Goal: Task Accomplishment & Management: Use online tool/utility

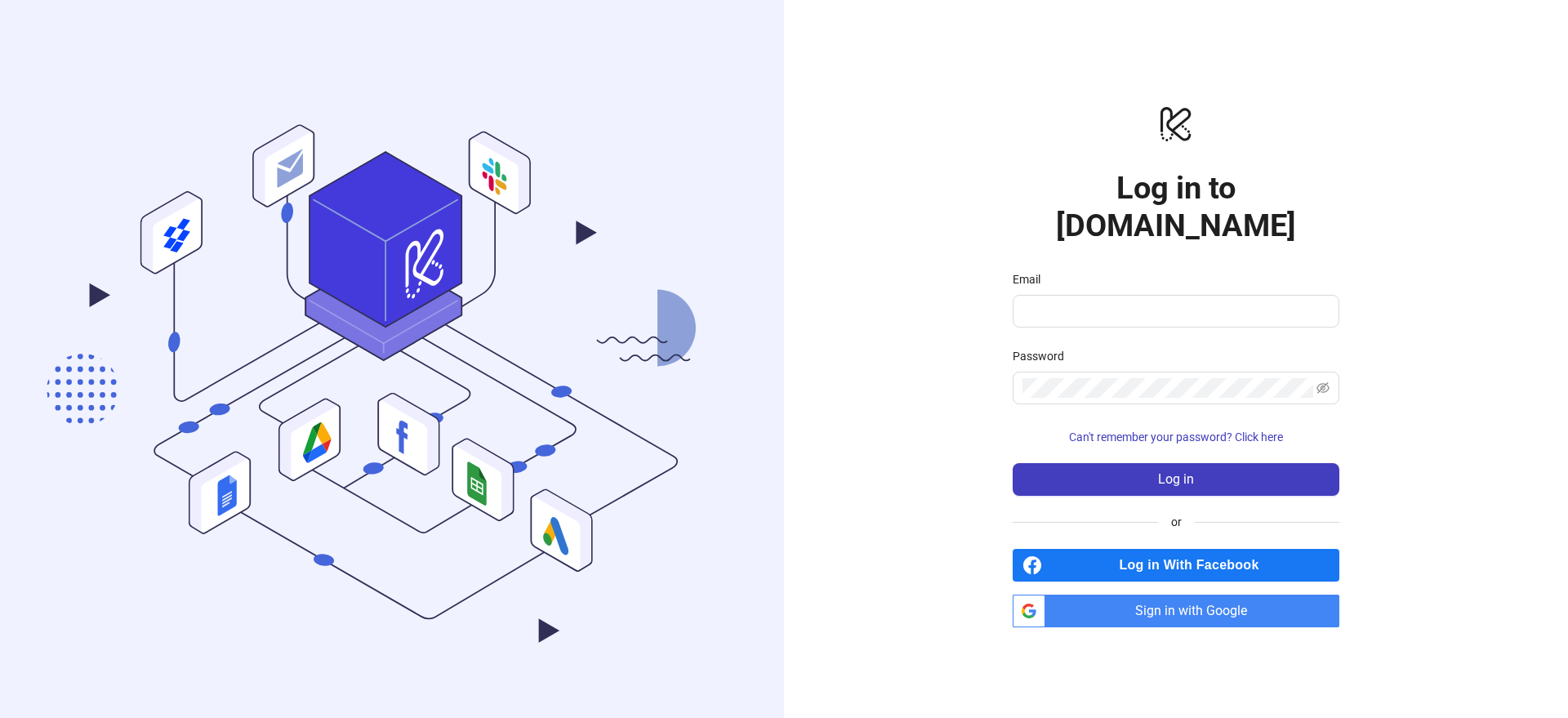
click at [1188, 596] on span "Sign in with Google" at bounding box center [1195, 610] width 287 height 32
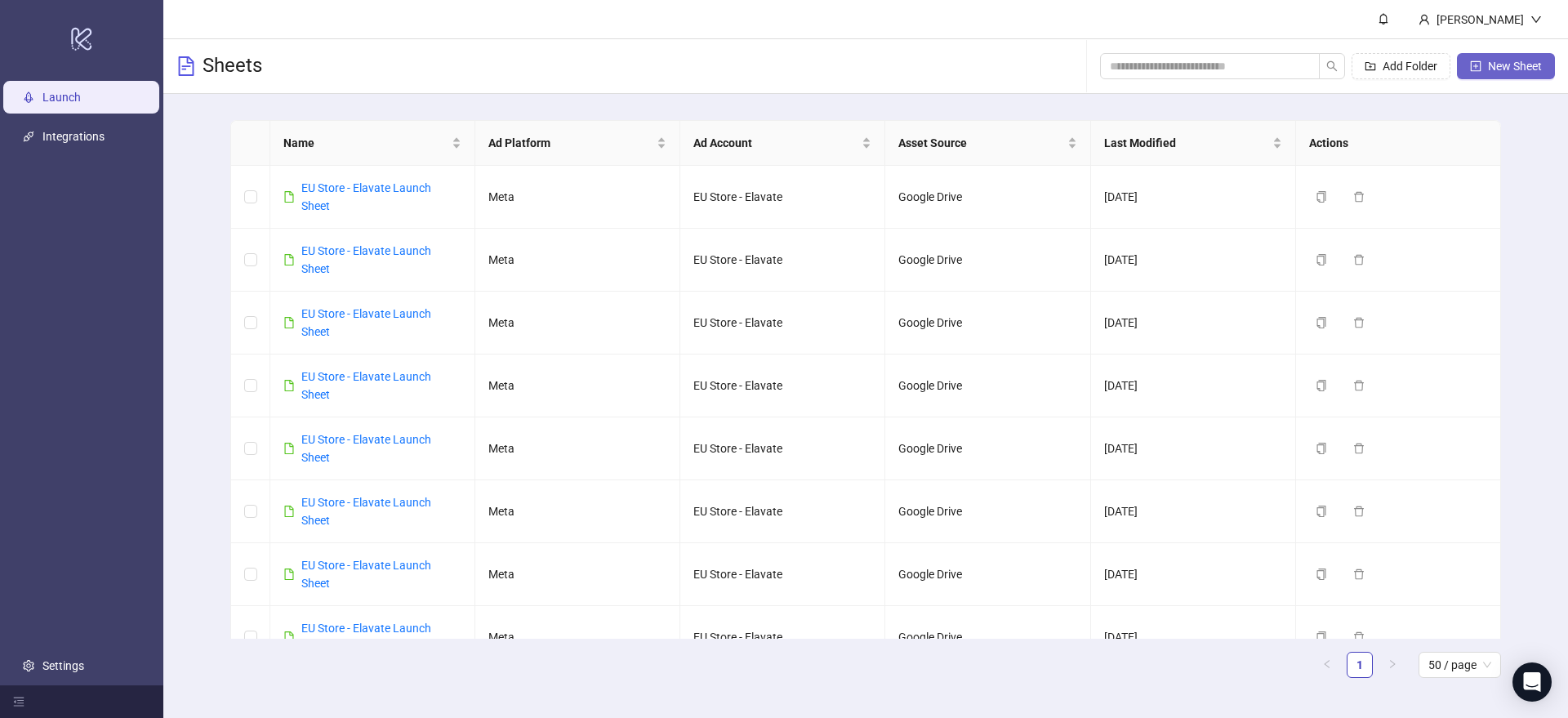
click at [1528, 62] on span "New Sheet" at bounding box center [1514, 66] width 54 height 13
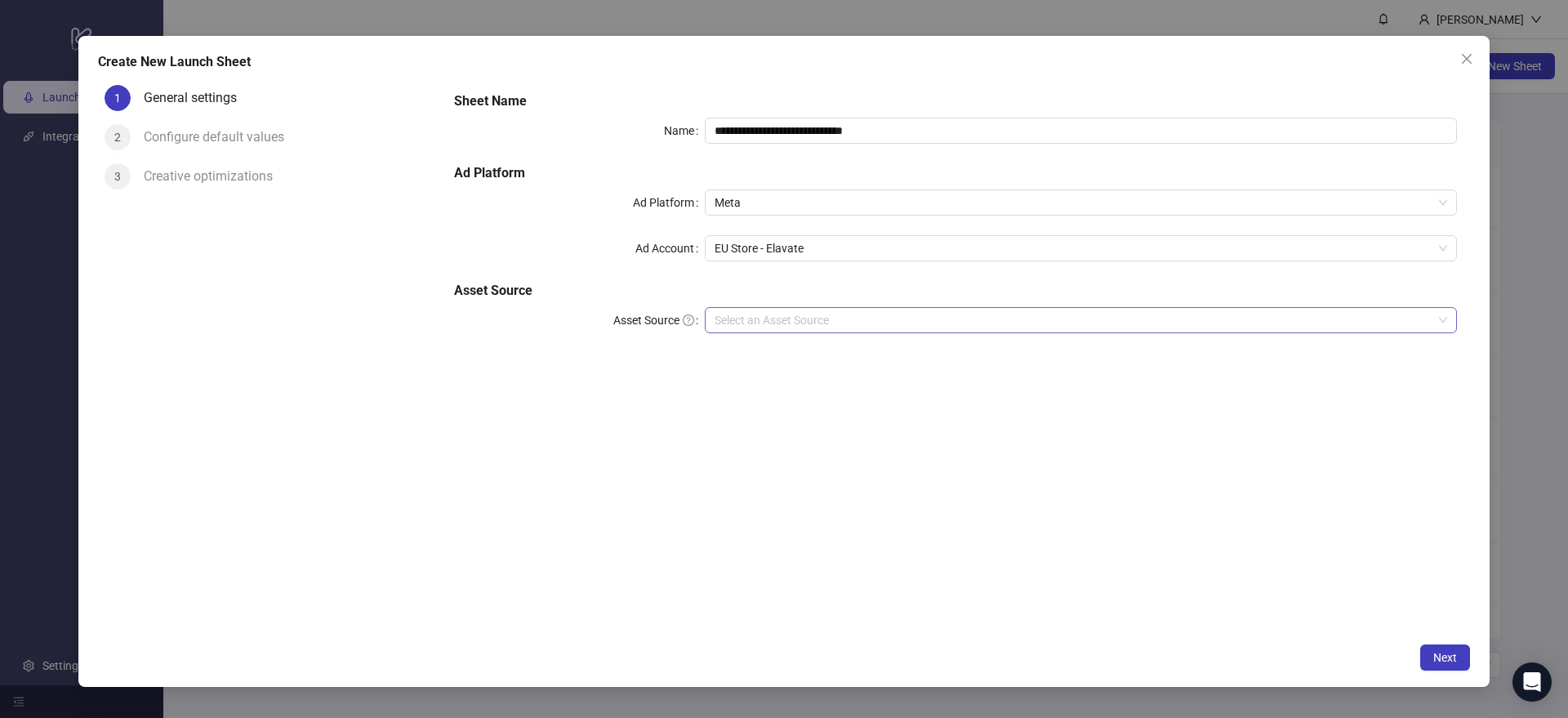
click at [804, 323] on input "Asset Source" at bounding box center [1074, 320] width 718 height 25
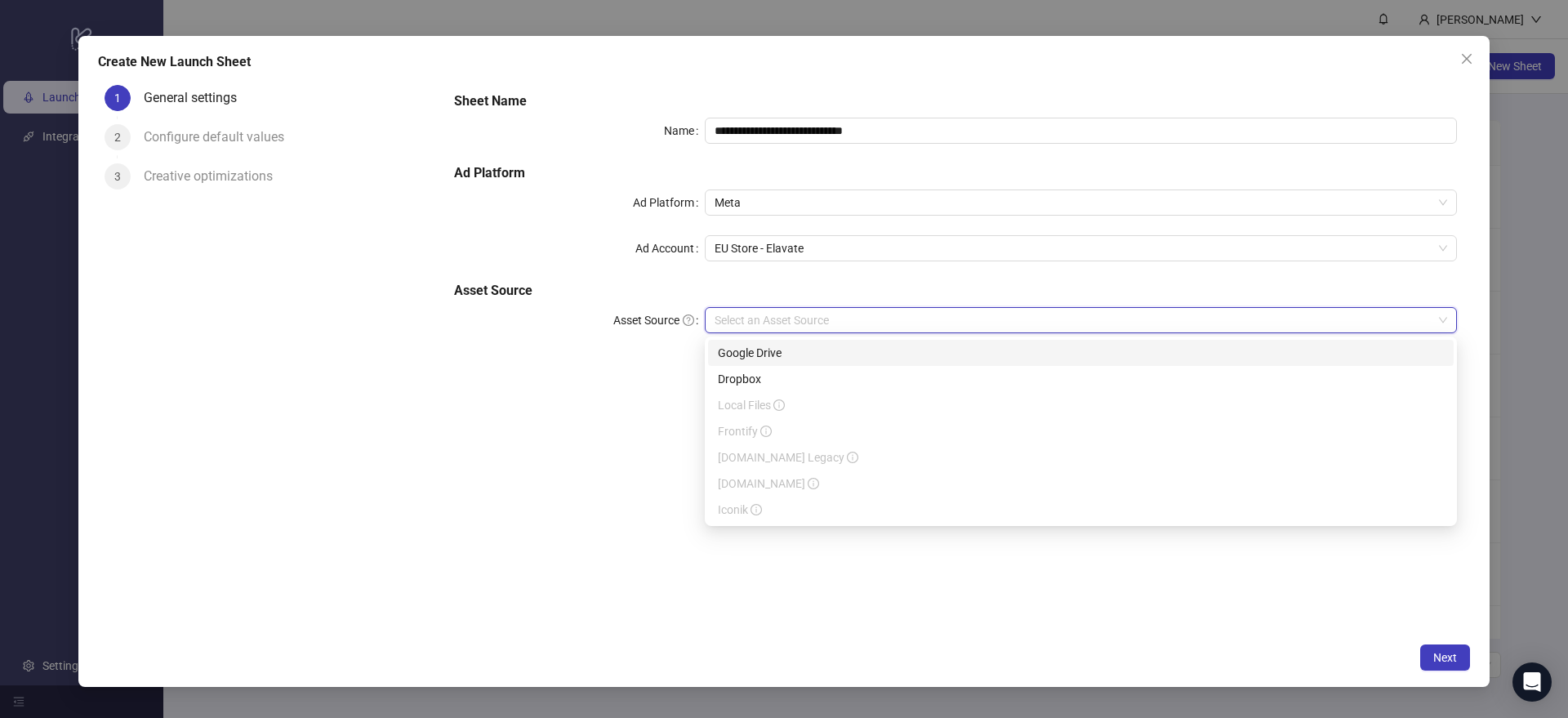
click at [760, 355] on div "Google Drive" at bounding box center [1081, 353] width 726 height 18
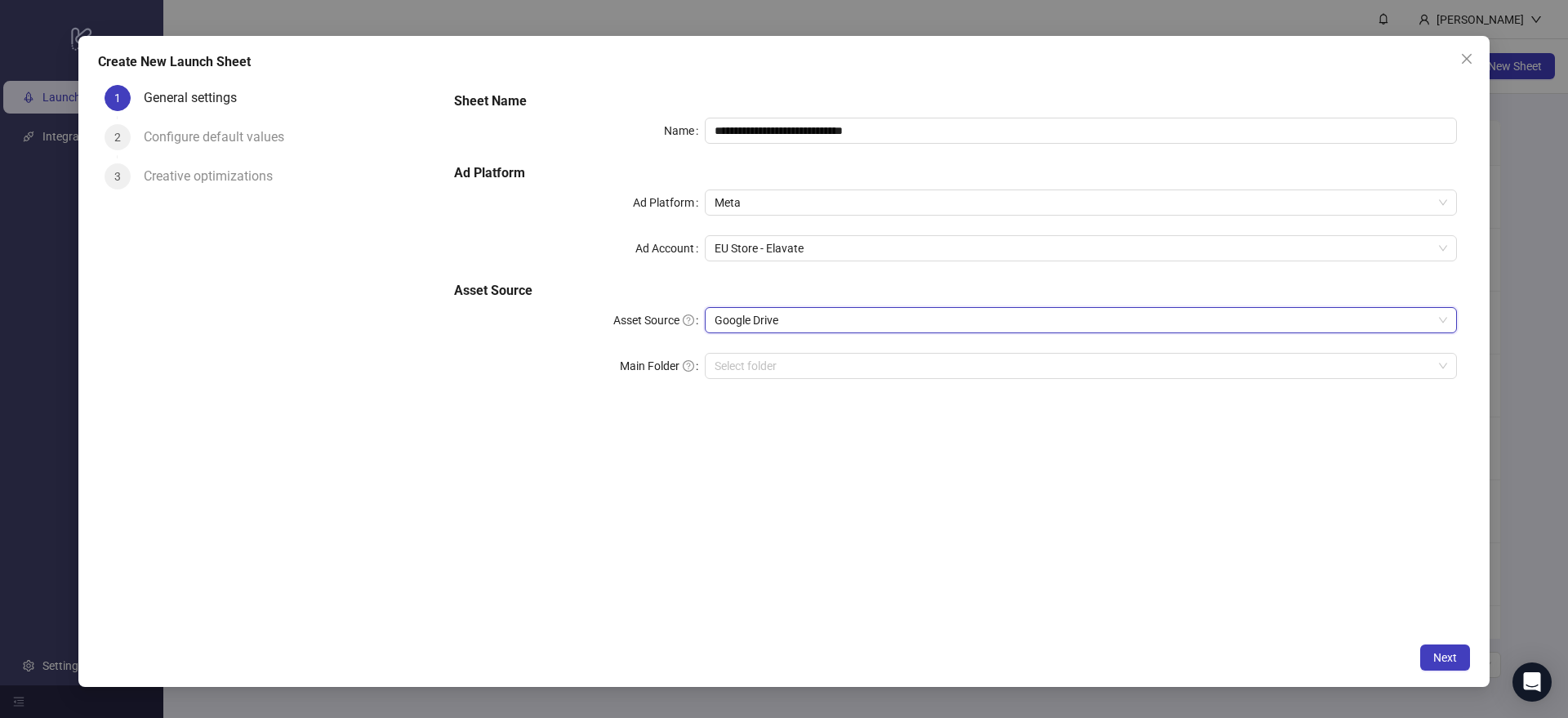
click at [899, 381] on div "**********" at bounding box center [956, 245] width 1016 height 320
click at [885, 373] on input "Main Folder" at bounding box center [1074, 366] width 718 height 25
click at [838, 366] on input "Main Folder" at bounding box center [1074, 366] width 718 height 25
click at [837, 370] on input "Main Folder" at bounding box center [1074, 366] width 718 height 25
drag, startPoint x: 837, startPoint y: 370, endPoint x: 822, endPoint y: 374, distance: 15.5
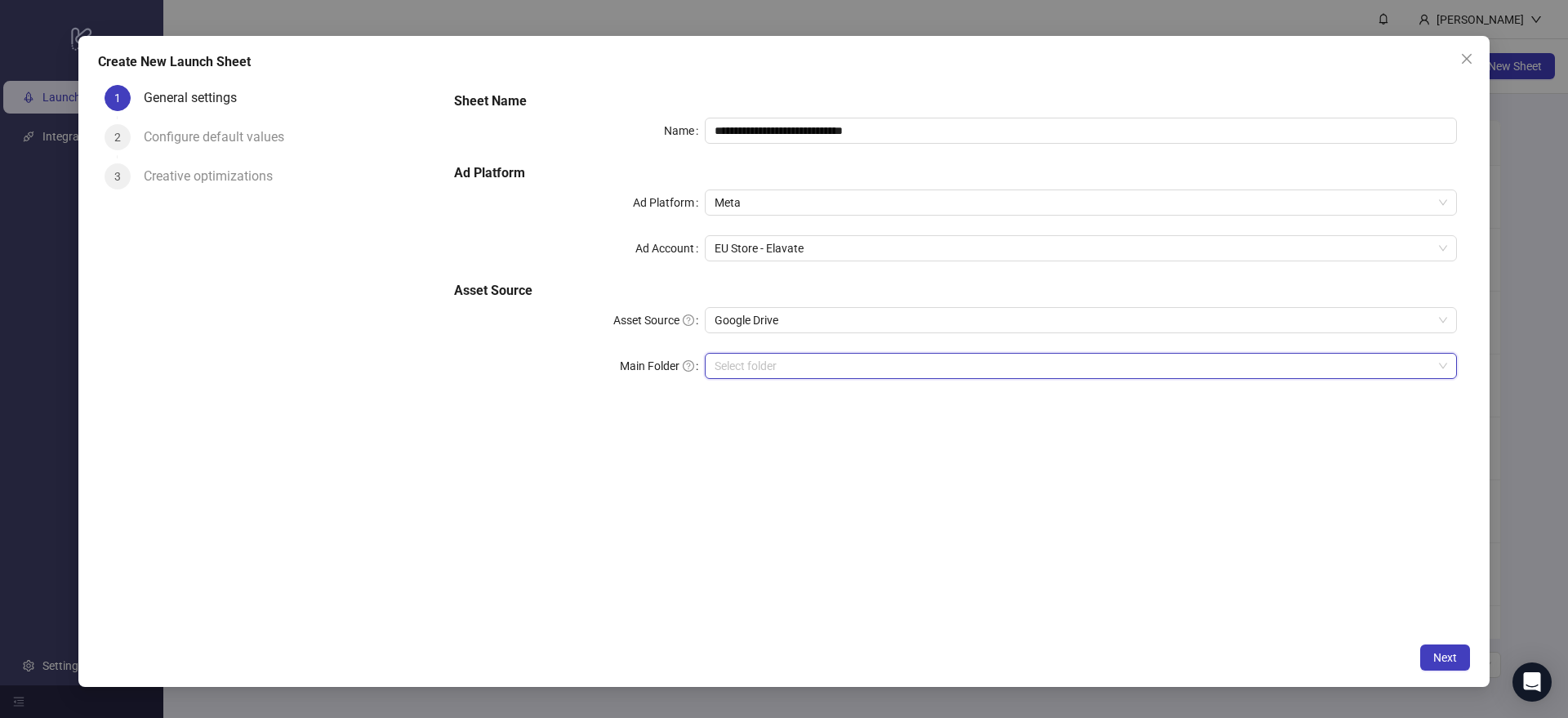
click at [836, 371] on input "Main Folder" at bounding box center [1074, 366] width 718 height 25
drag, startPoint x: 646, startPoint y: 436, endPoint x: 703, endPoint y: 434, distance: 57.0
click at [649, 434] on div "**********" at bounding box center [956, 357] width 1029 height 556
click at [1387, 366] on input "Main Folder" at bounding box center [1074, 366] width 718 height 25
click at [1437, 653] on span "Next" at bounding box center [1445, 658] width 24 height 13
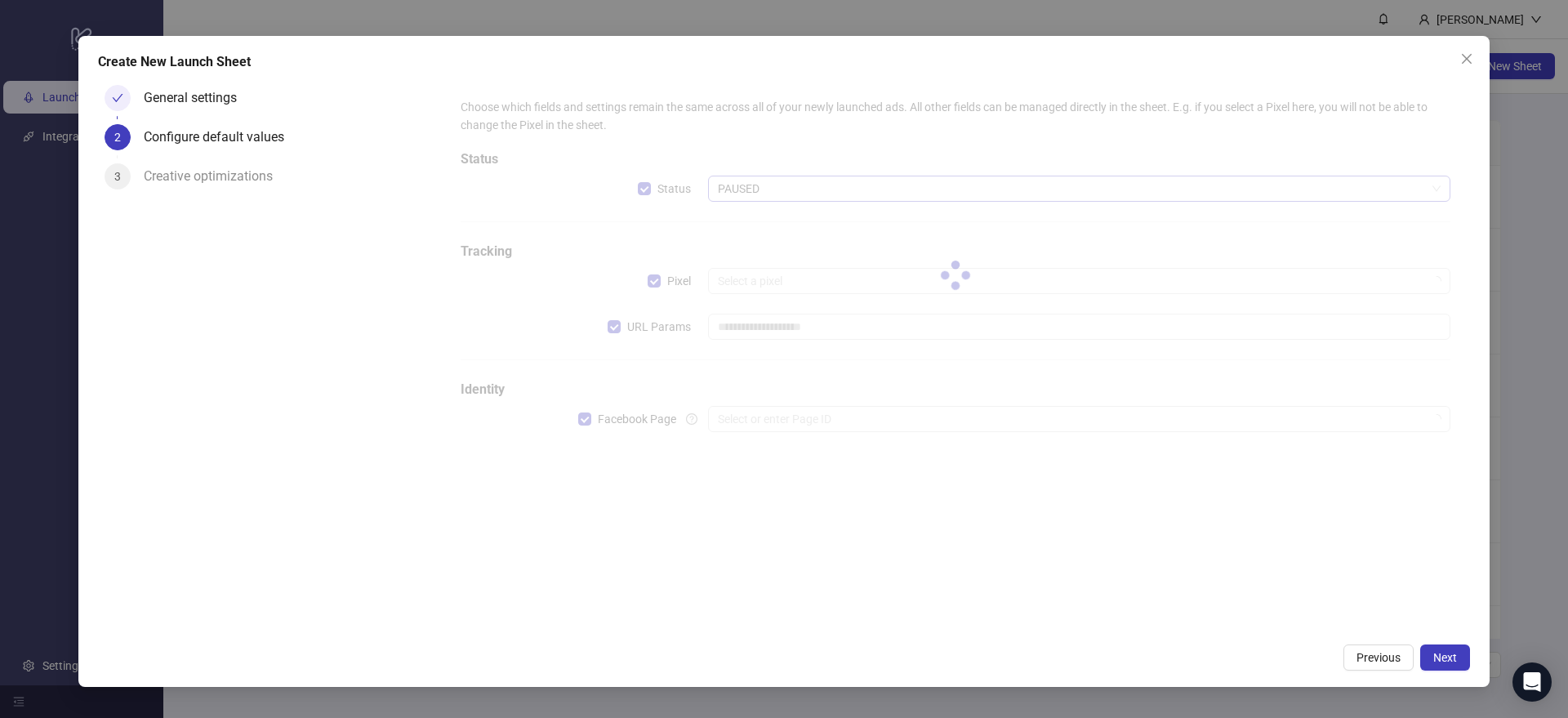
type input "**********"
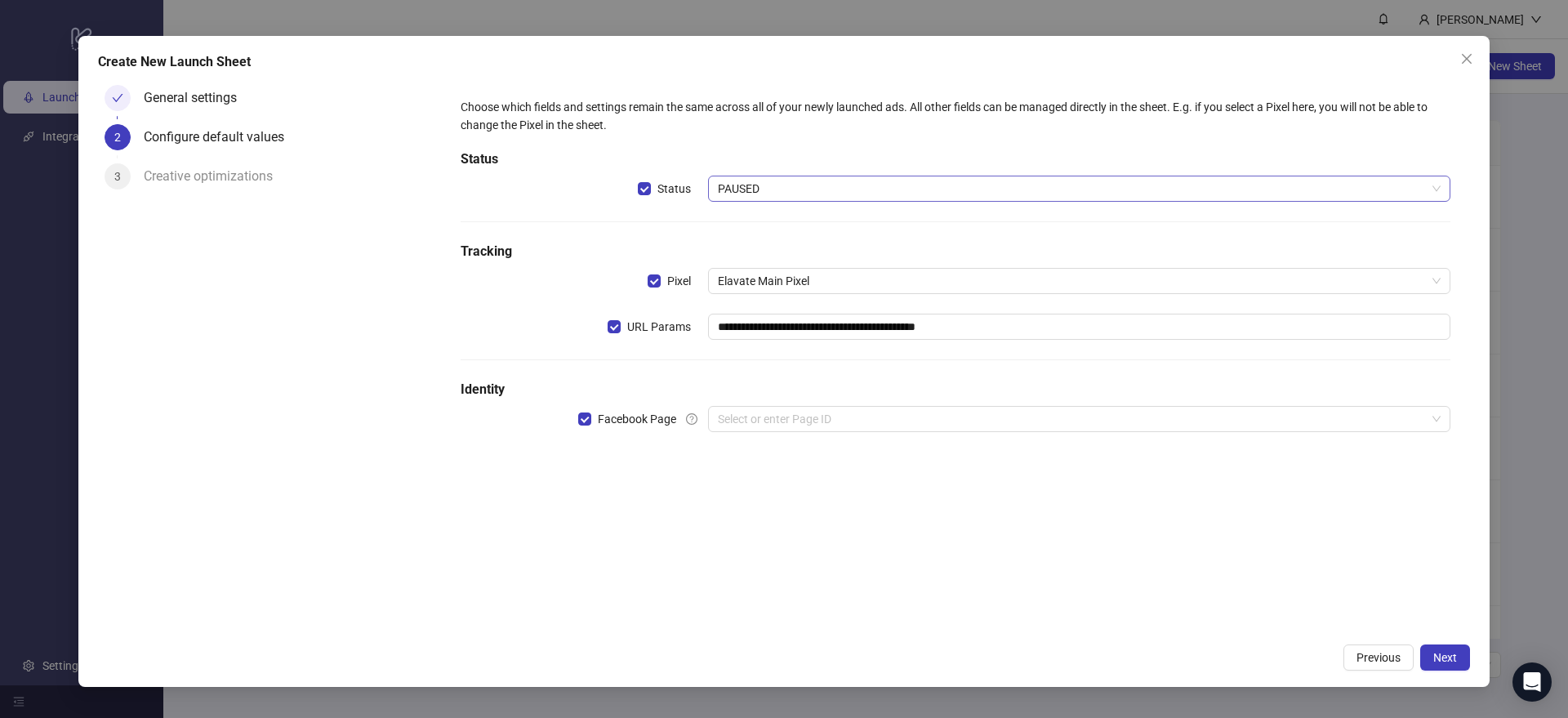
click at [762, 192] on span "PAUSED" at bounding box center [1080, 189] width 723 height 25
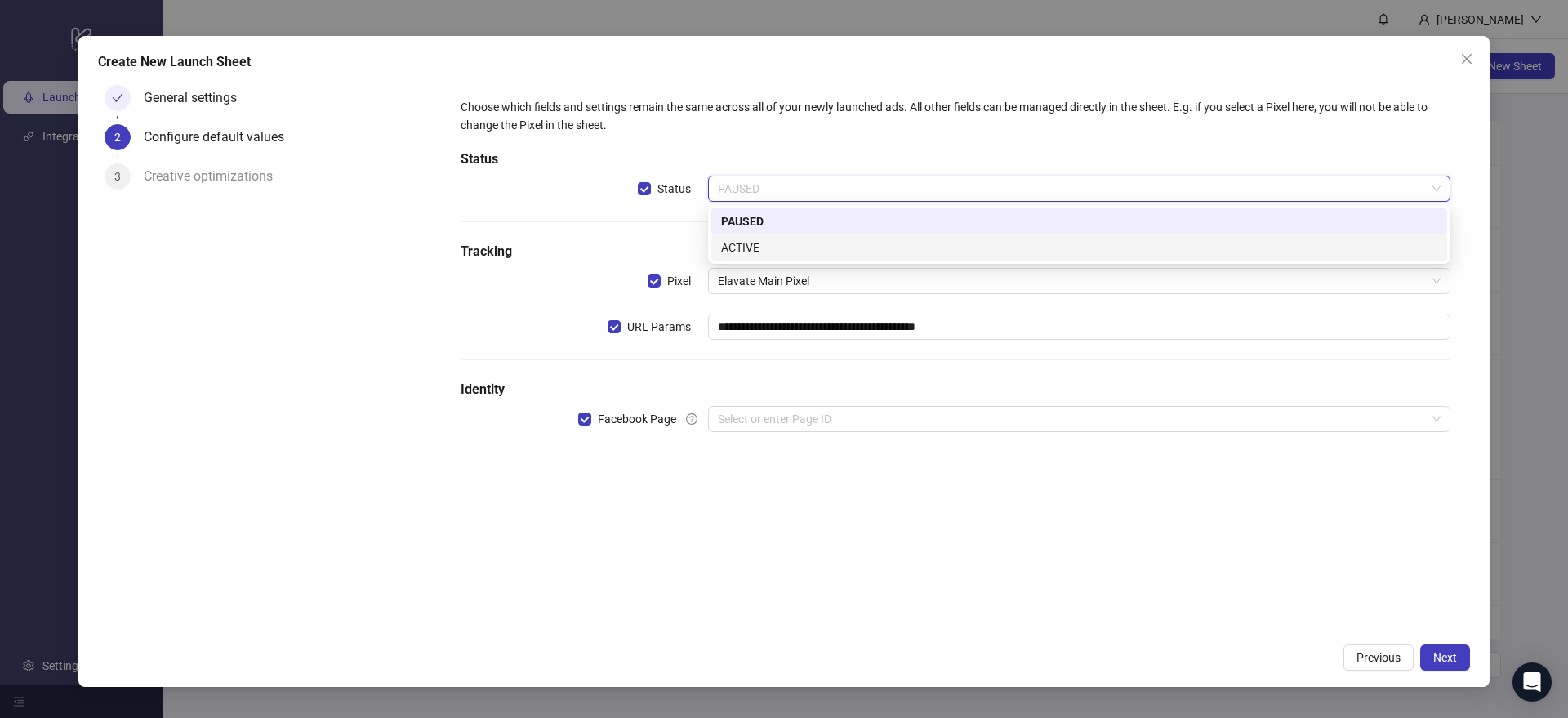
click at [753, 248] on div "ACTIVE" at bounding box center [1080, 247] width 717 height 18
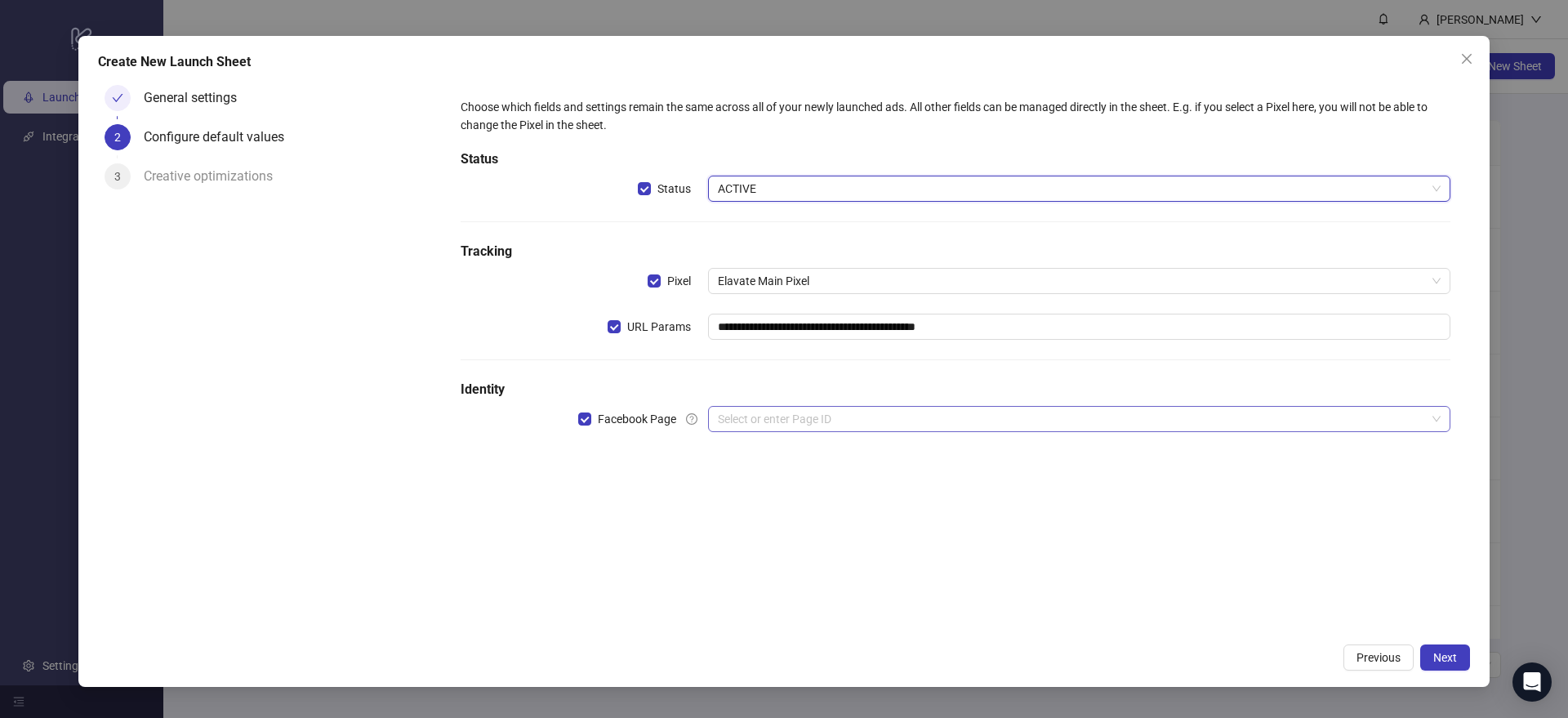
click at [766, 418] on input "search" at bounding box center [1072, 419] width 708 height 25
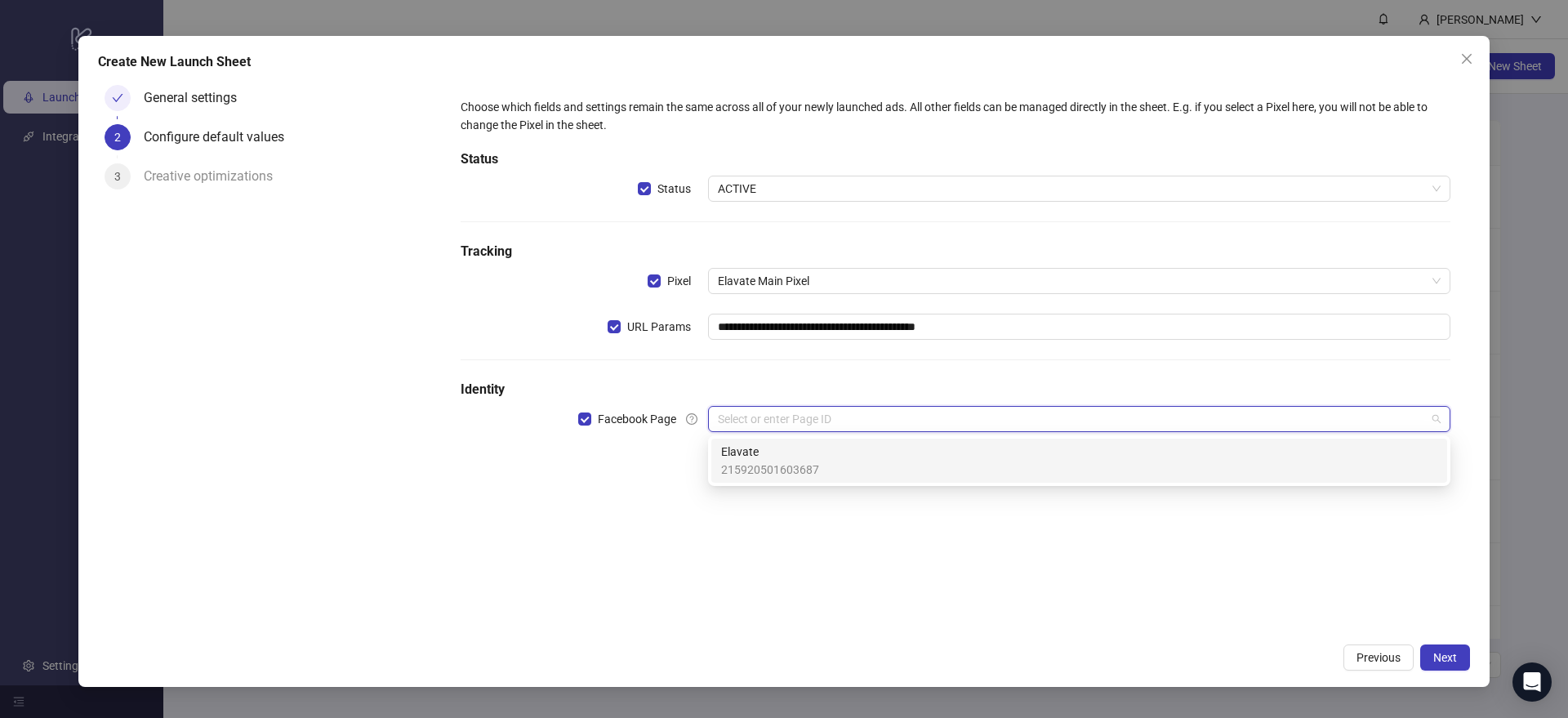
click at [774, 462] on span "215920501603687" at bounding box center [770, 470] width 98 height 18
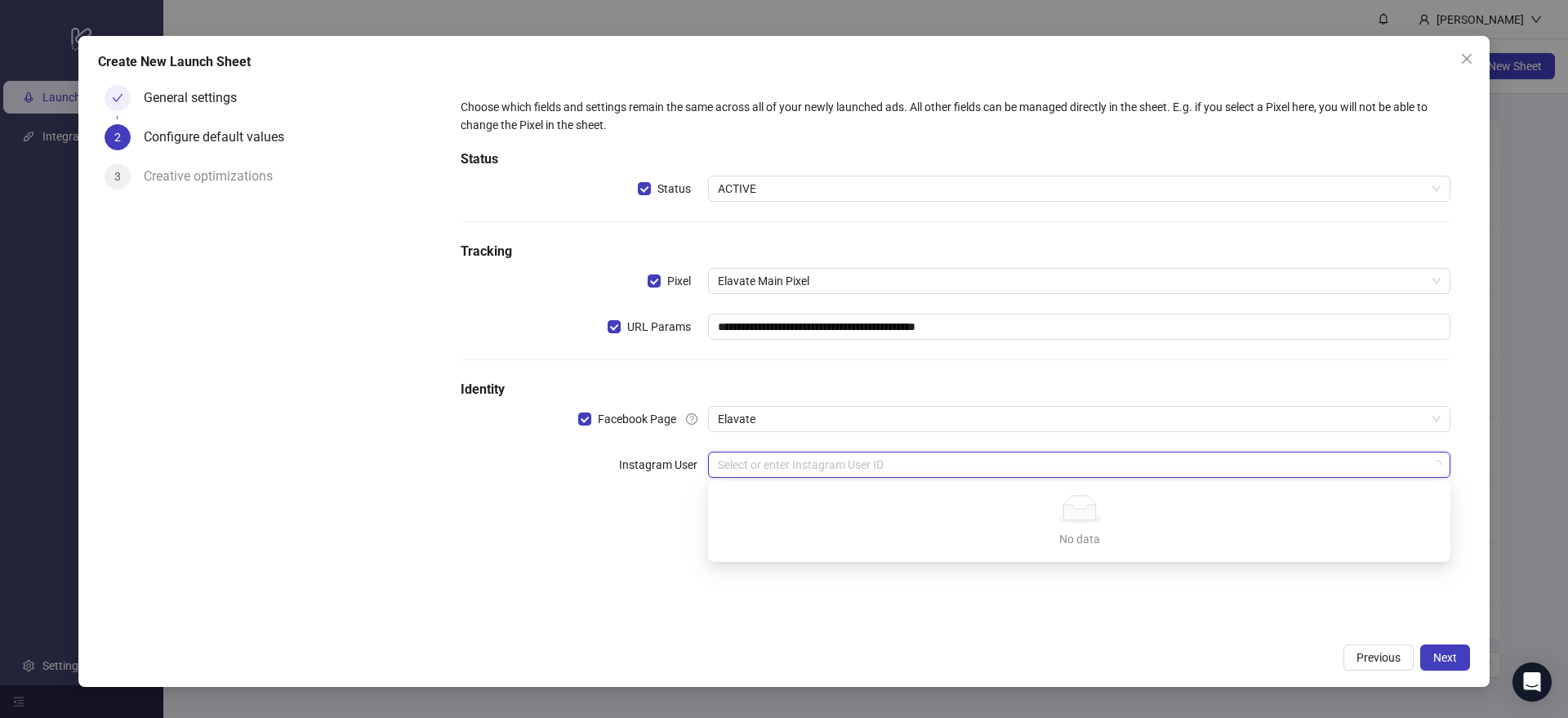
click at [799, 468] on input "search" at bounding box center [1072, 465] width 708 height 25
drag, startPoint x: 532, startPoint y: 488, endPoint x: 741, endPoint y: 476, distance: 209.3
click at [535, 489] on div "**********" at bounding box center [956, 298] width 1003 height 412
click at [784, 464] on input "search" at bounding box center [1072, 465] width 708 height 25
click at [589, 487] on div "**********" at bounding box center [956, 298] width 1003 height 412
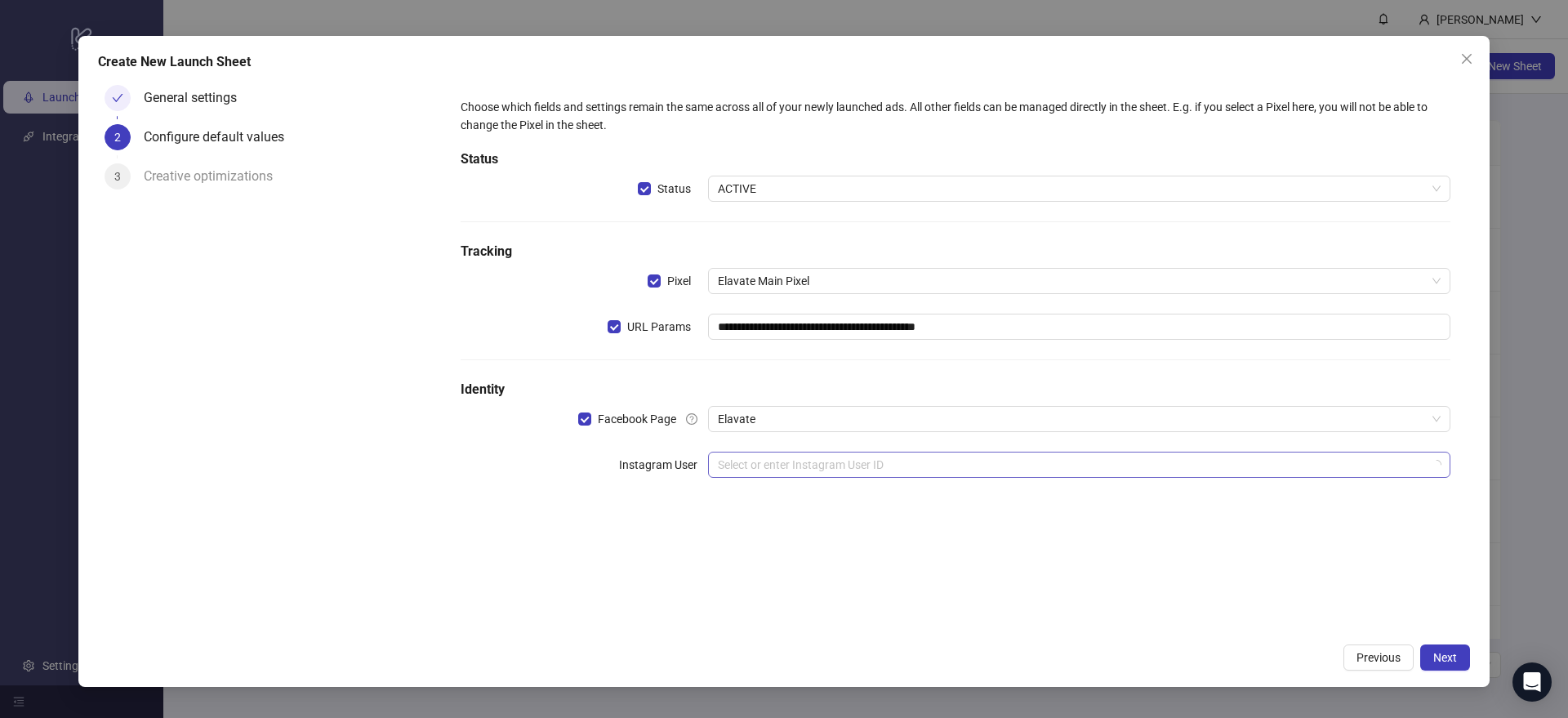
click at [822, 476] on div "**********" at bounding box center [956, 298] width 1003 height 412
click at [822, 473] on input "search" at bounding box center [1072, 465] width 708 height 25
click at [1473, 55] on icon "close" at bounding box center [1467, 59] width 13 height 13
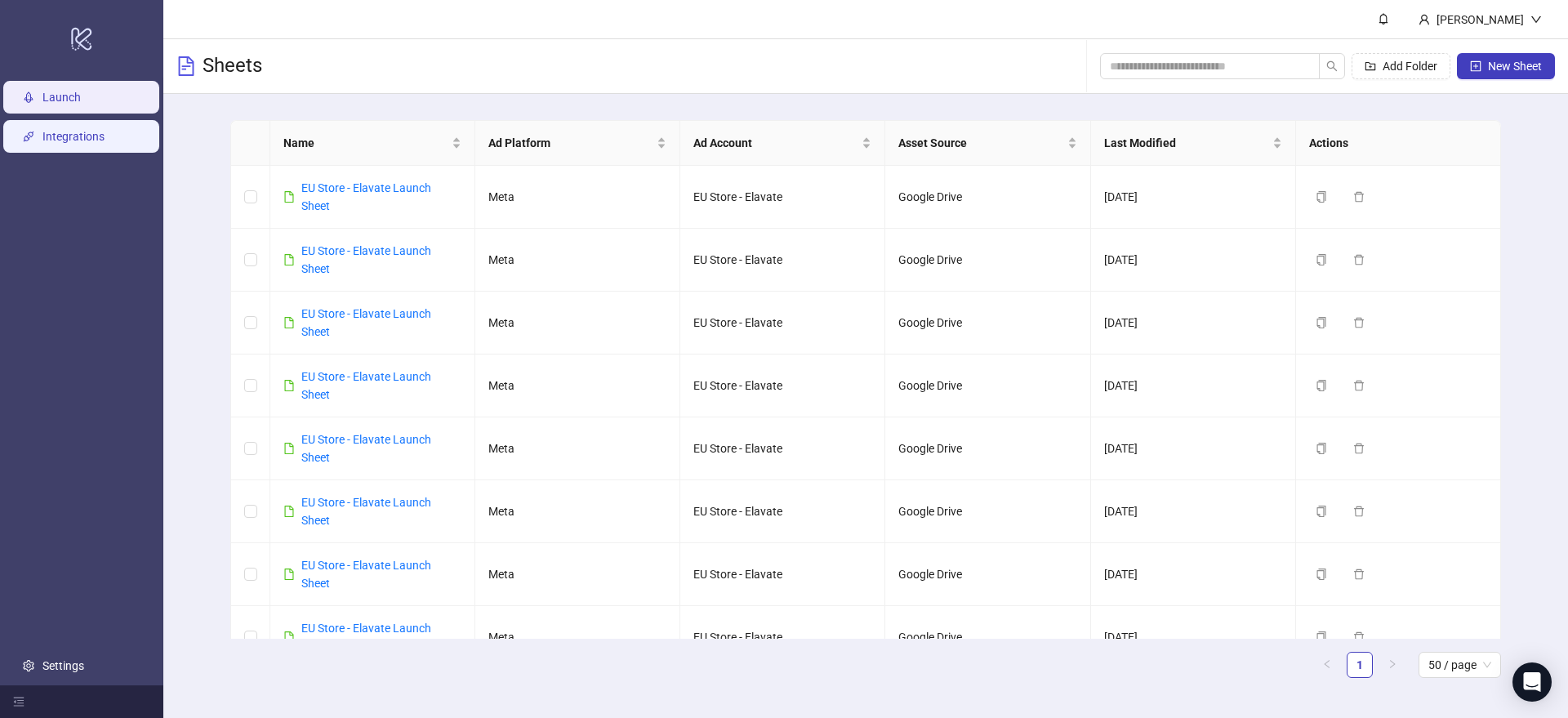
click at [87, 136] on link "Integrations" at bounding box center [73, 136] width 62 height 13
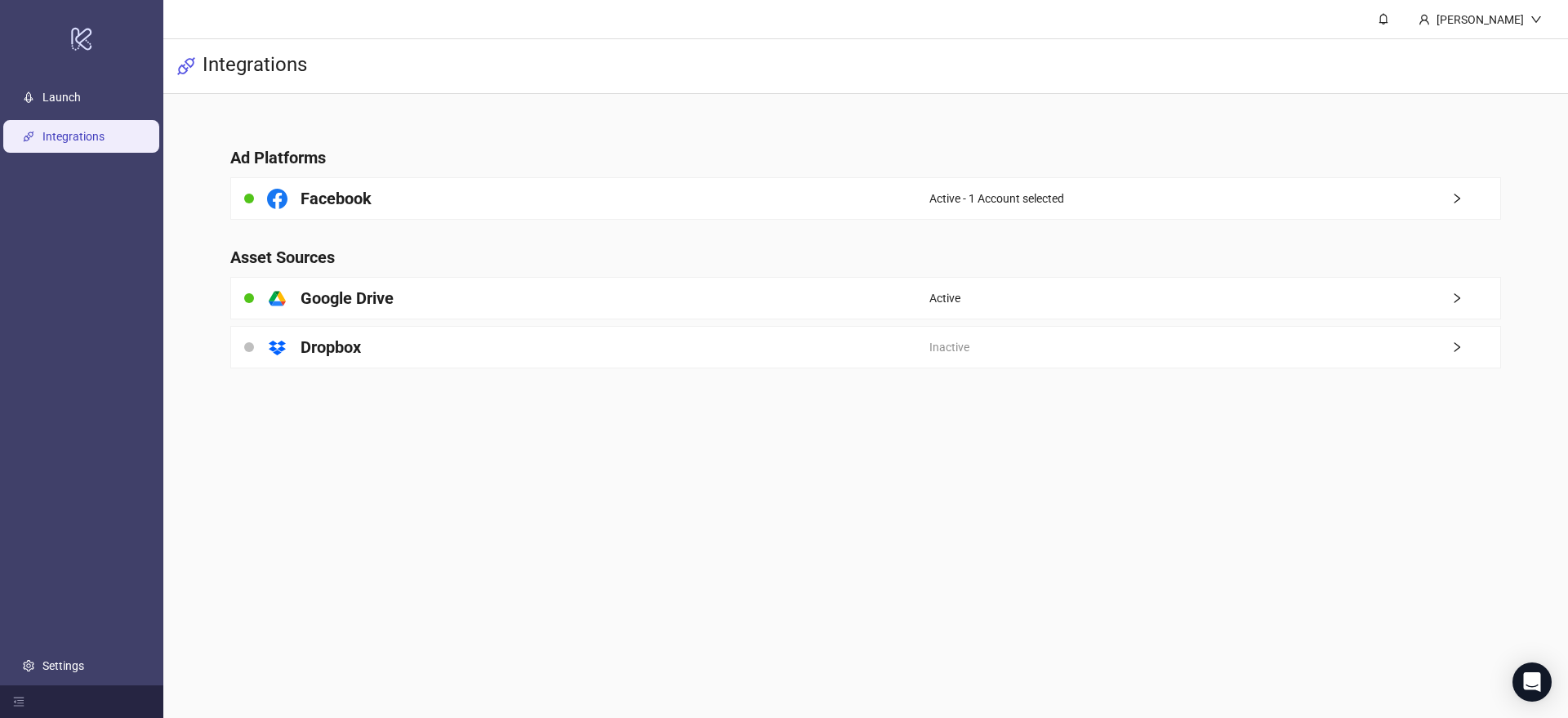
click at [679, 191] on div "Facebook" at bounding box center [580, 198] width 698 height 41
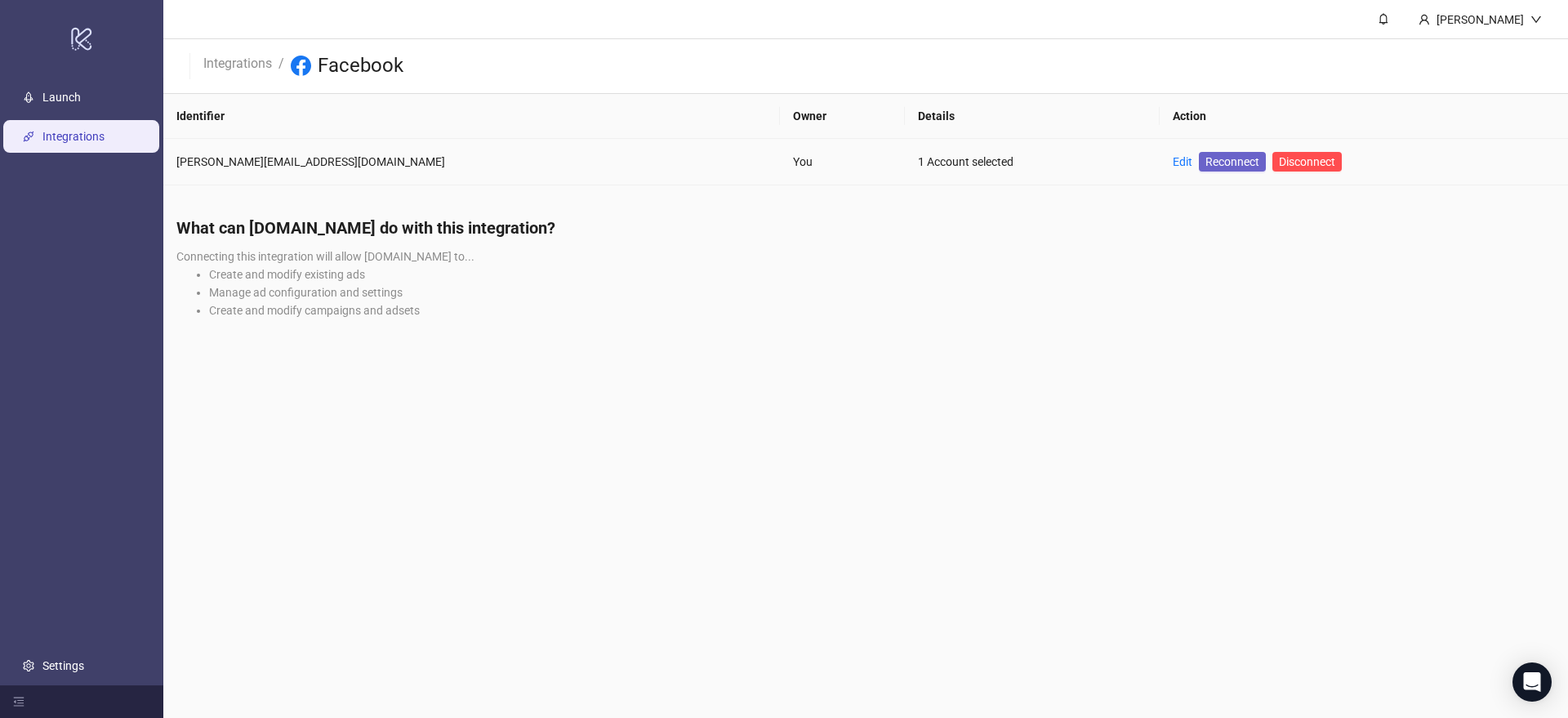
click at [1206, 164] on span "Reconnect" at bounding box center [1232, 162] width 54 height 18
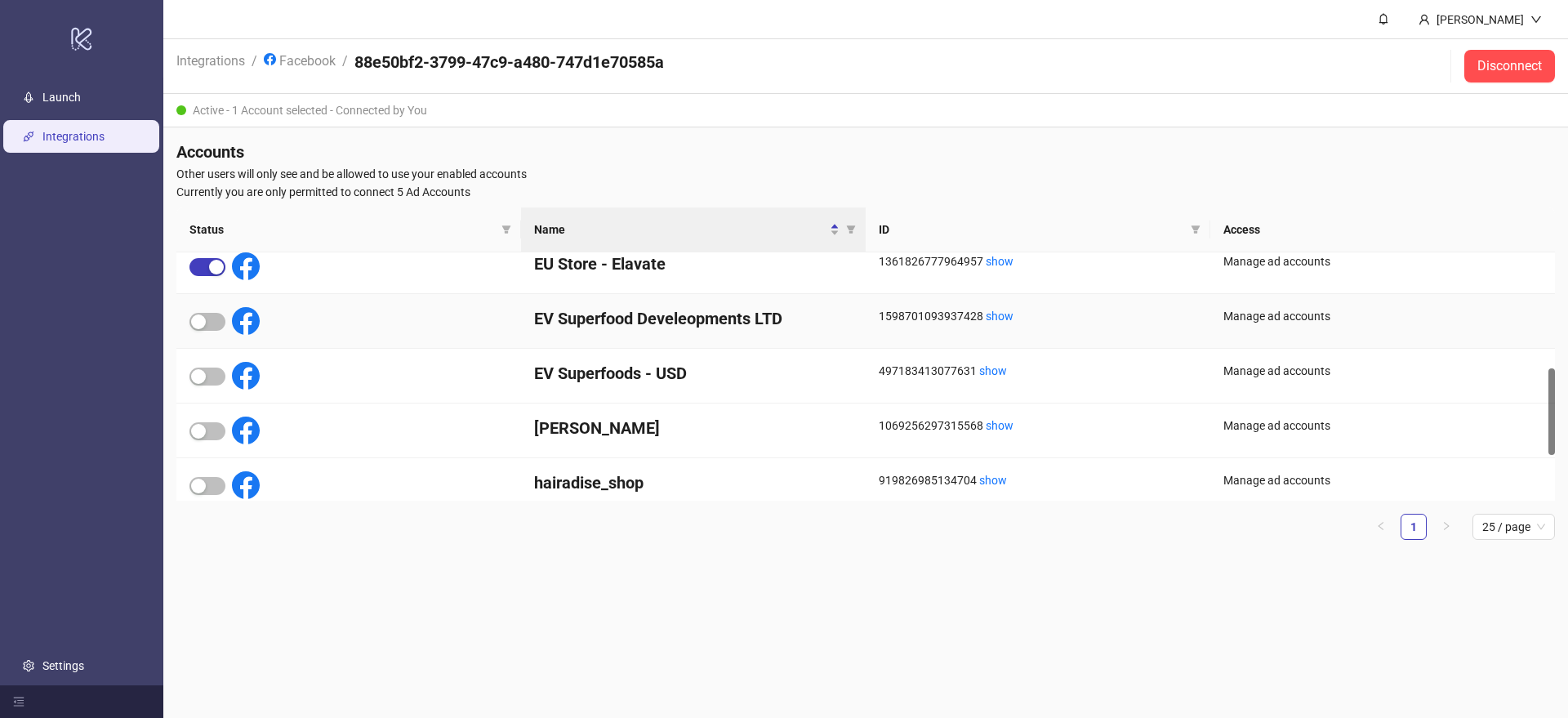
scroll to position [463, 0]
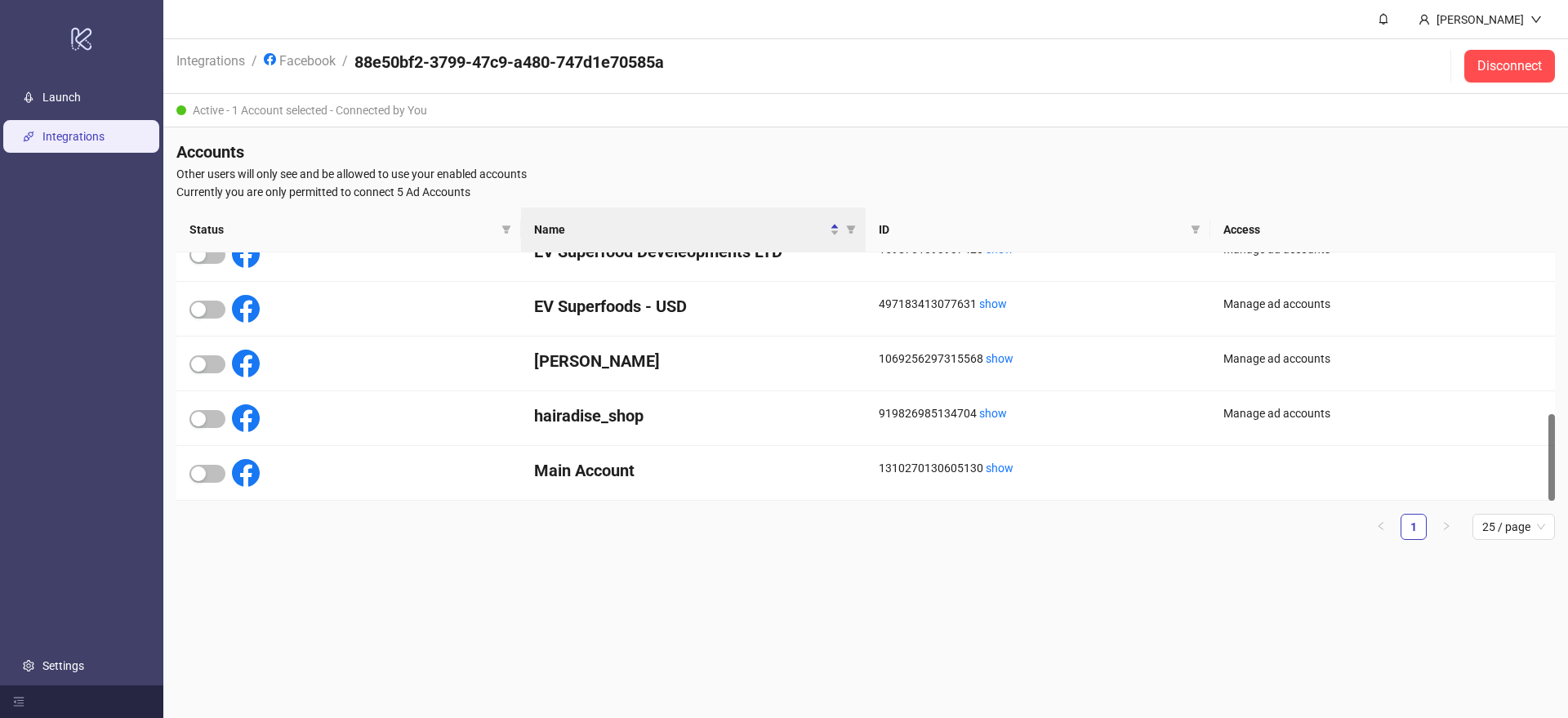
click at [714, 542] on div "Status Name ID Access EV Superfood Develeopments LTD 1598701093937428 show Mana…" at bounding box center [866, 381] width 1379 height 346
click at [81, 94] on link "Launch" at bounding box center [61, 98] width 38 height 13
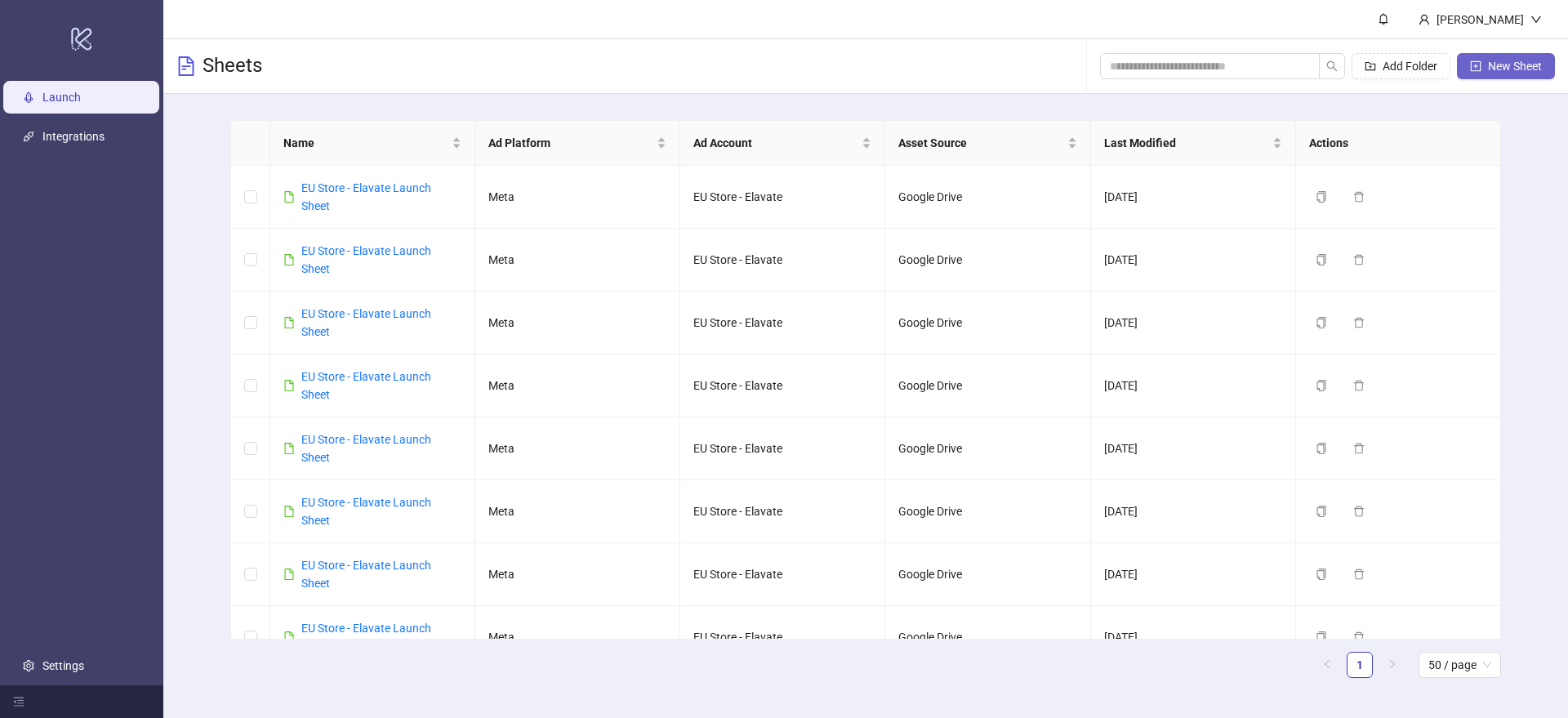
click at [1494, 61] on span "New Sheet" at bounding box center [1514, 66] width 54 height 13
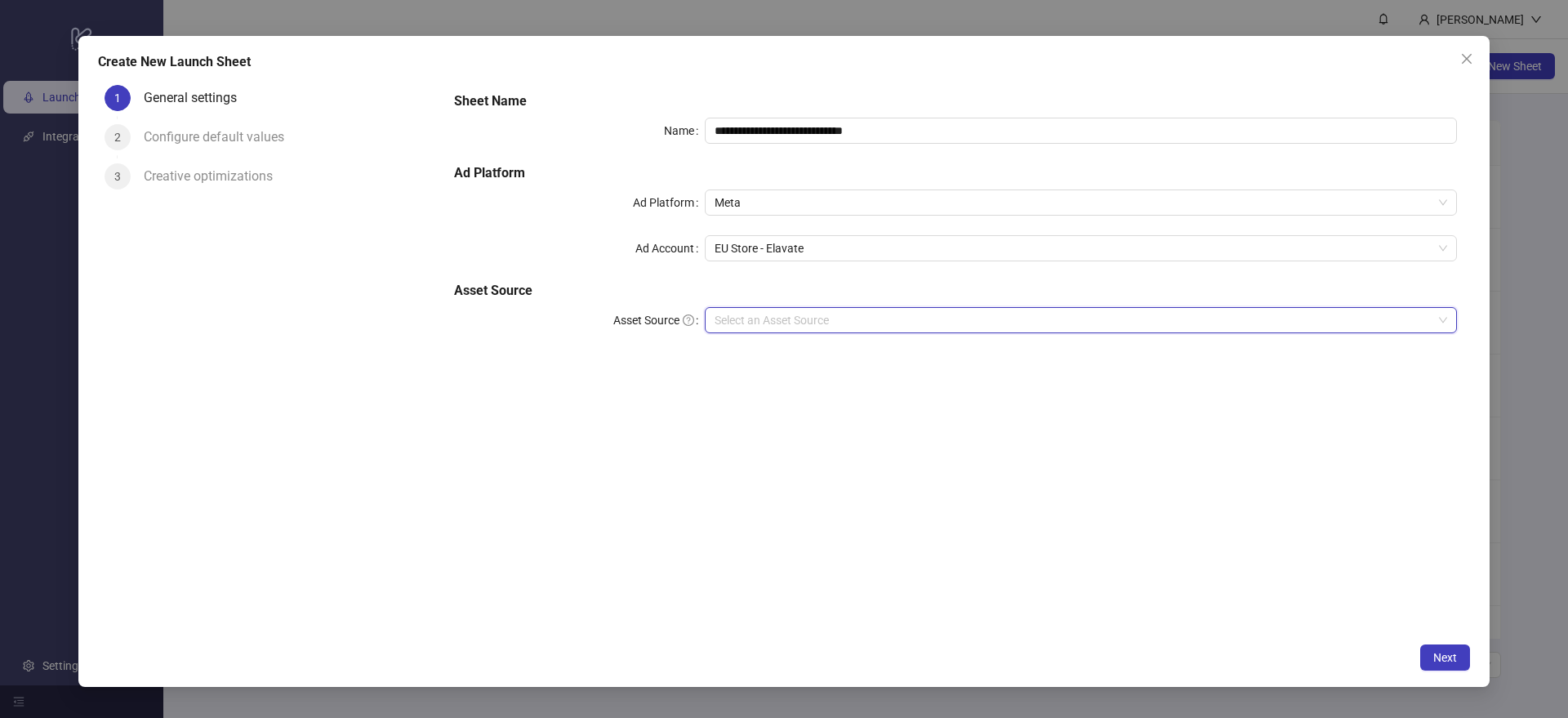
click at [774, 309] on input "Asset Source" at bounding box center [1074, 320] width 718 height 25
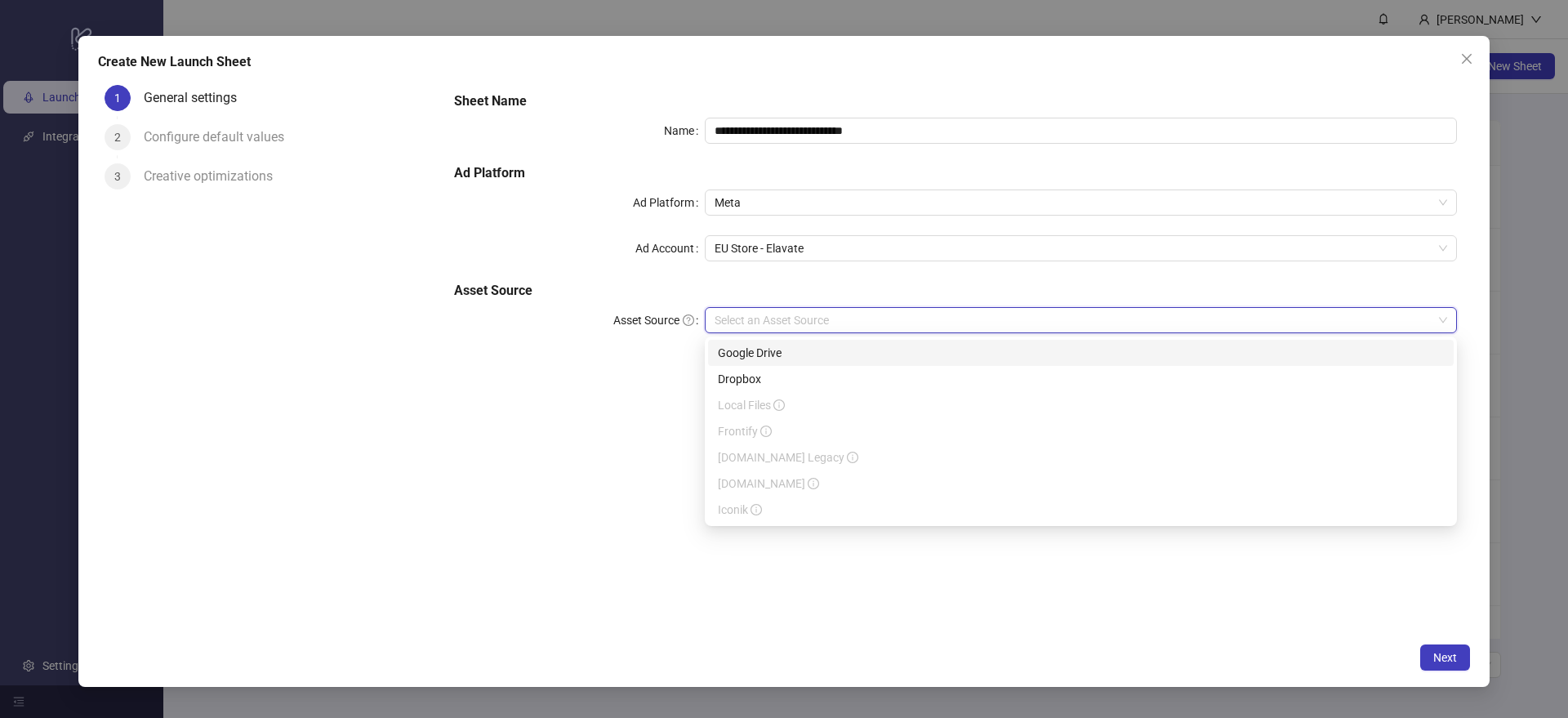
click at [770, 356] on div "Google Drive" at bounding box center [1081, 353] width 726 height 18
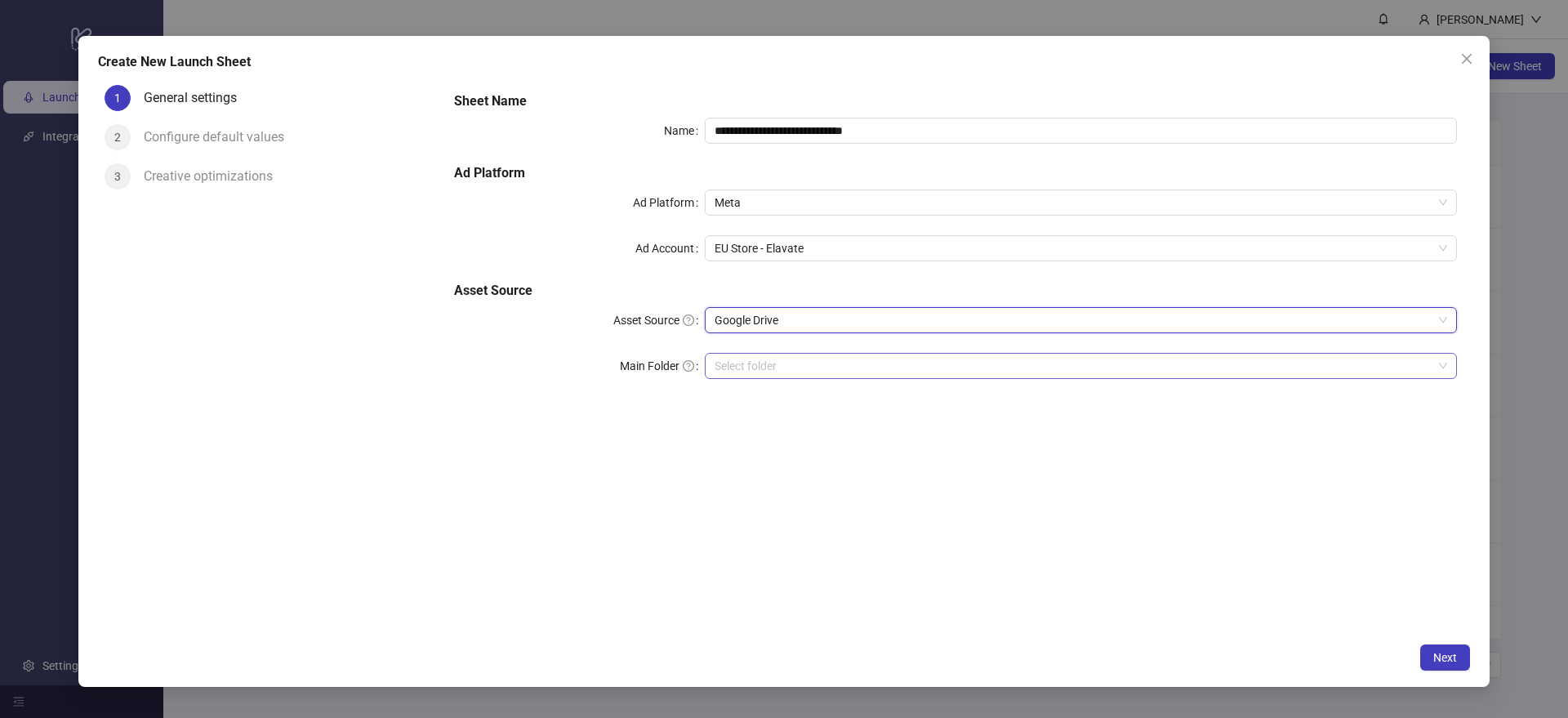
click at [750, 357] on input "Main Folder" at bounding box center [1074, 366] width 718 height 25
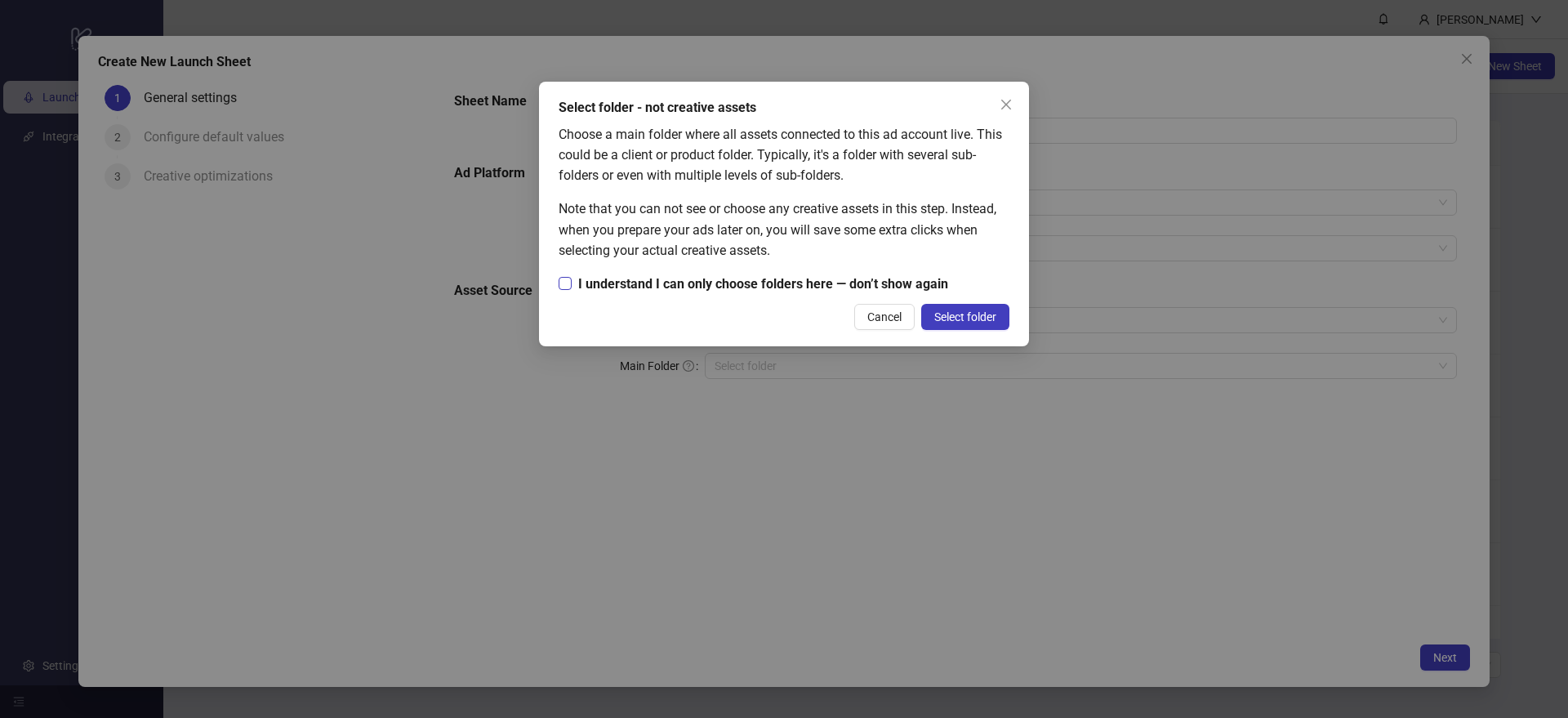
click at [823, 285] on span "I understand I can only choose folders here — don’t show again" at bounding box center [763, 284] width 383 height 21
click at [966, 310] on span "Select folder" at bounding box center [965, 317] width 62 height 13
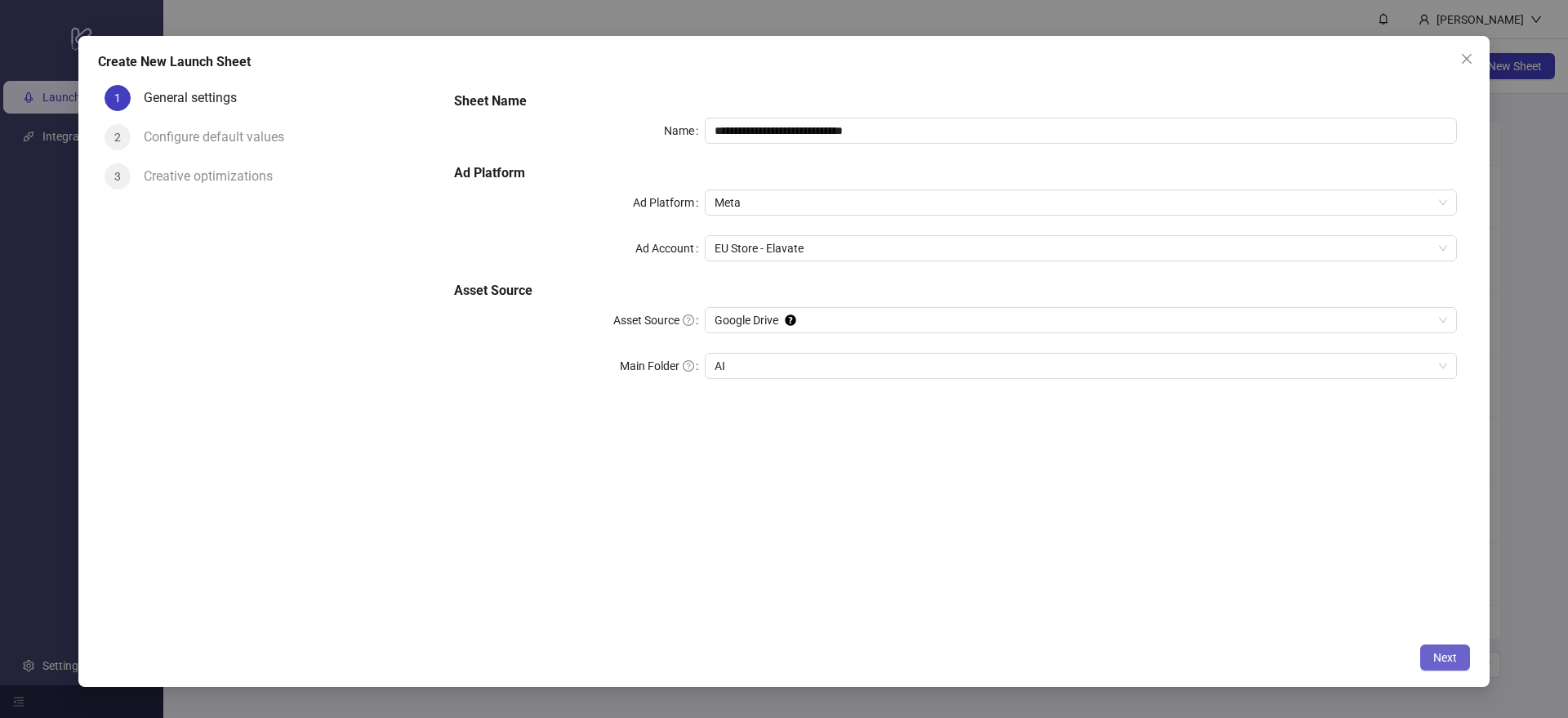
click at [1441, 651] on span "Next" at bounding box center [1445, 658] width 24 height 13
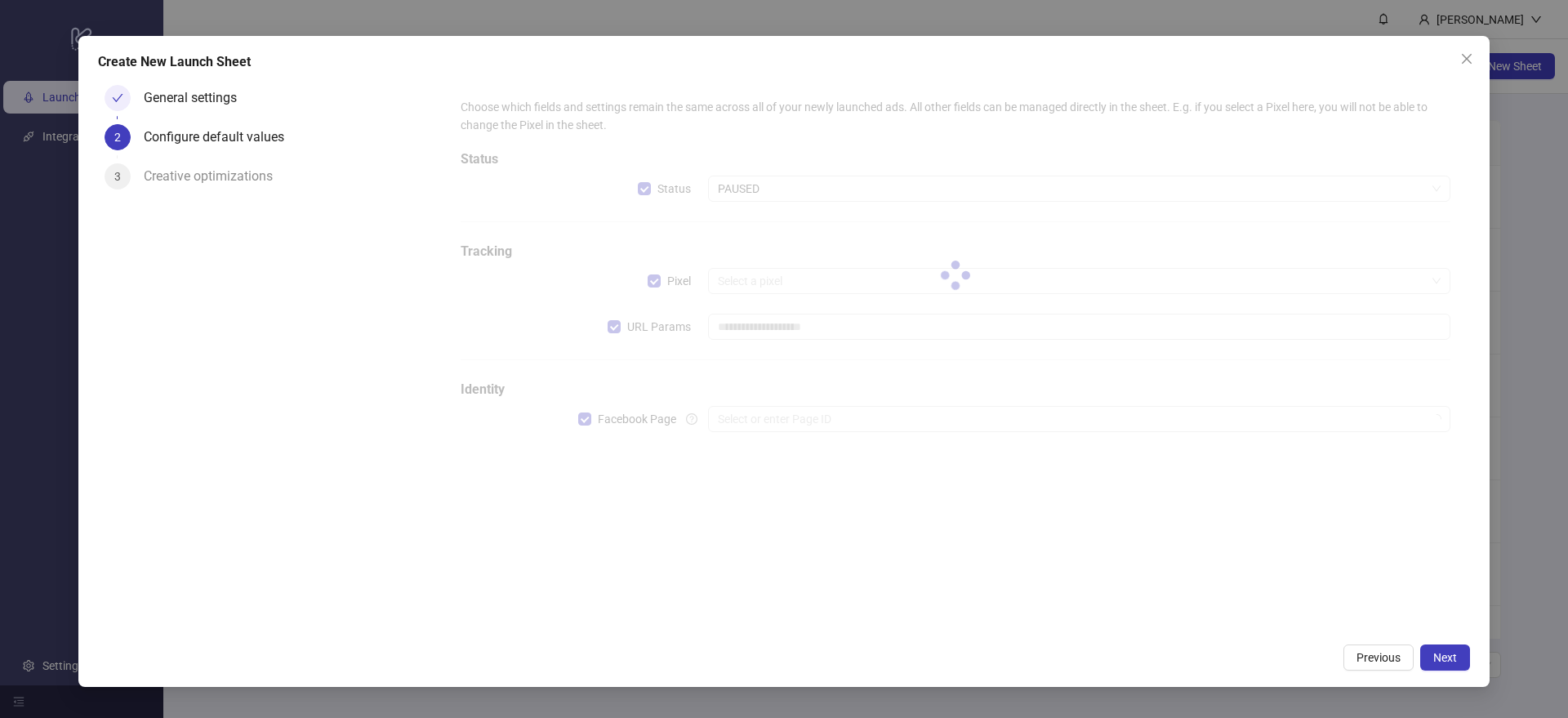
type input "**********"
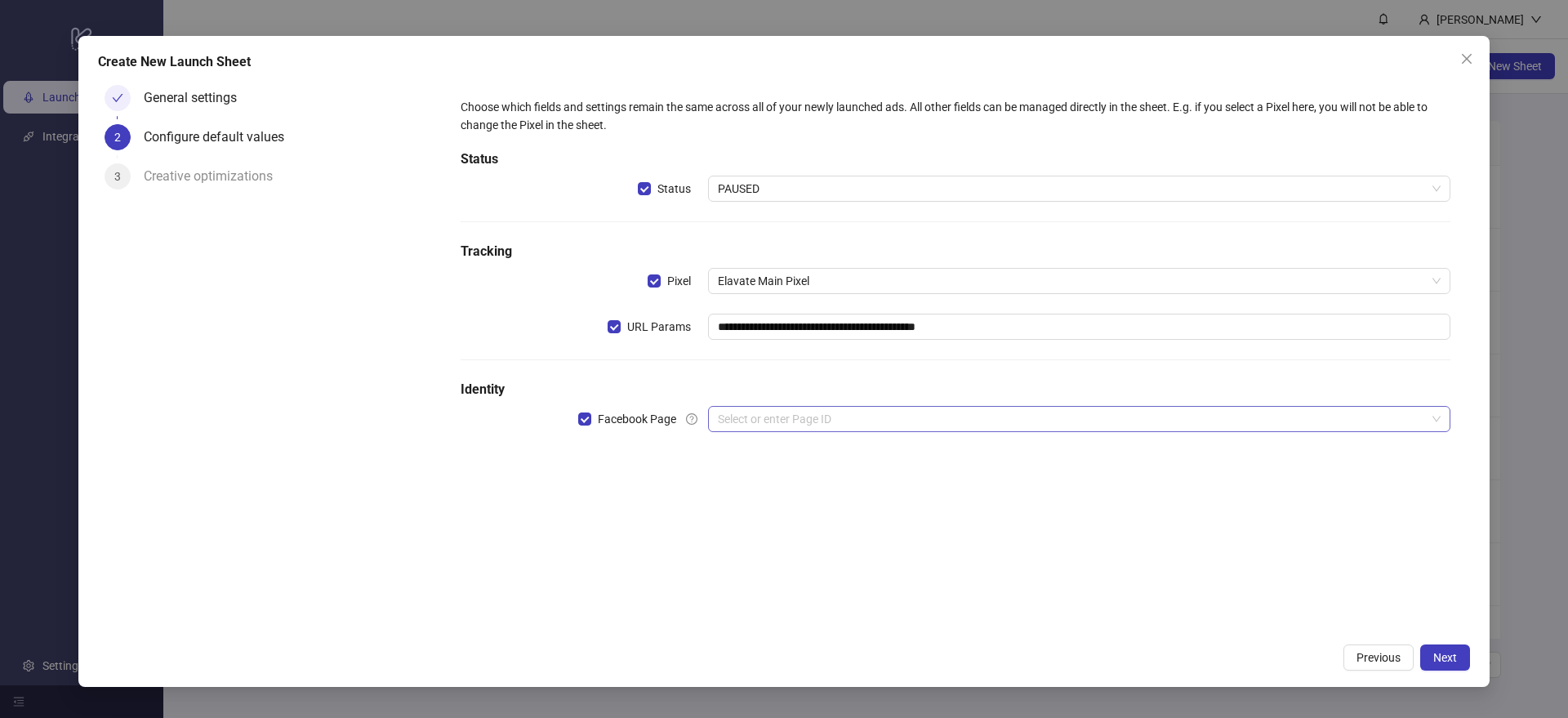
click at [808, 422] on input "search" at bounding box center [1072, 419] width 708 height 25
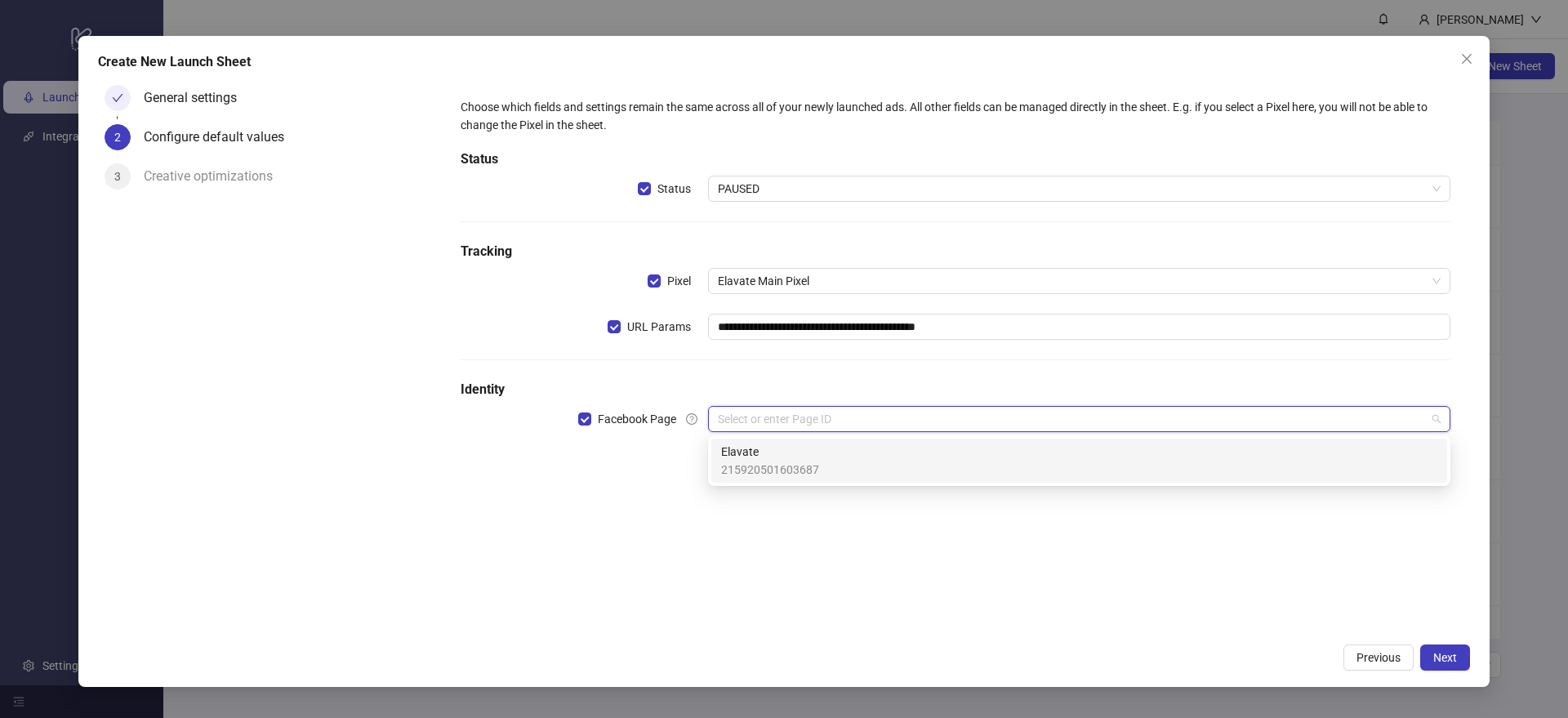
click at [808, 464] on span "215920501603687" at bounding box center [770, 470] width 98 height 18
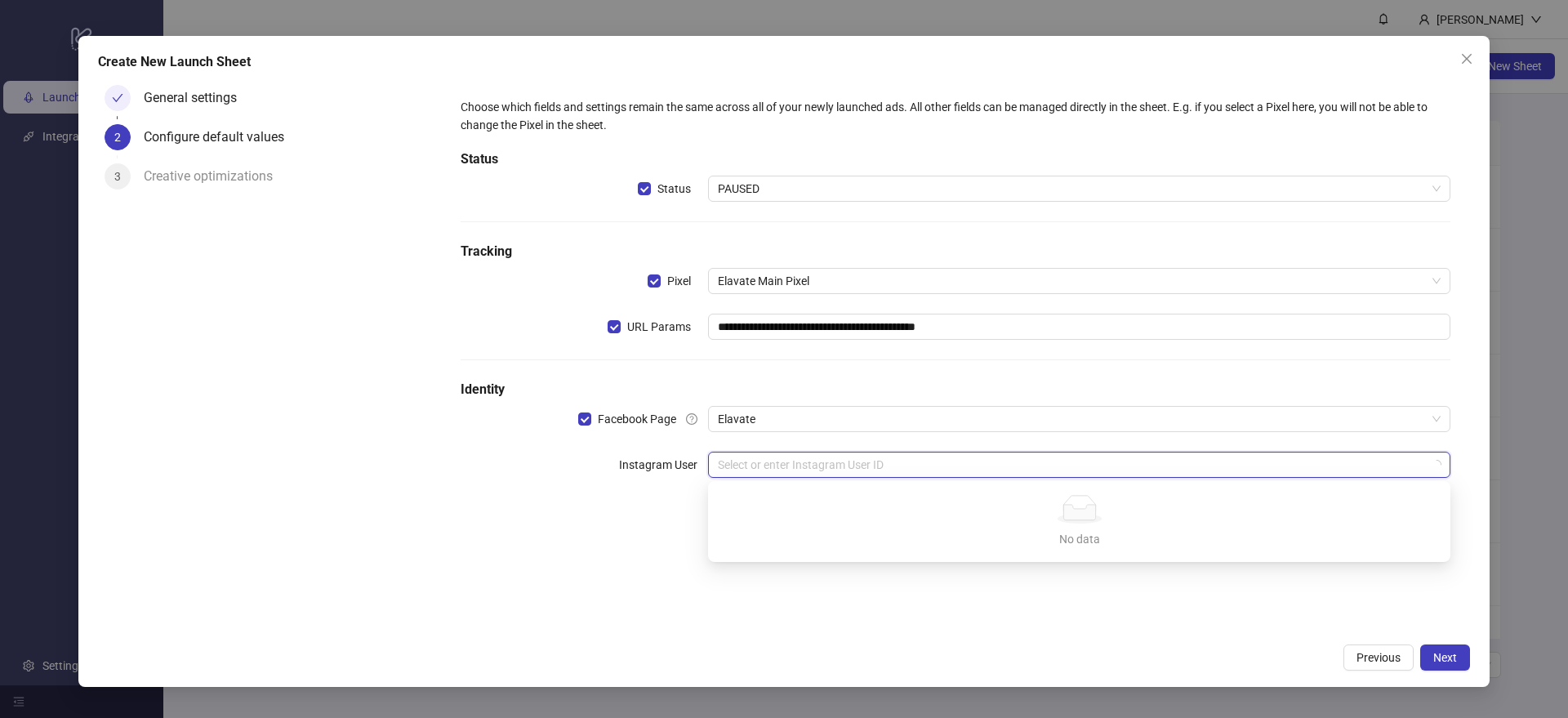
click at [812, 469] on input "search" at bounding box center [1072, 465] width 708 height 25
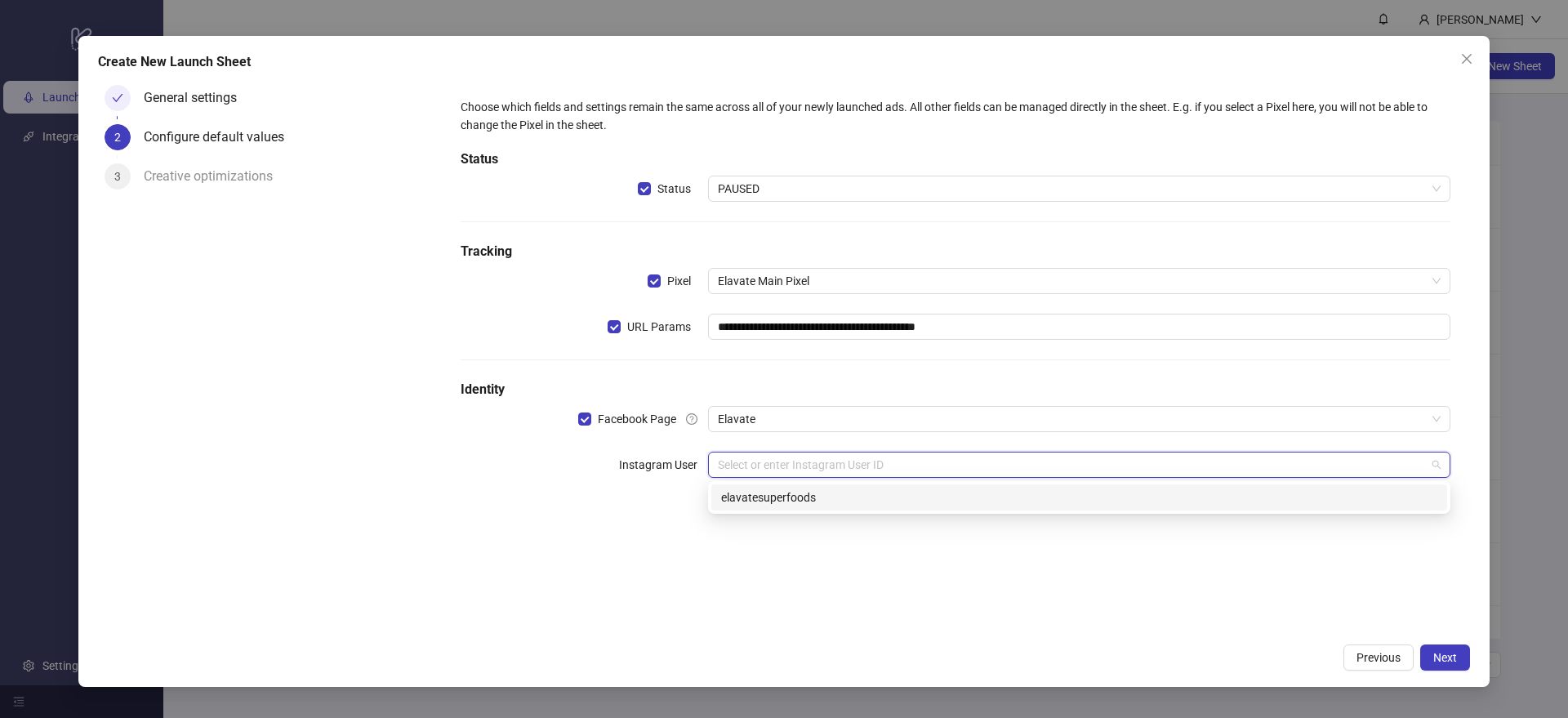
click at [808, 491] on div "elavatesuperfoods" at bounding box center [1080, 497] width 717 height 18
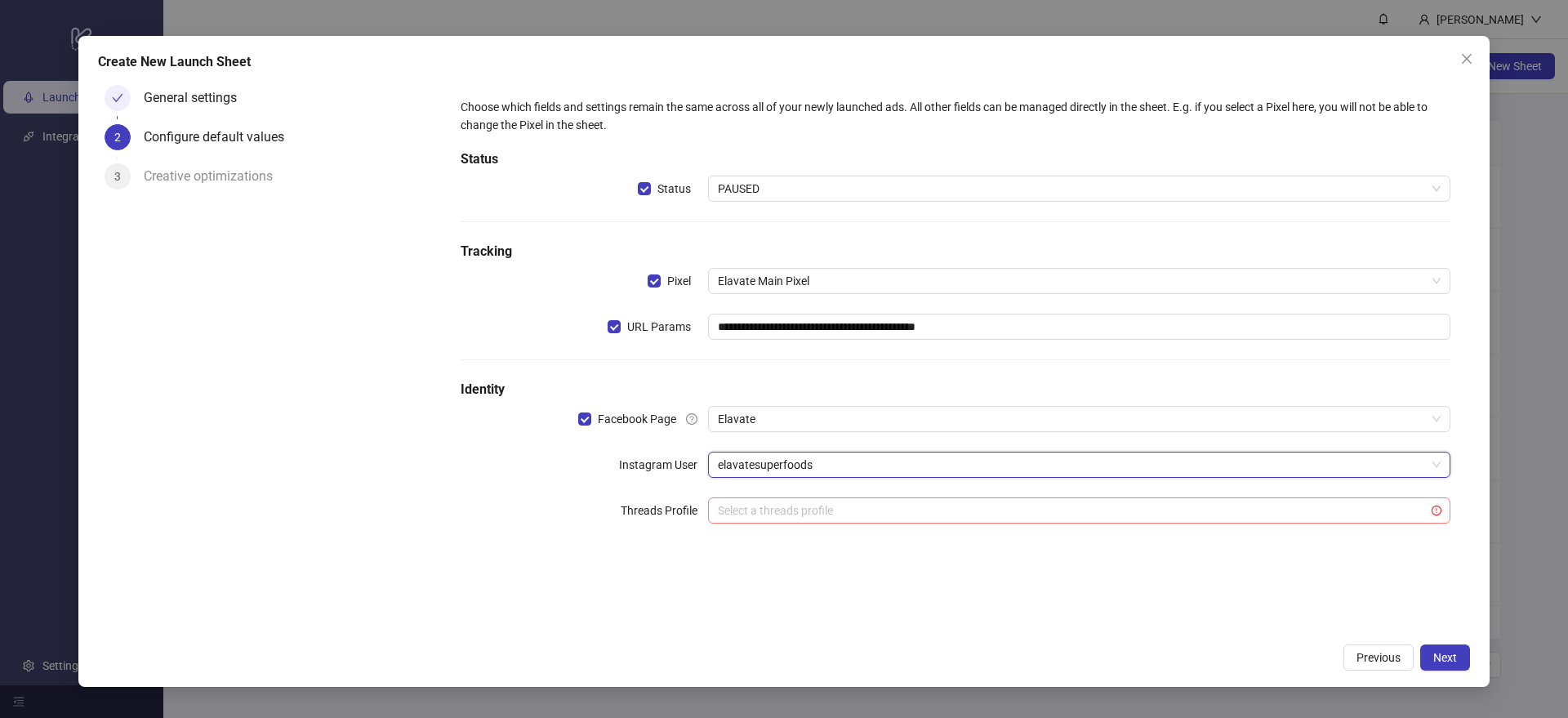
click at [808, 510] on input "search" at bounding box center [1072, 510] width 708 height 25
click at [545, 509] on div "Threads Profile" at bounding box center [584, 510] width 247 height 26
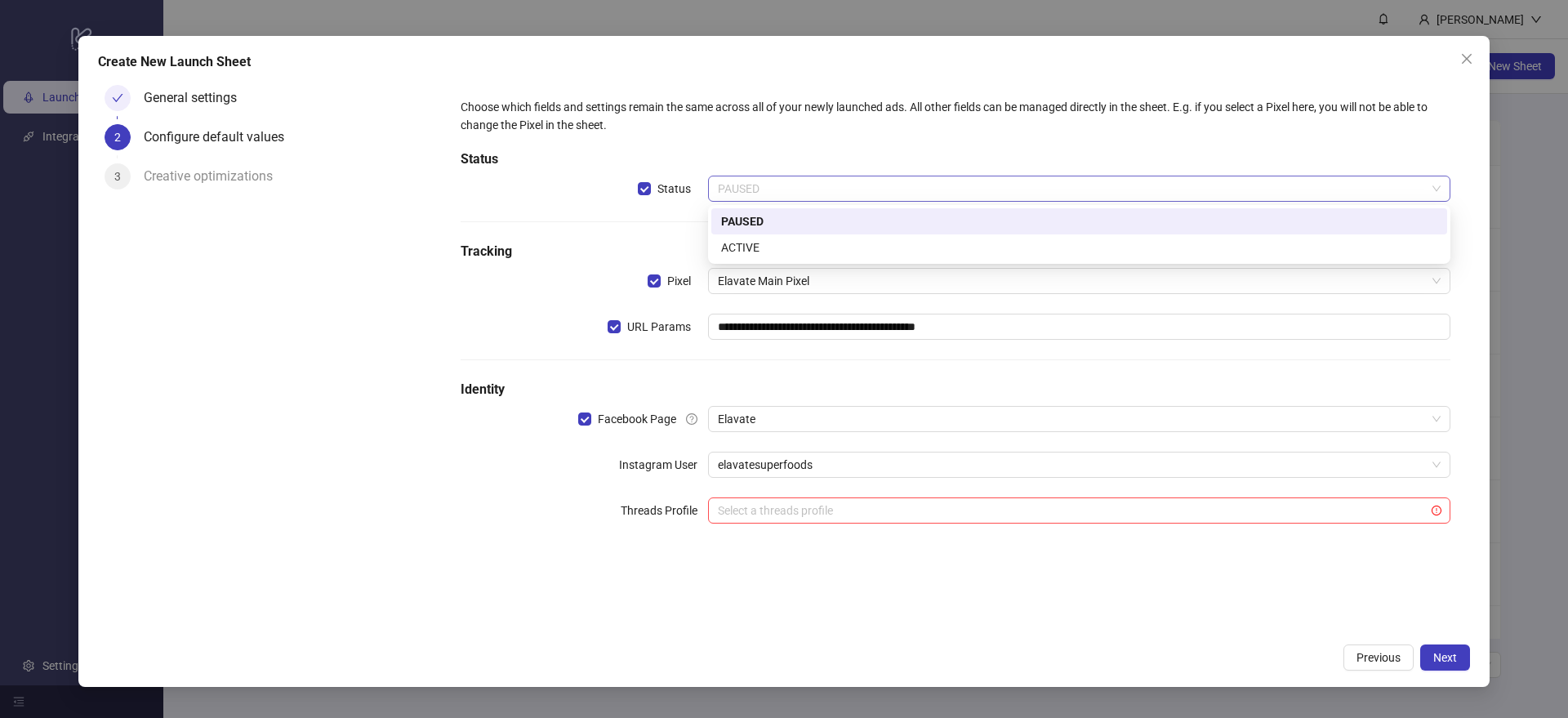
click at [760, 180] on span "PAUSED" at bounding box center [1080, 189] width 723 height 25
click at [754, 254] on div "ACTIVE" at bounding box center [1080, 247] width 717 height 18
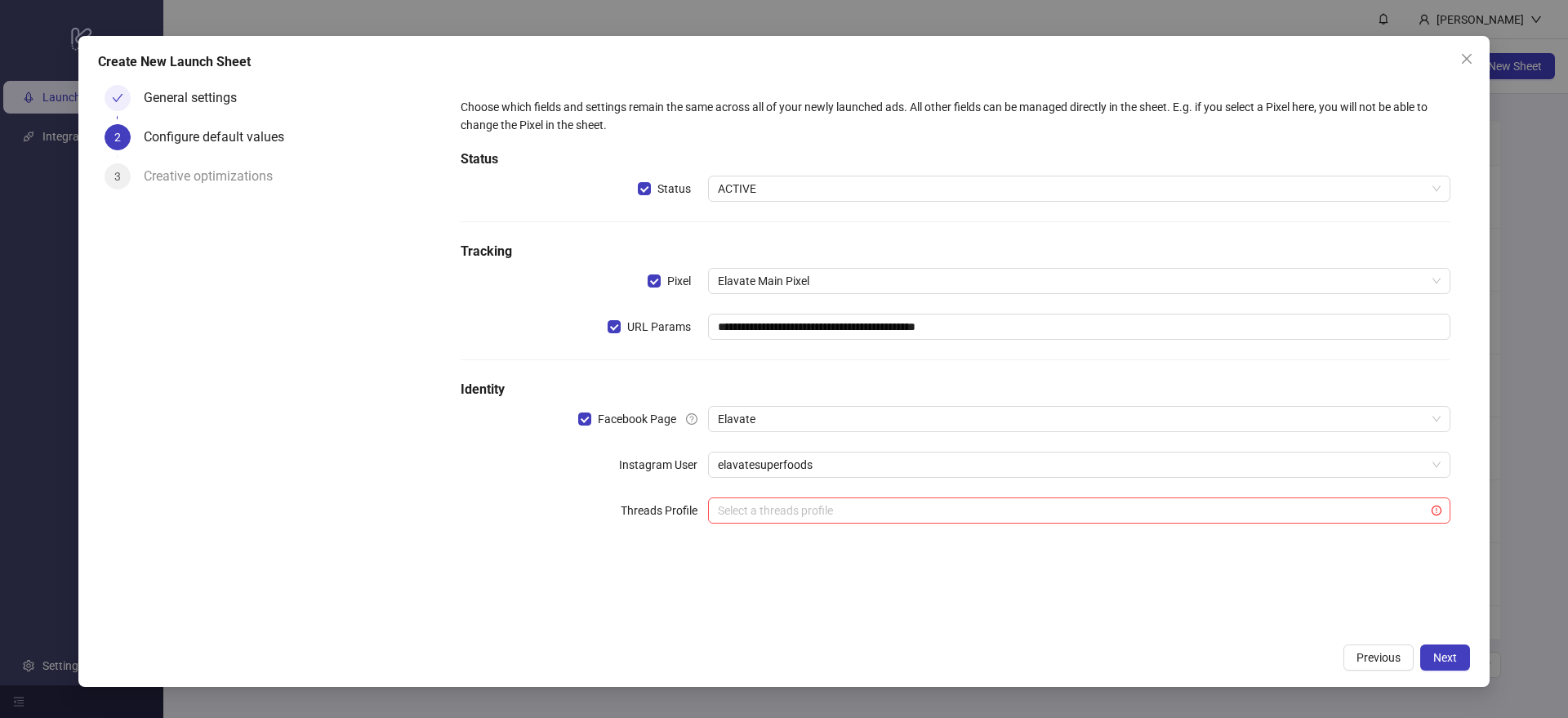
drag, startPoint x: 490, startPoint y: 483, endPoint x: 525, endPoint y: 490, distance: 35.7
click at [489, 481] on div "**********" at bounding box center [956, 321] width 1003 height 458
click at [1432, 646] on button "Next" at bounding box center [1445, 658] width 50 height 26
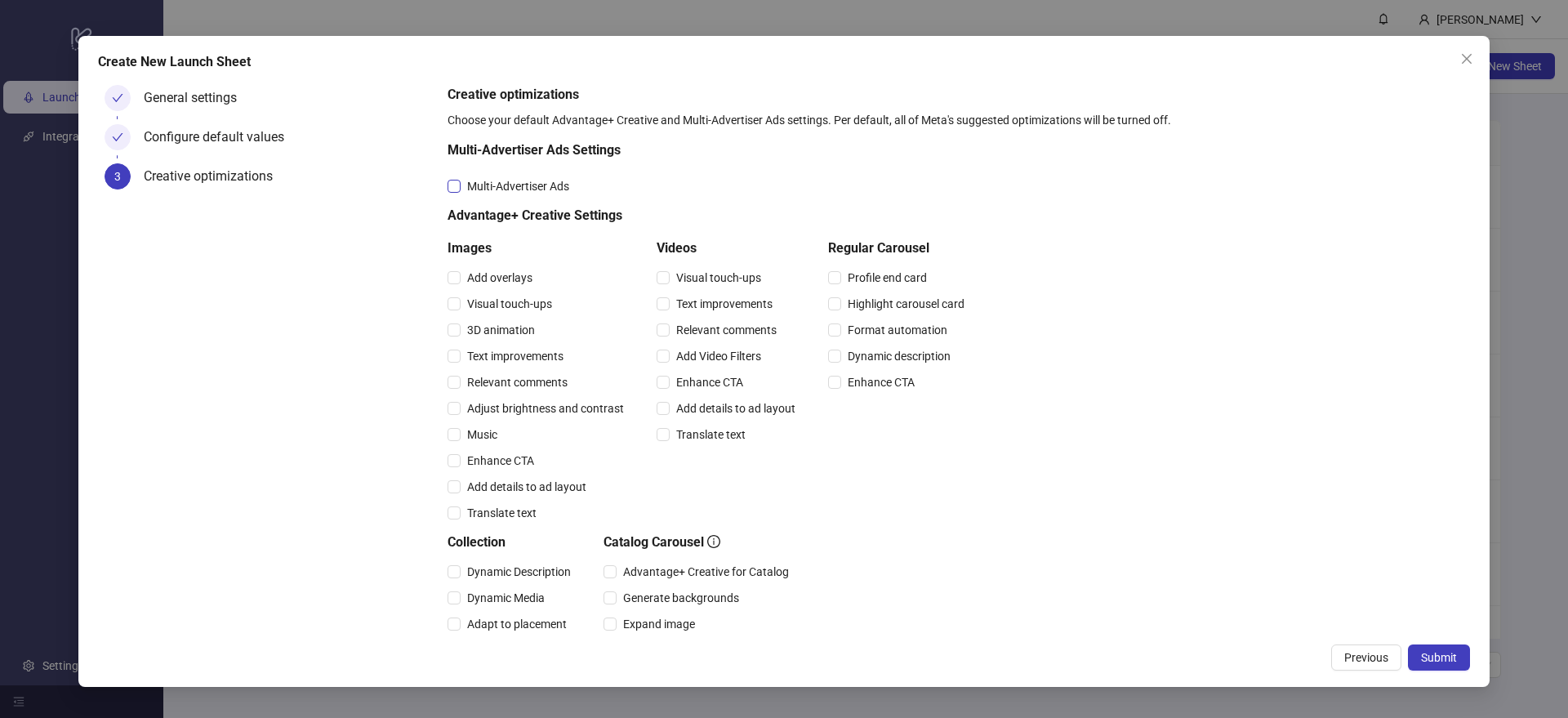
click at [515, 187] on span "Multi-Advertiser Ads" at bounding box center [518, 186] width 115 height 18
click at [726, 280] on span "Visual touch-ups" at bounding box center [718, 278] width 98 height 18
click at [726, 307] on span "Text improvements" at bounding box center [724, 304] width 109 height 18
click at [723, 330] on span "Relevant comments" at bounding box center [726, 330] width 113 height 18
click at [720, 359] on span "Add Video Filters" at bounding box center [718, 356] width 98 height 18
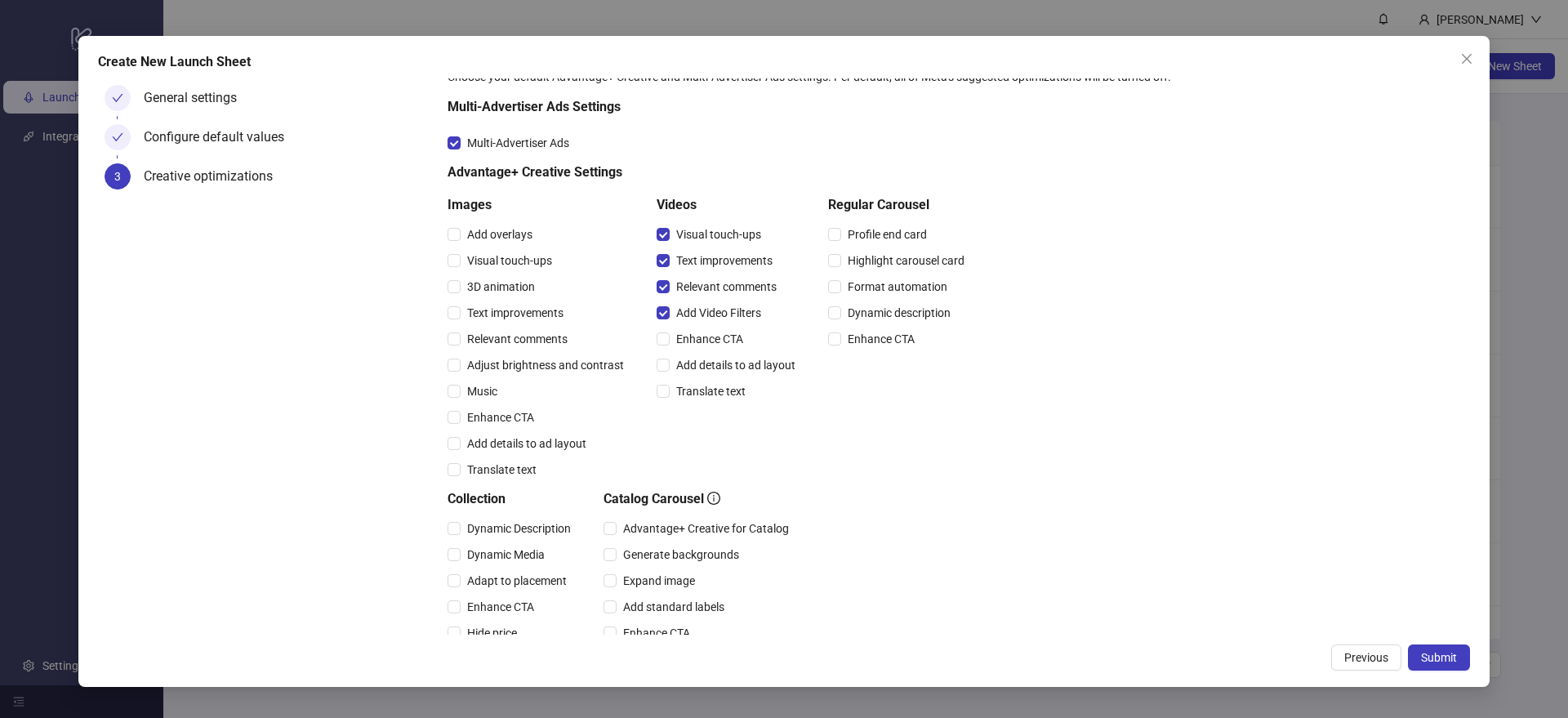
scroll to position [277, 0]
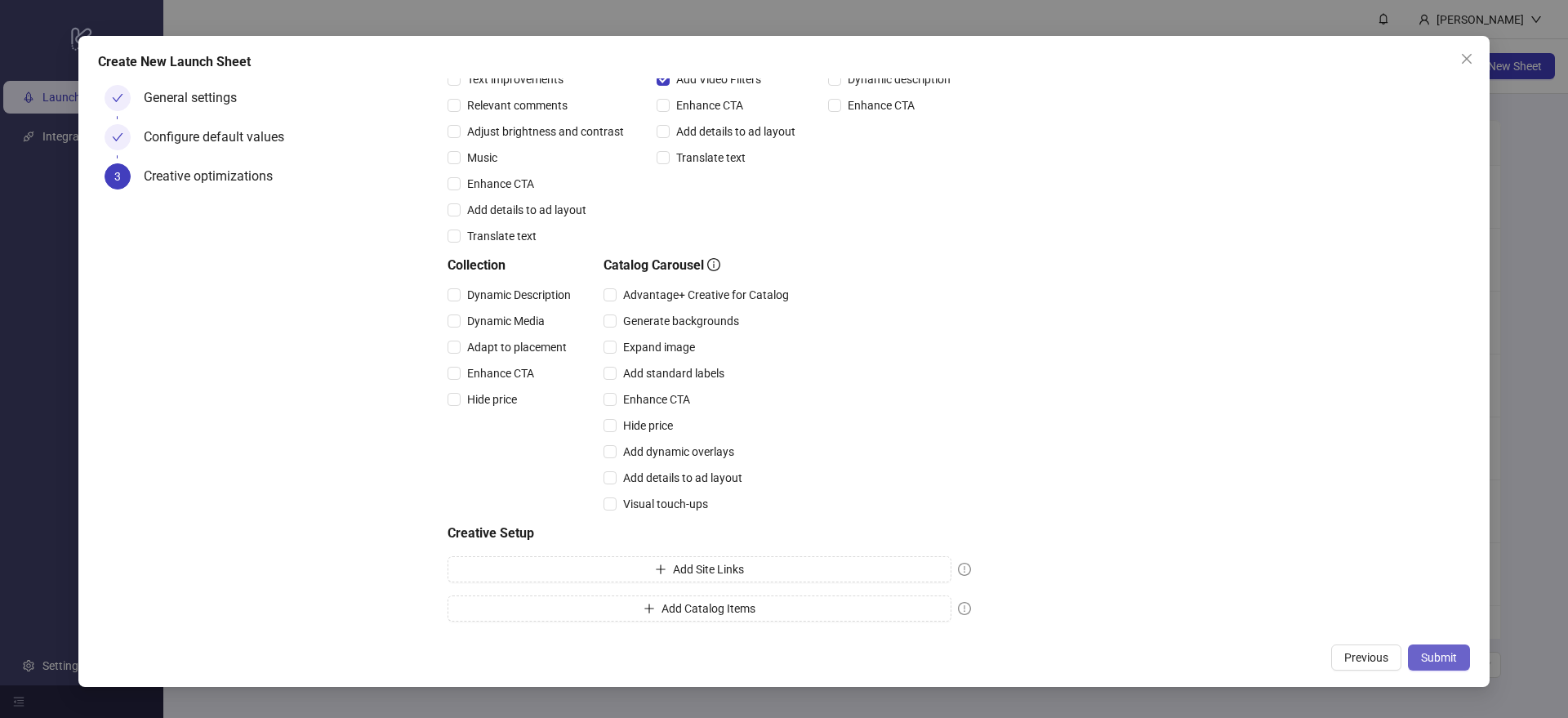
click at [1438, 662] on span "Submit" at bounding box center [1438, 658] width 36 height 13
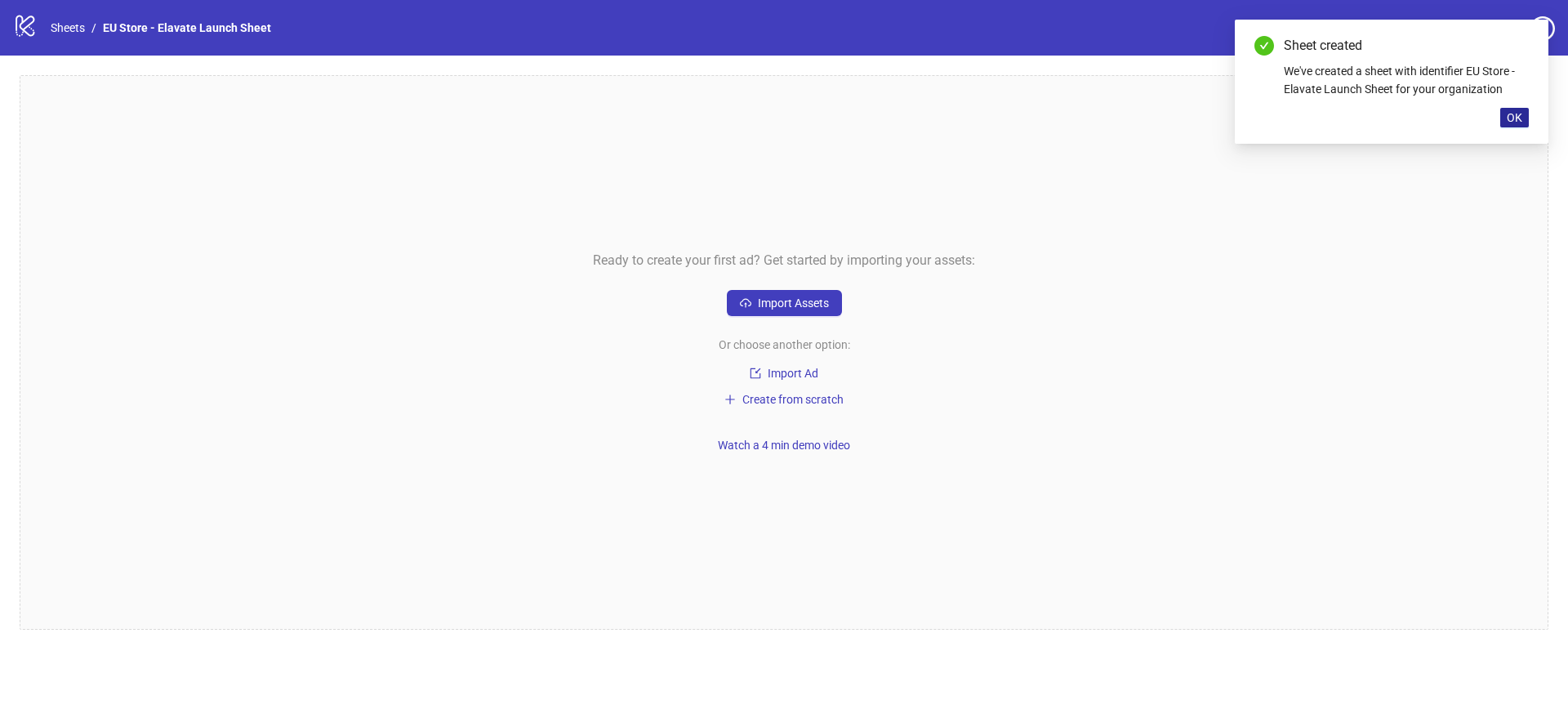
click at [1520, 116] on span "OK" at bounding box center [1514, 117] width 16 height 13
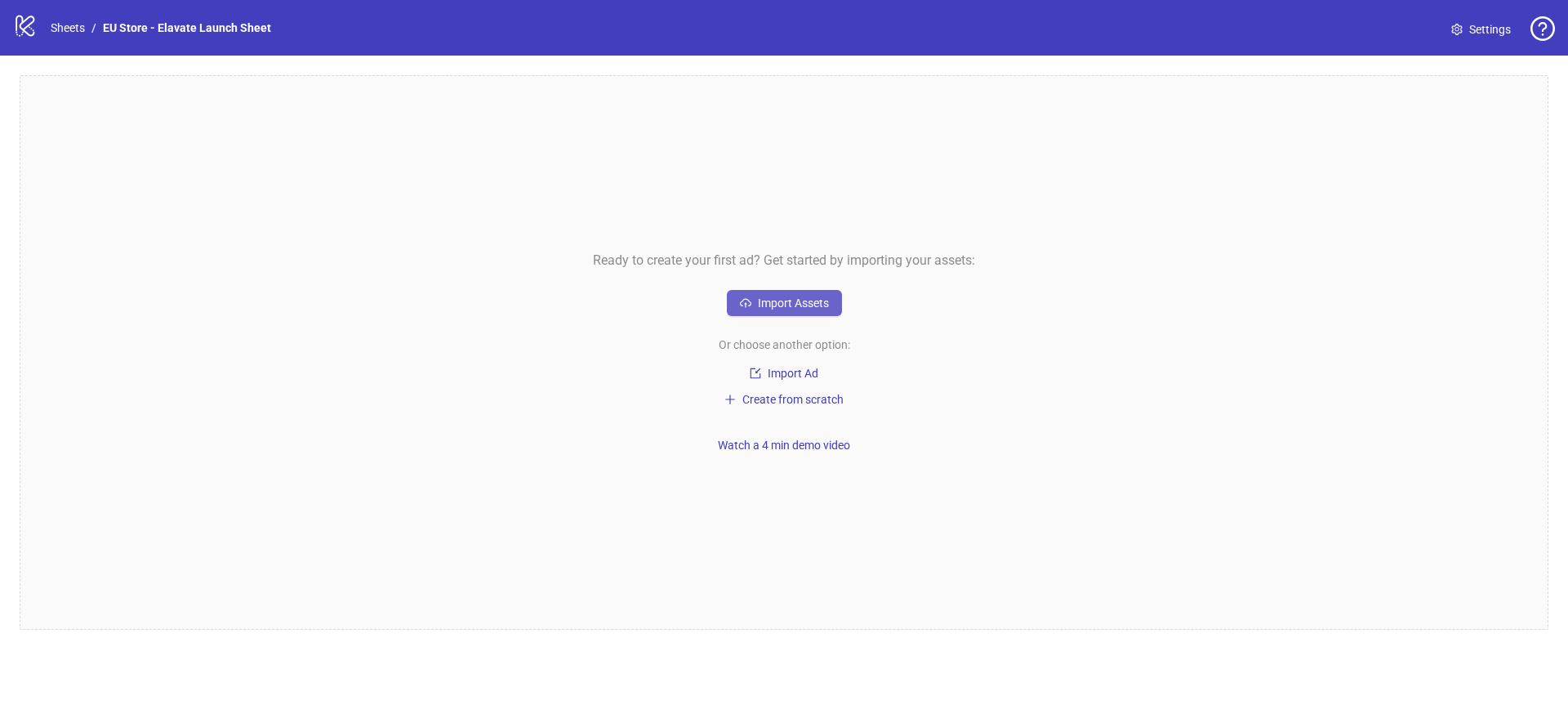
click at [793, 308] on span "Import Assets" at bounding box center [794, 303] width 71 height 13
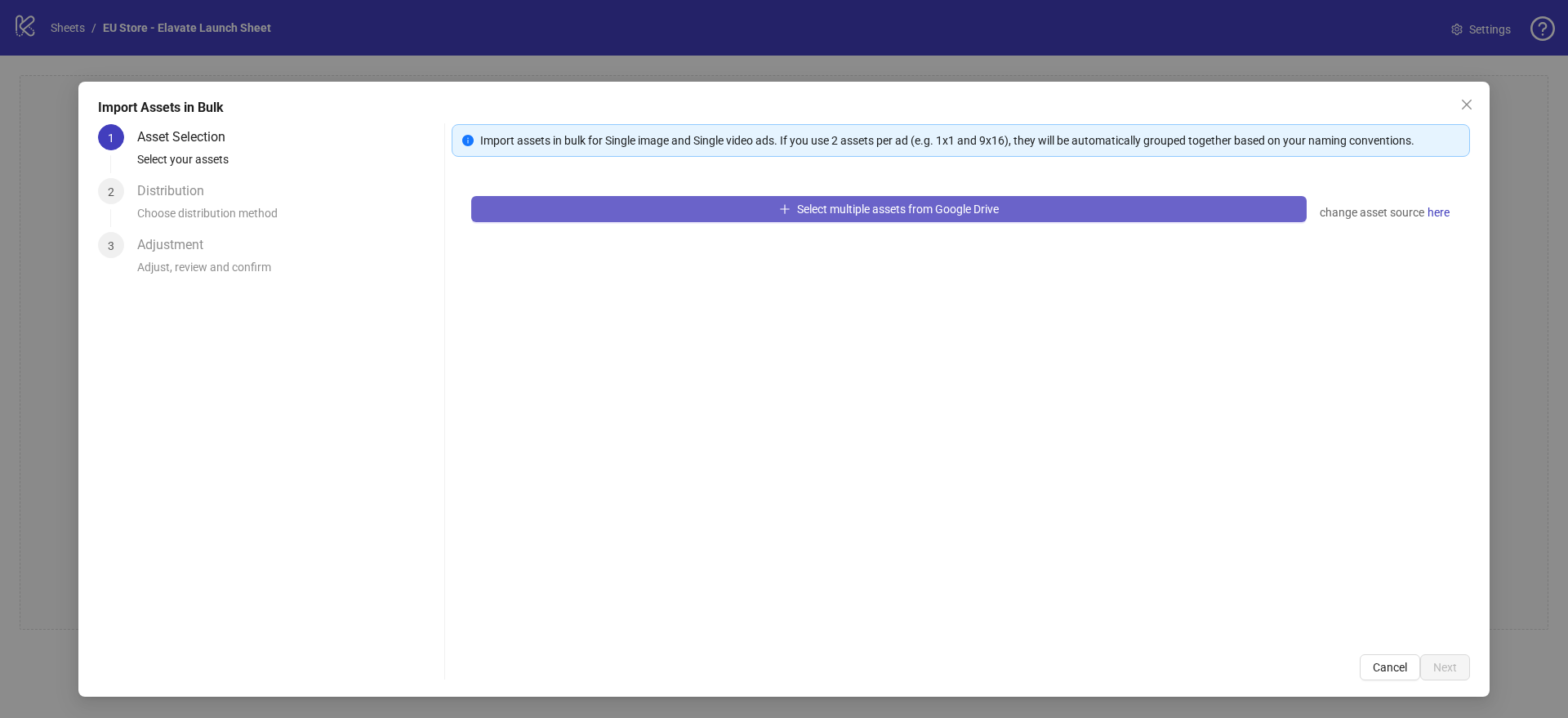
click at [919, 213] on span "Select multiple assets from Google Drive" at bounding box center [898, 209] width 202 height 13
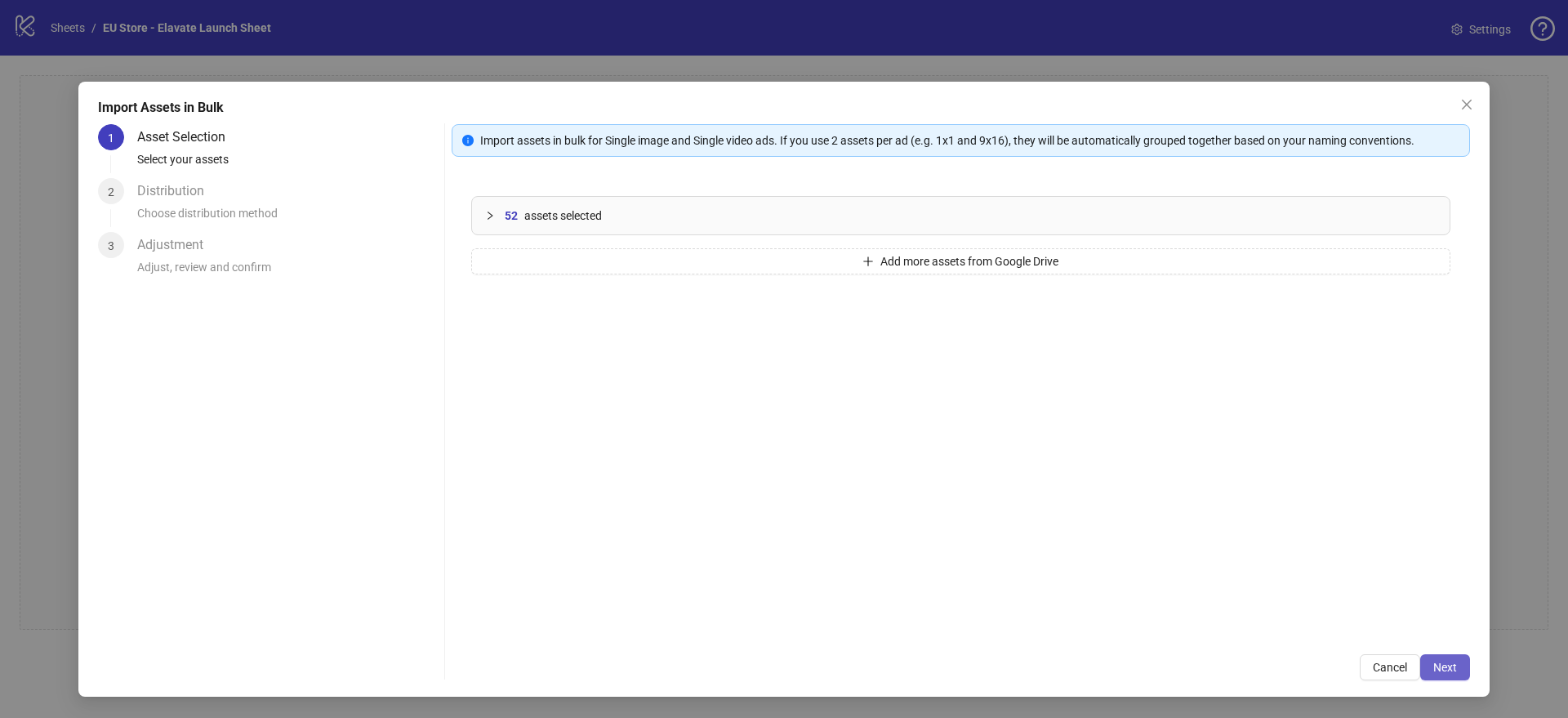
click at [1436, 658] on button "Next" at bounding box center [1445, 668] width 50 height 26
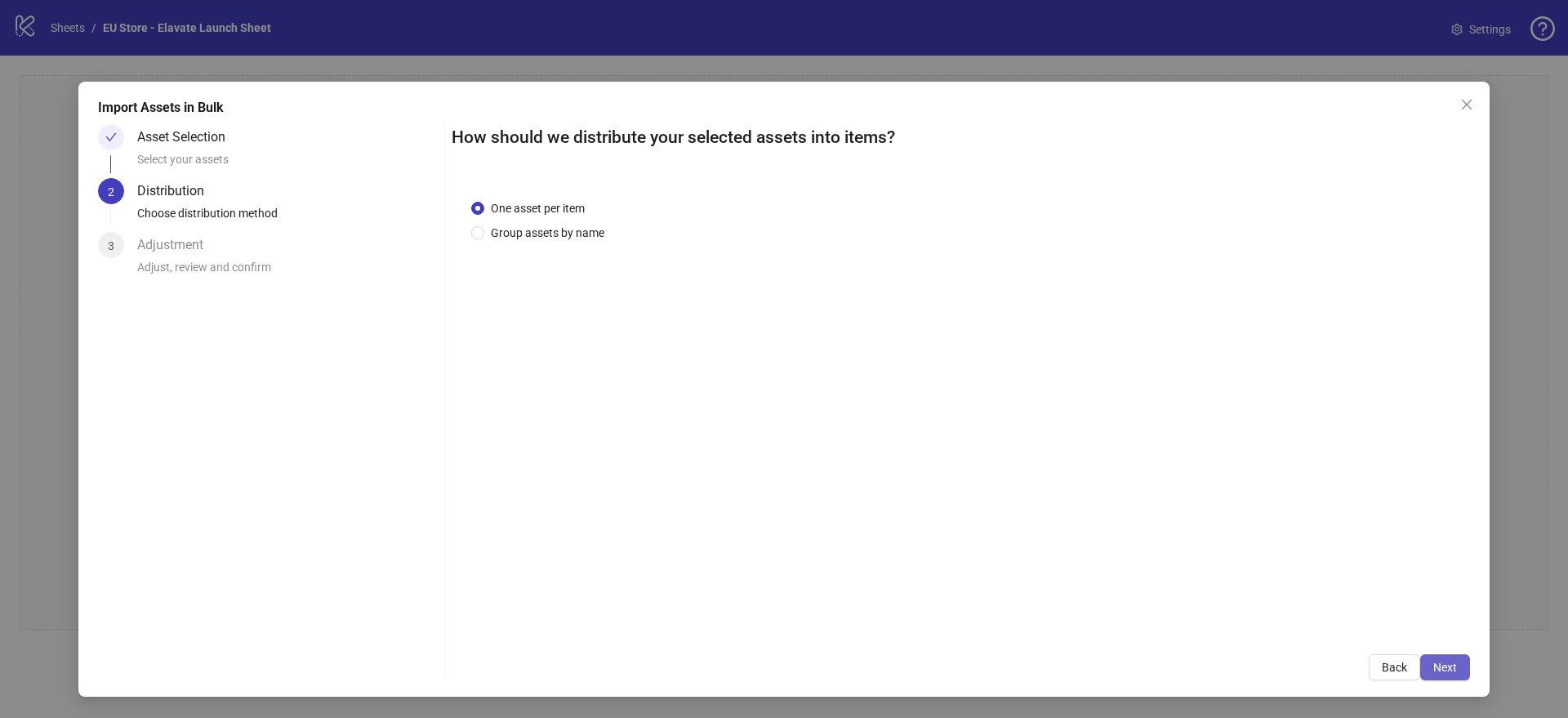
click at [1441, 673] on span "Next" at bounding box center [1445, 668] width 24 height 13
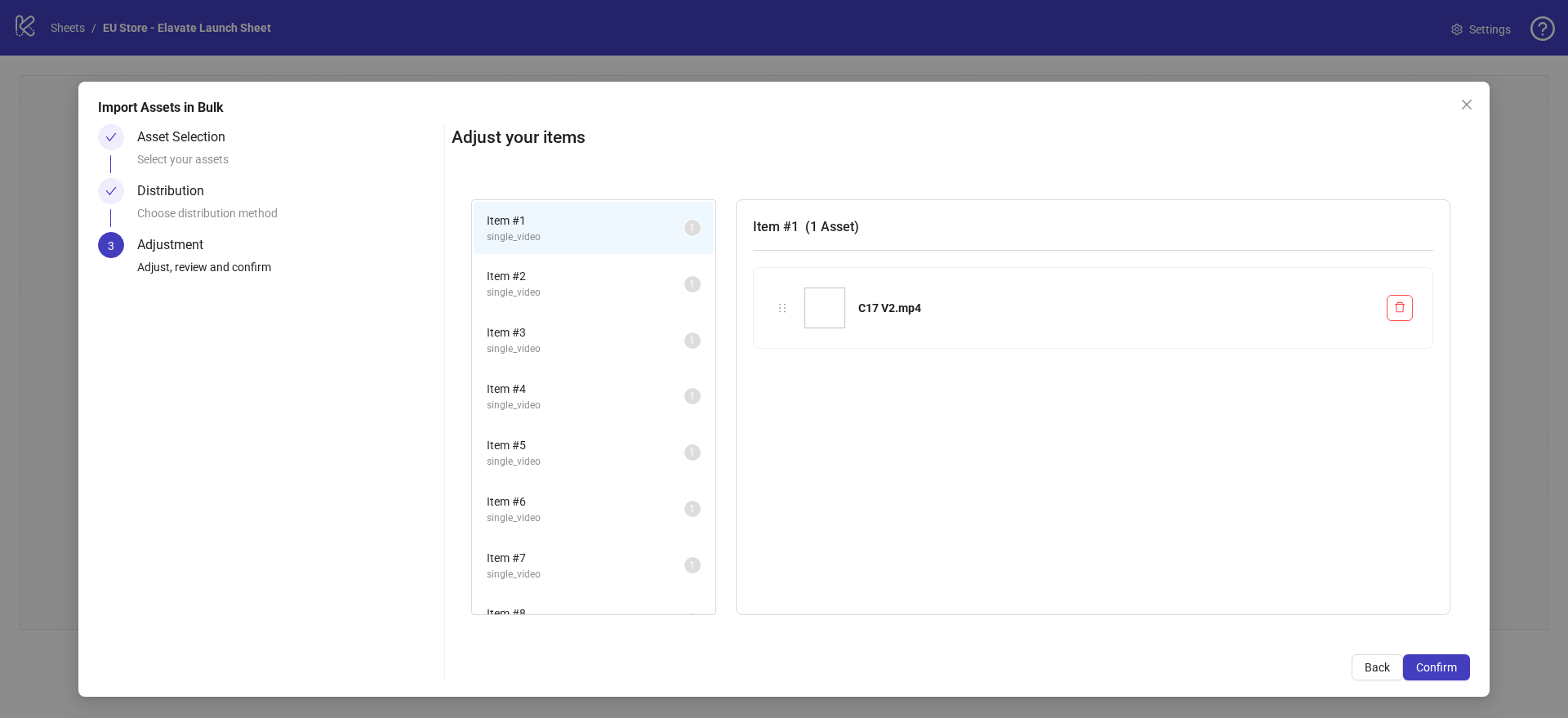
click at [1440, 680] on div "Import Assets in Bulk Asset Selection Select your assets Distribution Choose di…" at bounding box center [784, 389] width 1412 height 615
click at [1436, 670] on span "Confirm" at bounding box center [1436, 668] width 41 height 13
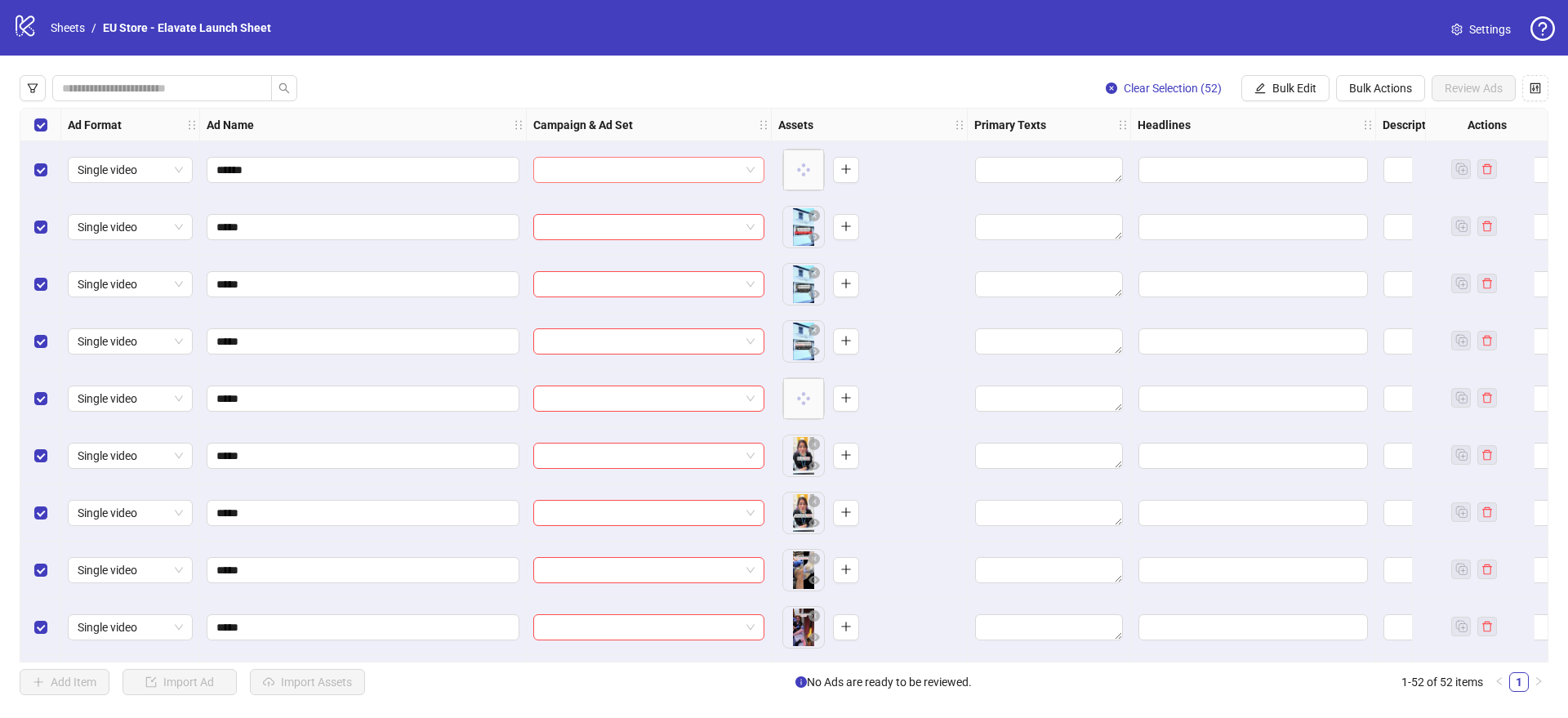
click at [621, 172] on input "search" at bounding box center [641, 170] width 197 height 25
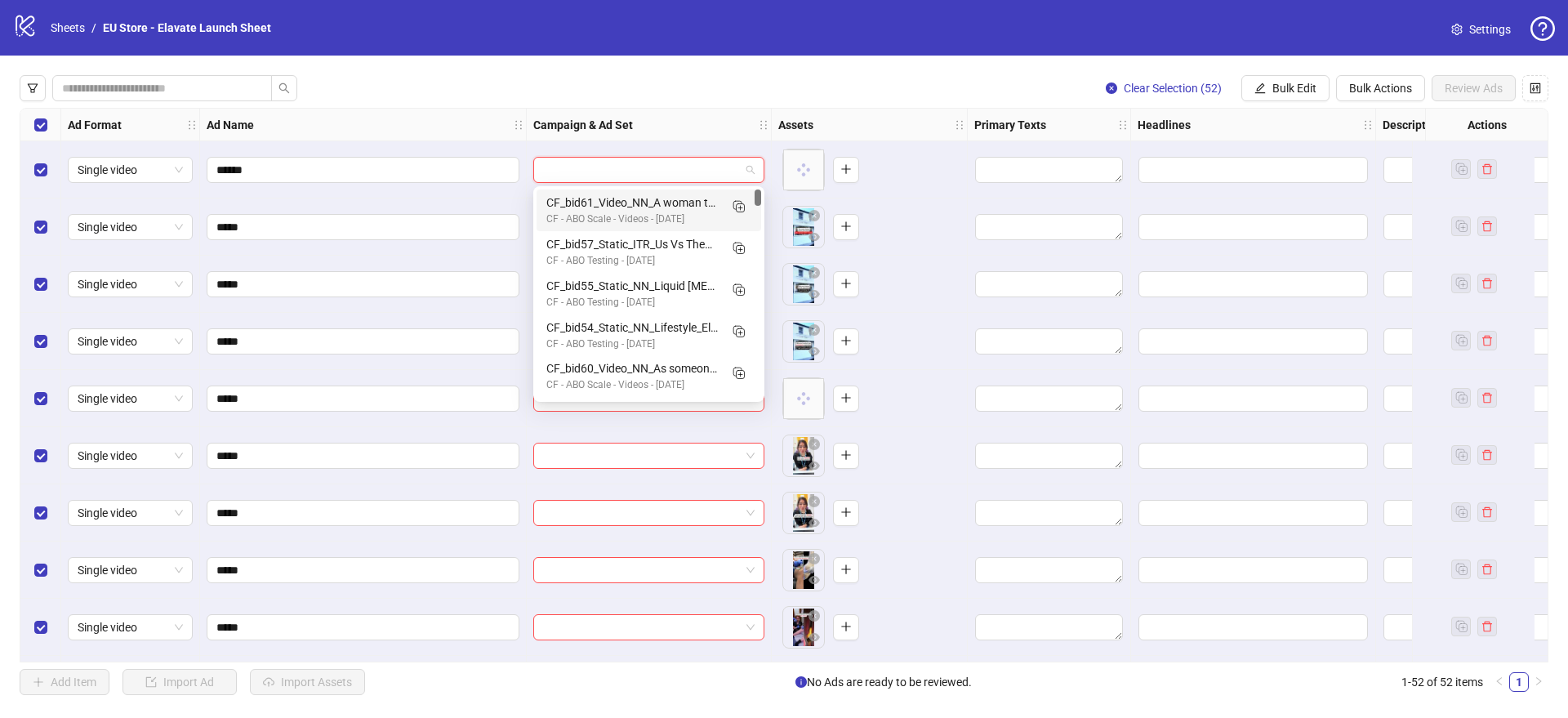
paste input "**********"
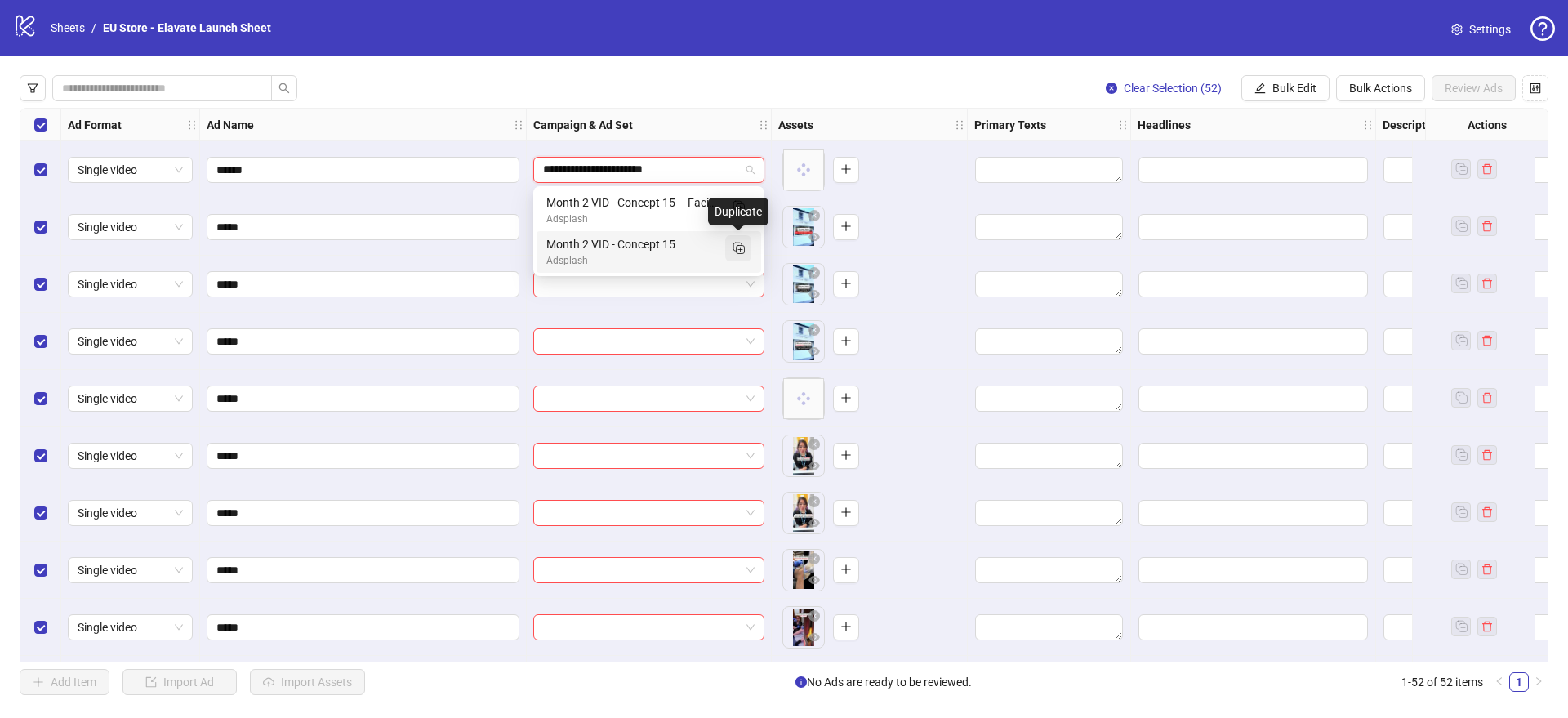
click at [735, 247] on icon "Duplicate" at bounding box center [738, 247] width 17 height 17
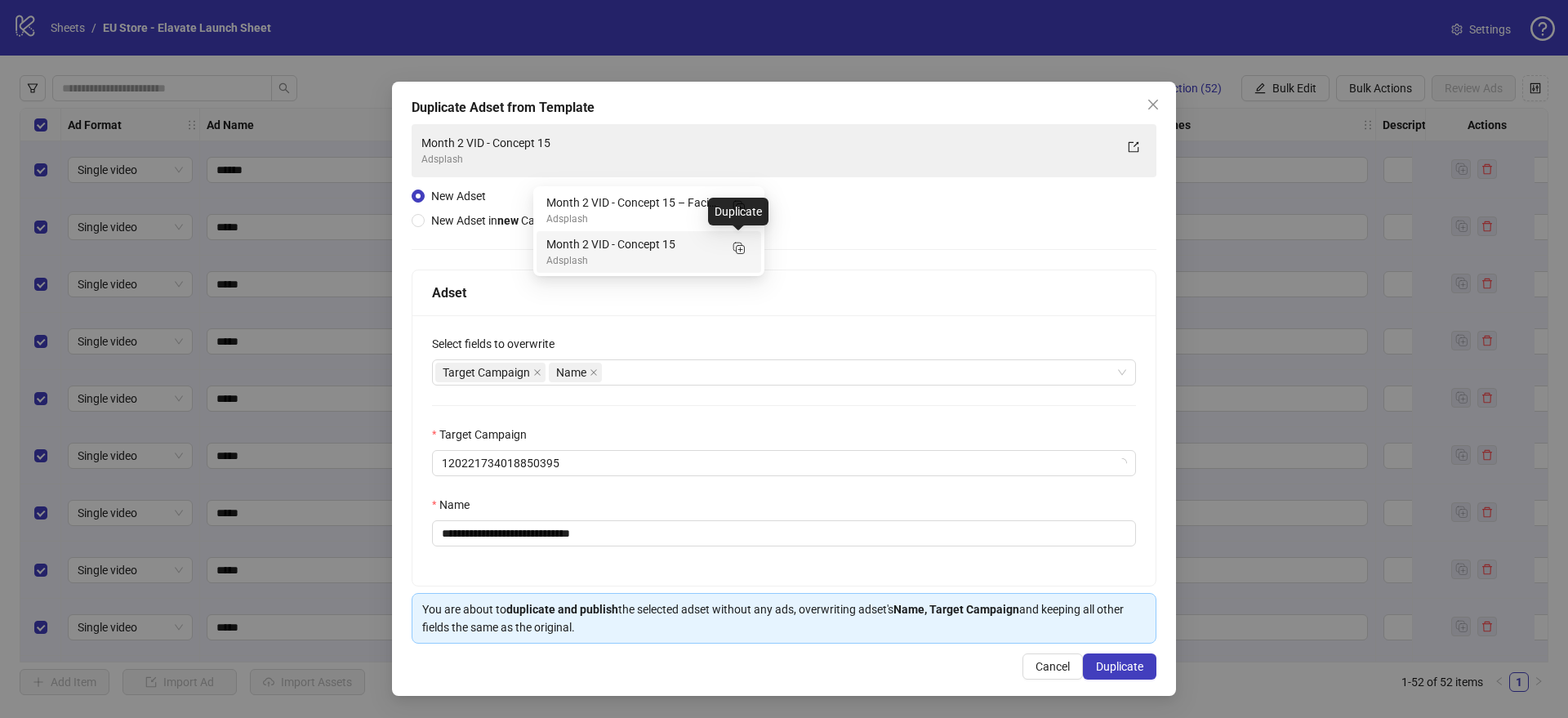
type input "**********"
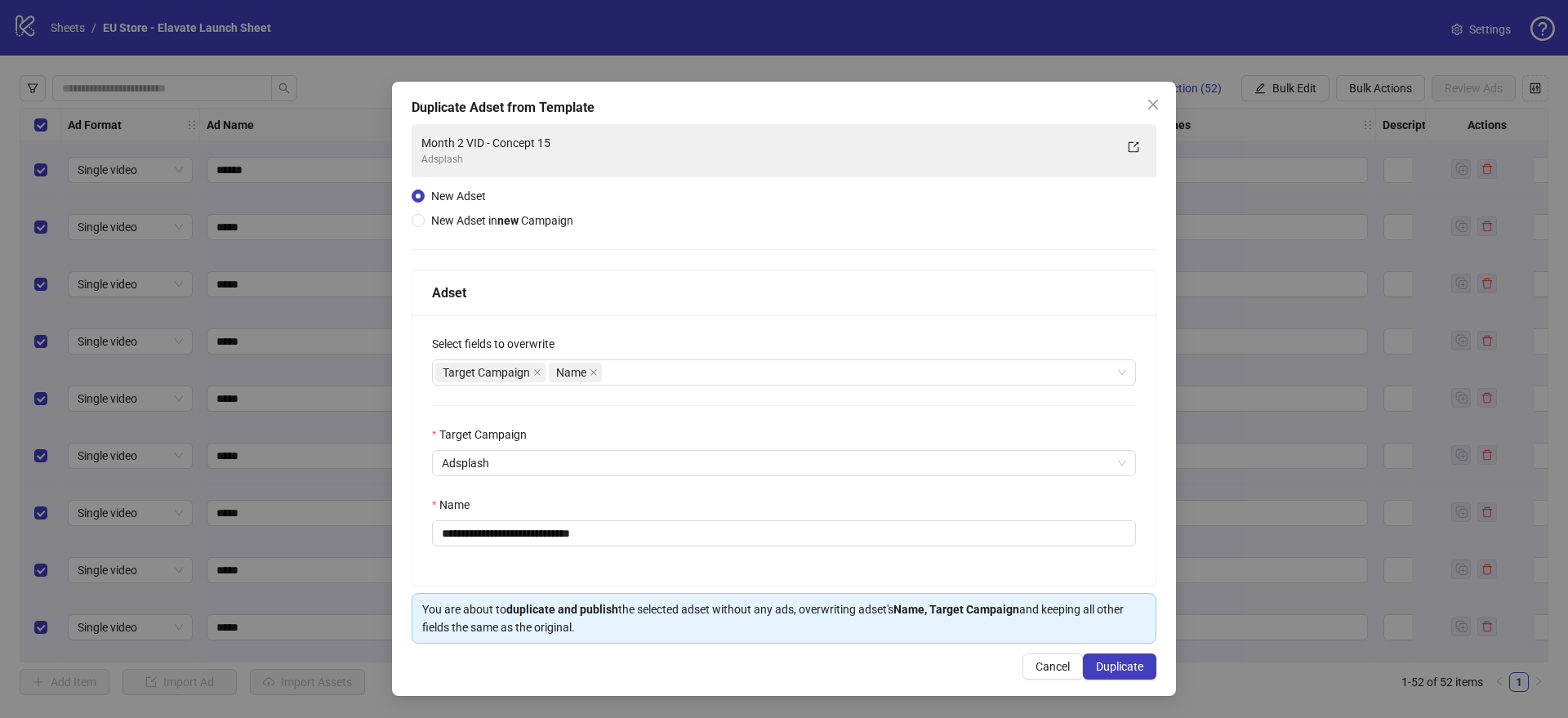
click at [460, 228] on span "New Adset in new Campaign" at bounding box center [502, 221] width 156 height 18
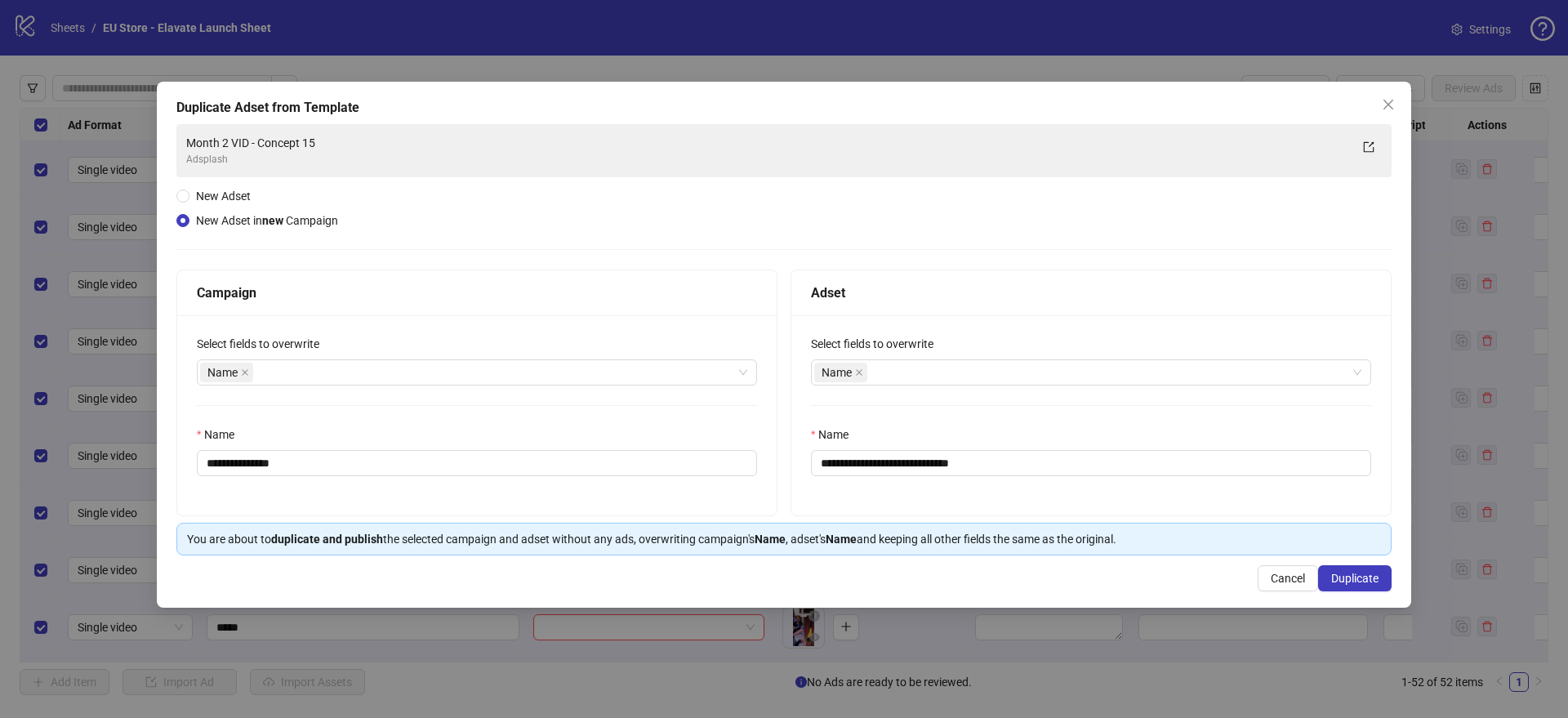
click at [443, 381] on div "Name" at bounding box center [468, 372] width 536 height 23
drag, startPoint x: 369, startPoint y: 479, endPoint x: 366, endPoint y: 467, distance: 12.4
click at [369, 476] on div "**********" at bounding box center [477, 415] width 599 height 200
click at [362, 464] on input "**********" at bounding box center [477, 463] width 560 height 26
drag, startPoint x: 287, startPoint y: 464, endPoint x: 325, endPoint y: 466, distance: 38.1
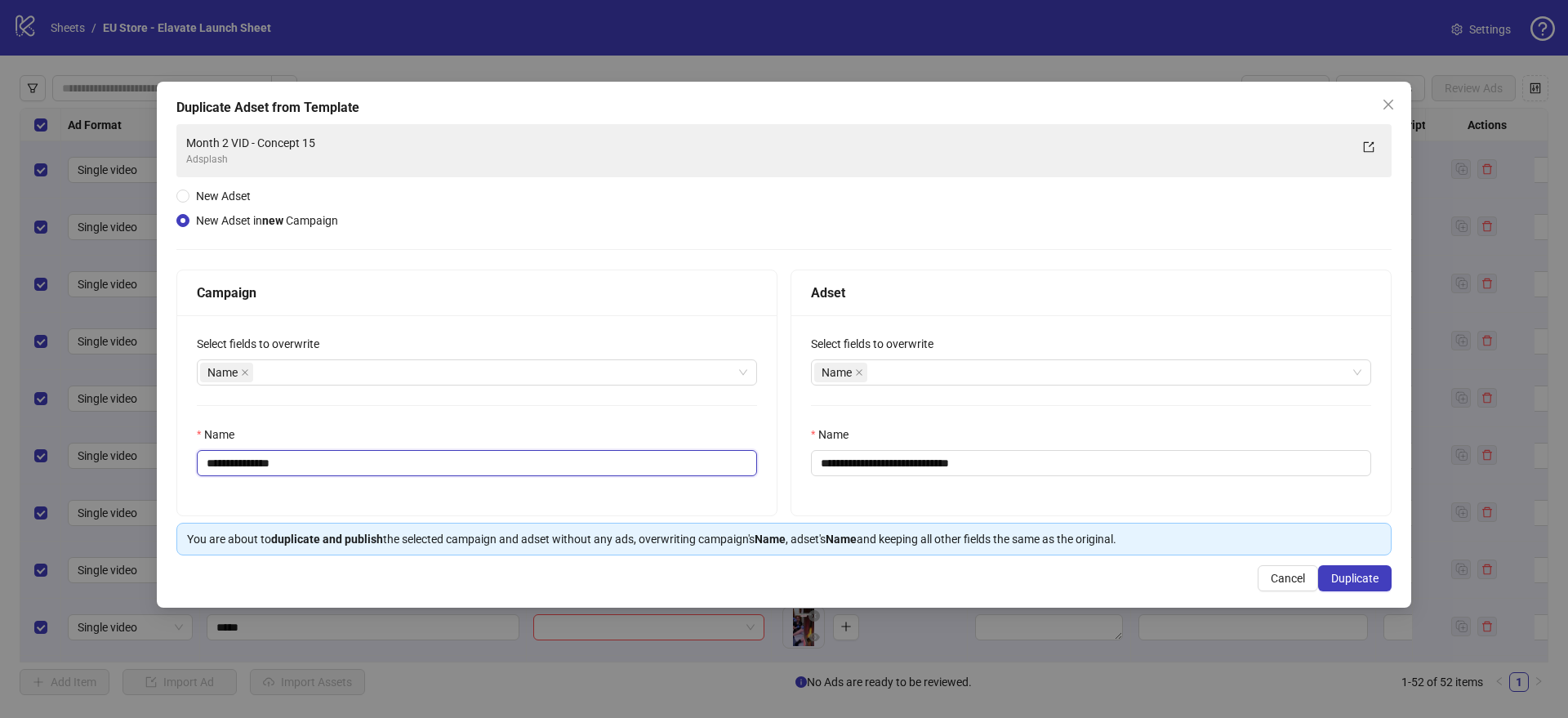
click at [325, 466] on input "**********" at bounding box center [477, 463] width 560 height 26
type input "**********"
click at [896, 457] on input "**********" at bounding box center [1091, 463] width 560 height 26
drag, startPoint x: 862, startPoint y: 463, endPoint x: 870, endPoint y: 458, distance: 9.4
click at [863, 462] on input "**********" at bounding box center [1091, 463] width 560 height 26
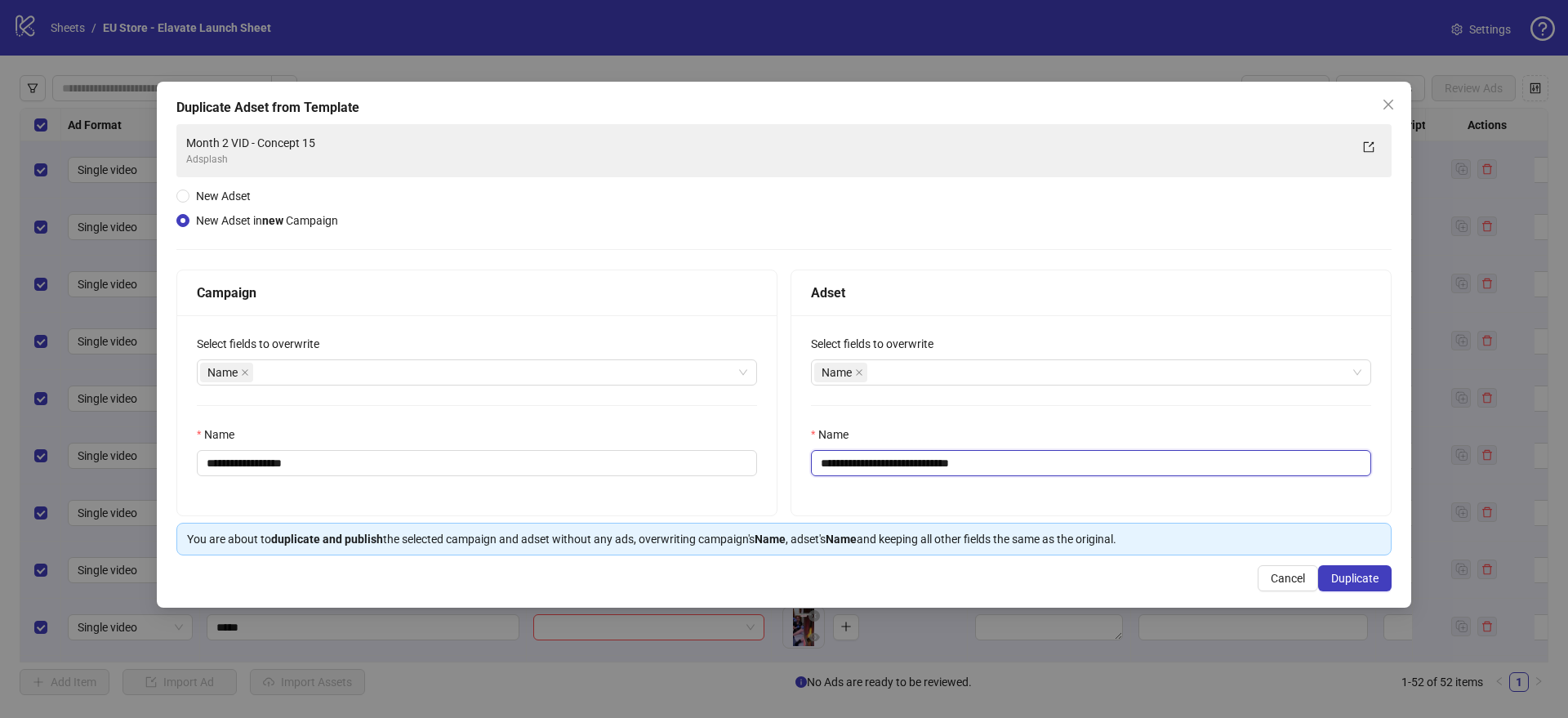
drag, startPoint x: 939, startPoint y: 463, endPoint x: 1023, endPoint y: 465, distance: 84.0
click at [1023, 465] on input "**********" at bounding box center [1091, 463] width 560 height 26
drag, startPoint x: 895, startPoint y: 466, endPoint x: 862, endPoint y: 464, distance: 33.1
click at [848, 463] on input "**********" at bounding box center [1091, 463] width 560 height 26
click at [870, 463] on input "**********" at bounding box center [1091, 463] width 560 height 26
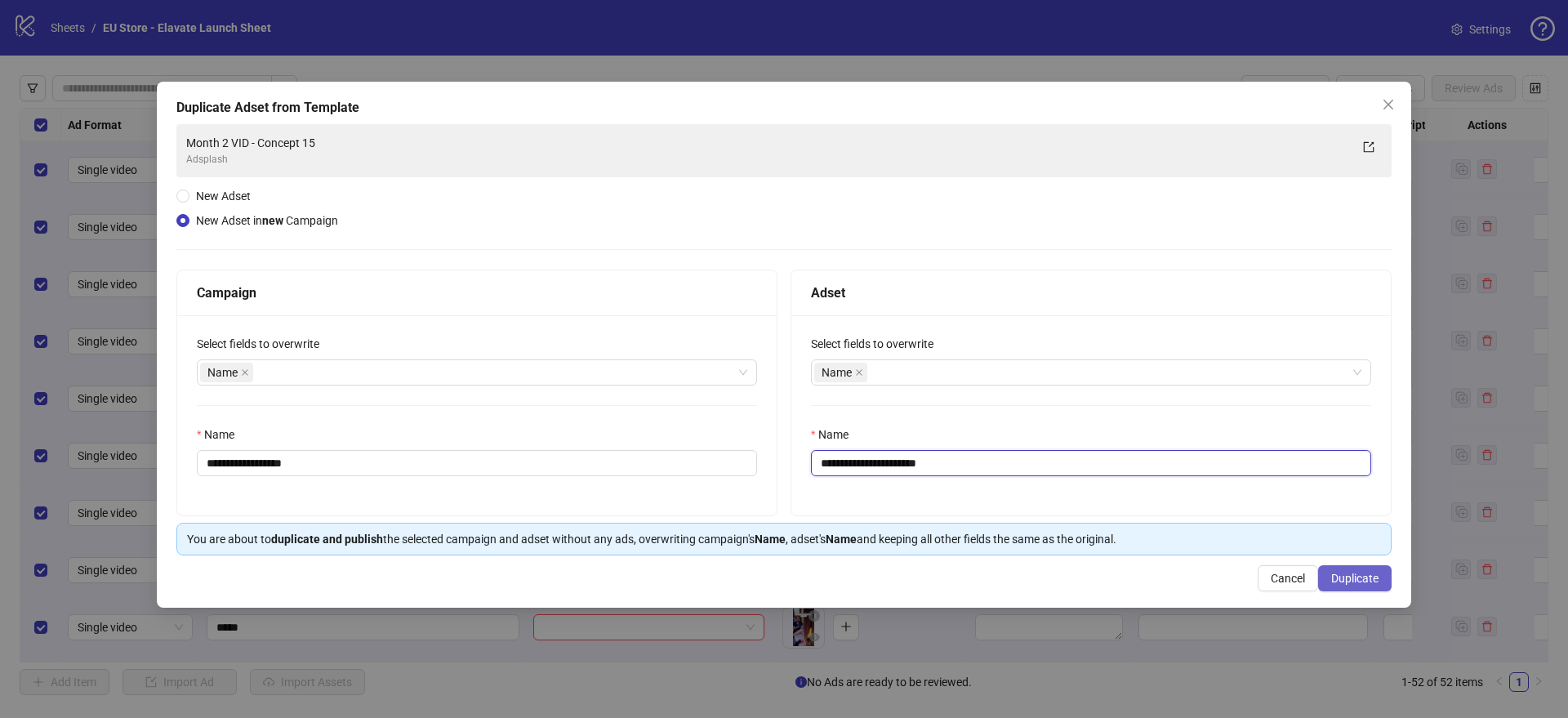
type input "**********"
click at [1351, 575] on span "Duplicate" at bounding box center [1355, 578] width 47 height 13
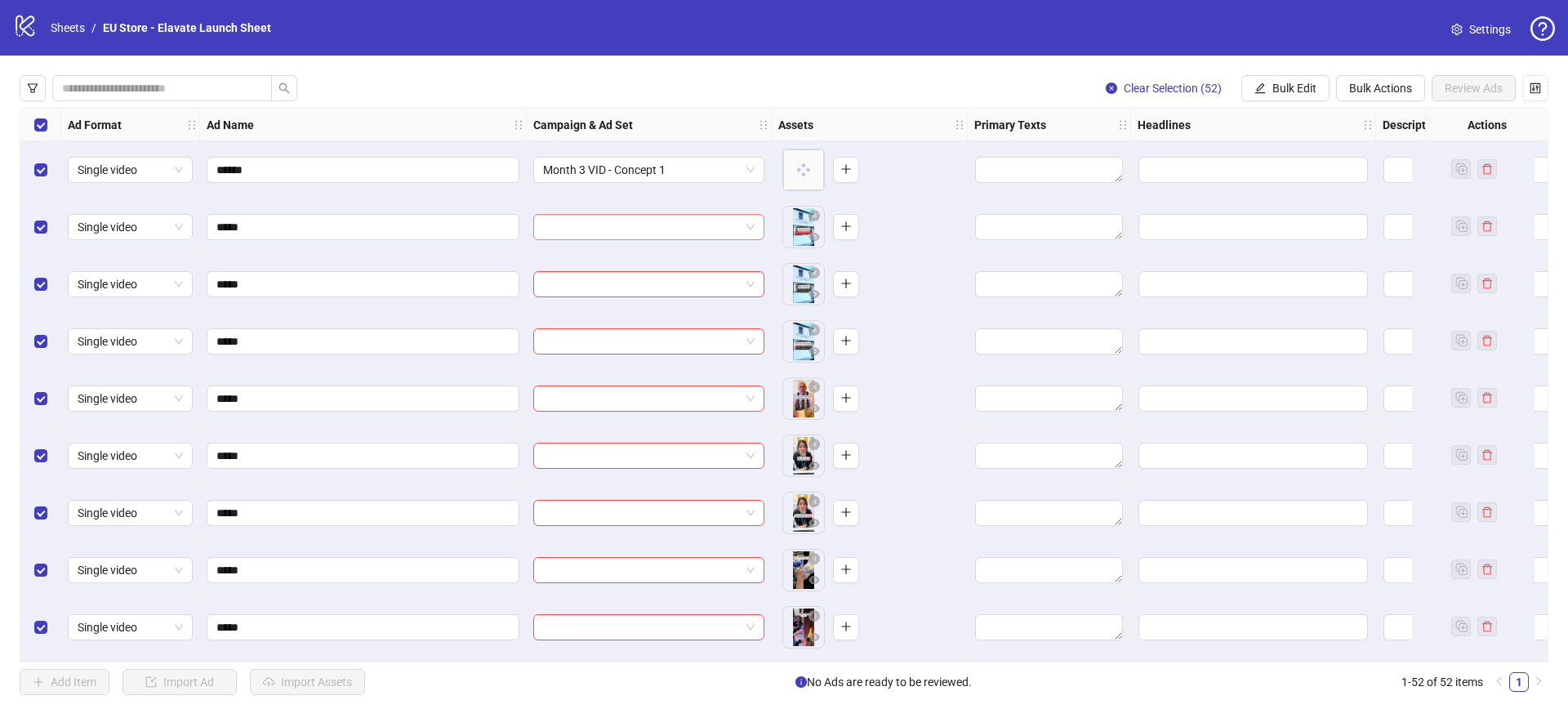
click at [622, 227] on input "search" at bounding box center [641, 227] width 197 height 25
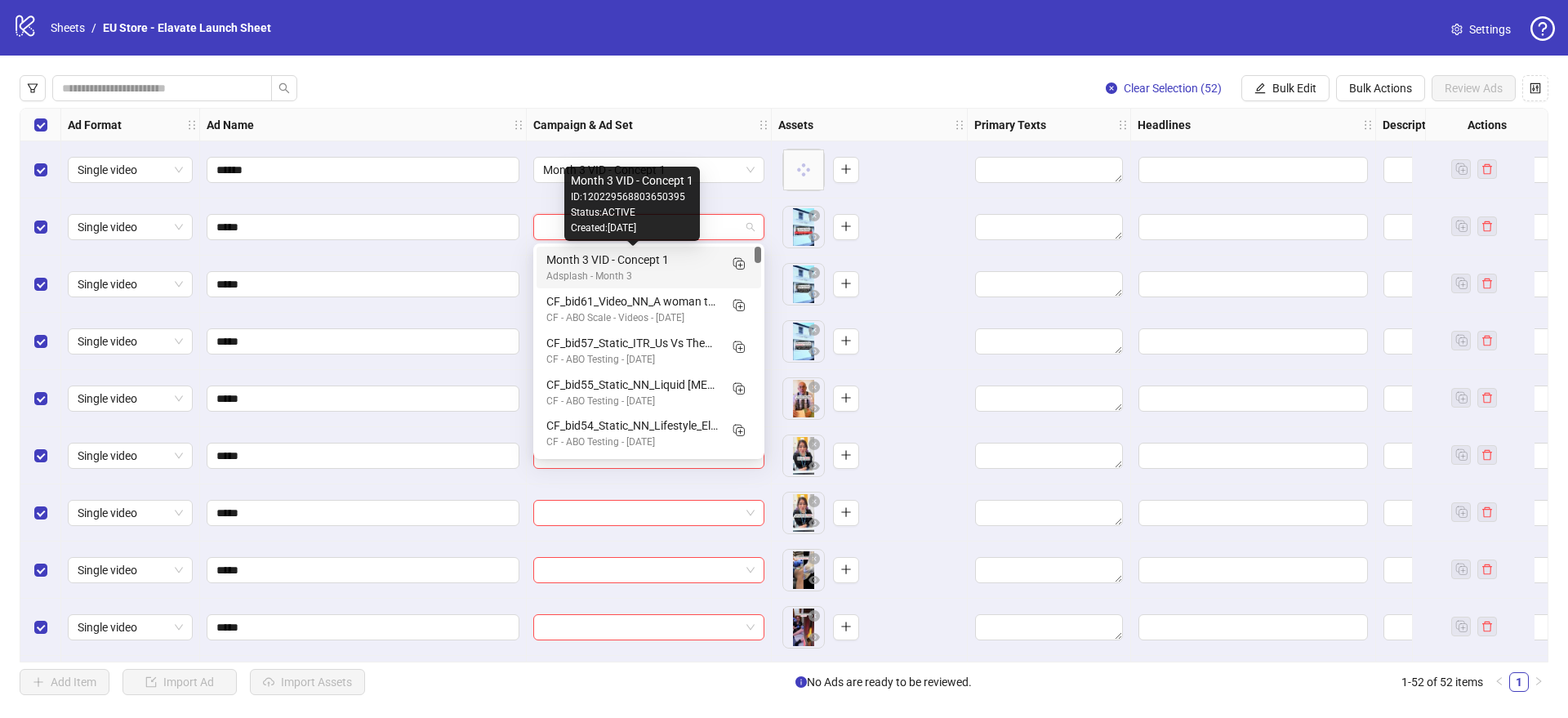
click at [621, 256] on div "Month 3 VID - Concept 1" at bounding box center [632, 260] width 172 height 18
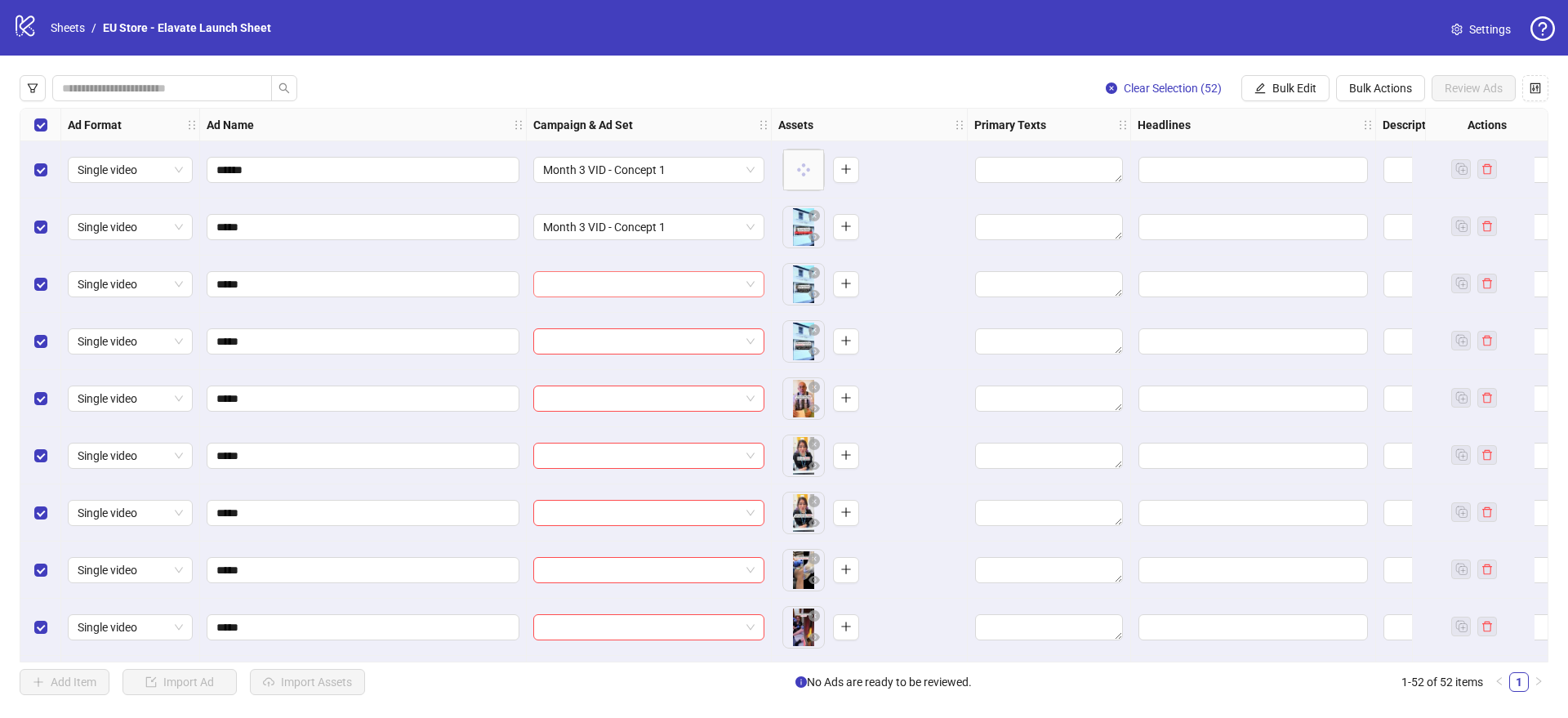
drag, startPoint x: 600, startPoint y: 280, endPoint x: 601, endPoint y: 296, distance: 16.0
click at [600, 280] on input "search" at bounding box center [641, 285] width 197 height 25
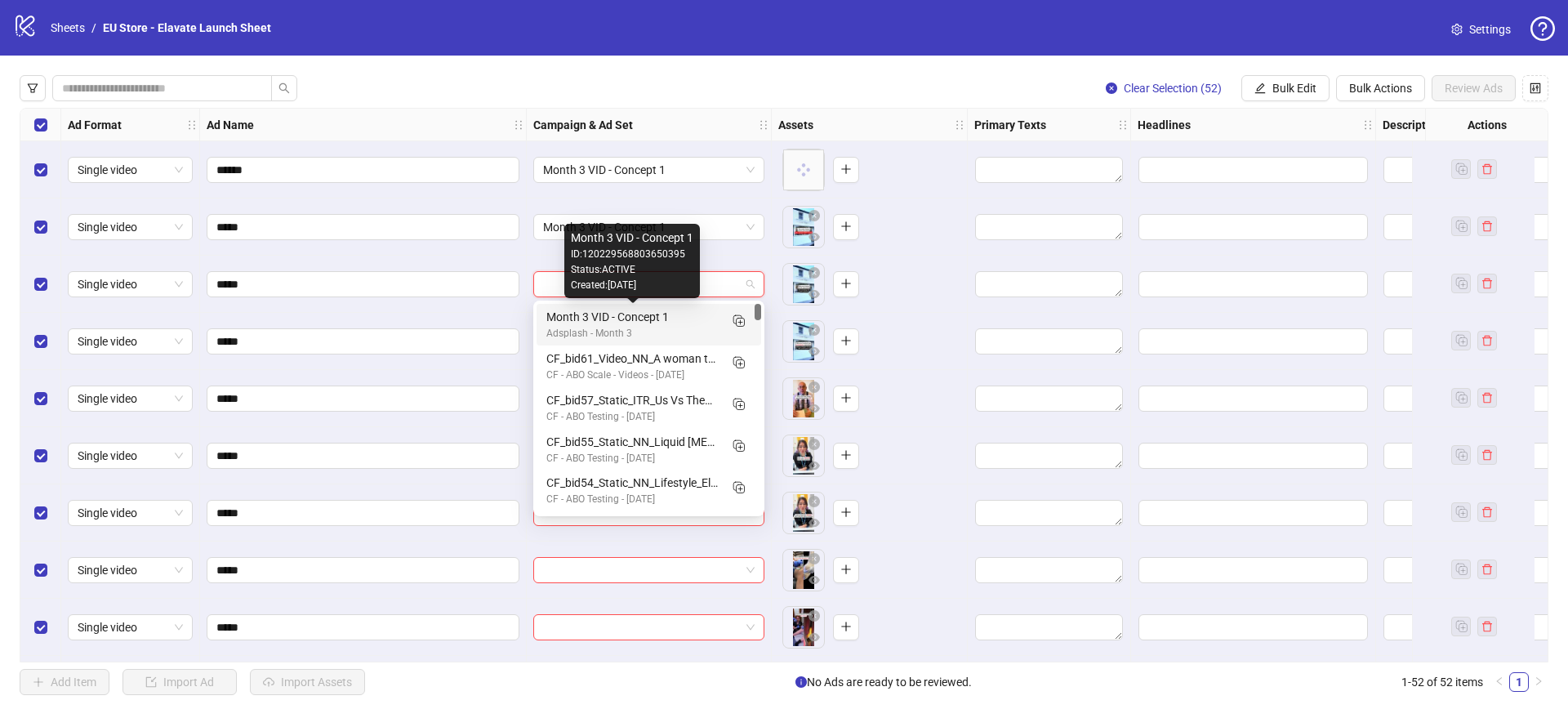
drag, startPoint x: 602, startPoint y: 311, endPoint x: 589, endPoint y: 337, distance: 29.1
click at [602, 312] on div "Month 3 VID - Concept 1" at bounding box center [632, 317] width 172 height 18
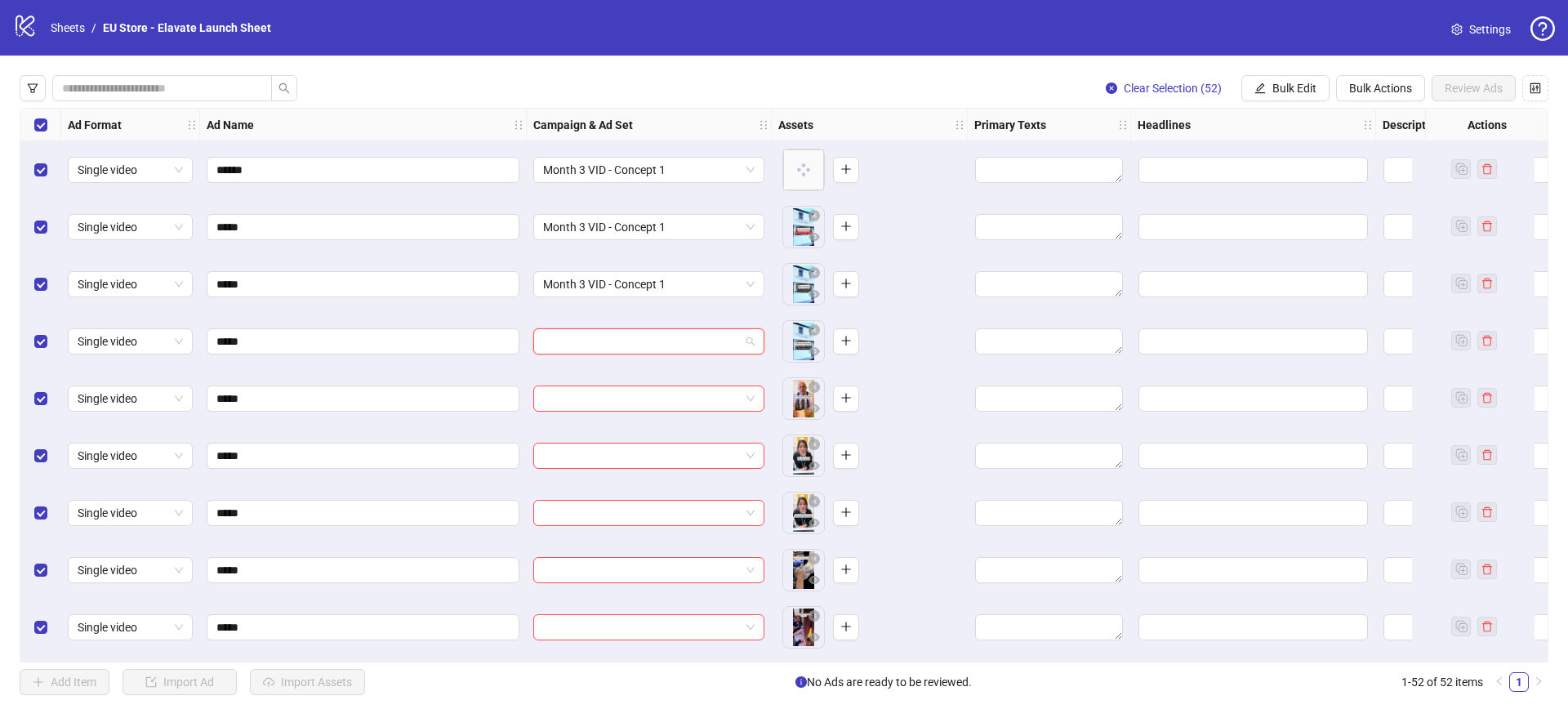
click at [588, 339] on input "search" at bounding box center [641, 342] width 197 height 25
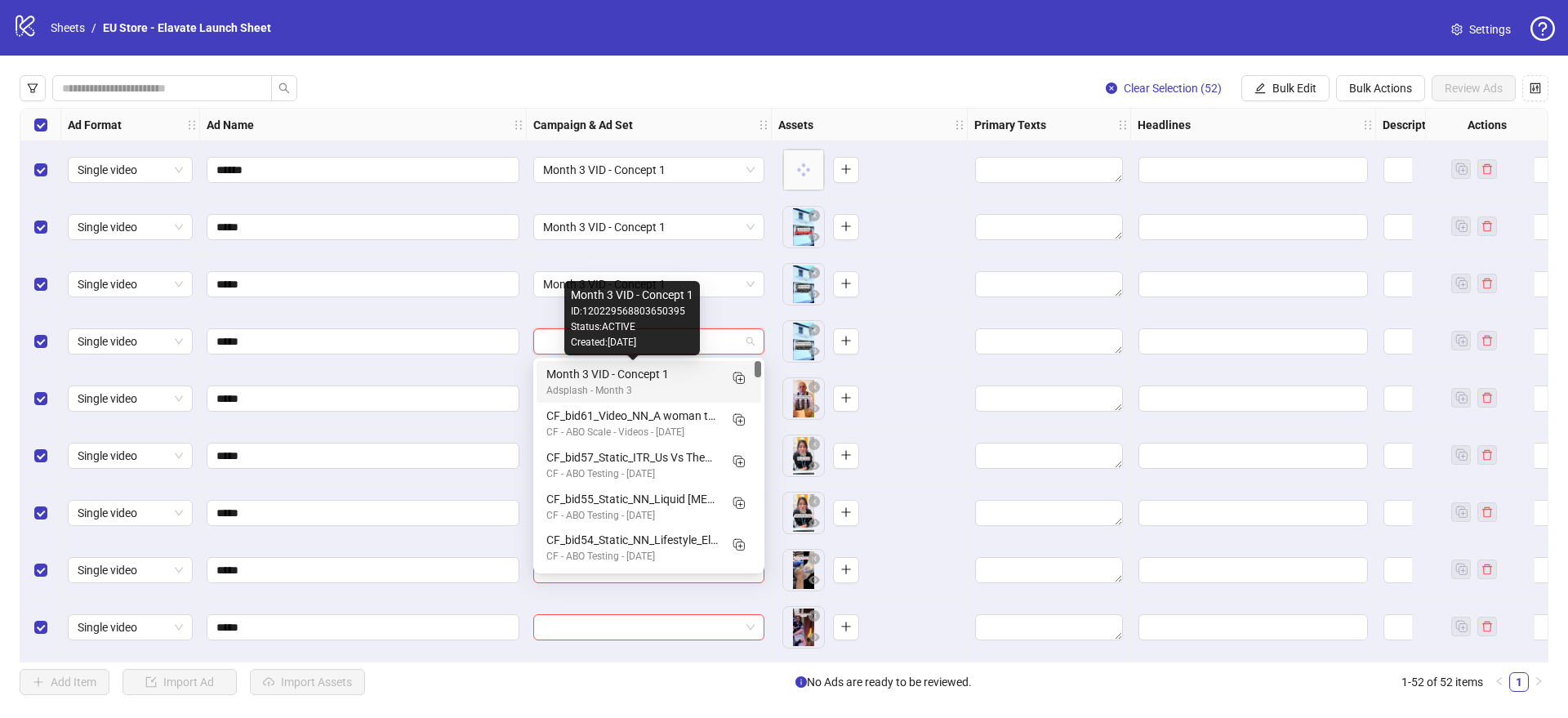
click at [596, 370] on div "Month 3 VID - Concept 1" at bounding box center [632, 374] width 172 height 18
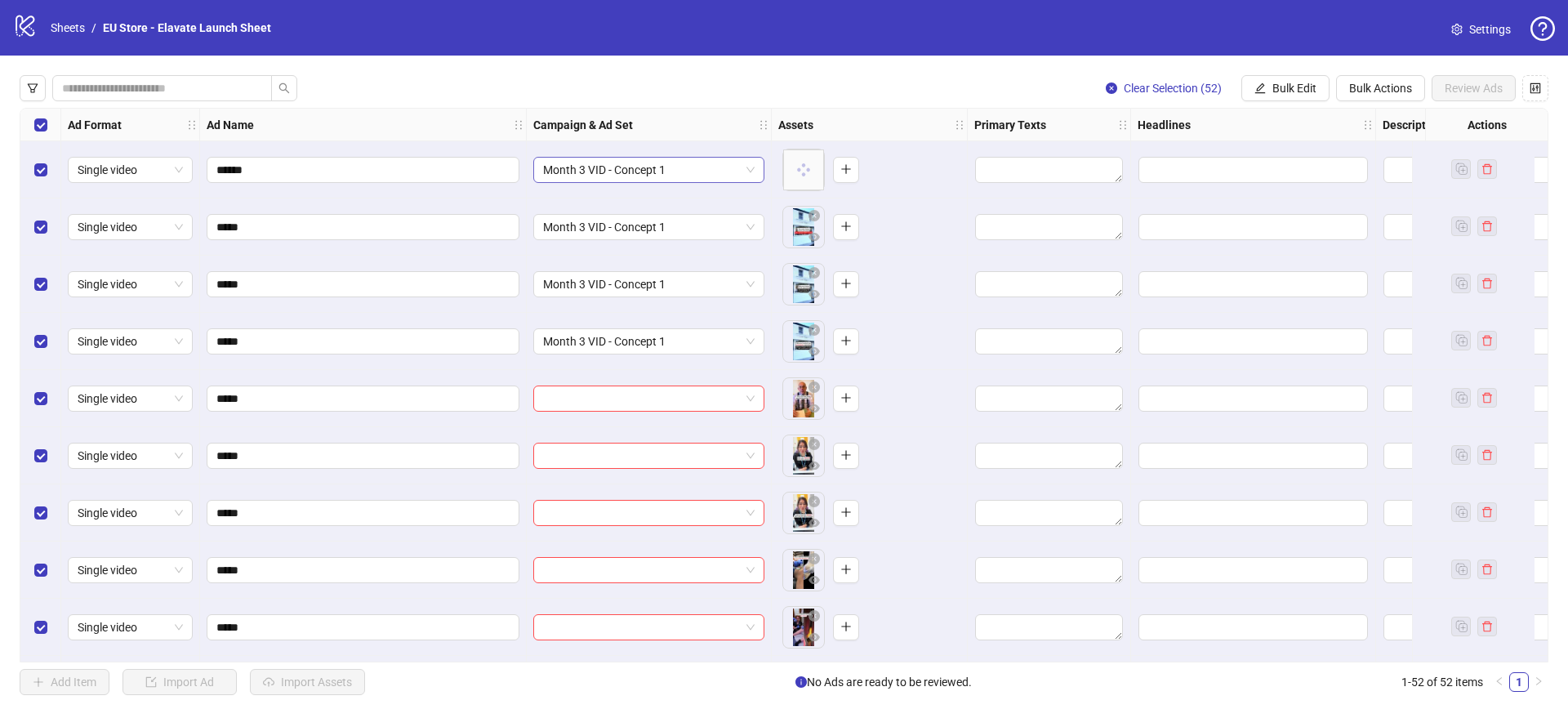
click at [646, 162] on span "Month 3 VID - Concept 1" at bounding box center [649, 170] width 212 height 25
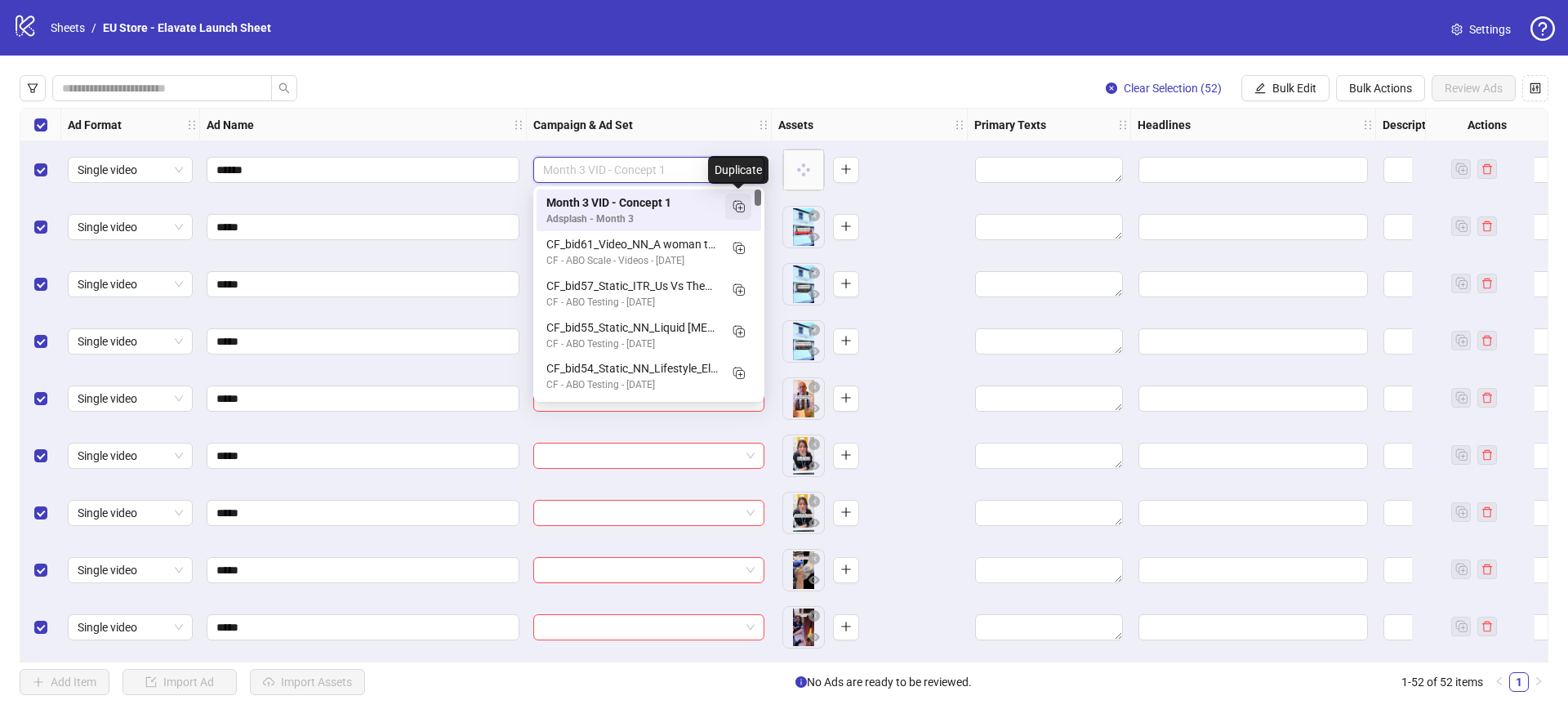
click at [739, 210] on icon "Duplicate" at bounding box center [738, 206] width 17 height 17
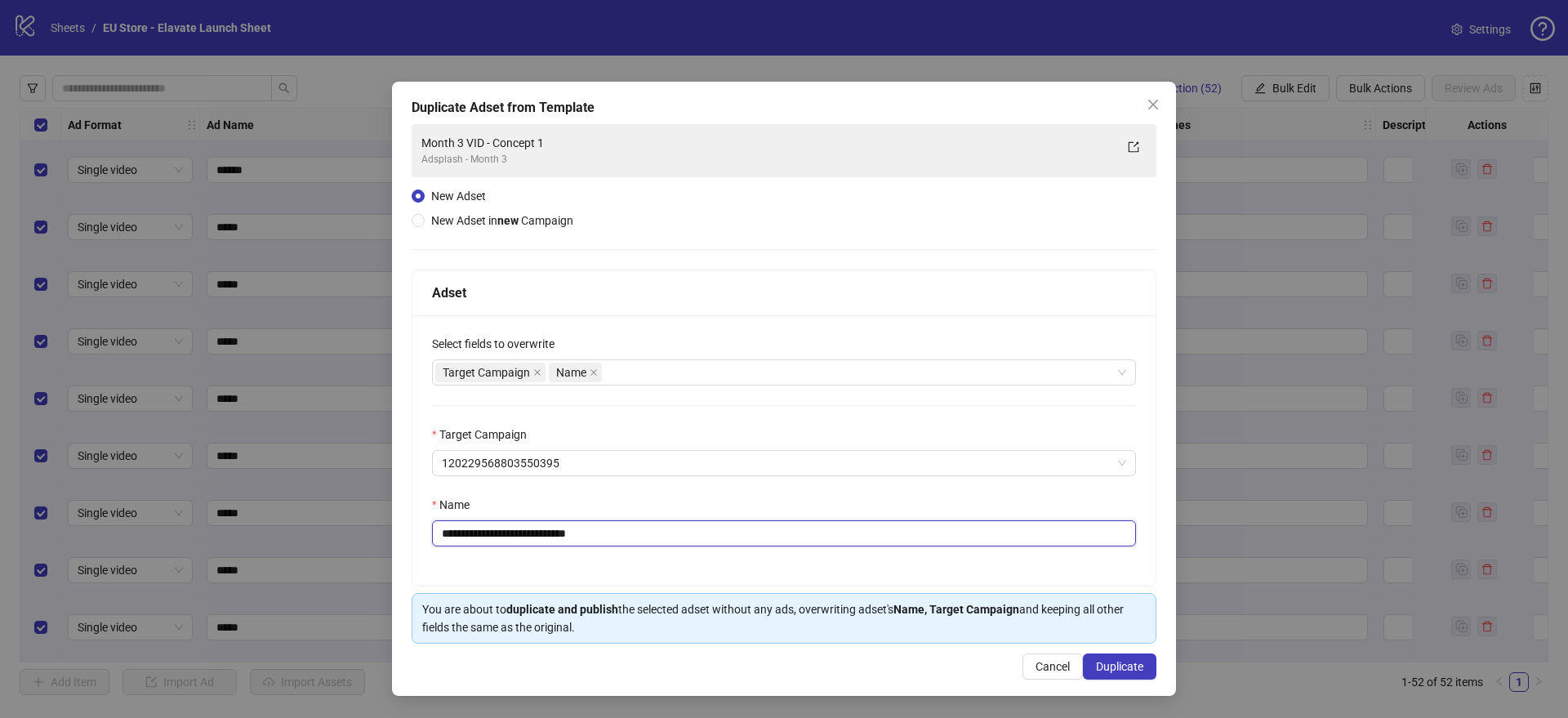
drag, startPoint x: 559, startPoint y: 534, endPoint x: 664, endPoint y: 536, distance: 105.0
click at [664, 537] on input "**********" at bounding box center [784, 534] width 704 height 26
type input "**********"
click at [1142, 666] on span "Duplicate" at bounding box center [1120, 667] width 47 height 13
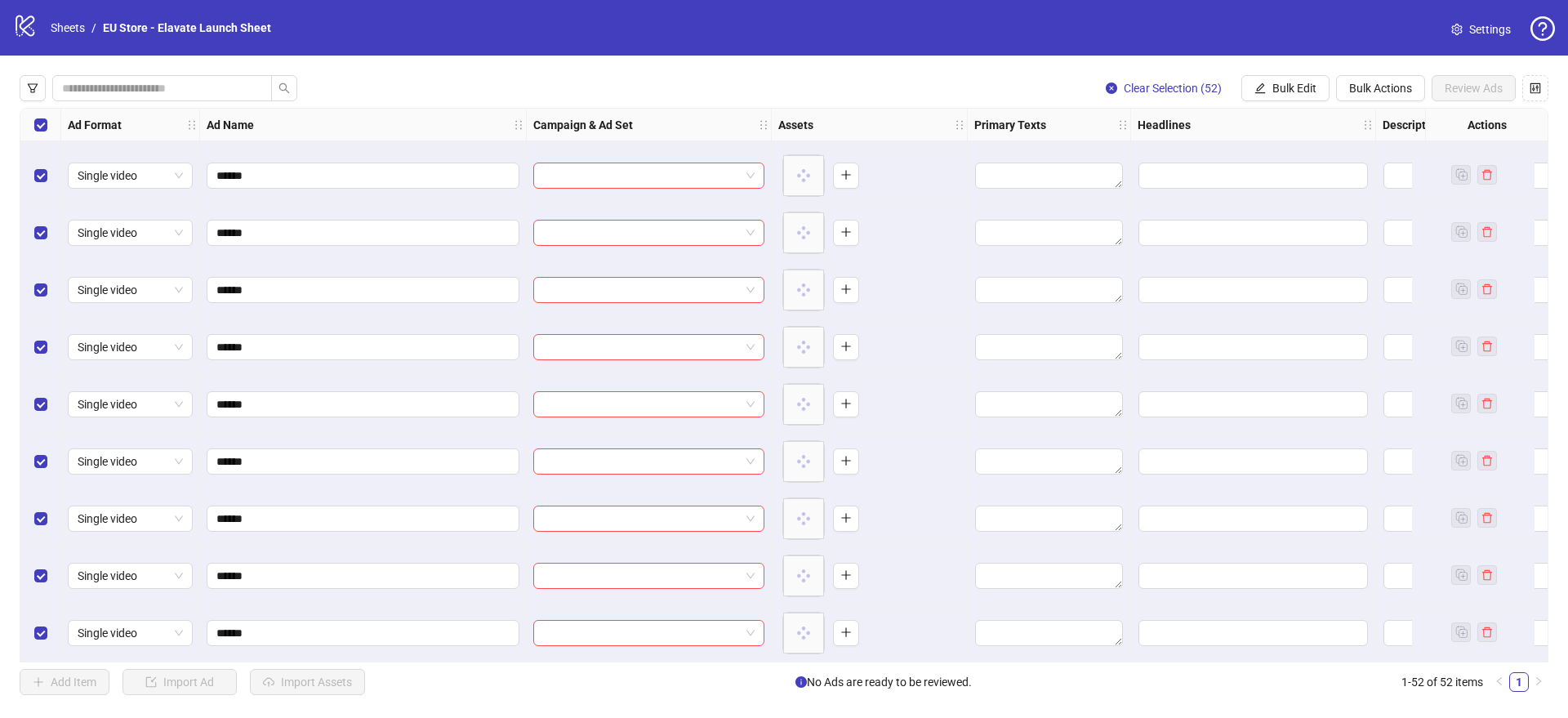
scroll to position [2458, 0]
click at [539, 639] on div at bounding box center [650, 632] width 245 height 57
click at [556, 629] on input "search" at bounding box center [641, 633] width 197 height 25
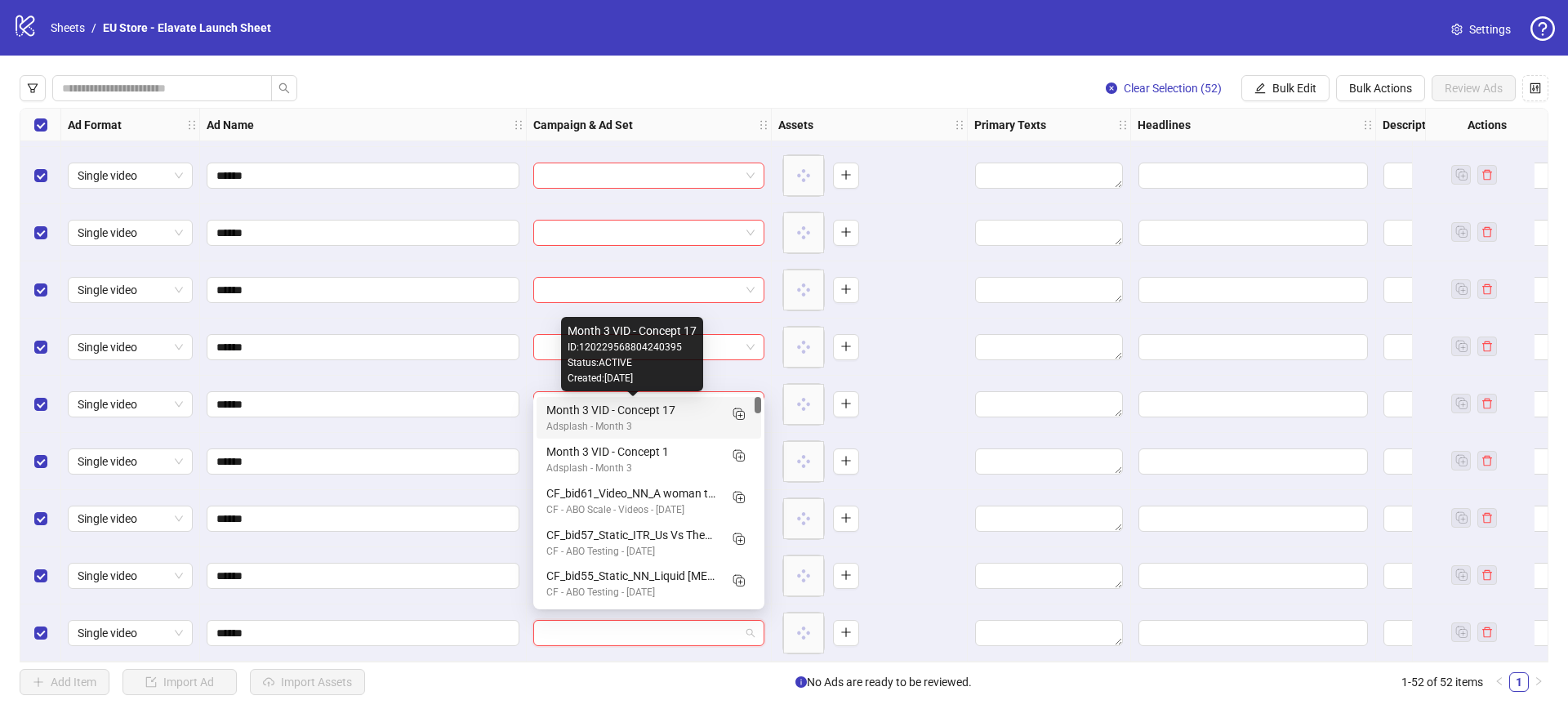
click at [630, 417] on div "Month 3 VID - Concept 17" at bounding box center [632, 410] width 172 height 18
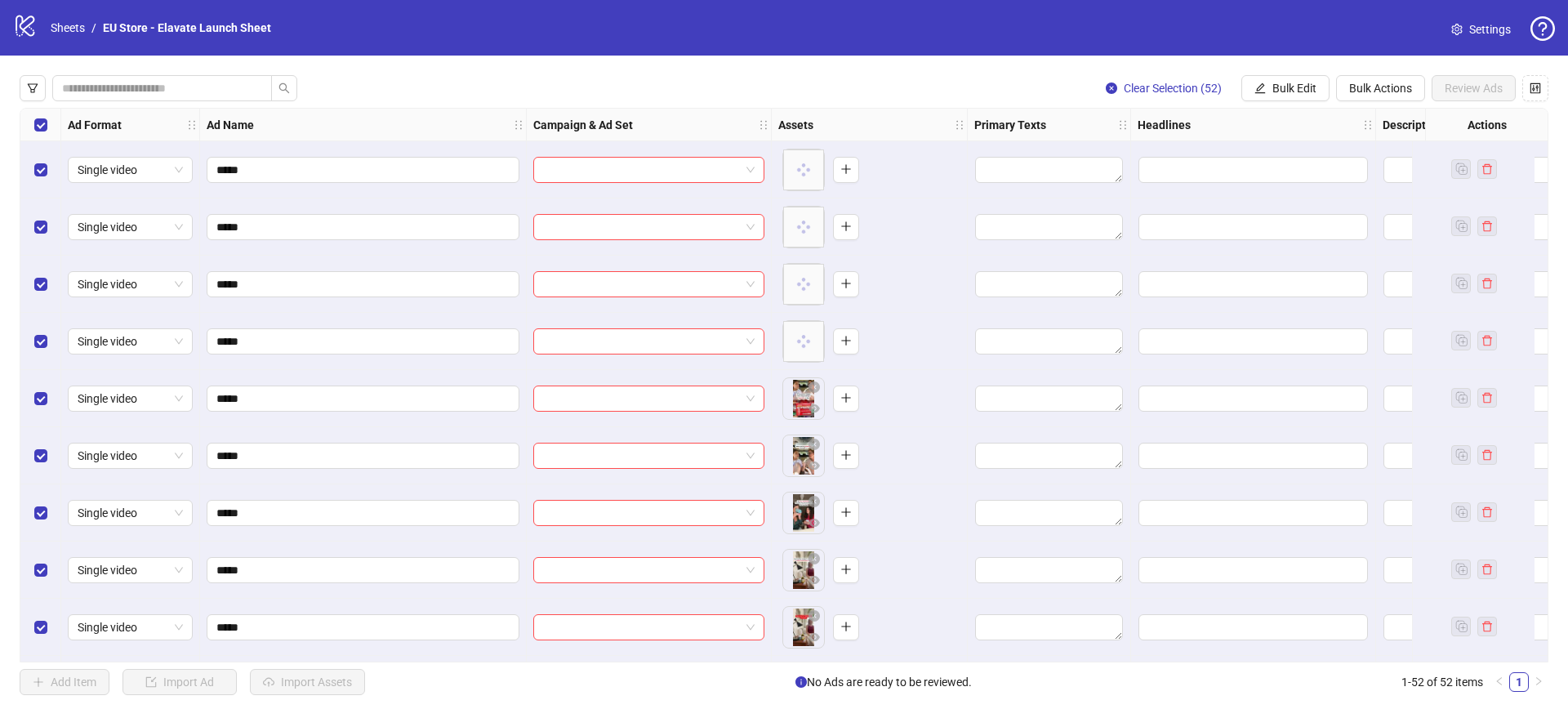
scroll to position [0, 0]
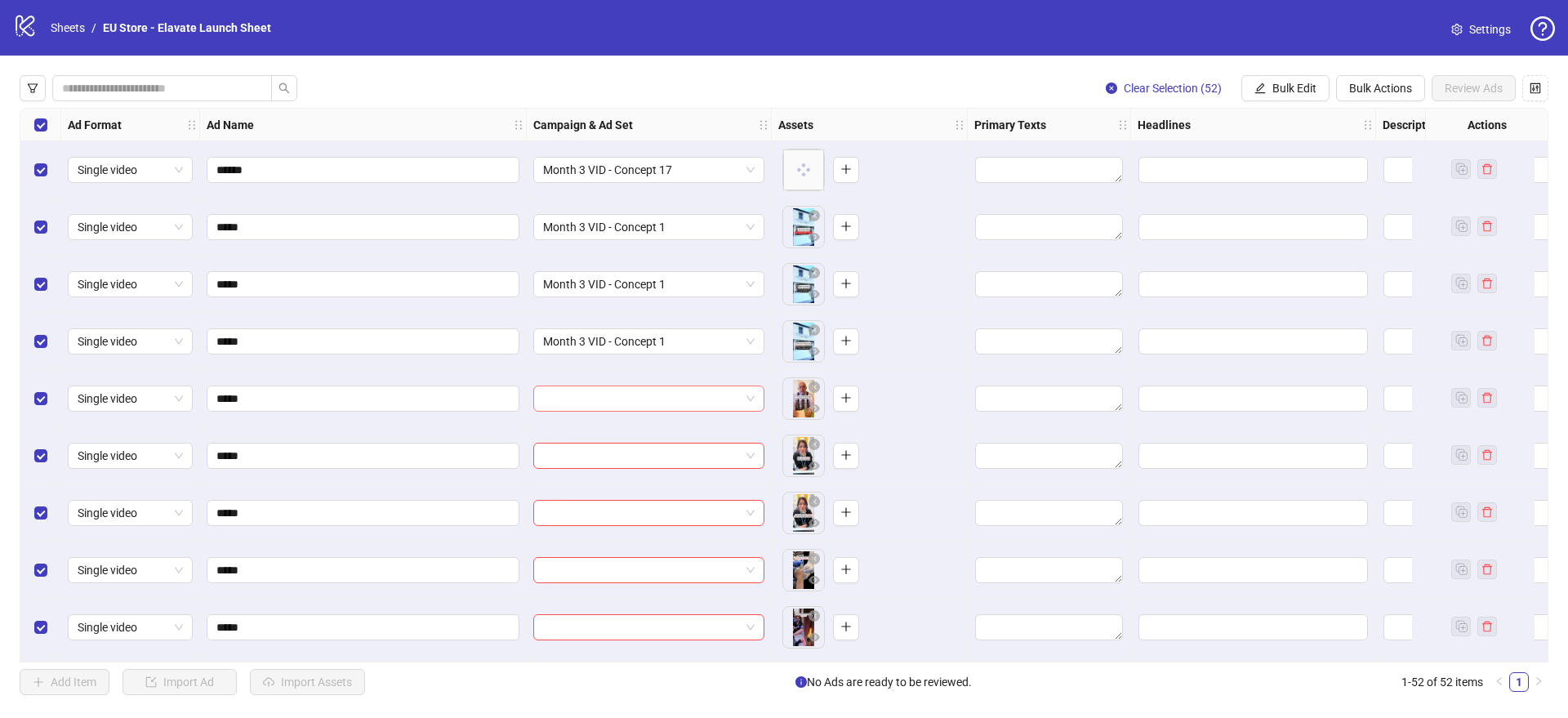
click at [565, 402] on input "search" at bounding box center [641, 399] width 197 height 25
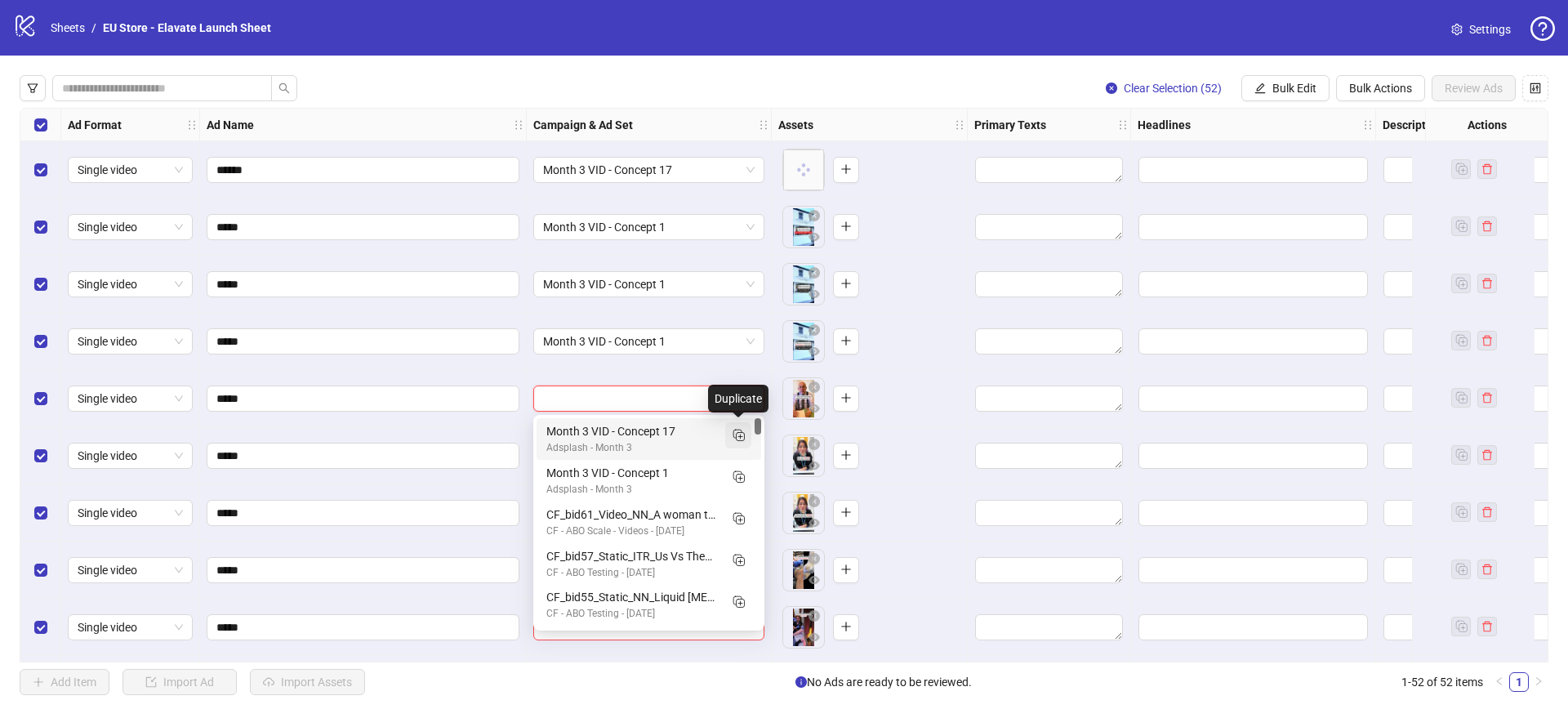
click at [745, 434] on icon "Duplicate" at bounding box center [738, 434] width 17 height 17
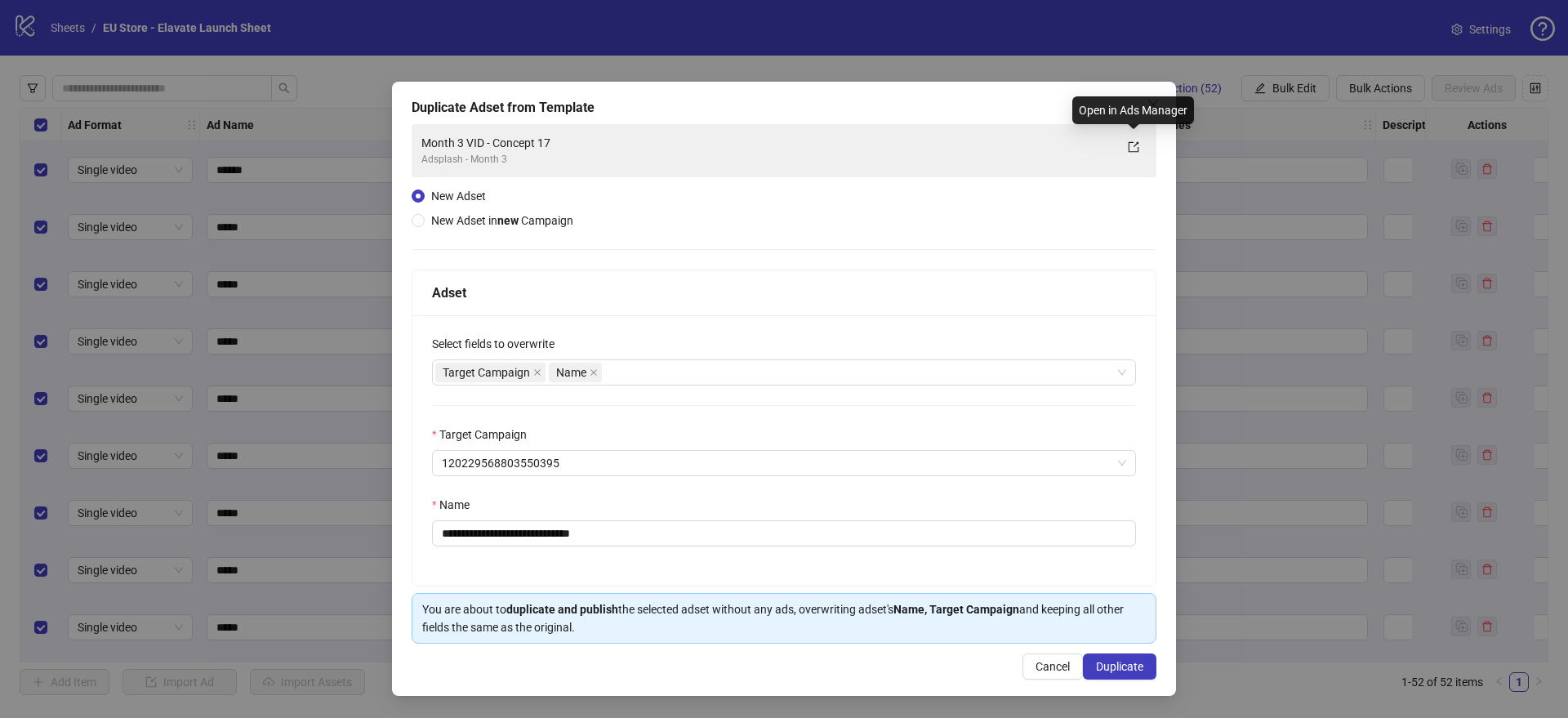
click at [1160, 104] on div "Open in Ads Manager" at bounding box center [1133, 110] width 122 height 28
click at [1153, 99] on icon "close" at bounding box center [1153, 104] width 13 height 13
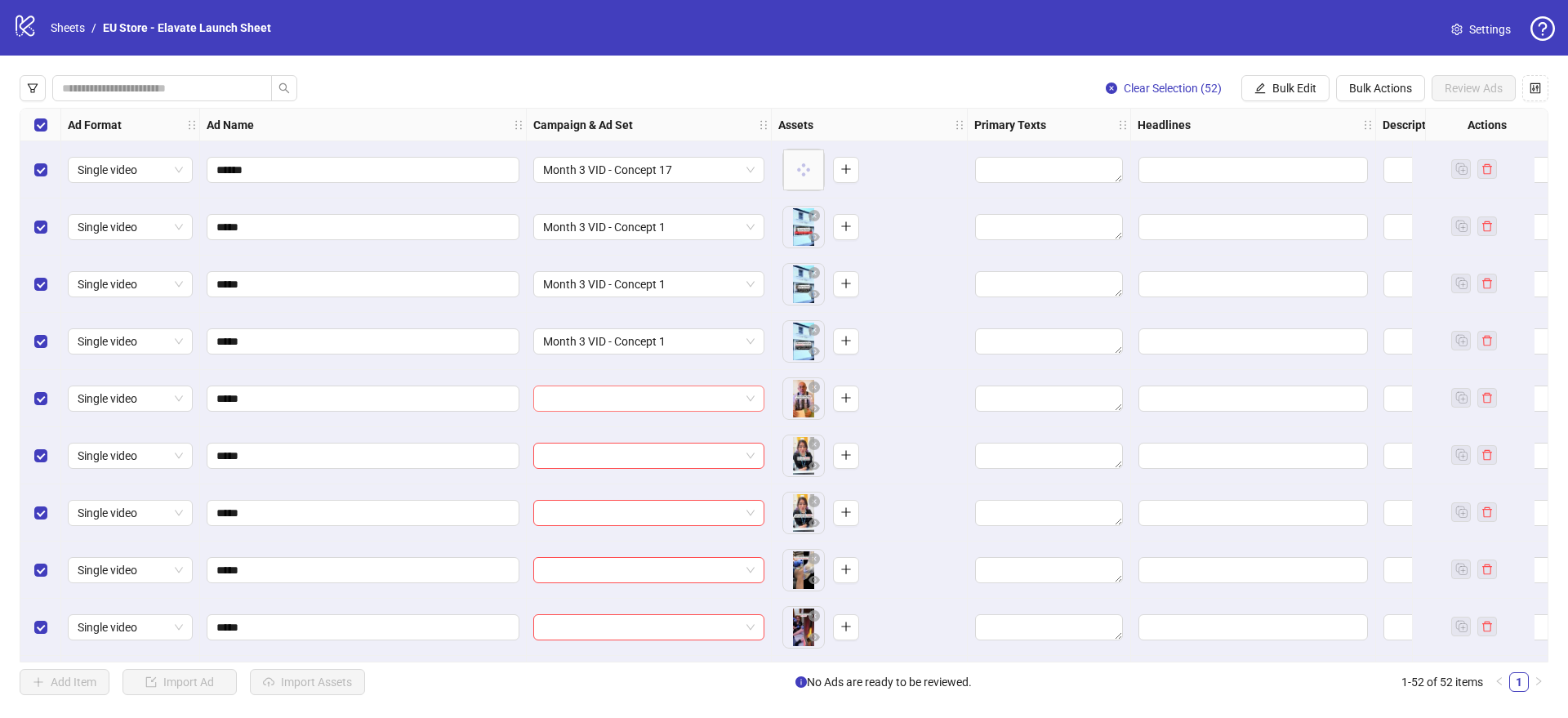
click at [739, 393] on input "search" at bounding box center [641, 399] width 197 height 25
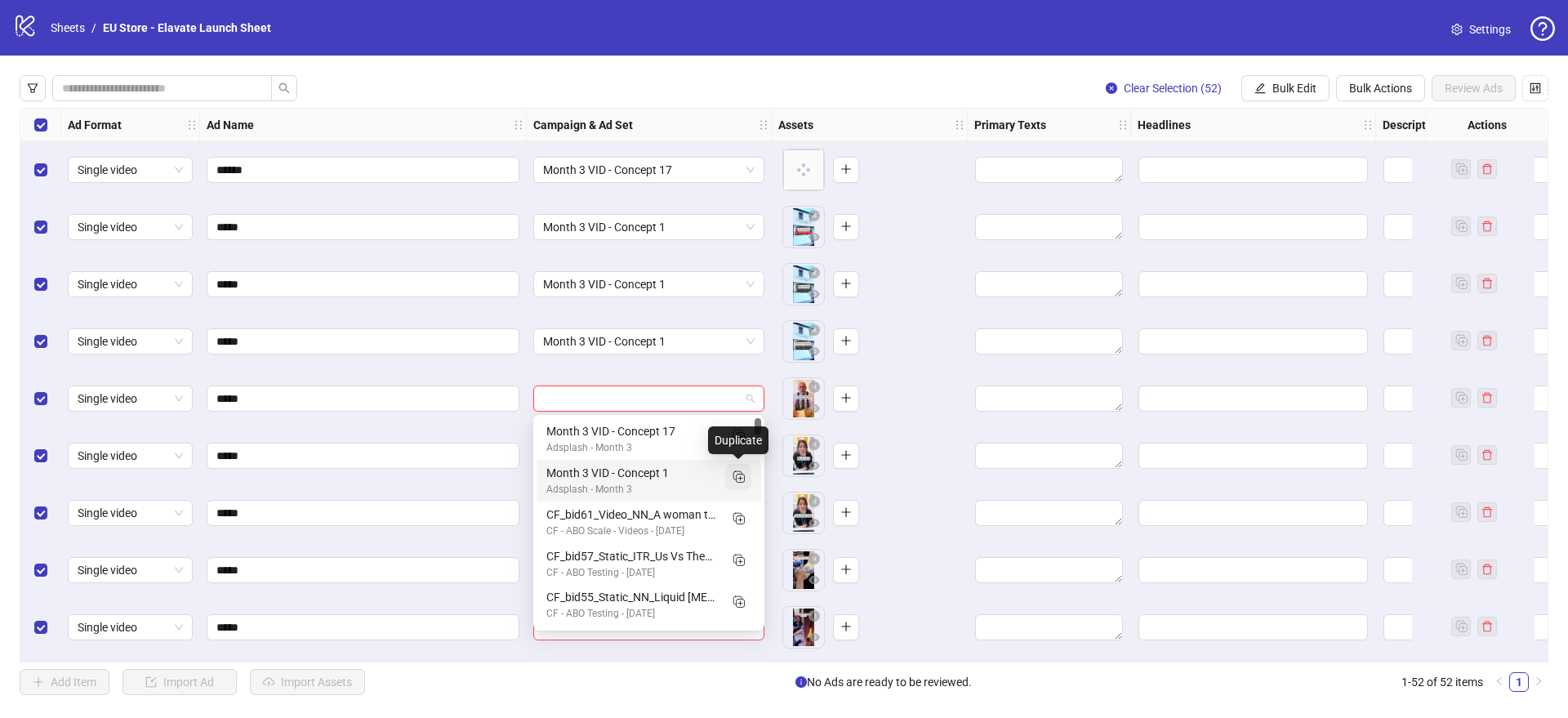
click at [748, 469] on button "button" at bounding box center [738, 477] width 26 height 26
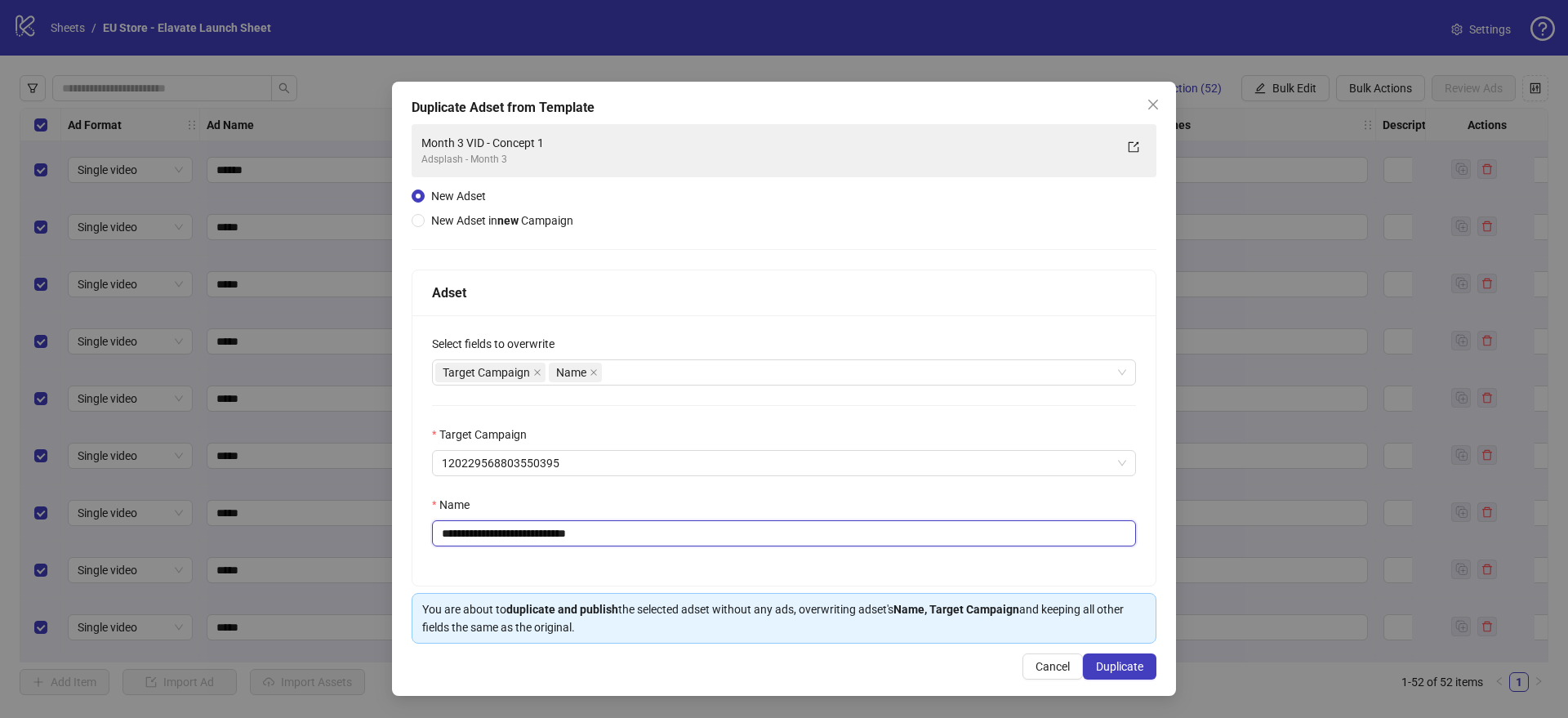
drag, startPoint x: 563, startPoint y: 534, endPoint x: 717, endPoint y: 529, distance: 154.1
click at [727, 538] on input "**********" at bounding box center [784, 534] width 704 height 26
type input "**********"
click at [1110, 653] on button "Duplicate" at bounding box center [1120, 667] width 74 height 26
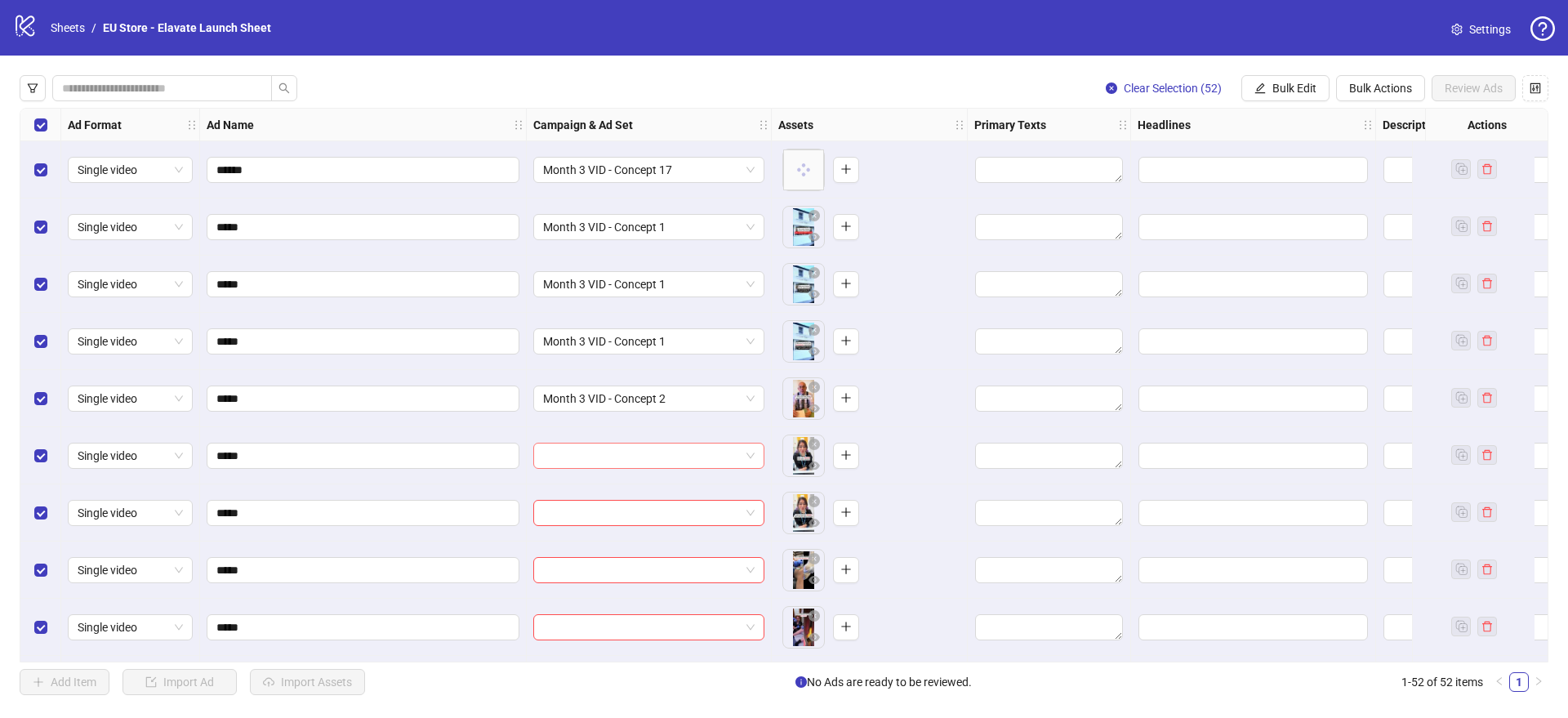
click at [652, 458] on input "search" at bounding box center [641, 456] width 197 height 25
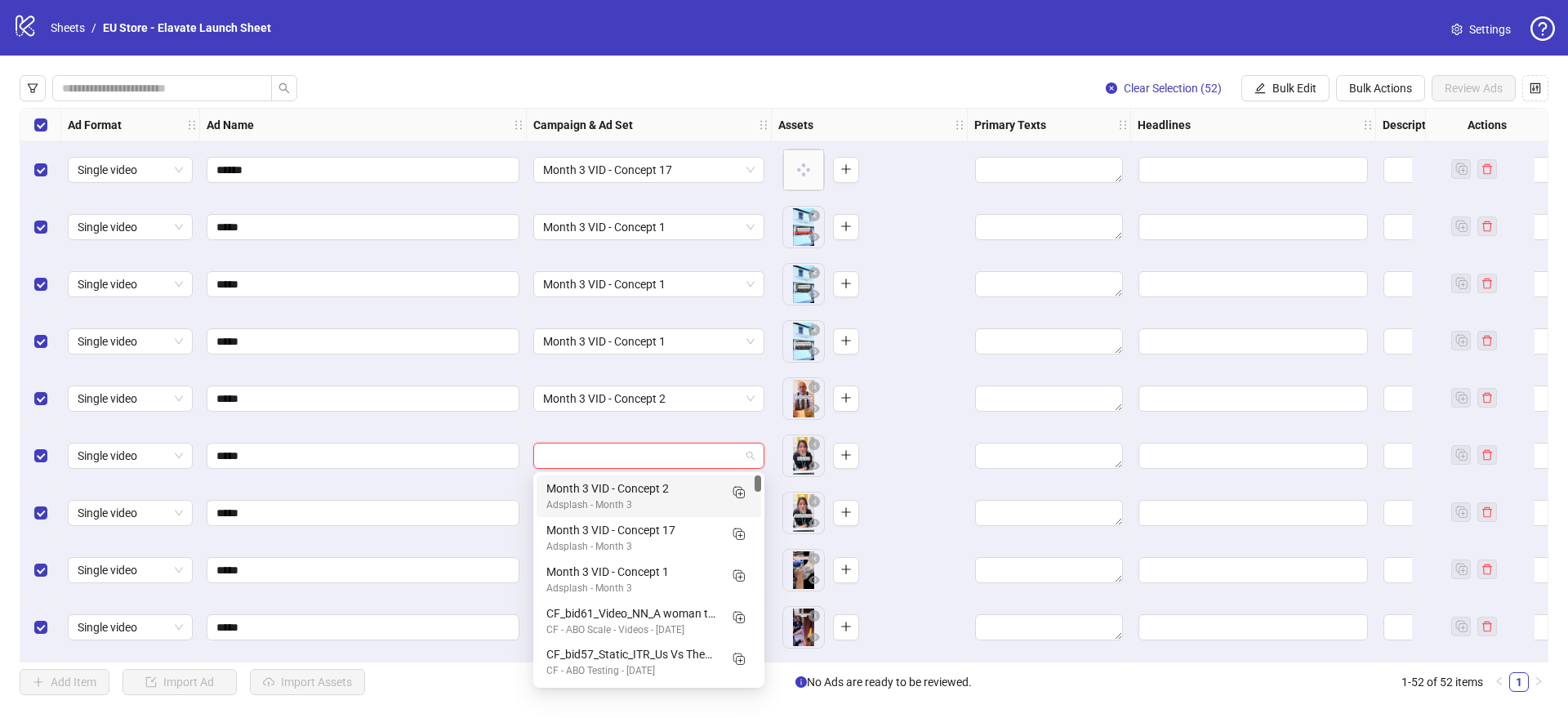
click at [592, 485] on div "Month 3 VID - Concept 2" at bounding box center [632, 488] width 172 height 18
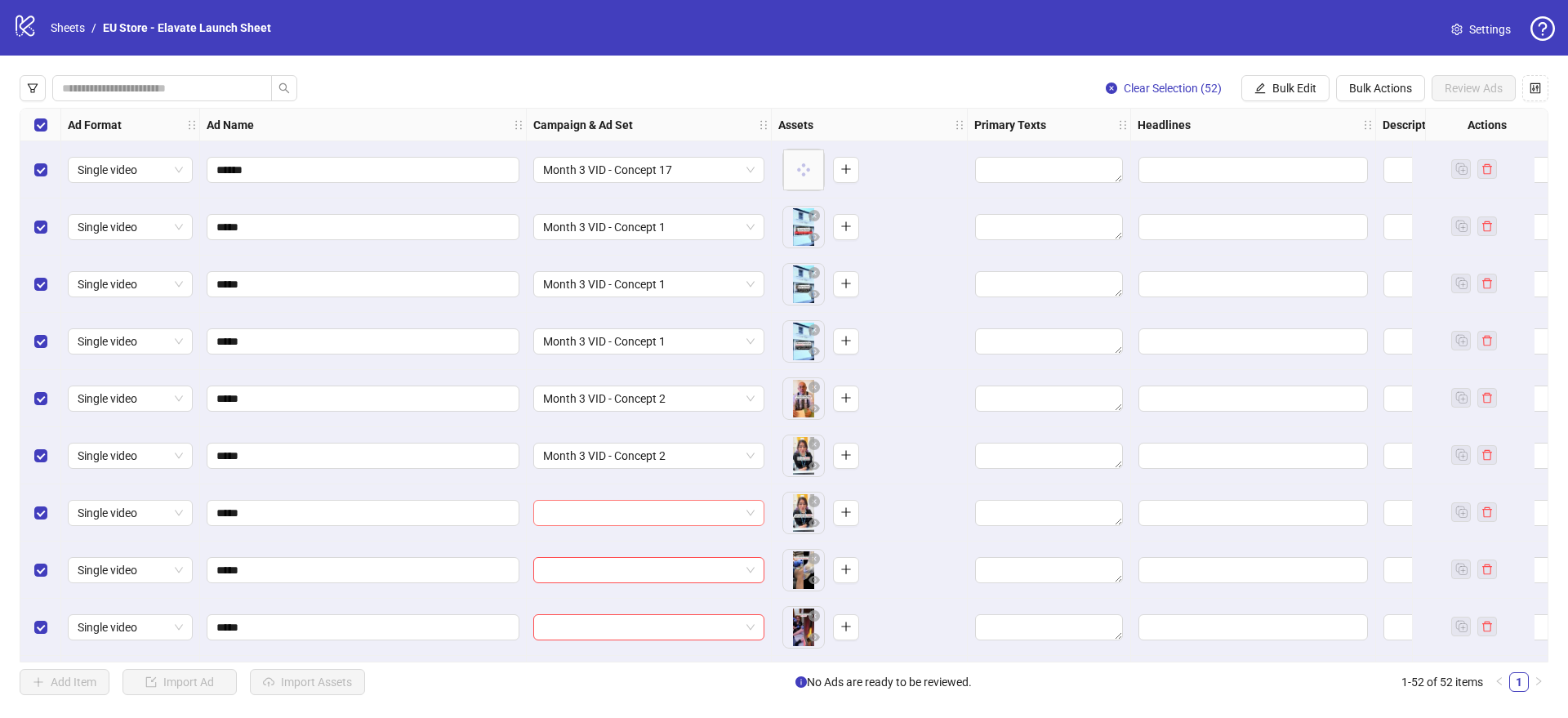
click at [645, 515] on input "search" at bounding box center [641, 513] width 197 height 25
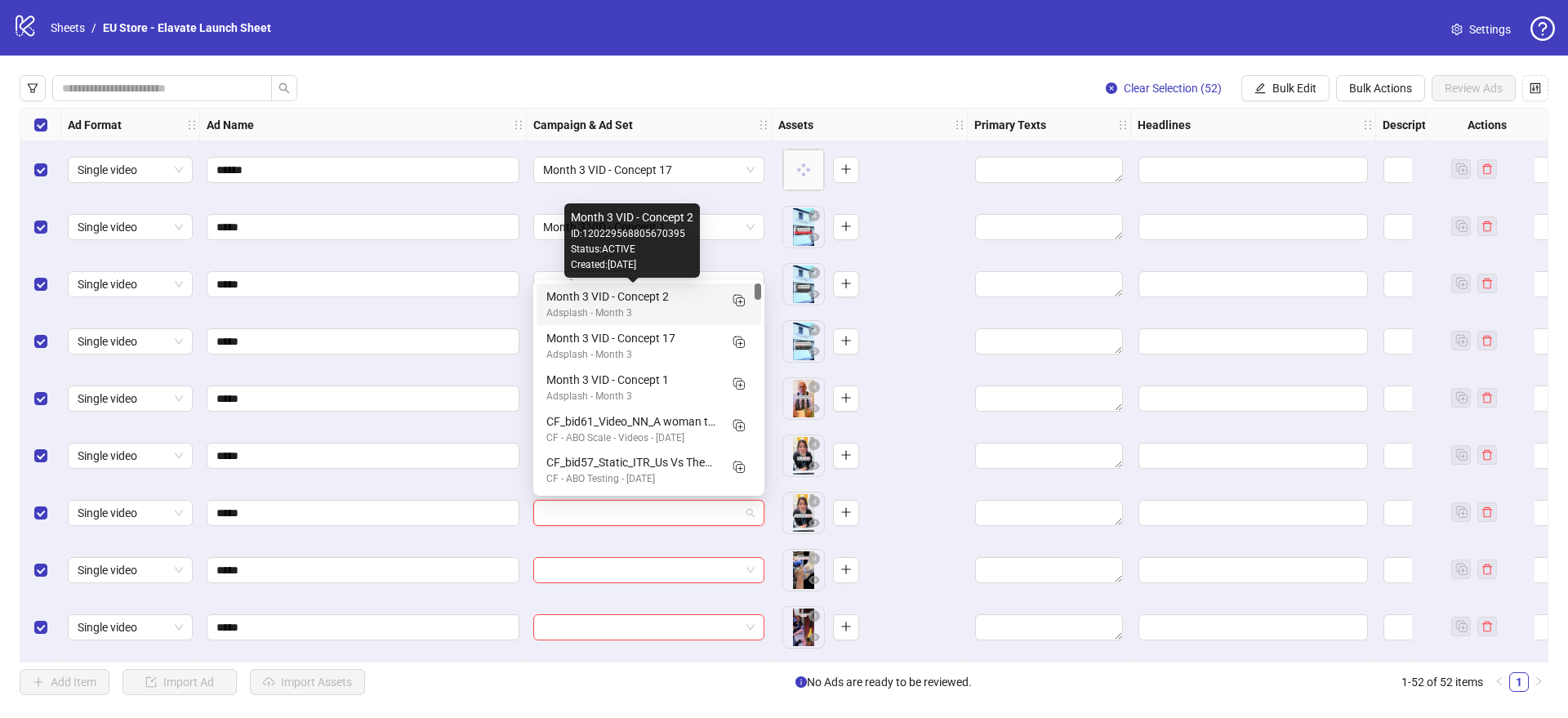
drag, startPoint x: 620, startPoint y: 304, endPoint x: 574, endPoint y: 301, distance: 46.1
click at [620, 304] on div "Month 3 VID - Concept 2" at bounding box center [632, 296] width 172 height 18
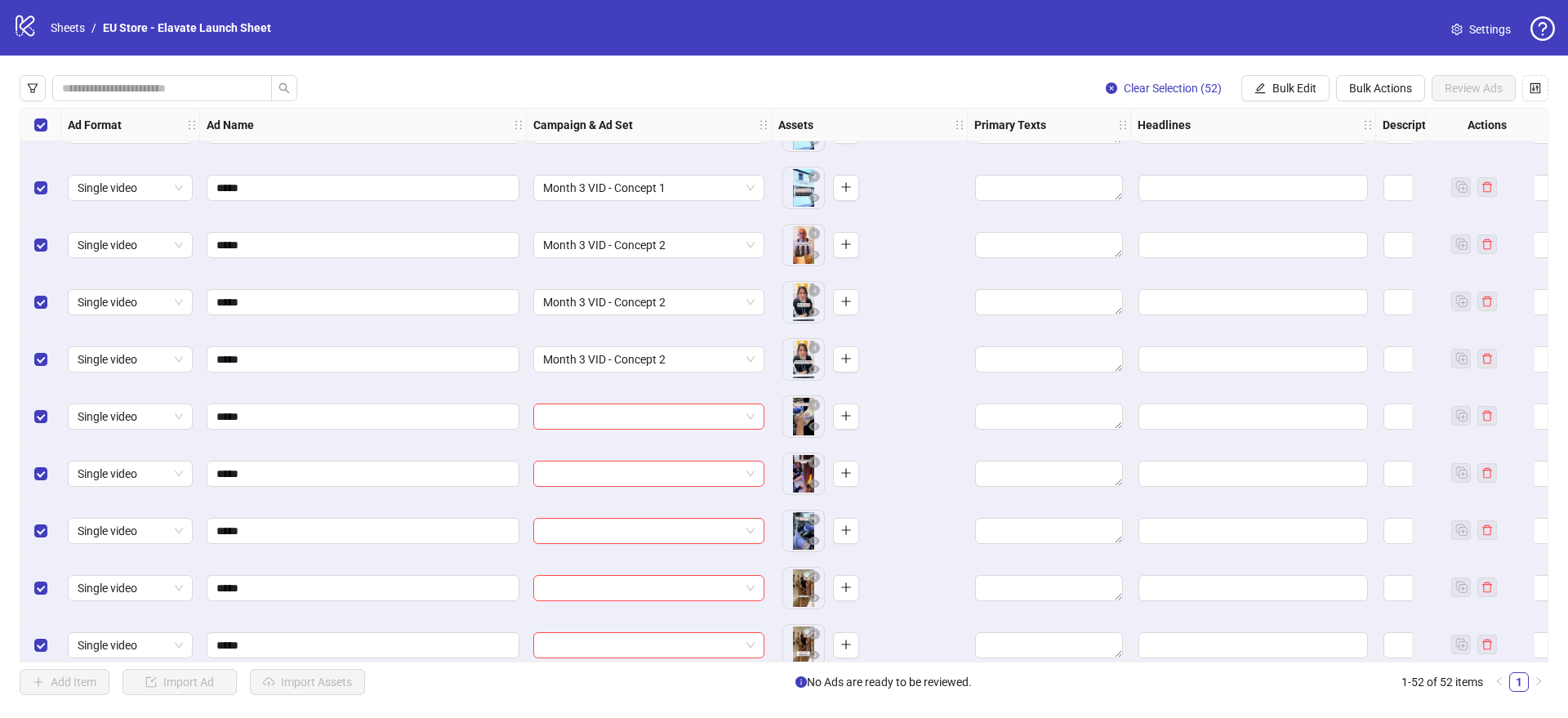
scroll to position [175, 0]
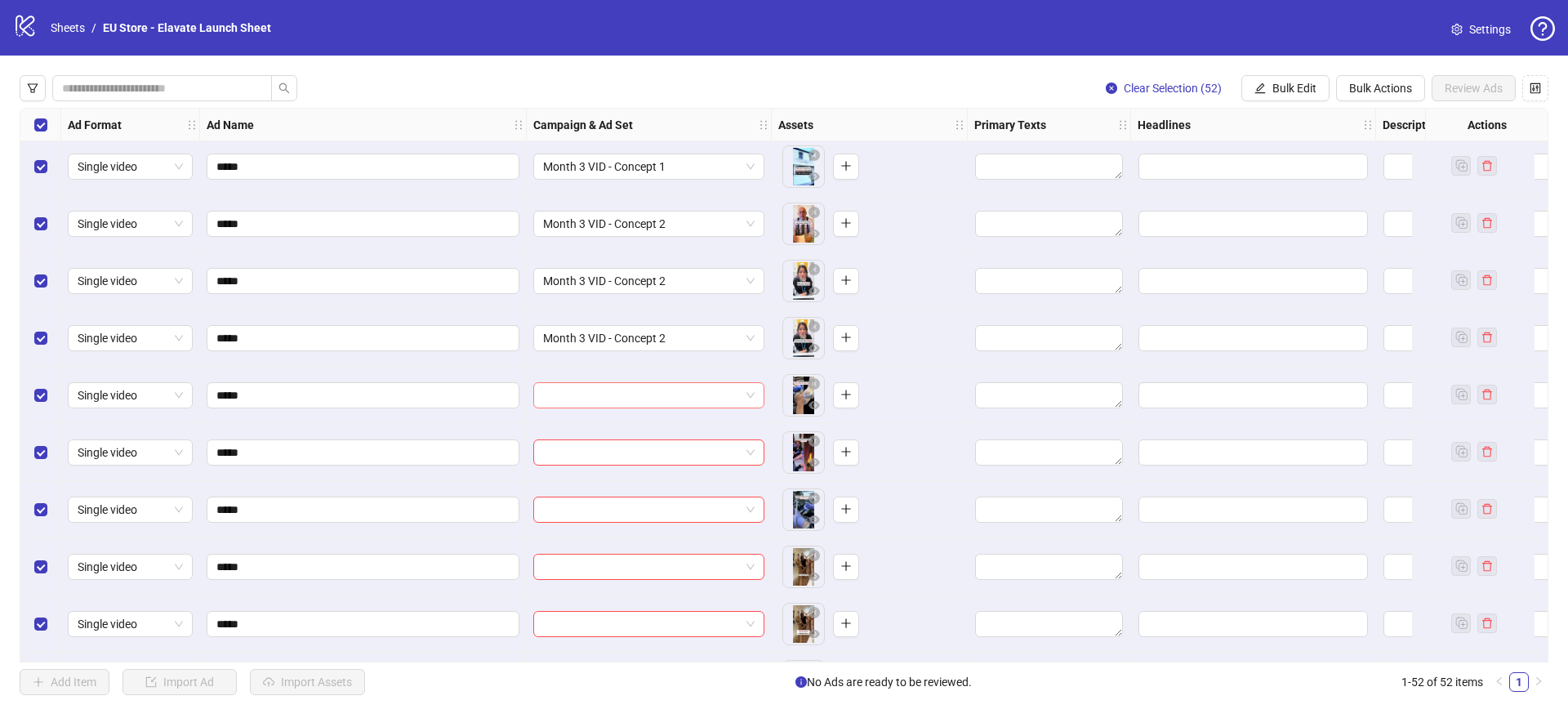
click at [611, 391] on input "search" at bounding box center [641, 395] width 197 height 25
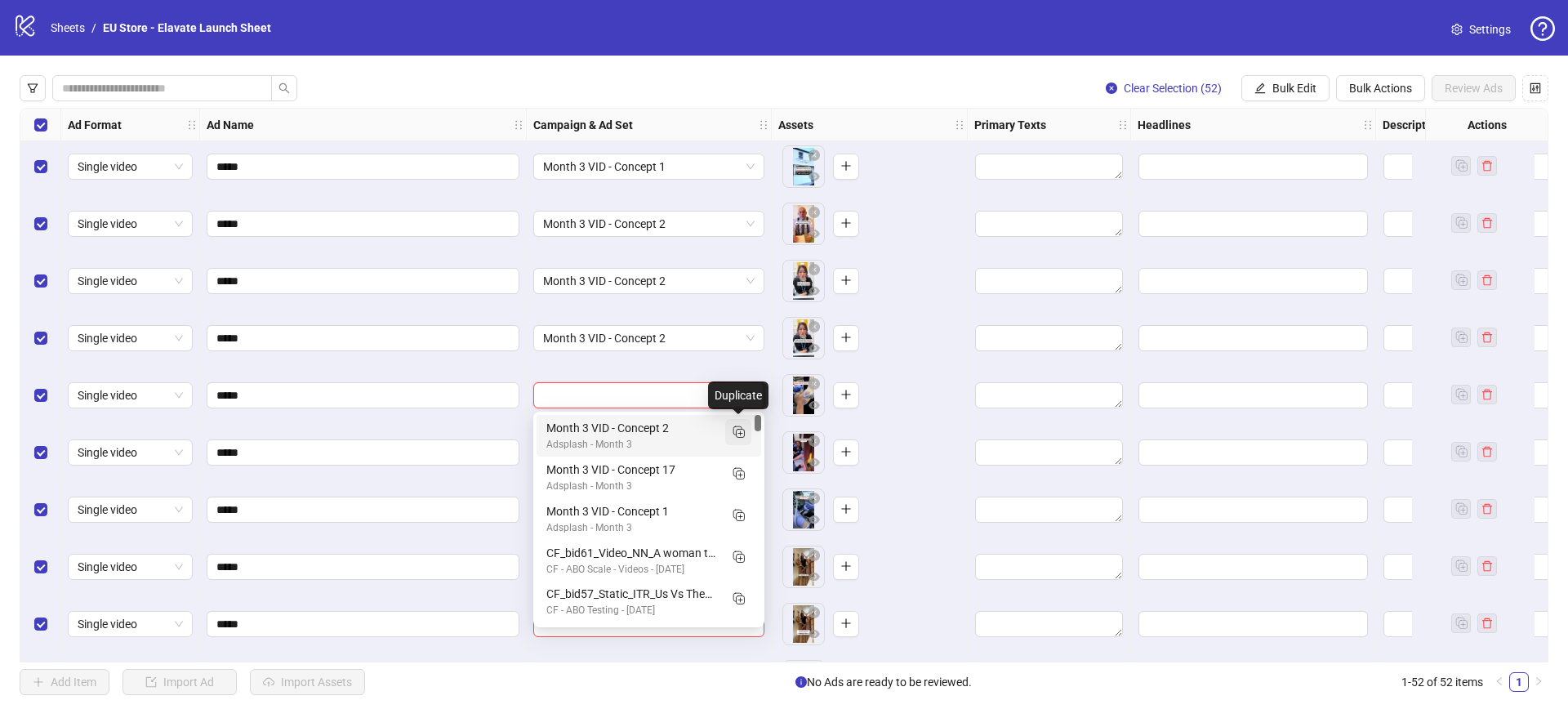
click at [745, 428] on icon "Duplicate" at bounding box center [738, 431] width 17 height 17
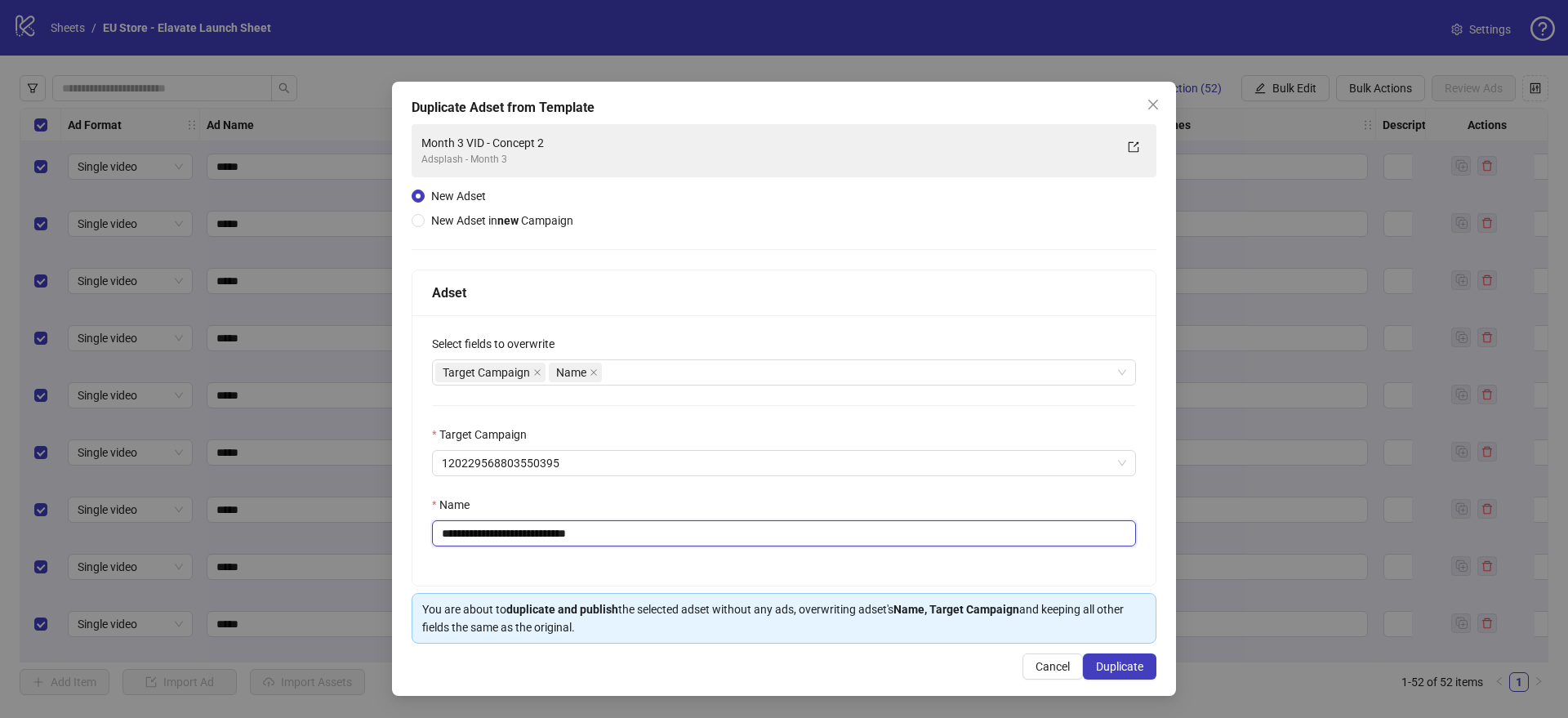
drag, startPoint x: 567, startPoint y: 536, endPoint x: 693, endPoint y: 548, distance: 126.6
click at [693, 548] on div "**********" at bounding box center [784, 450] width 743 height 270
type input "**********"
click at [1133, 666] on span "Duplicate" at bounding box center [1120, 667] width 47 height 13
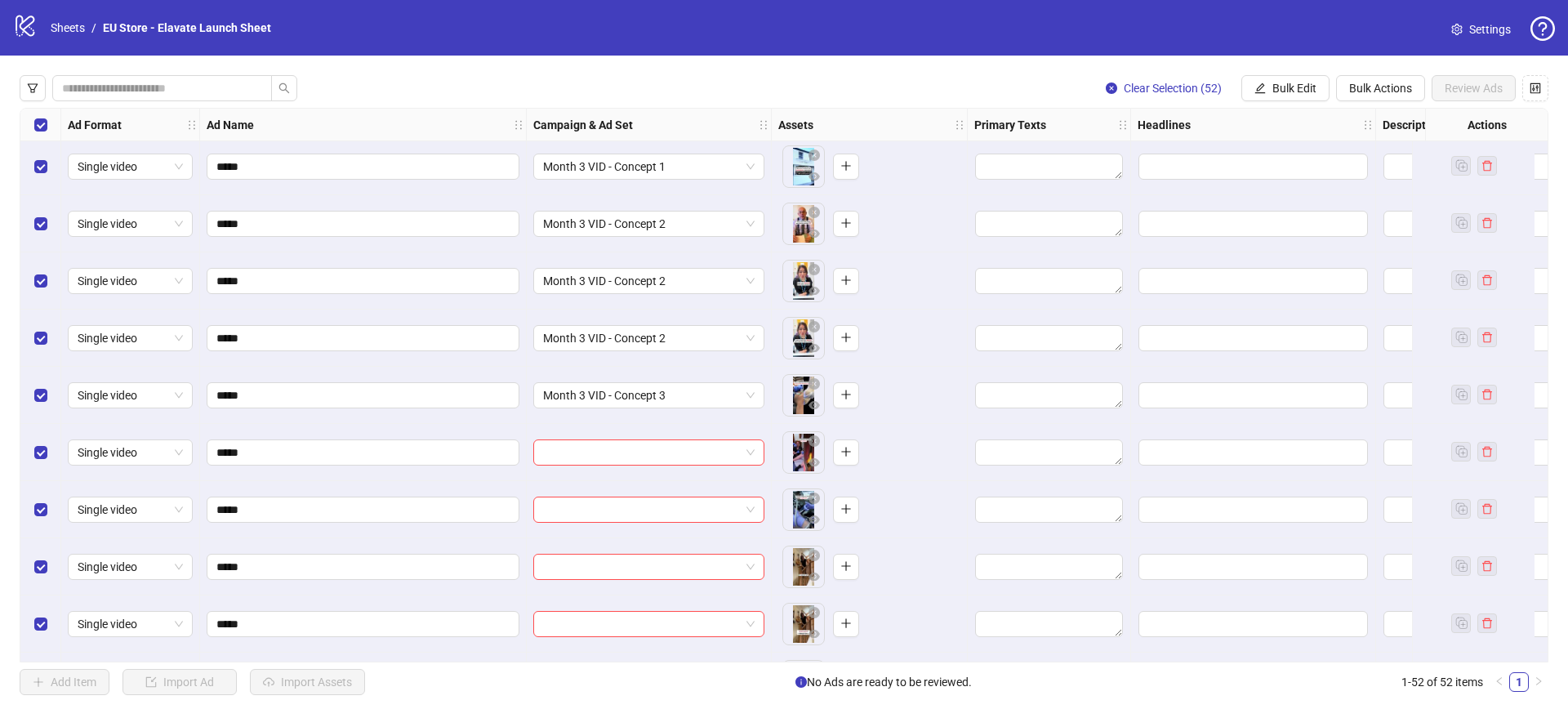
scroll to position [309, 0]
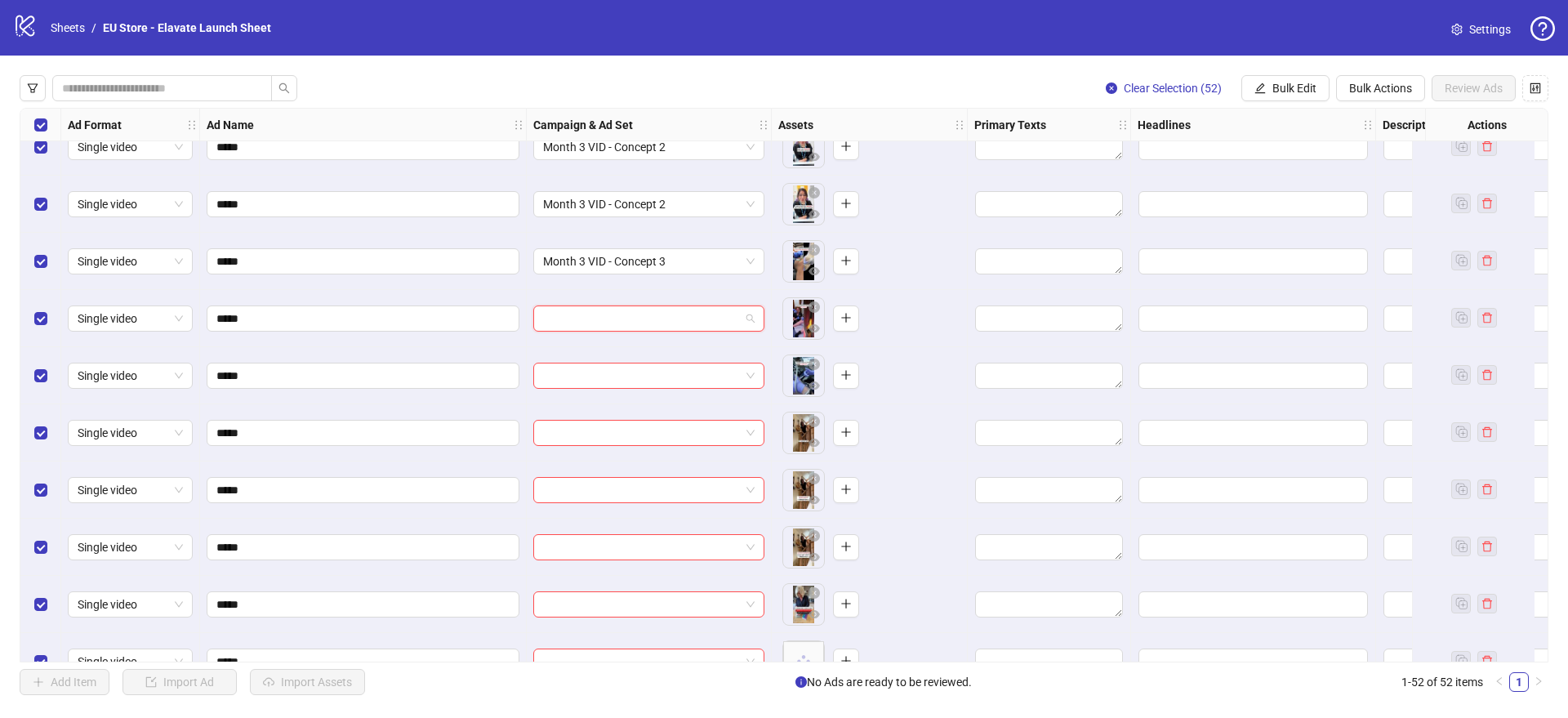
click at [587, 323] on input "search" at bounding box center [641, 318] width 197 height 25
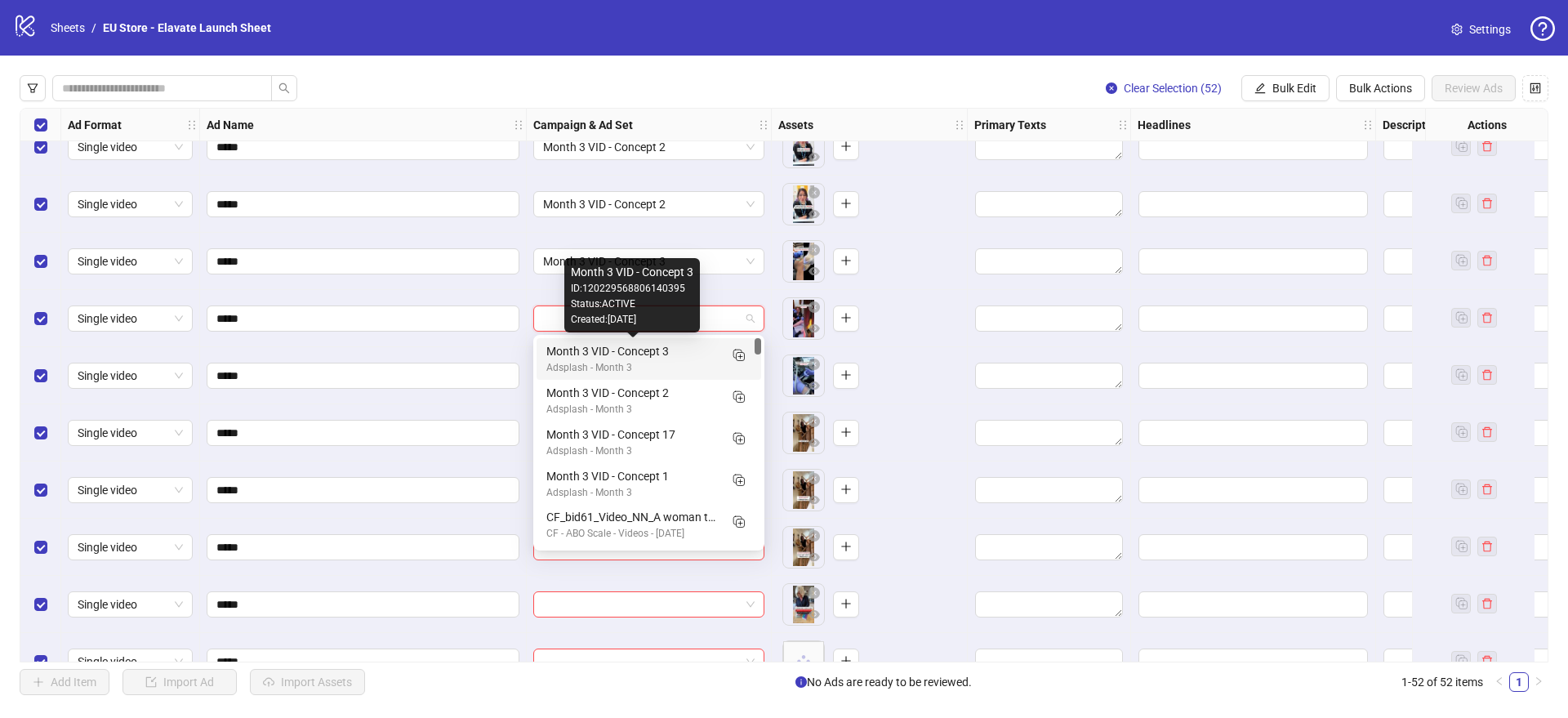
click at [577, 348] on div "Month 3 VID - Concept 3" at bounding box center [632, 352] width 172 height 18
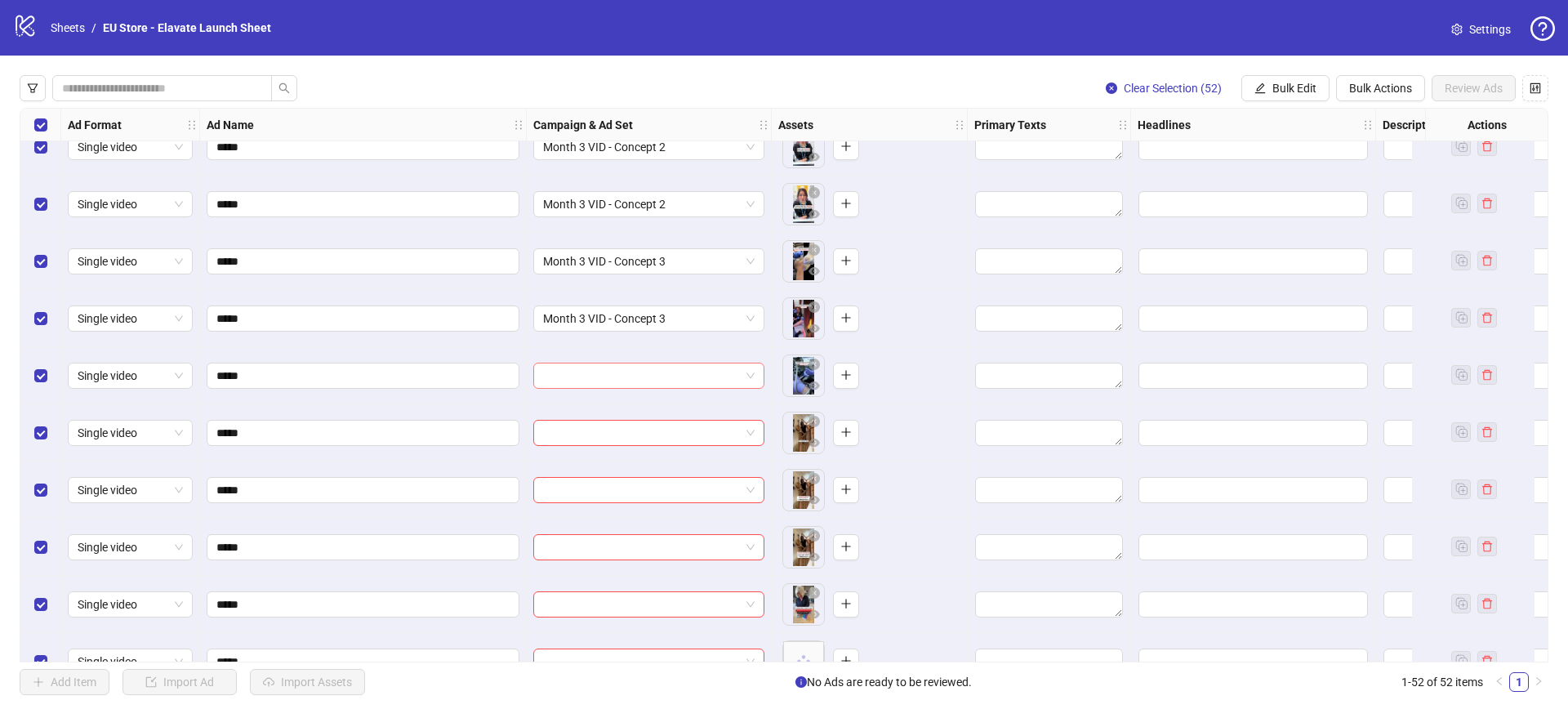
click at [603, 381] on input "search" at bounding box center [641, 376] width 197 height 25
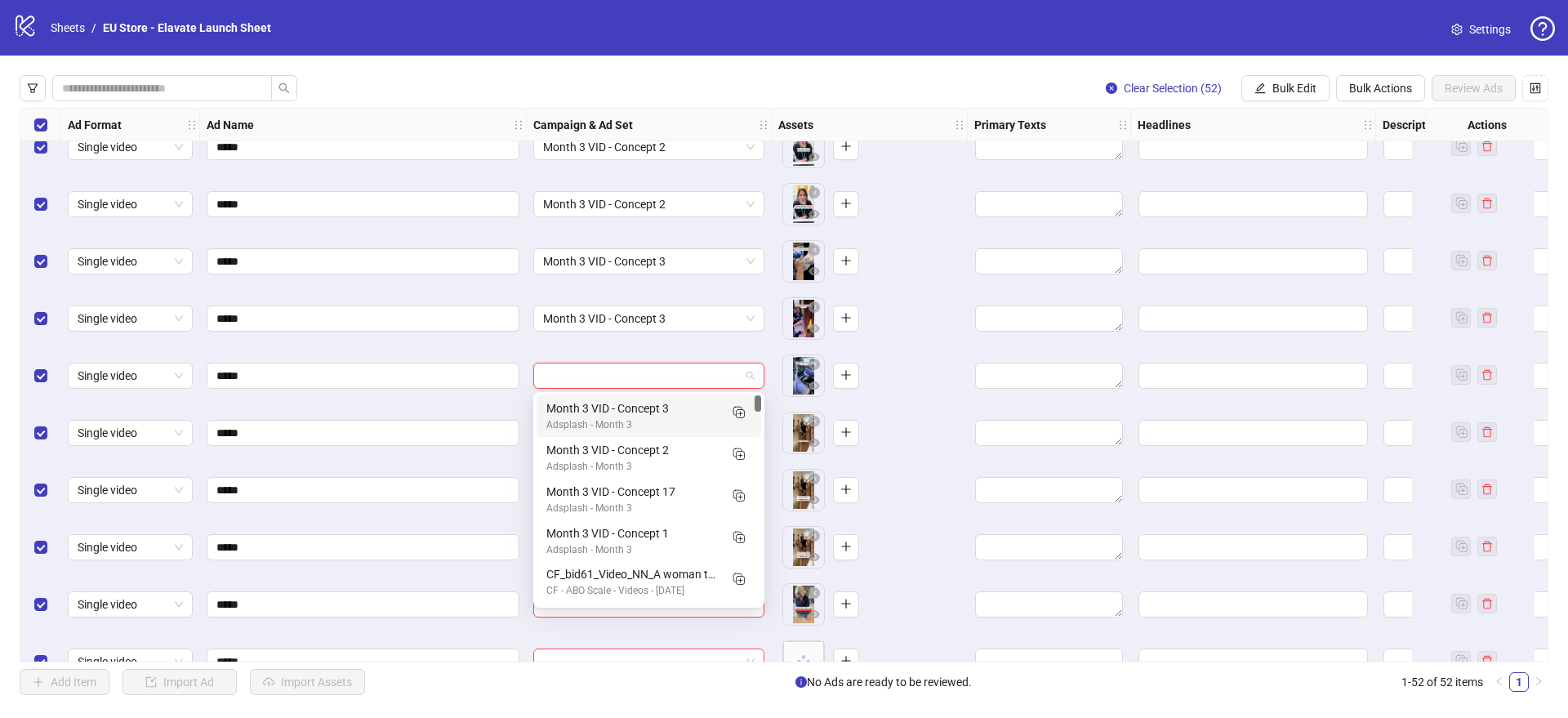
click at [600, 408] on div "Month 3 VID - Concept 3" at bounding box center [632, 409] width 172 height 18
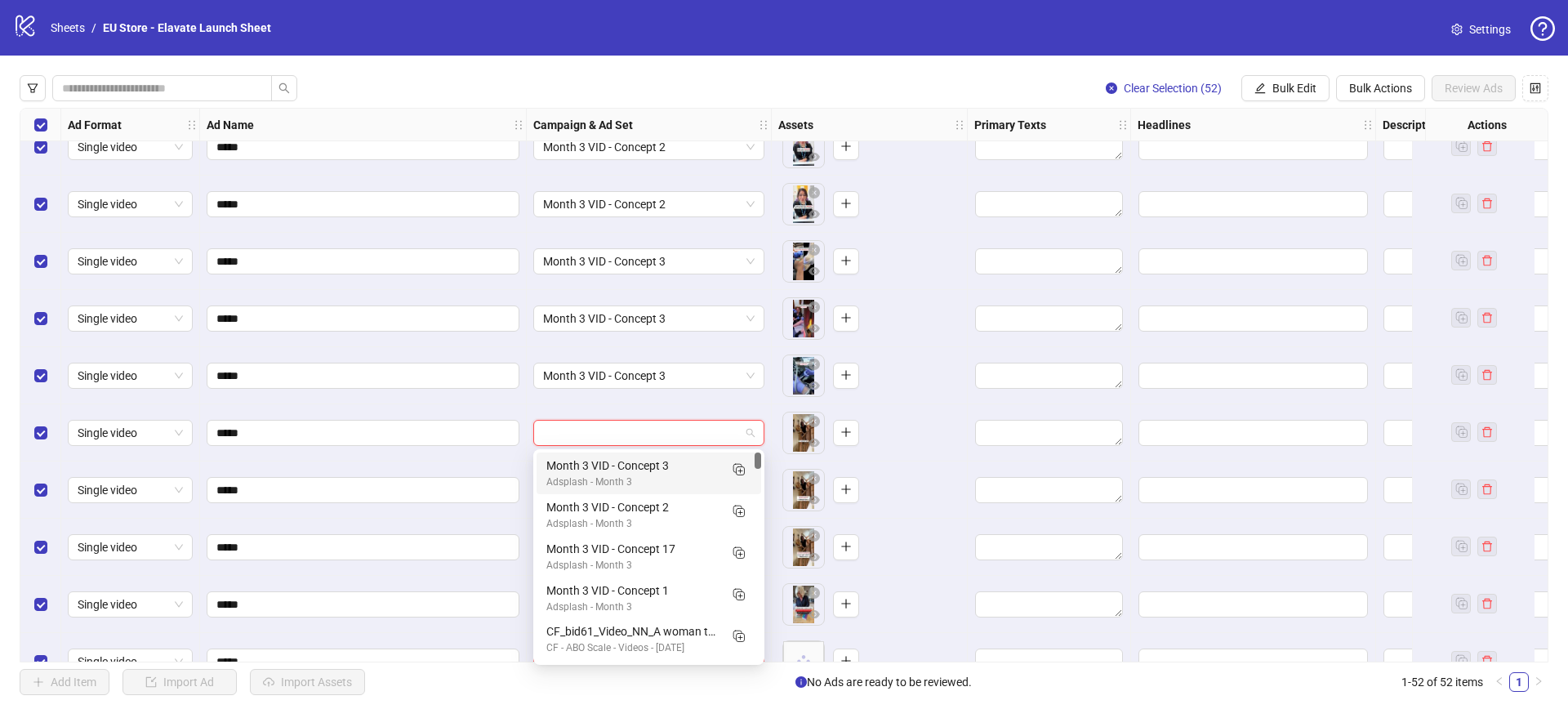
click at [628, 437] on input "search" at bounding box center [641, 433] width 197 height 25
click at [738, 471] on icon "Duplicate" at bounding box center [738, 469] width 17 height 17
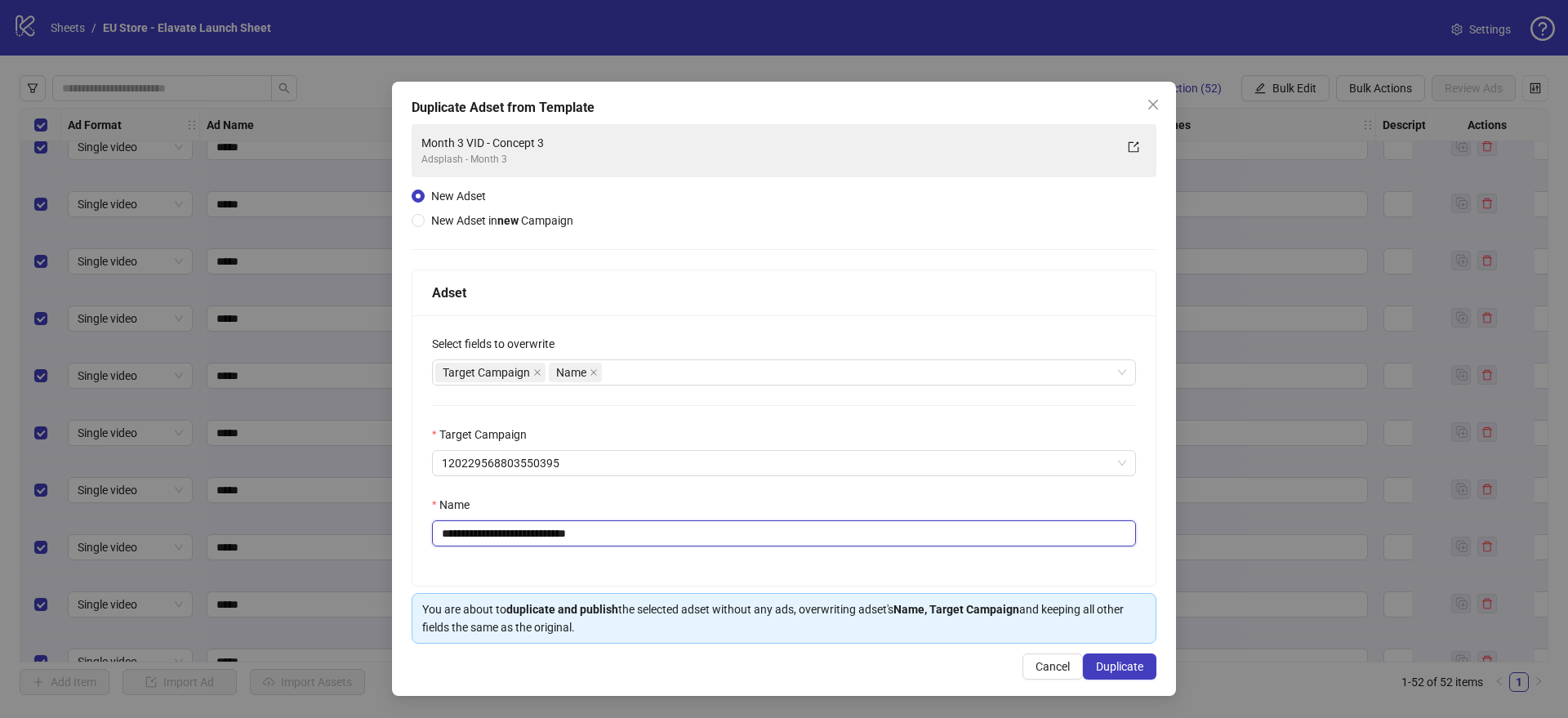
drag, startPoint x: 568, startPoint y: 534, endPoint x: 631, endPoint y: 542, distance: 63.5
click at [633, 544] on input "**********" at bounding box center [784, 534] width 704 height 26
type input "**********"
click at [1130, 672] on span "Duplicate" at bounding box center [1120, 667] width 47 height 13
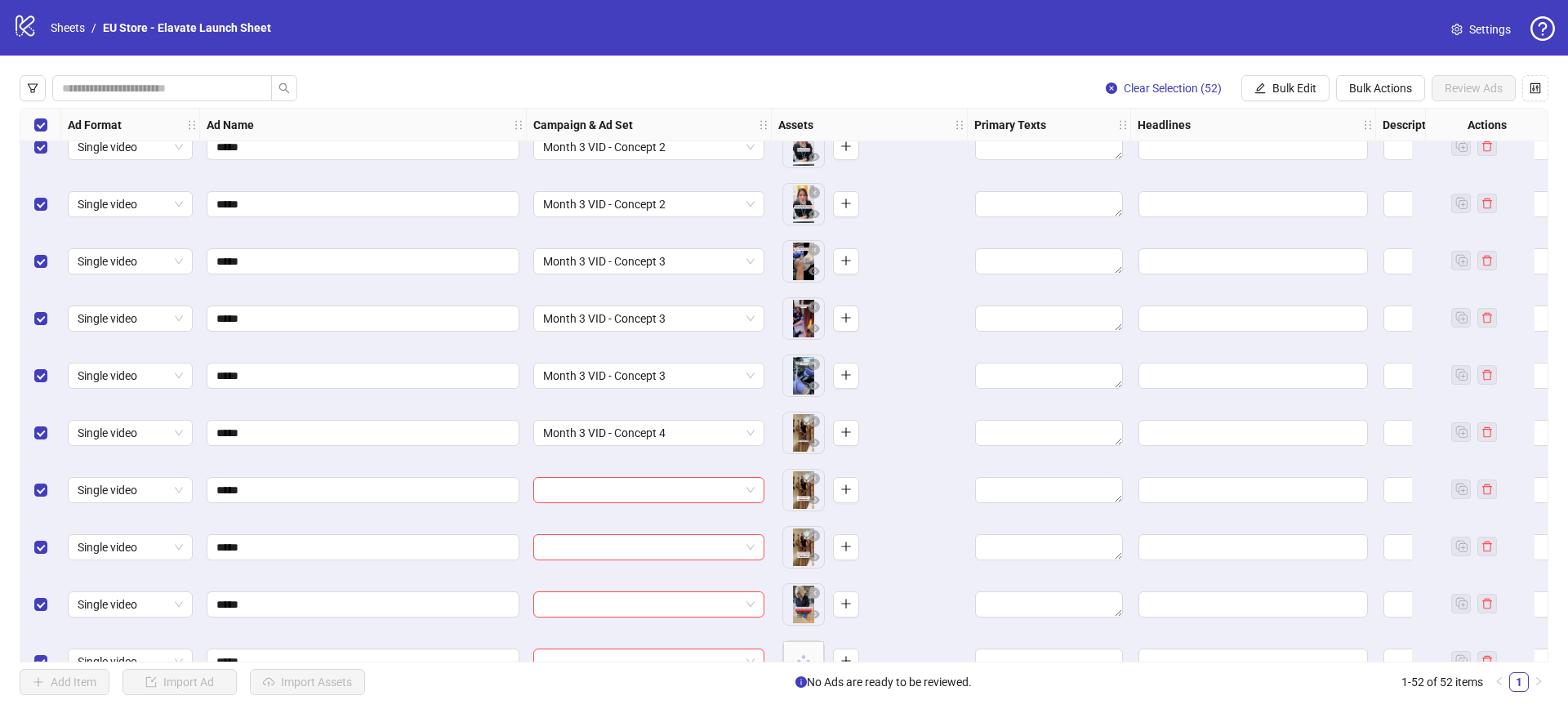
scroll to position [401, 0]
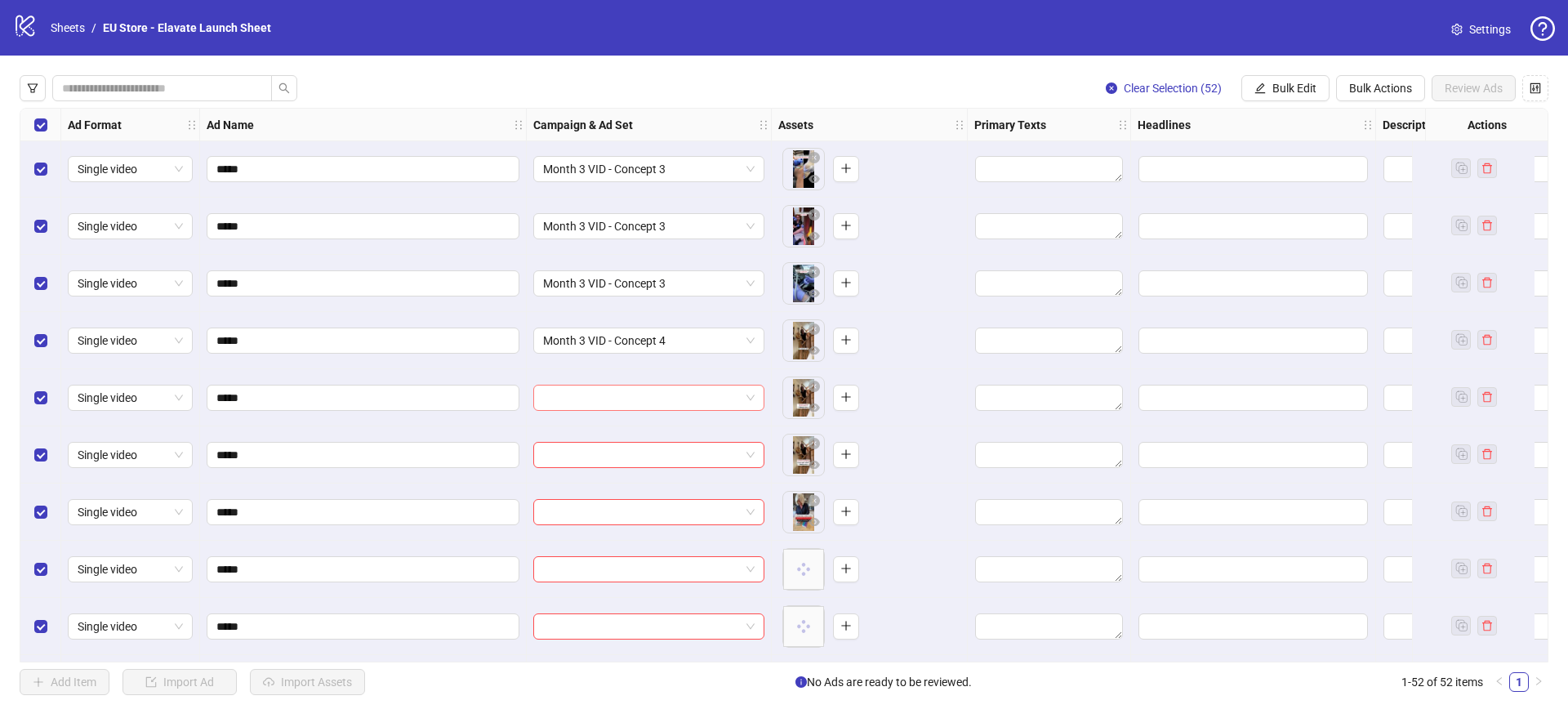
click at [613, 402] on input "search" at bounding box center [641, 398] width 197 height 25
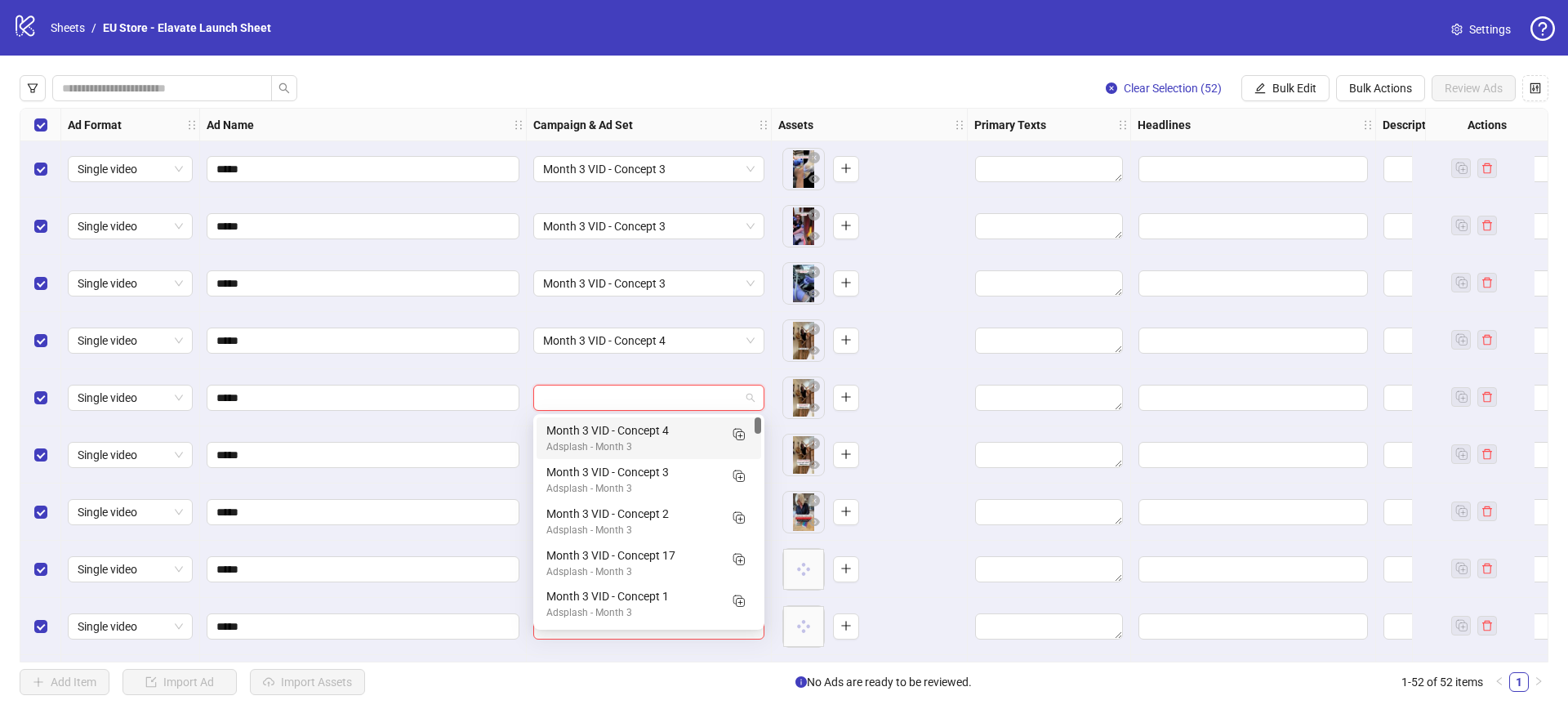
click at [607, 430] on div "Month 3 VID - Concept 4" at bounding box center [632, 430] width 172 height 18
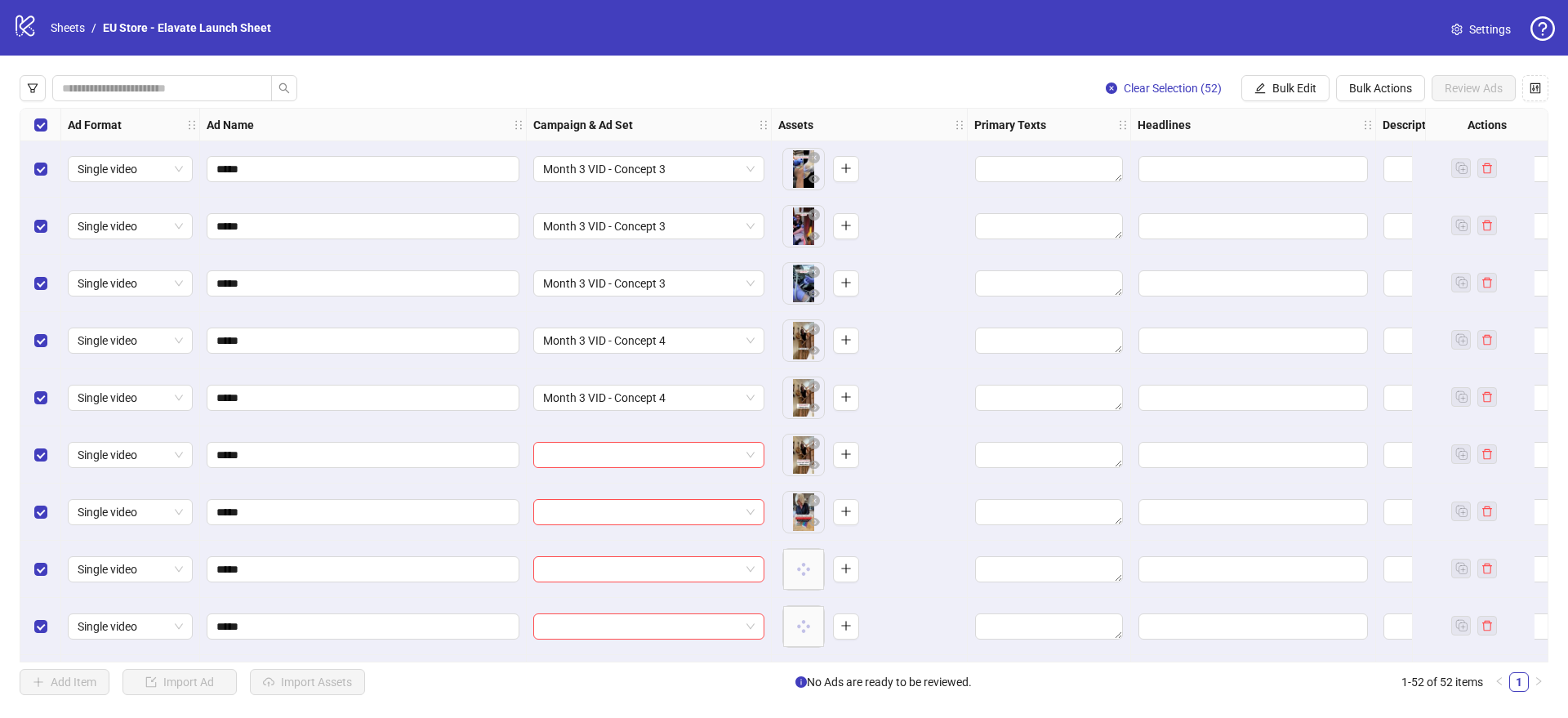
click at [587, 470] on div at bounding box center [650, 454] width 245 height 57
click at [587, 466] on input "search" at bounding box center [641, 455] width 197 height 25
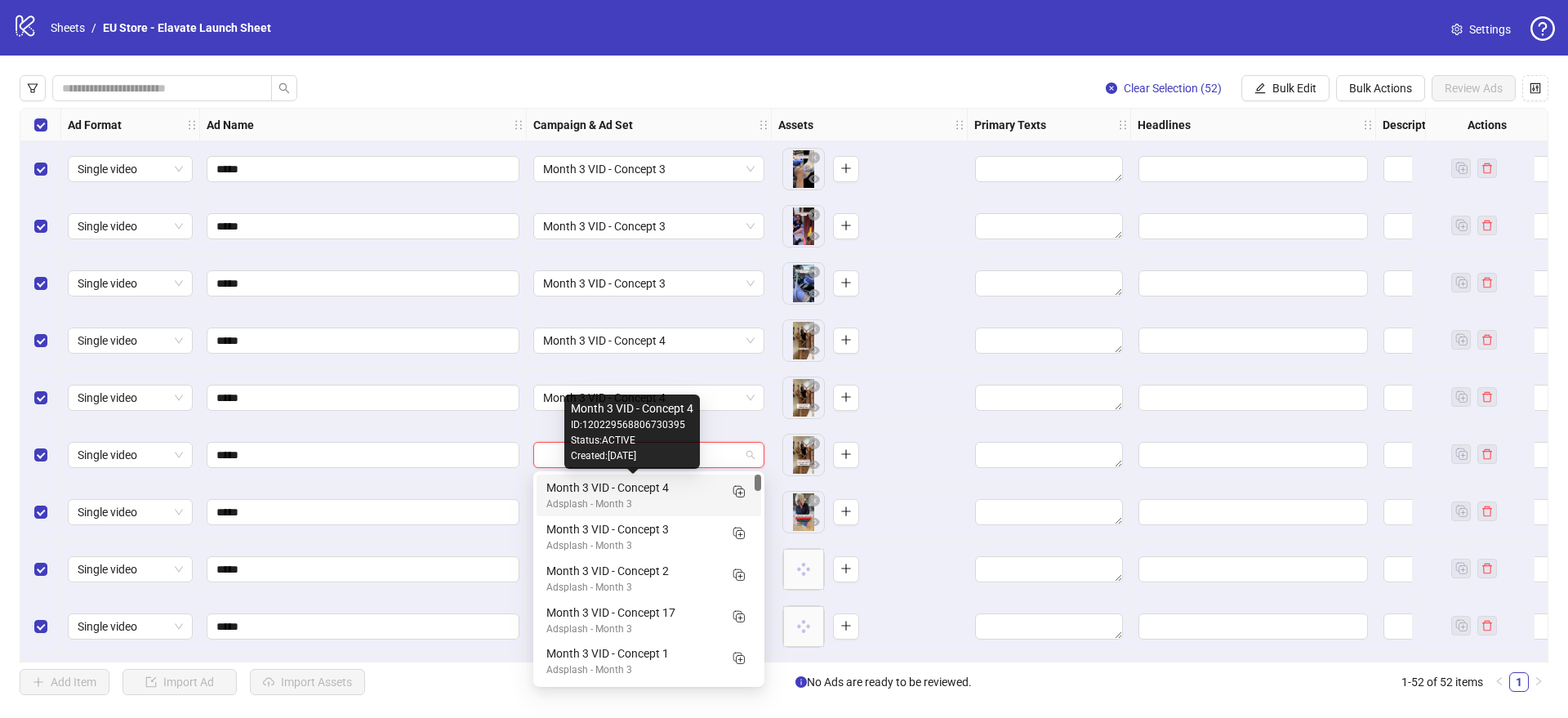
click at [595, 485] on div "Month 3 VID - Concept 4" at bounding box center [632, 487] width 172 height 18
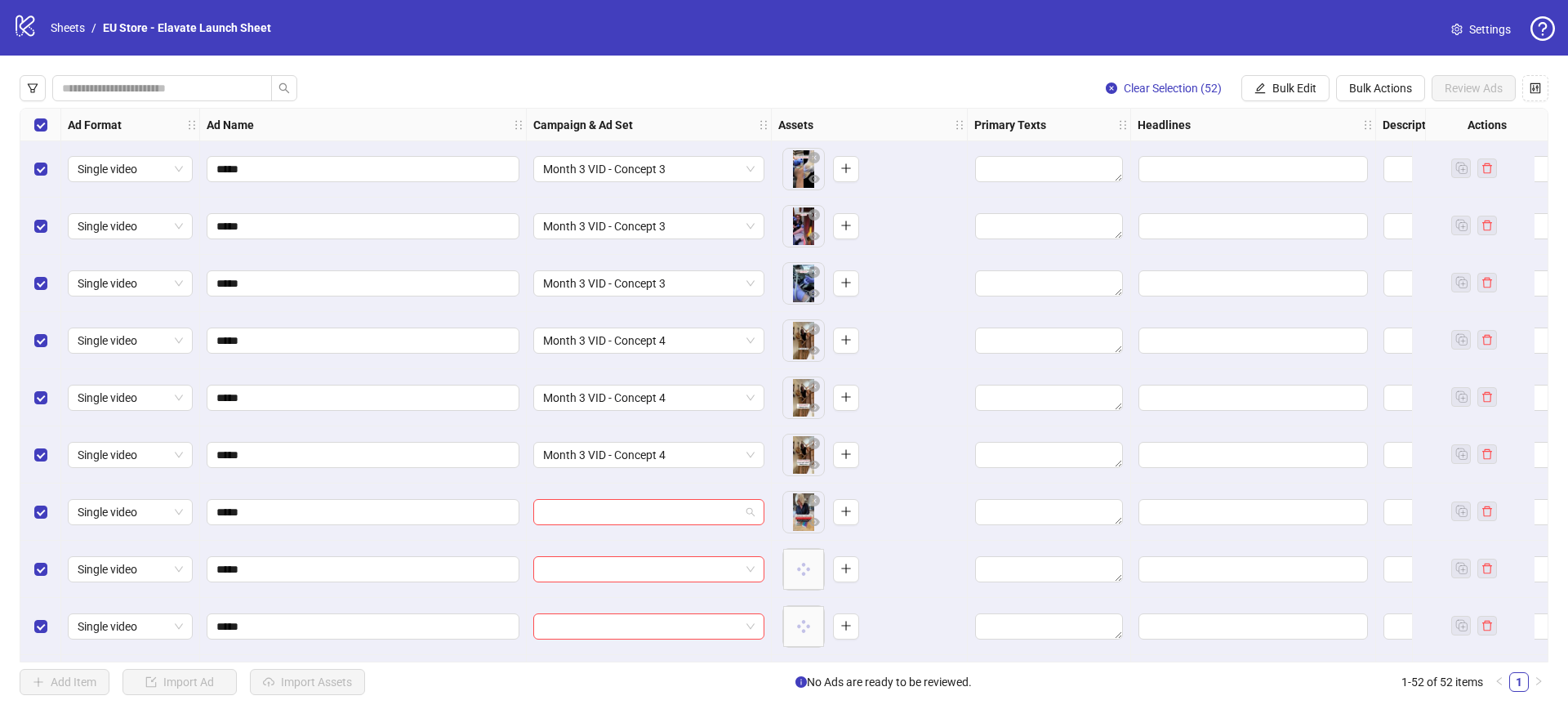
drag, startPoint x: 607, startPoint y: 522, endPoint x: 644, endPoint y: 529, distance: 37.7
click at [607, 522] on input "search" at bounding box center [641, 512] width 197 height 25
drag, startPoint x: 736, startPoint y: 301, endPoint x: 706, endPoint y: 493, distance: 194.3
click at [706, 493] on body "logo/logo-mobile Sheets / EU Store - Elavate Launch Sheet Settings Clear Select…" at bounding box center [784, 359] width 1568 height 718
click at [700, 515] on input "search" at bounding box center [641, 512] width 197 height 25
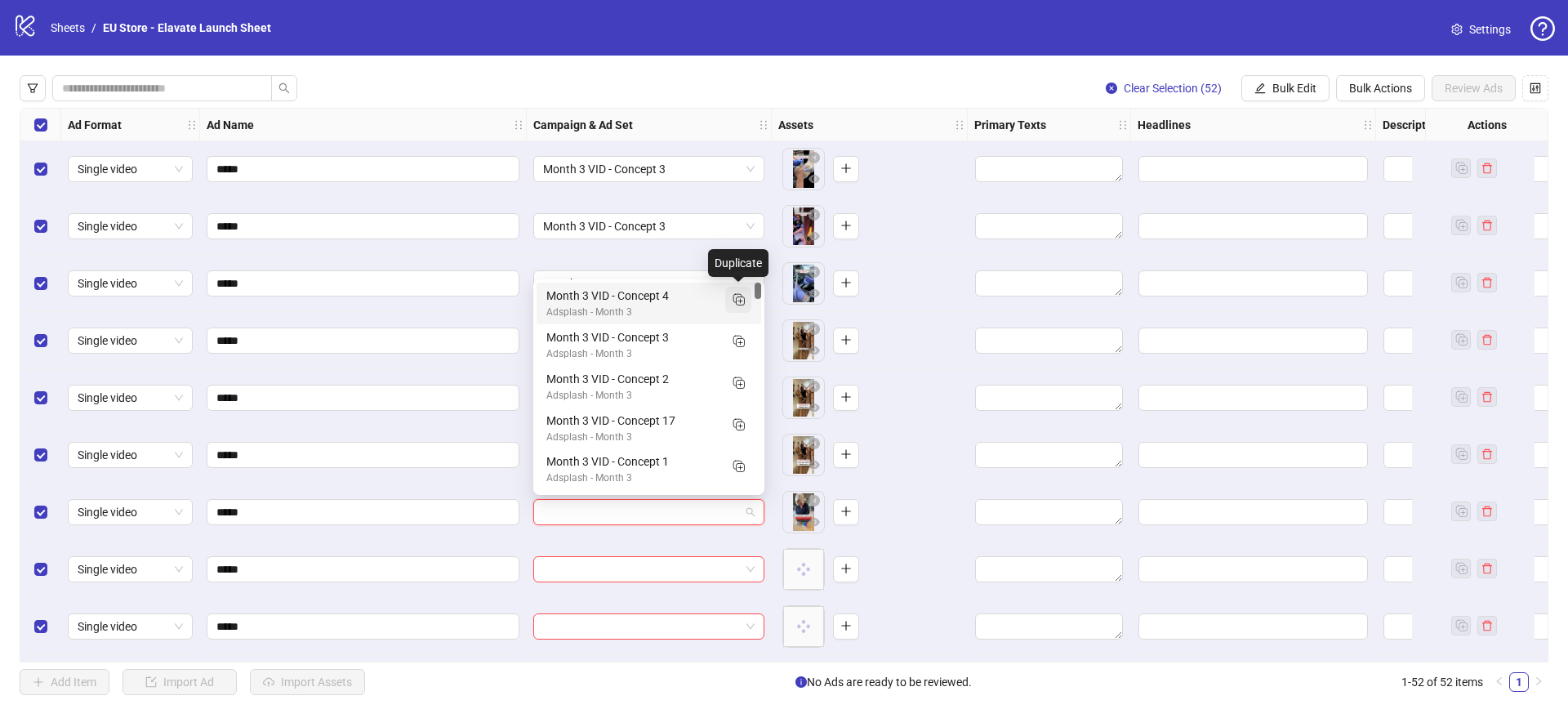
click at [737, 300] on icon "Duplicate" at bounding box center [738, 299] width 17 height 17
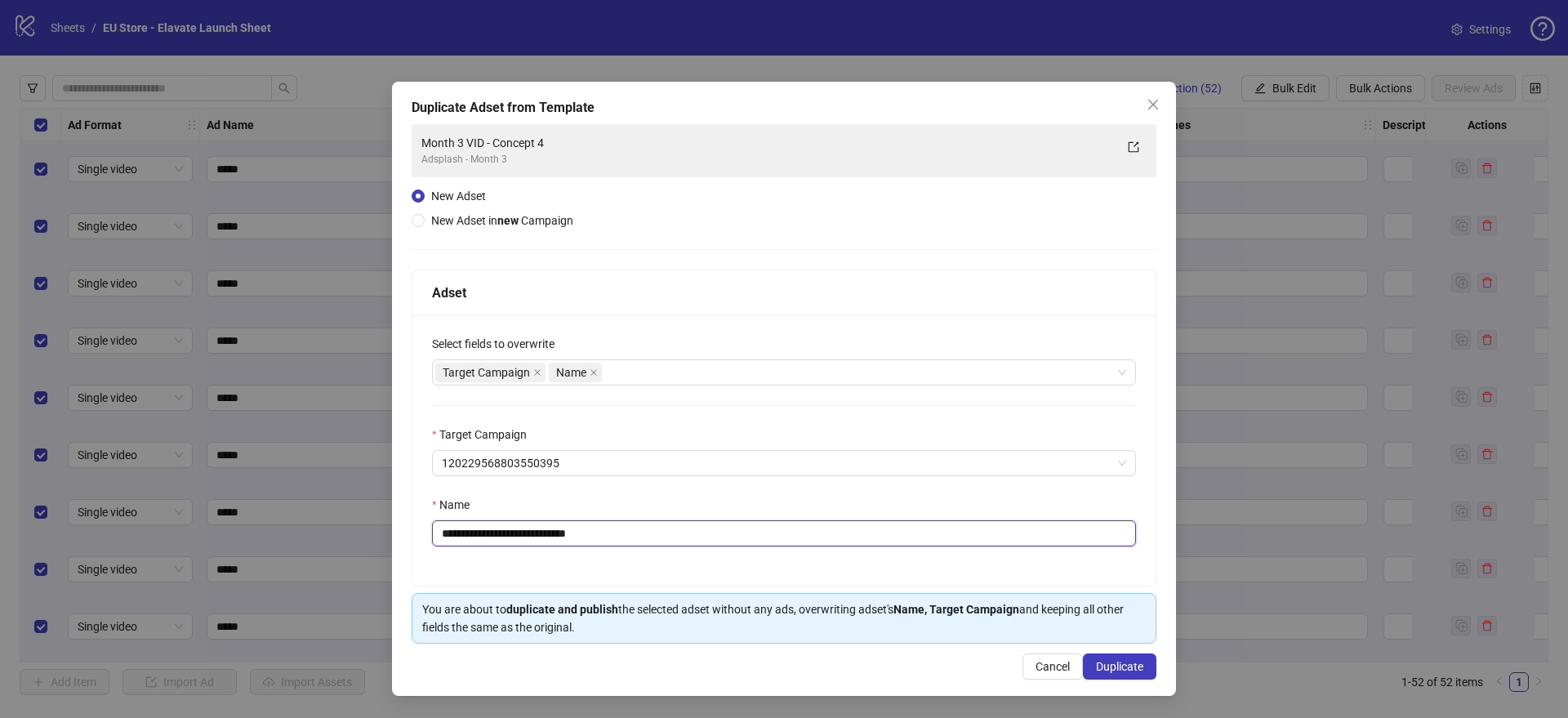
drag, startPoint x: 561, startPoint y: 534, endPoint x: 655, endPoint y: 539, distance: 94.1
click at [654, 539] on input "**********" at bounding box center [784, 534] width 704 height 26
type input "**********"
drag, startPoint x: 1141, startPoint y: 666, endPoint x: 1139, endPoint y: 646, distance: 20.1
click at [1141, 666] on span "Duplicate" at bounding box center [1120, 667] width 47 height 13
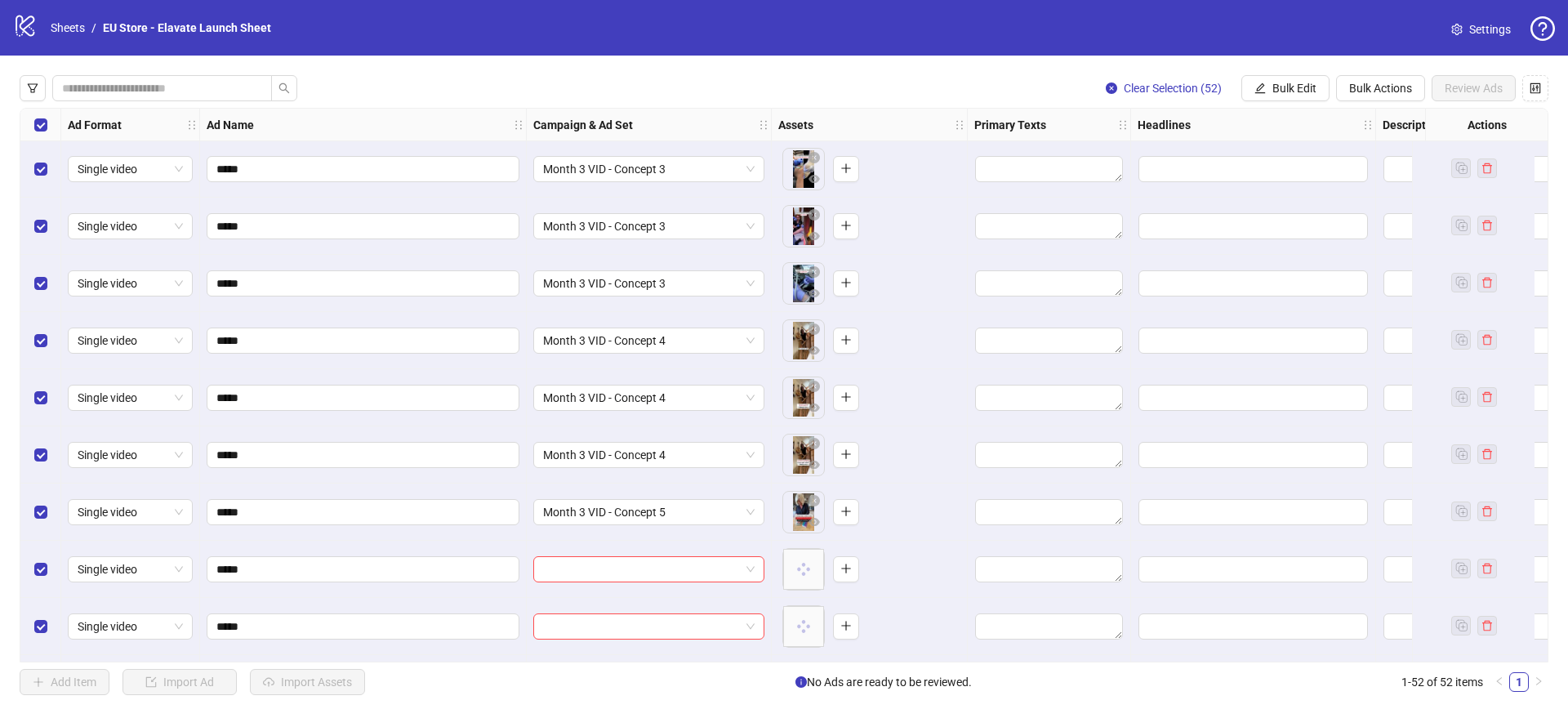
scroll to position [539, 0]
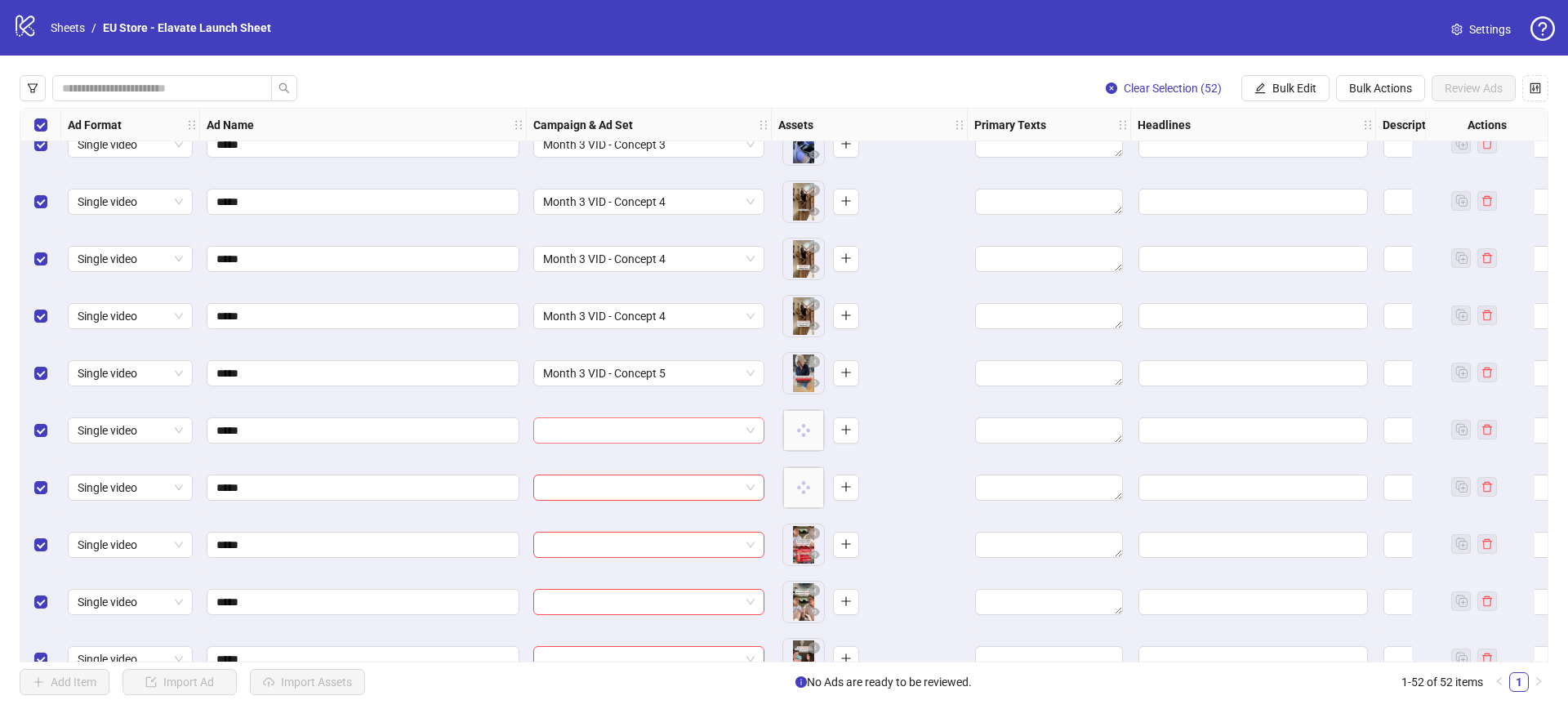
click at [583, 427] on input "search" at bounding box center [641, 430] width 197 height 25
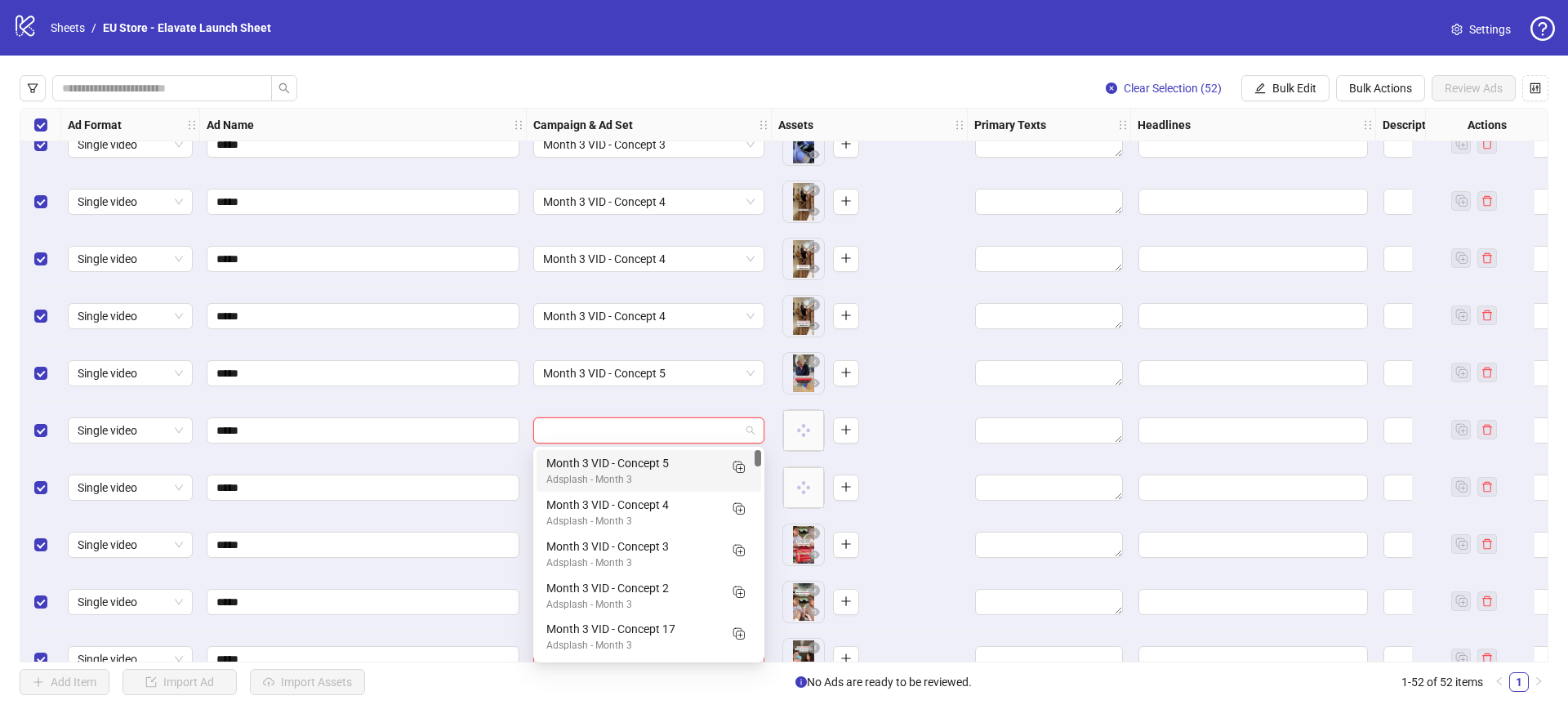
click at [563, 468] on div "Month 3 VID - Concept 5" at bounding box center [632, 463] width 172 height 18
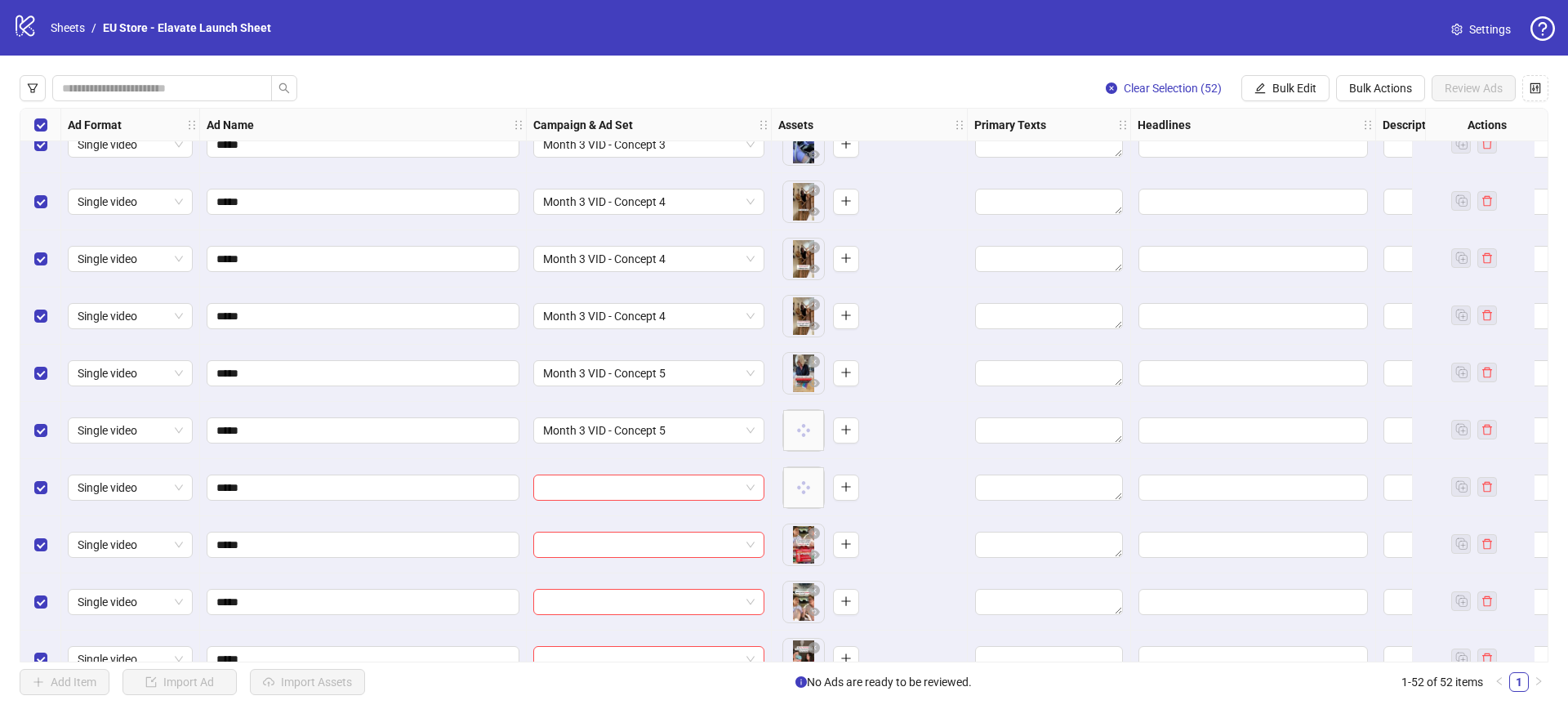
click at [584, 500] on div at bounding box center [650, 487] width 245 height 57
click at [583, 484] on input "search" at bounding box center [641, 487] width 197 height 25
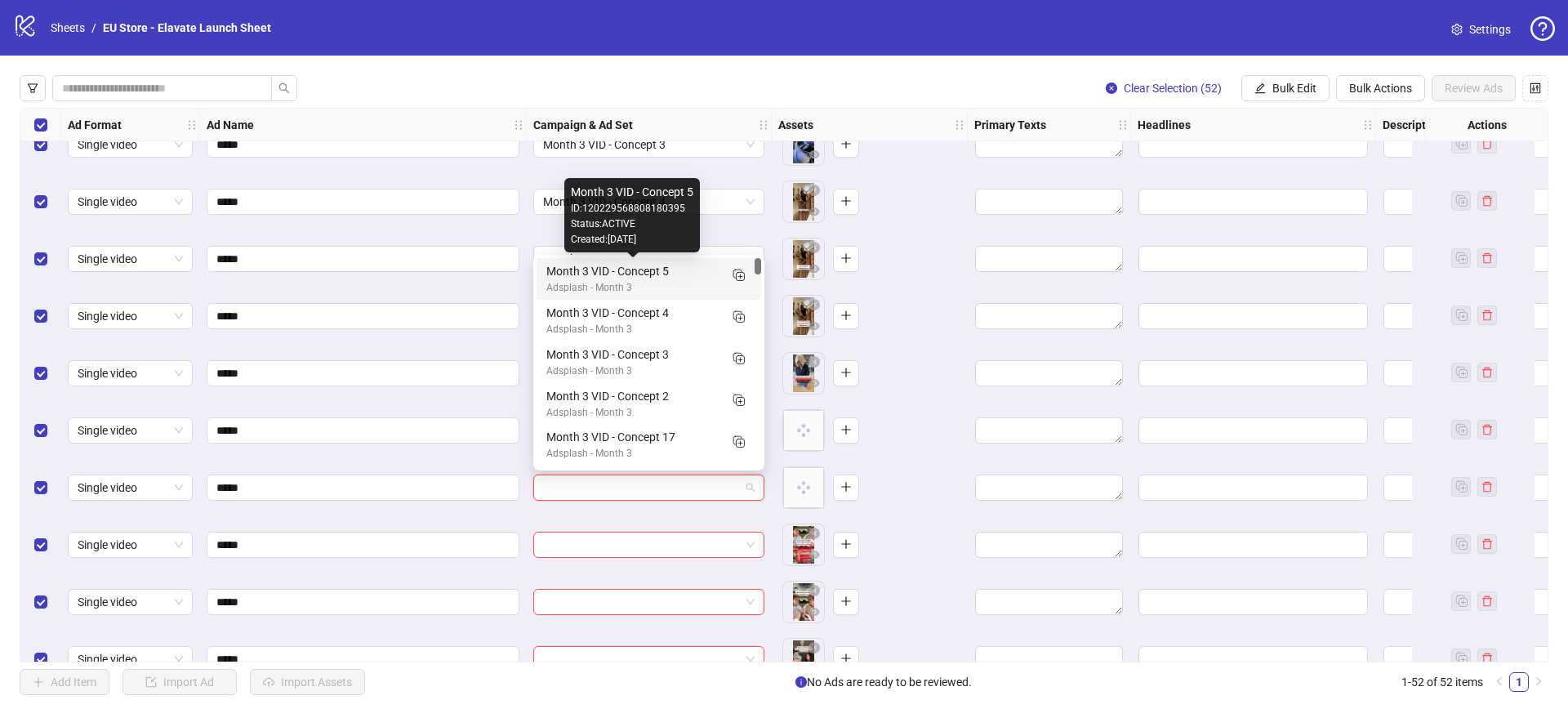
click at [585, 266] on div "Month 3 VID - Concept 5" at bounding box center [632, 271] width 172 height 18
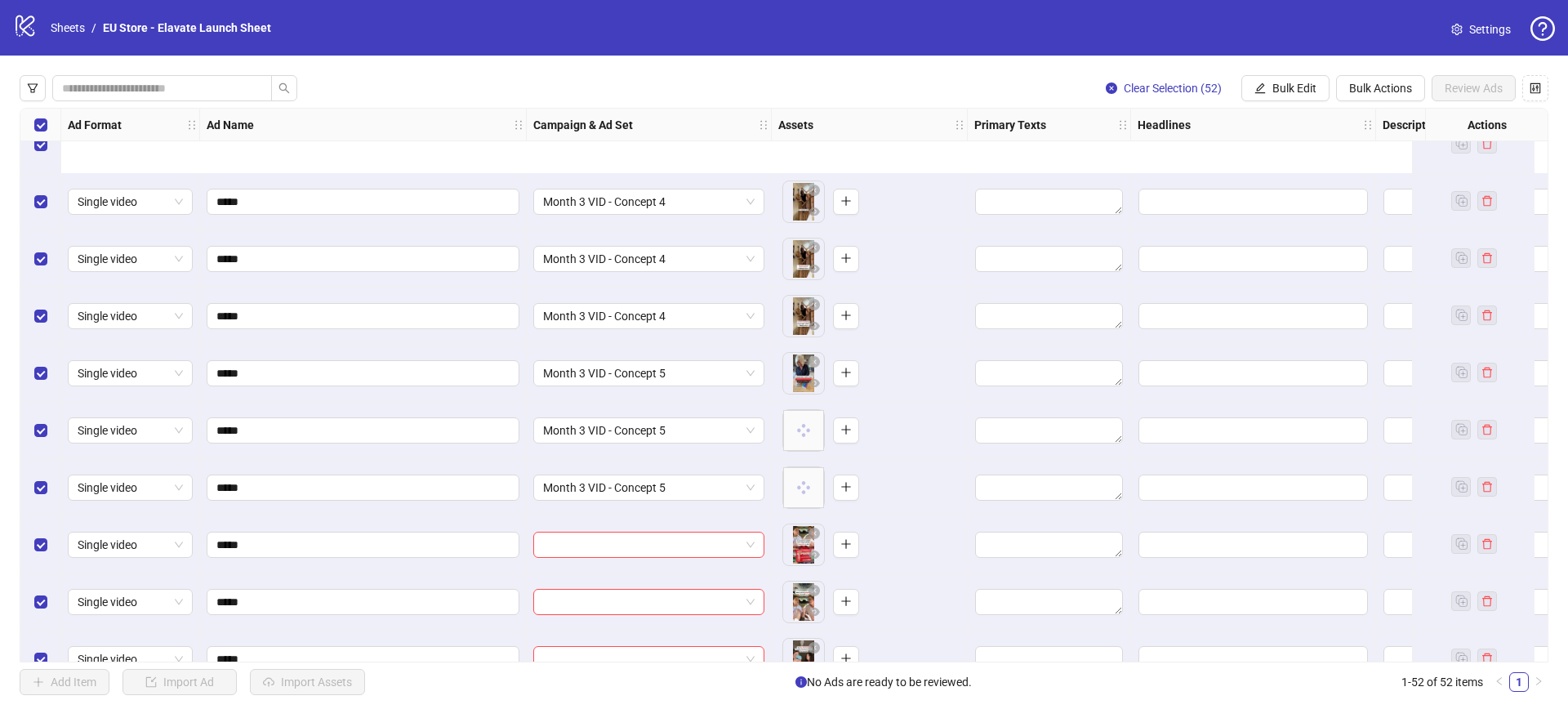
scroll to position [706, 0]
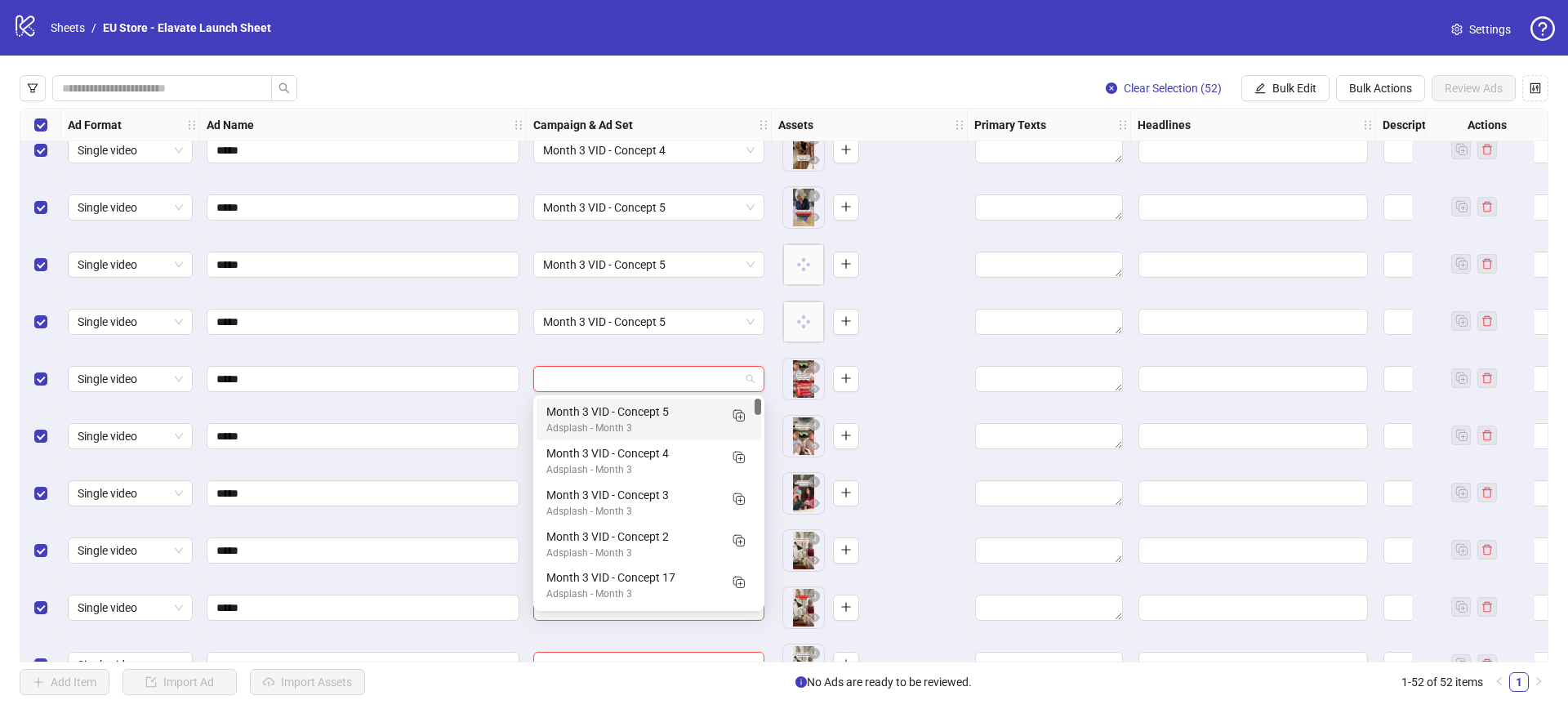
click at [640, 366] on input "search" at bounding box center [641, 379] width 197 height 25
click at [743, 408] on icon "Duplicate" at bounding box center [738, 415] width 17 height 17
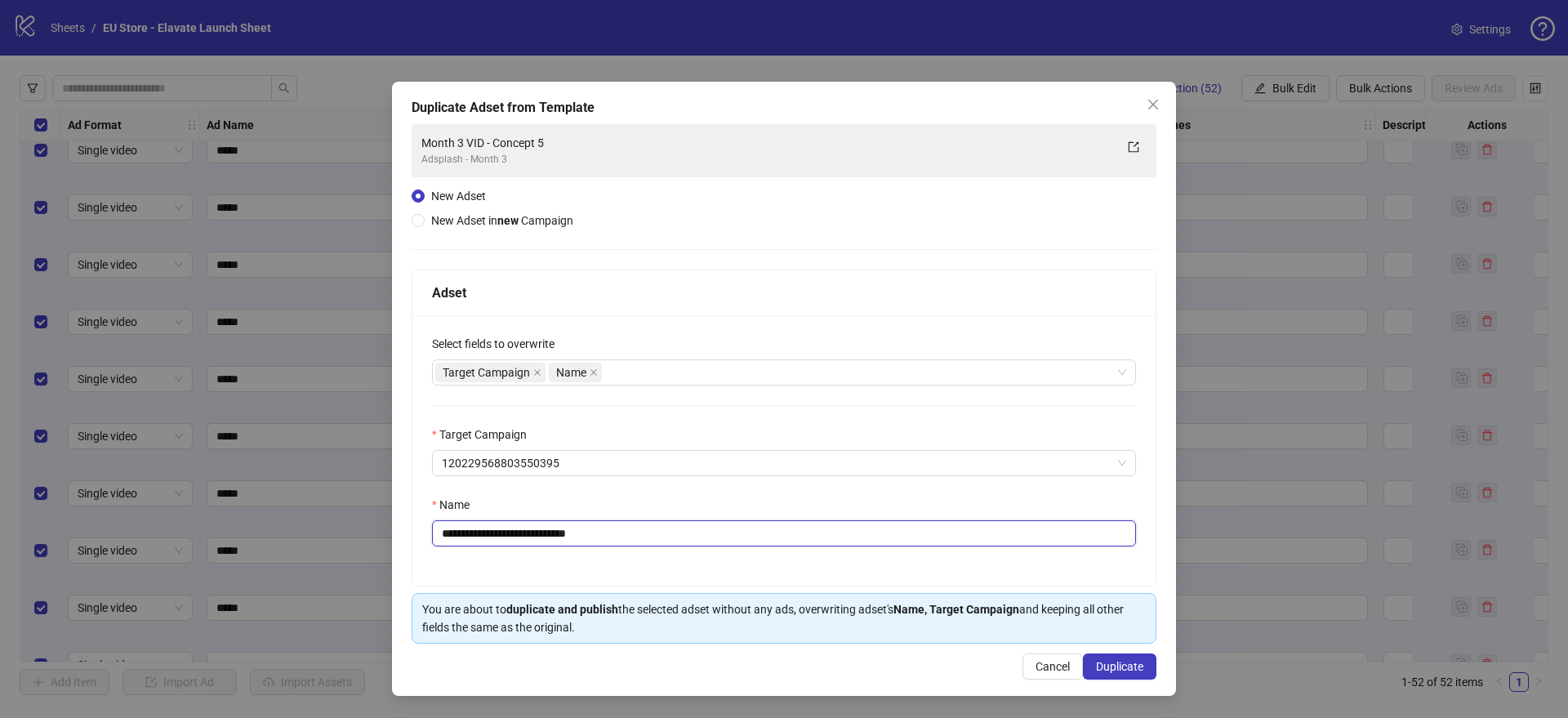
drag, startPoint x: 561, startPoint y: 535, endPoint x: 632, endPoint y: 546, distance: 71.8
click at [632, 547] on div "**********" at bounding box center [784, 450] width 743 height 270
type input "**********"
click at [1119, 661] on span "Duplicate" at bounding box center [1120, 667] width 47 height 13
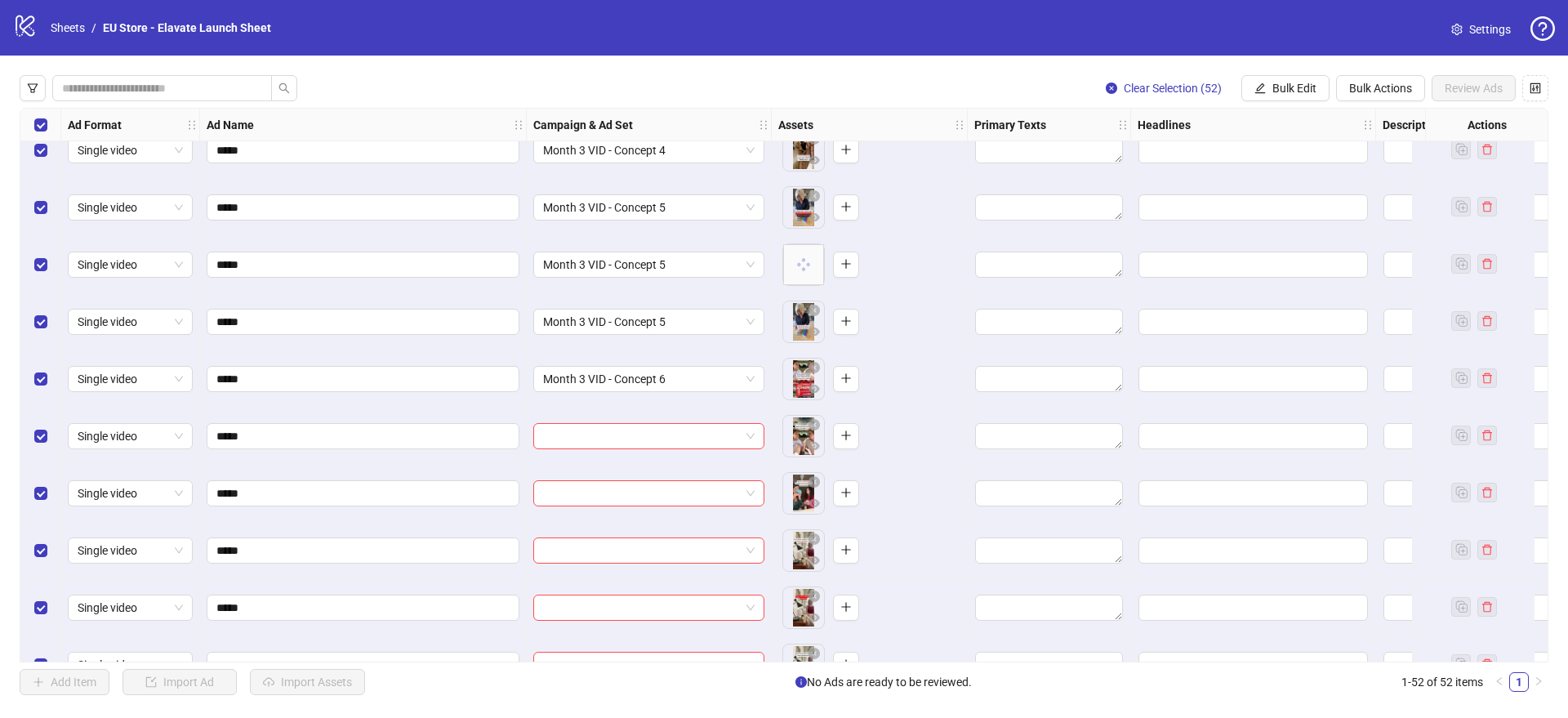
scroll to position [787, 0]
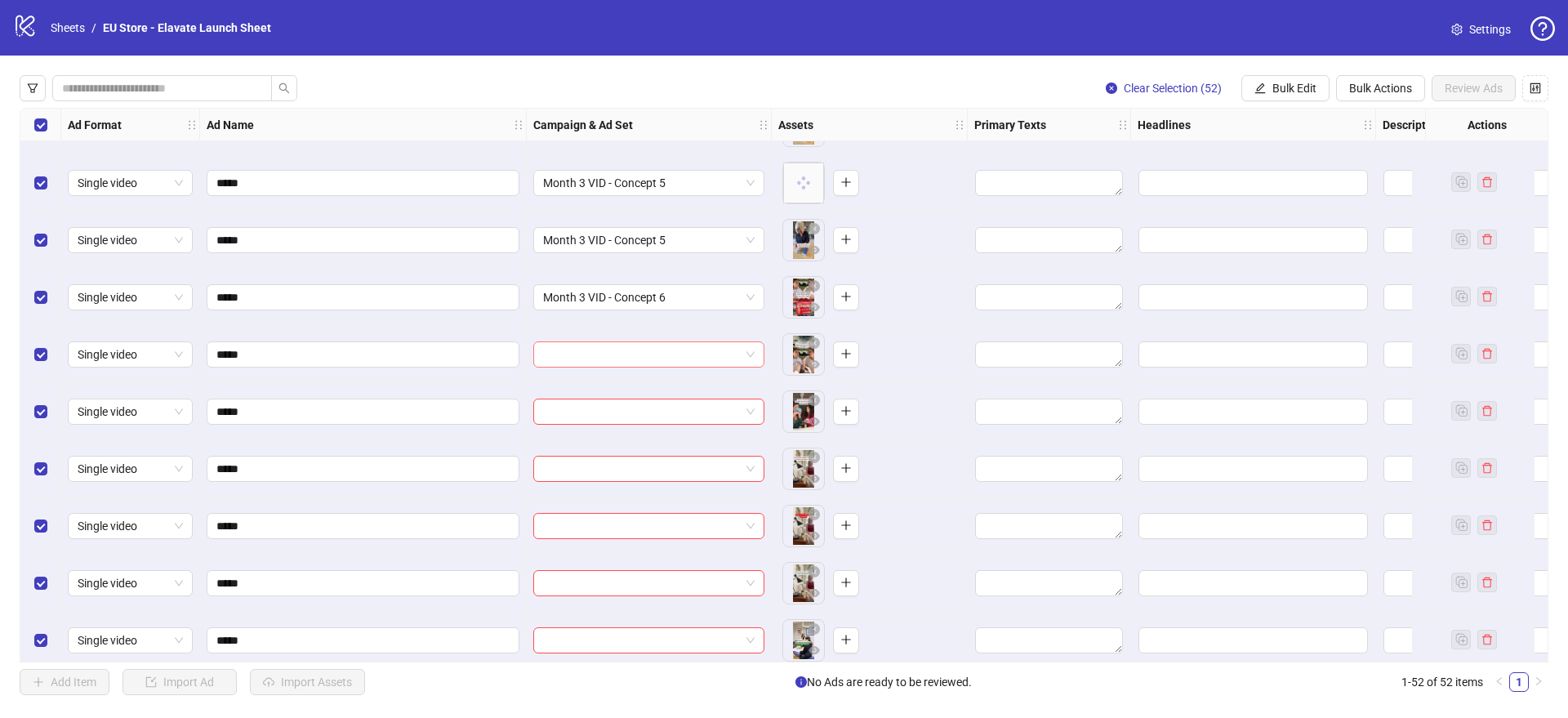
click at [581, 359] on input "search" at bounding box center [641, 355] width 197 height 25
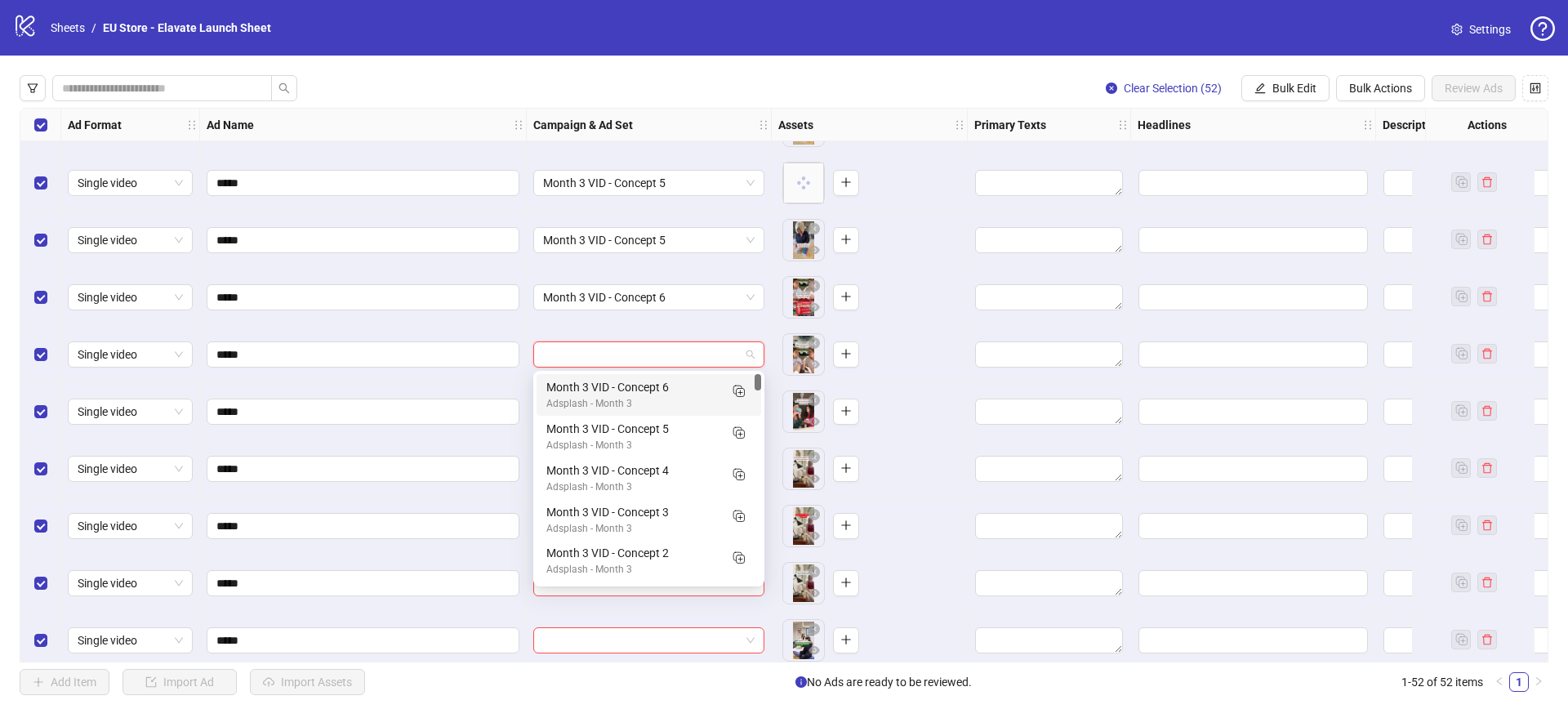
drag, startPoint x: 580, startPoint y: 388, endPoint x: 579, endPoint y: 399, distance: 11.0
click at [580, 388] on div "Month 3 VID - Concept 6" at bounding box center [632, 387] width 172 height 18
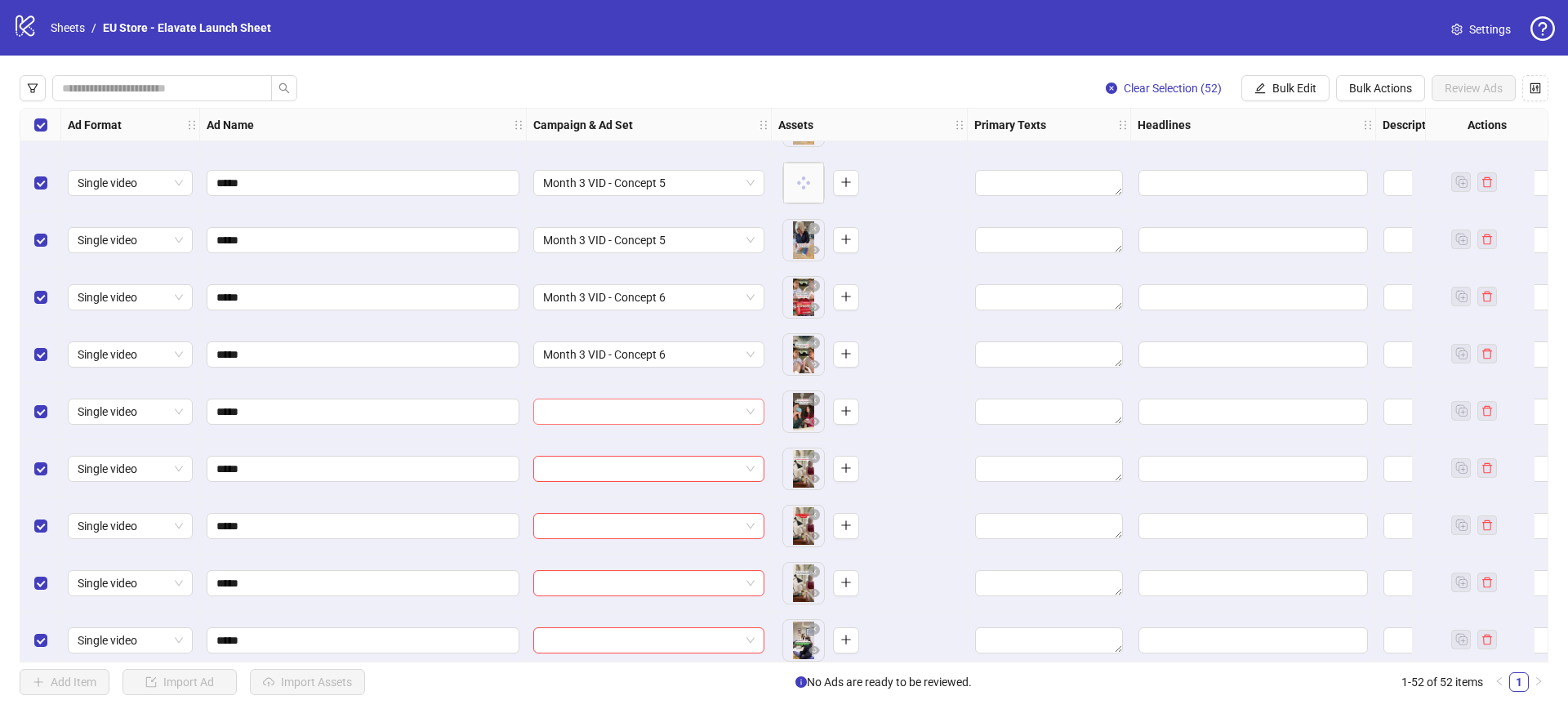
click at [574, 415] on input "search" at bounding box center [641, 412] width 197 height 25
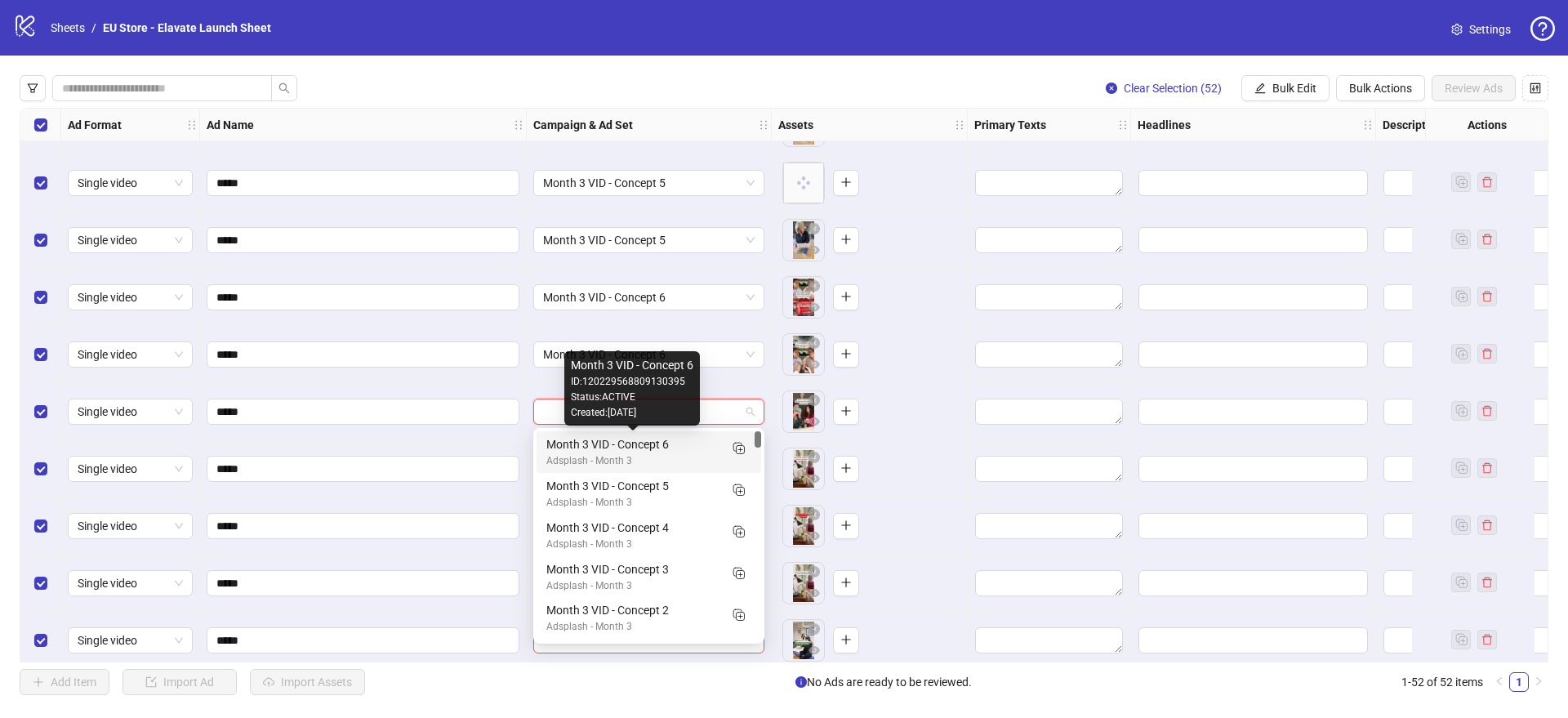
click at [583, 441] on div "Month 3 VID - Concept 6" at bounding box center [632, 444] width 172 height 18
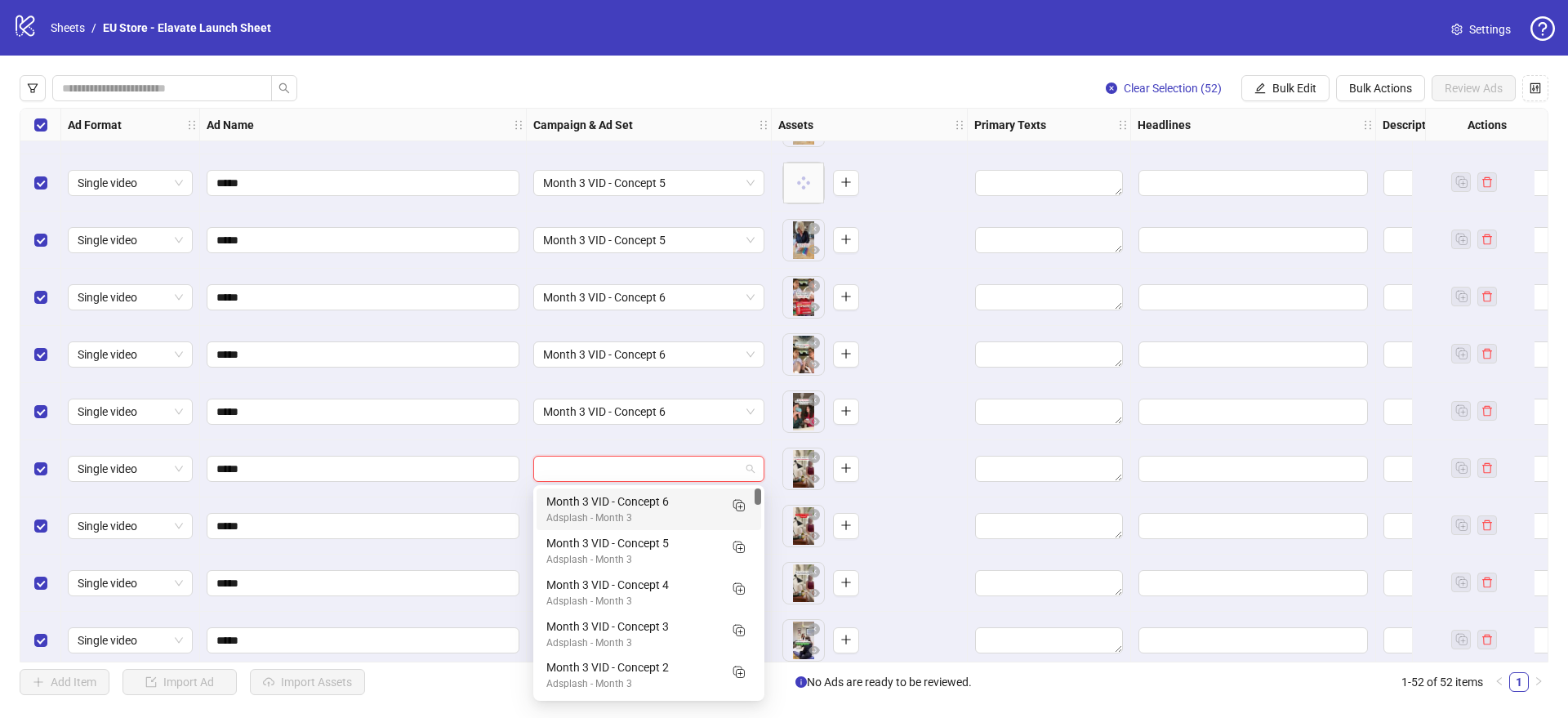
click at [574, 469] on input "search" at bounding box center [641, 469] width 197 height 25
drag, startPoint x: 575, startPoint y: 500, endPoint x: 573, endPoint y: 514, distance: 14.1
click at [574, 500] on div "Month 3 VID - Concept 6" at bounding box center [632, 501] width 172 height 18
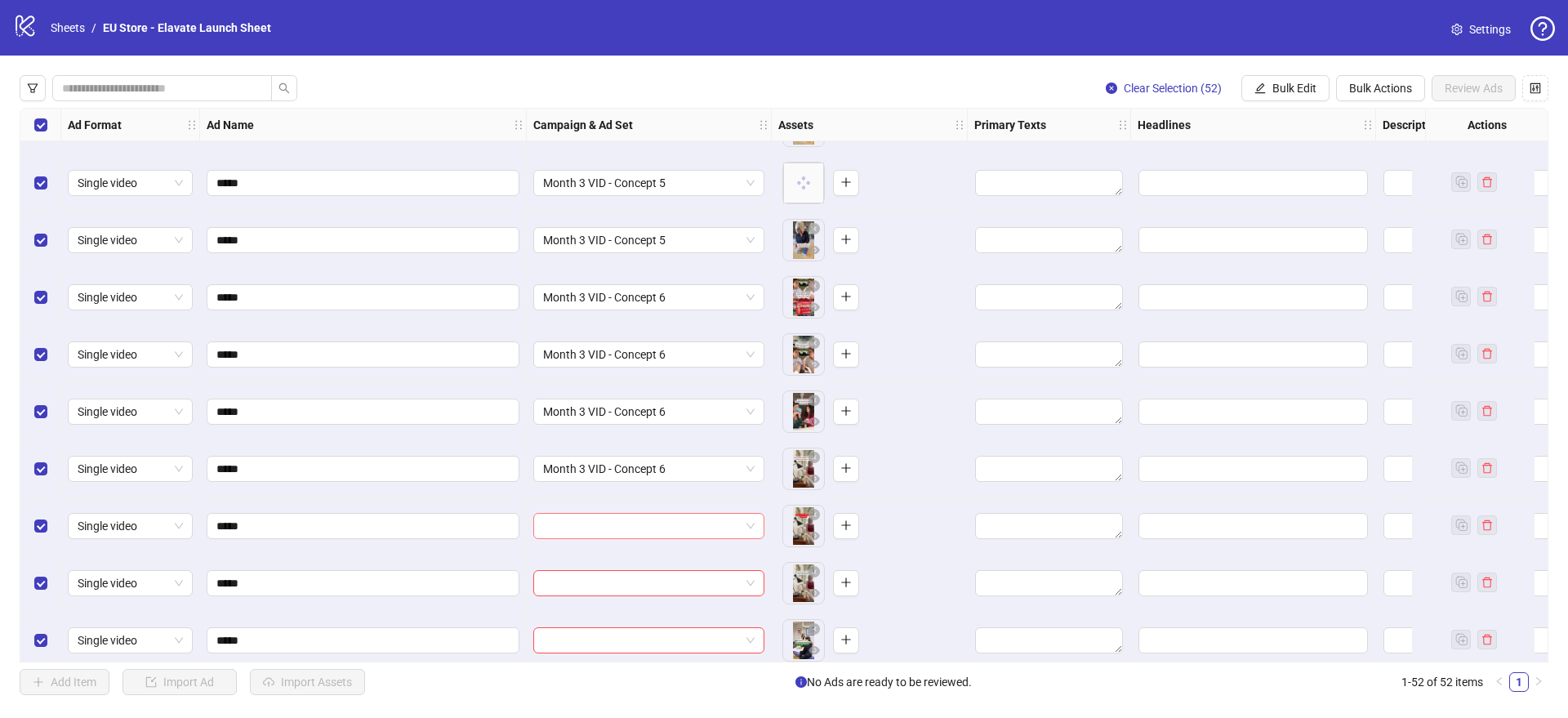
click at [571, 522] on input "search" at bounding box center [641, 526] width 197 height 25
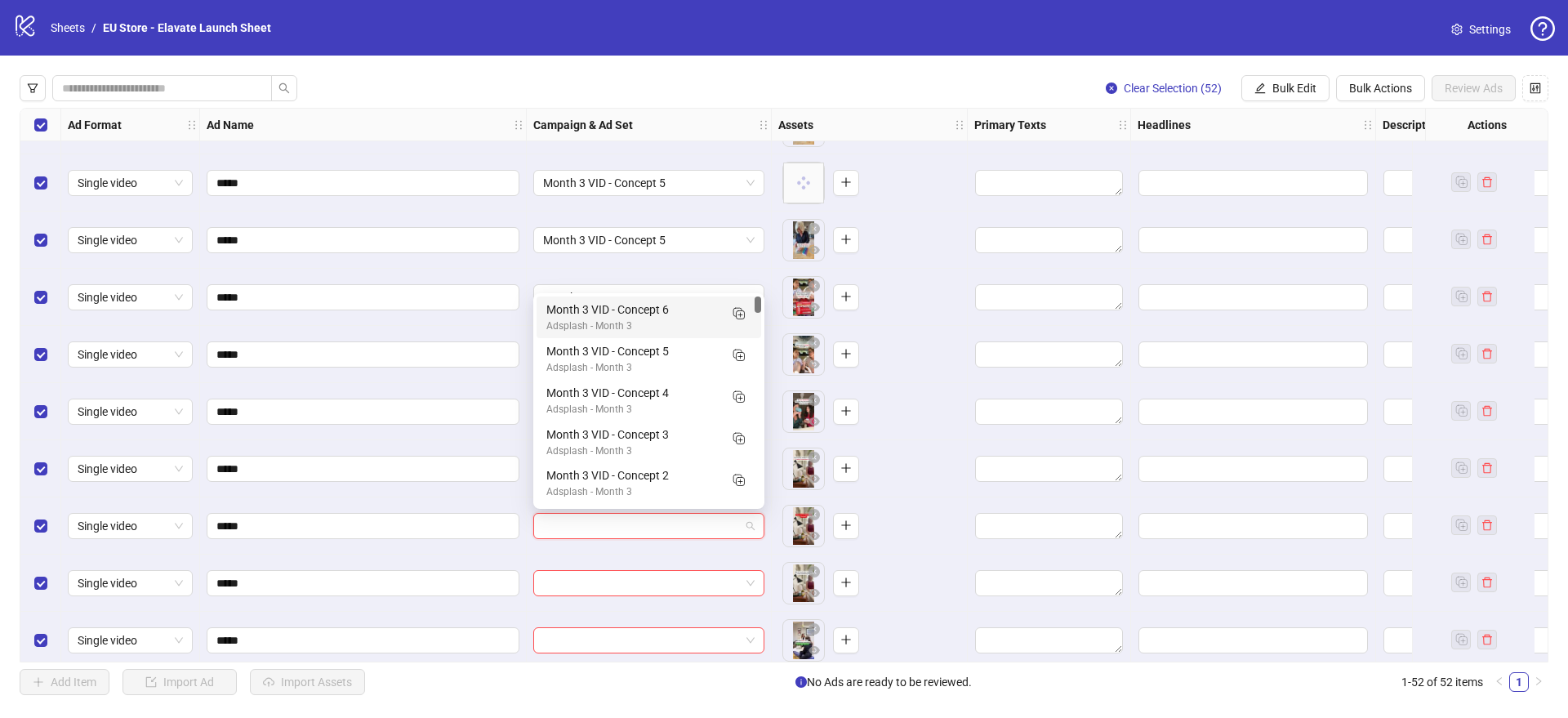
click at [587, 328] on div "Adsplash - Month 3" at bounding box center [632, 326] width 172 height 16
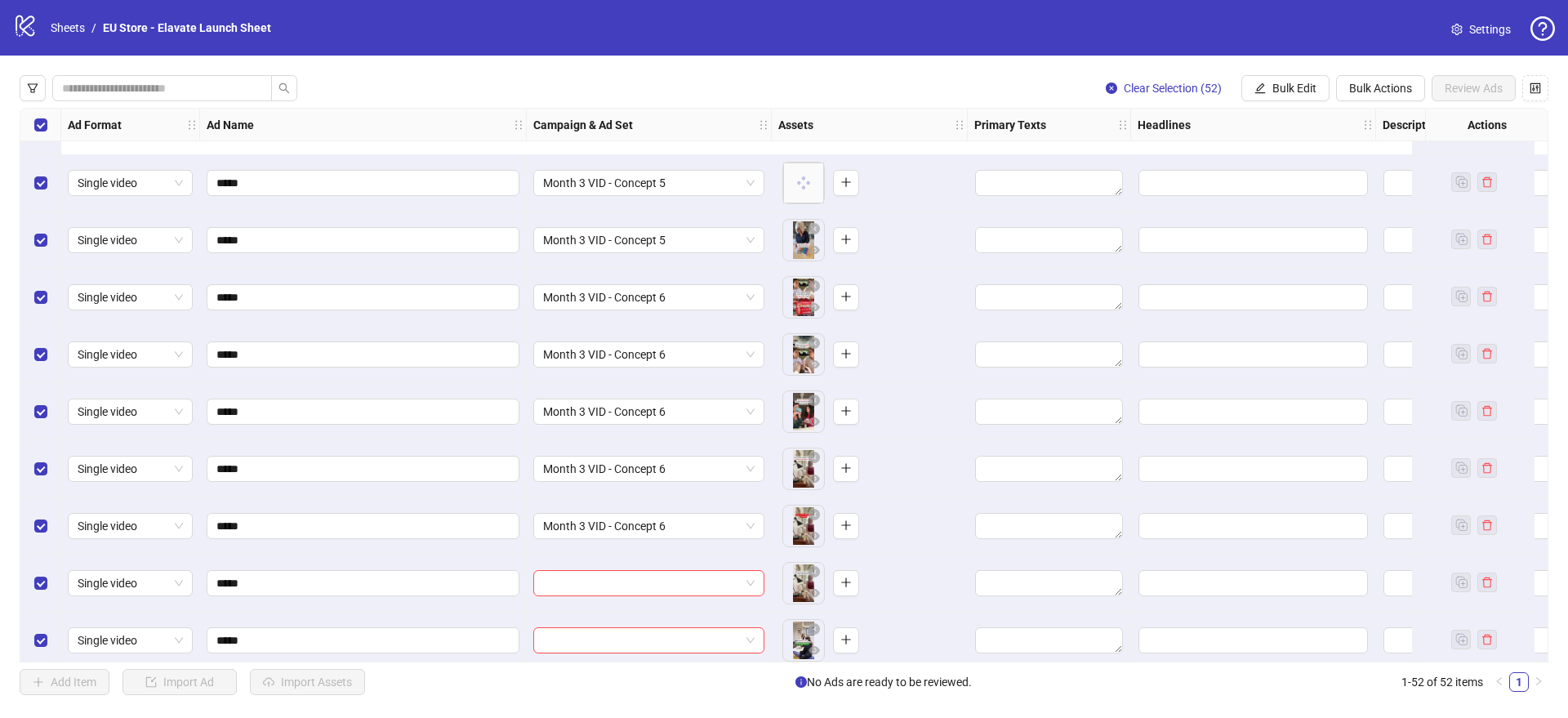
scroll to position [1012, 0]
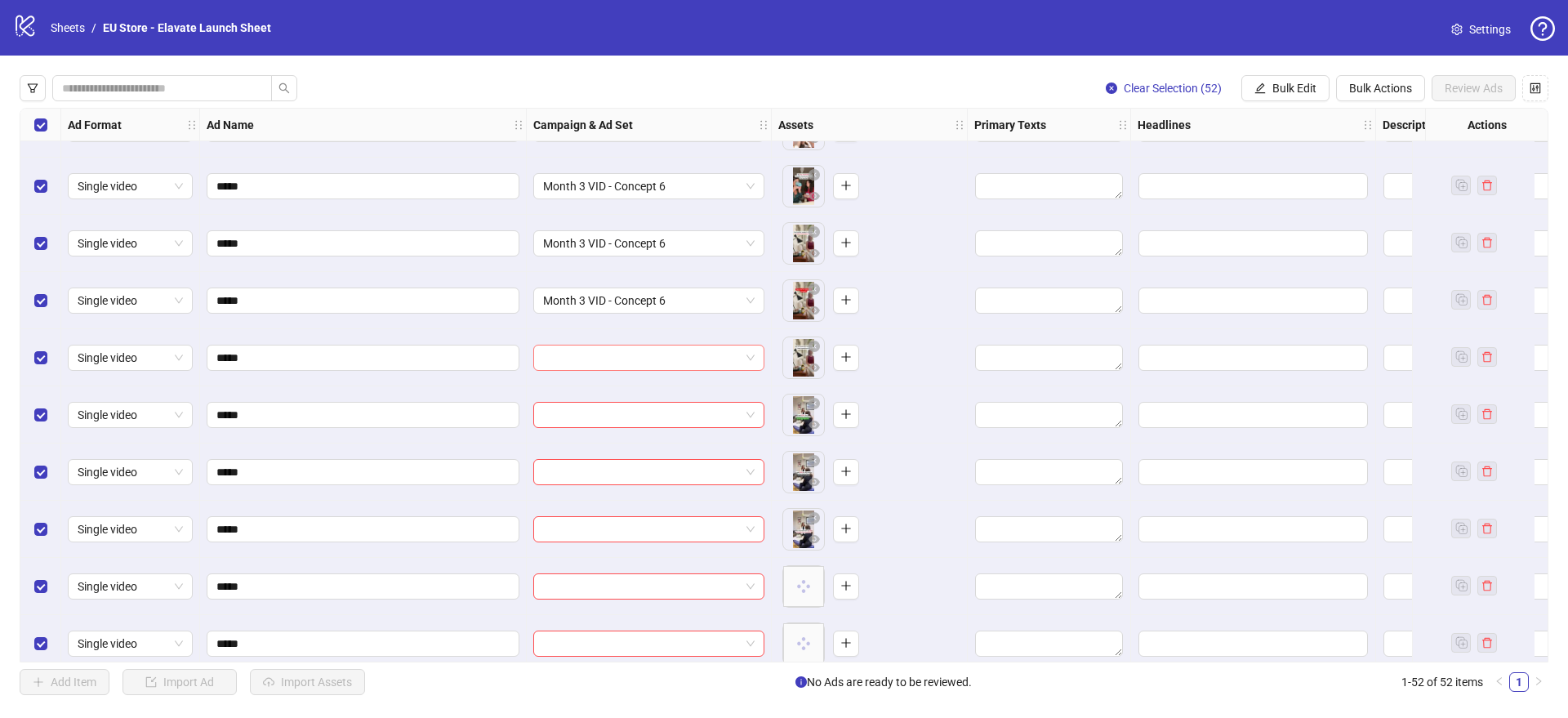
click at [590, 359] on input "search" at bounding box center [641, 358] width 197 height 25
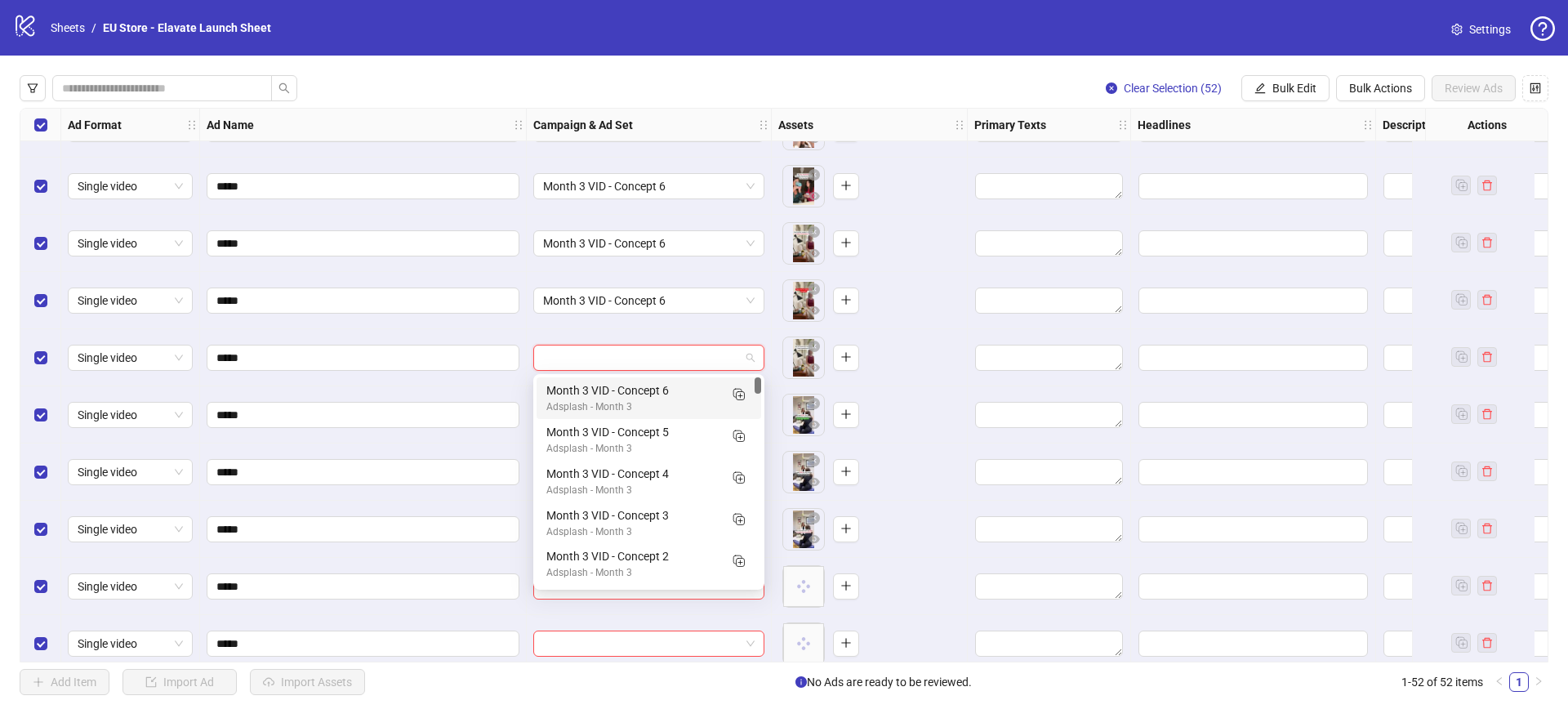
click at [572, 396] on div "Month 3 VID - Concept 6" at bounding box center [632, 390] width 172 height 18
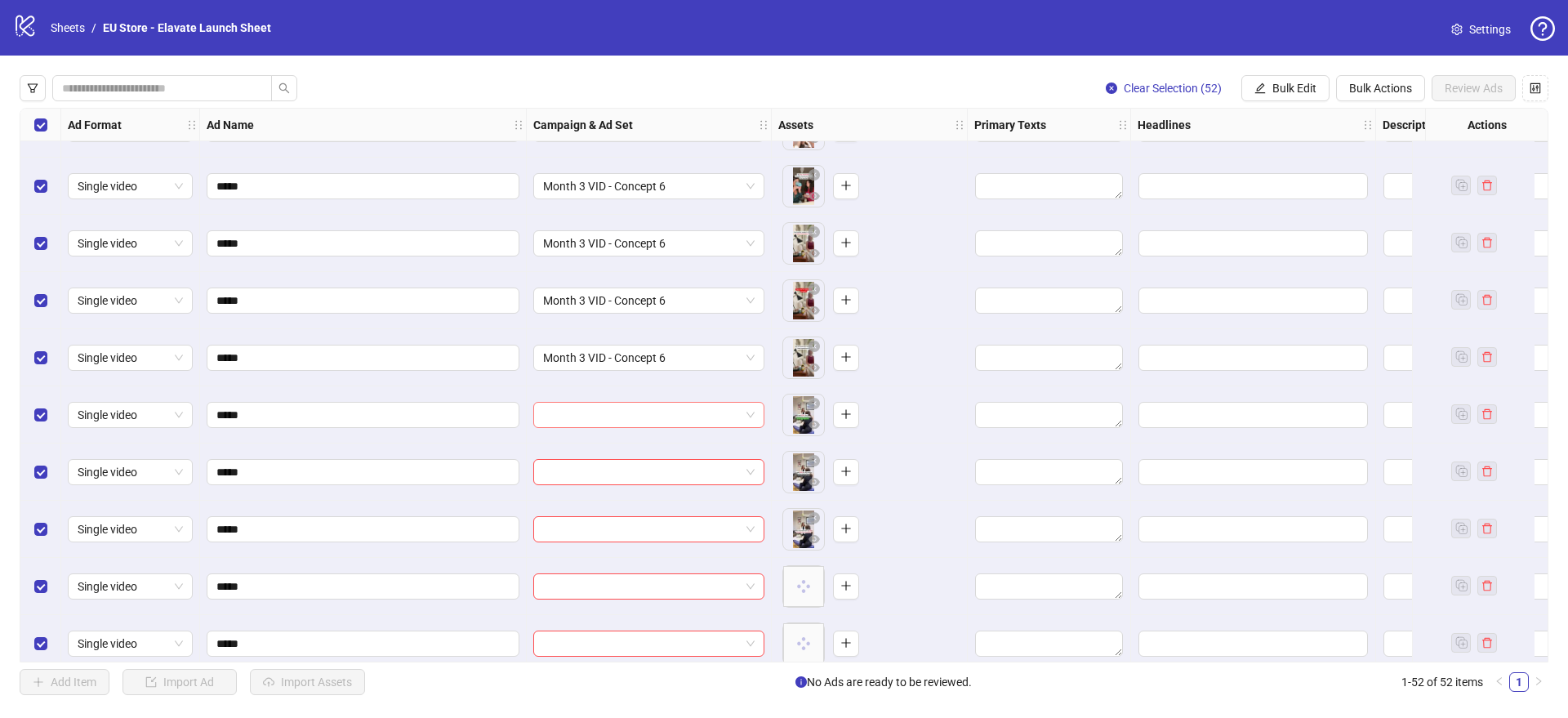
click at [599, 421] on input "search" at bounding box center [641, 415] width 197 height 25
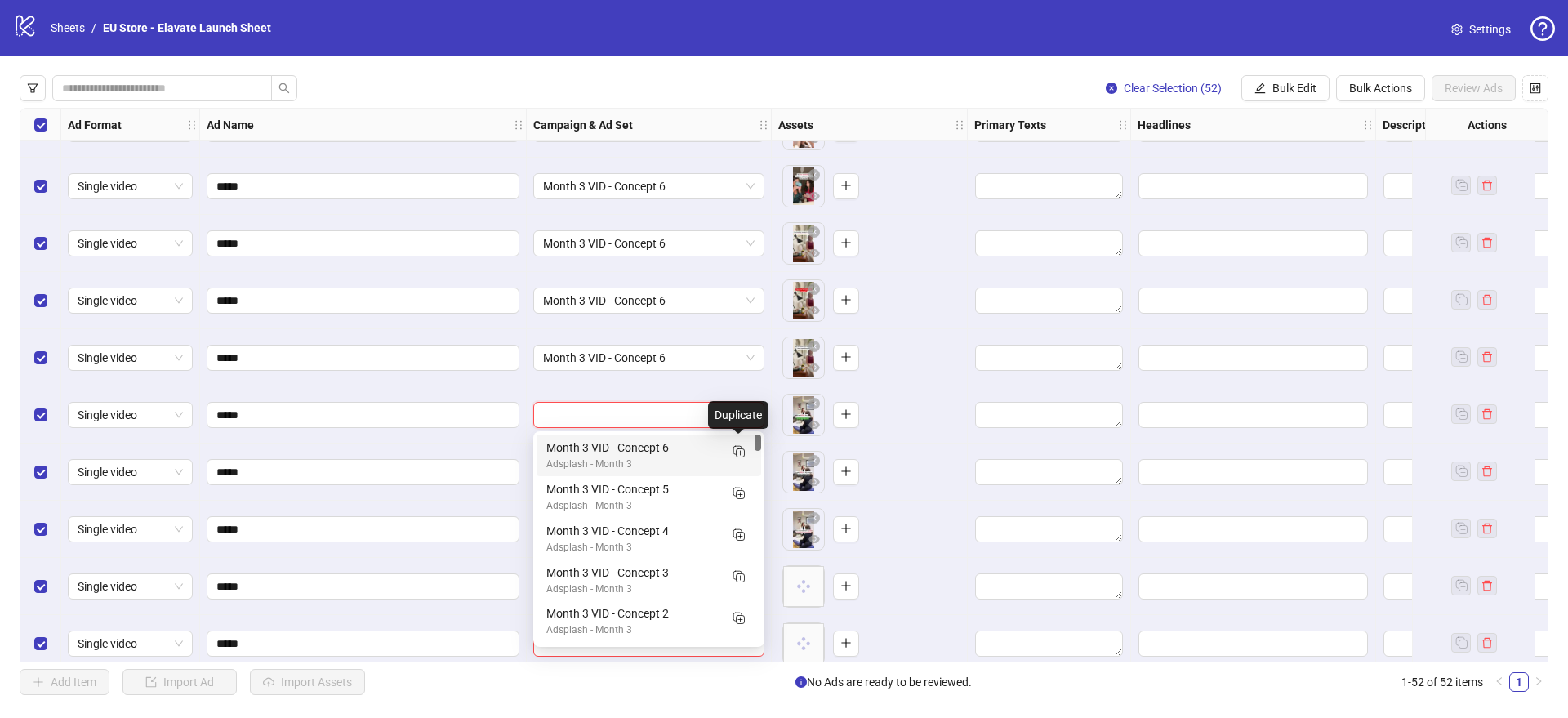
click at [732, 454] on icon "Duplicate" at bounding box center [738, 451] width 17 height 17
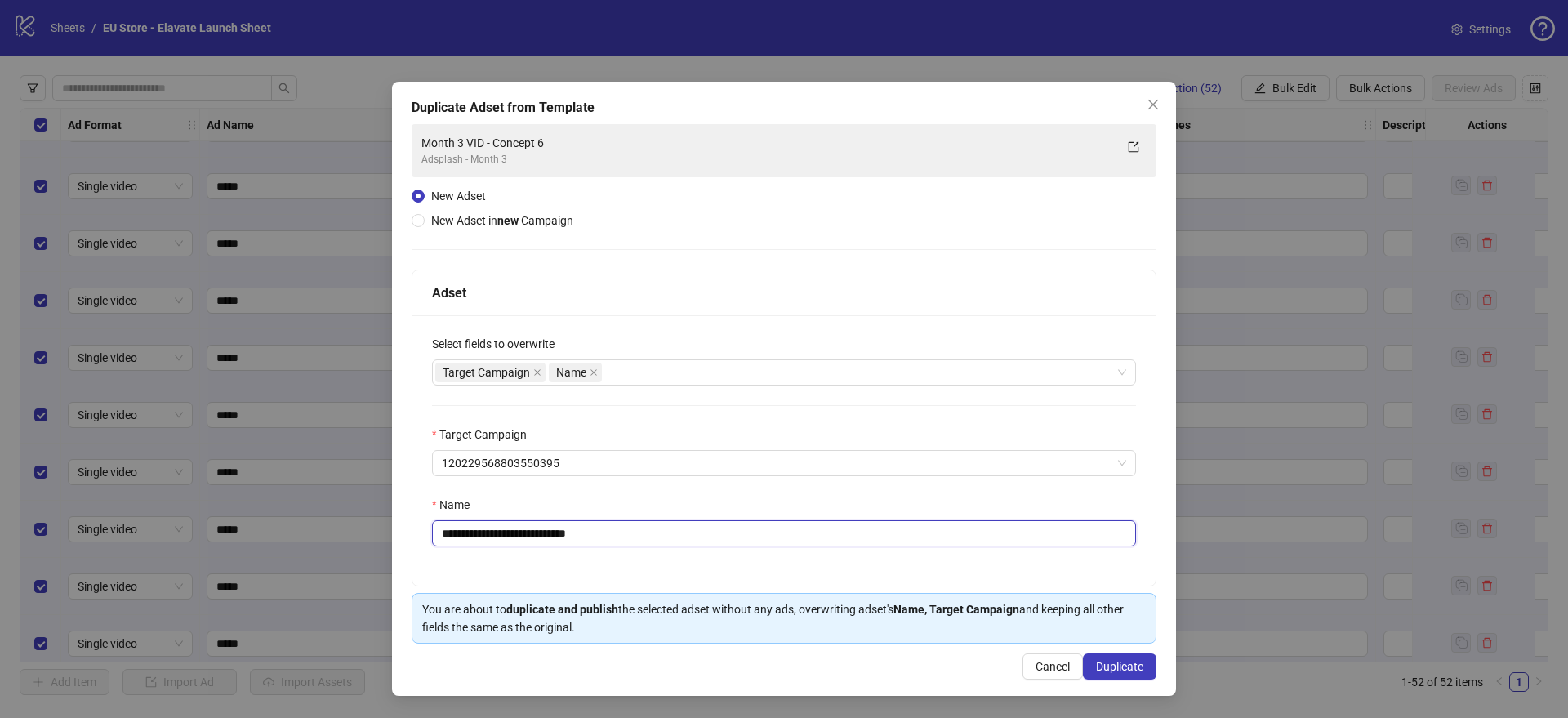
drag, startPoint x: 567, startPoint y: 537, endPoint x: 626, endPoint y: 538, distance: 59.0
click at [626, 543] on input "**********" at bounding box center [784, 534] width 704 height 26
type input "**********"
drag, startPoint x: 1138, startPoint y: 670, endPoint x: 1115, endPoint y: 662, distance: 24.4
click at [1138, 670] on span "Duplicate" at bounding box center [1120, 667] width 47 height 13
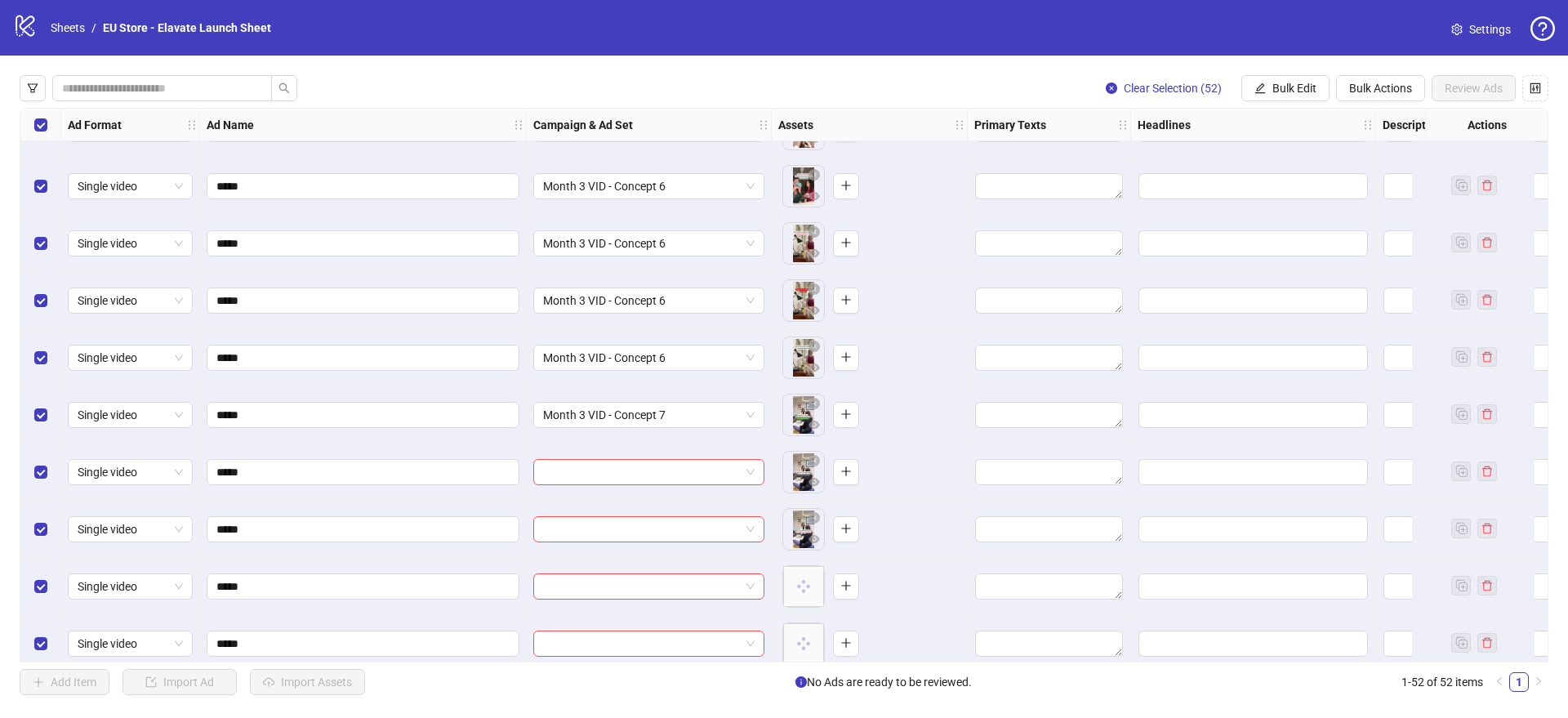
scroll to position [1091, 0]
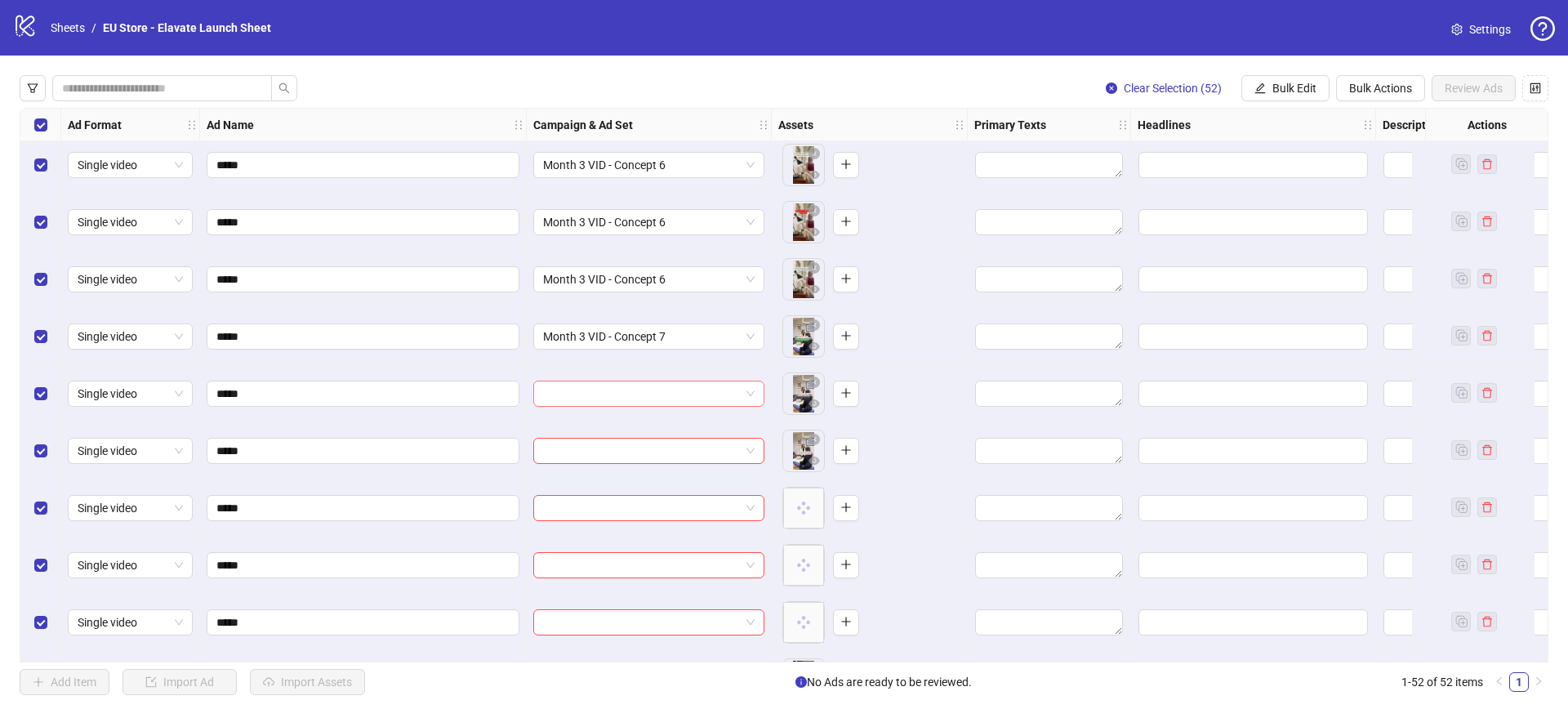
click at [646, 387] on input "search" at bounding box center [641, 394] width 197 height 25
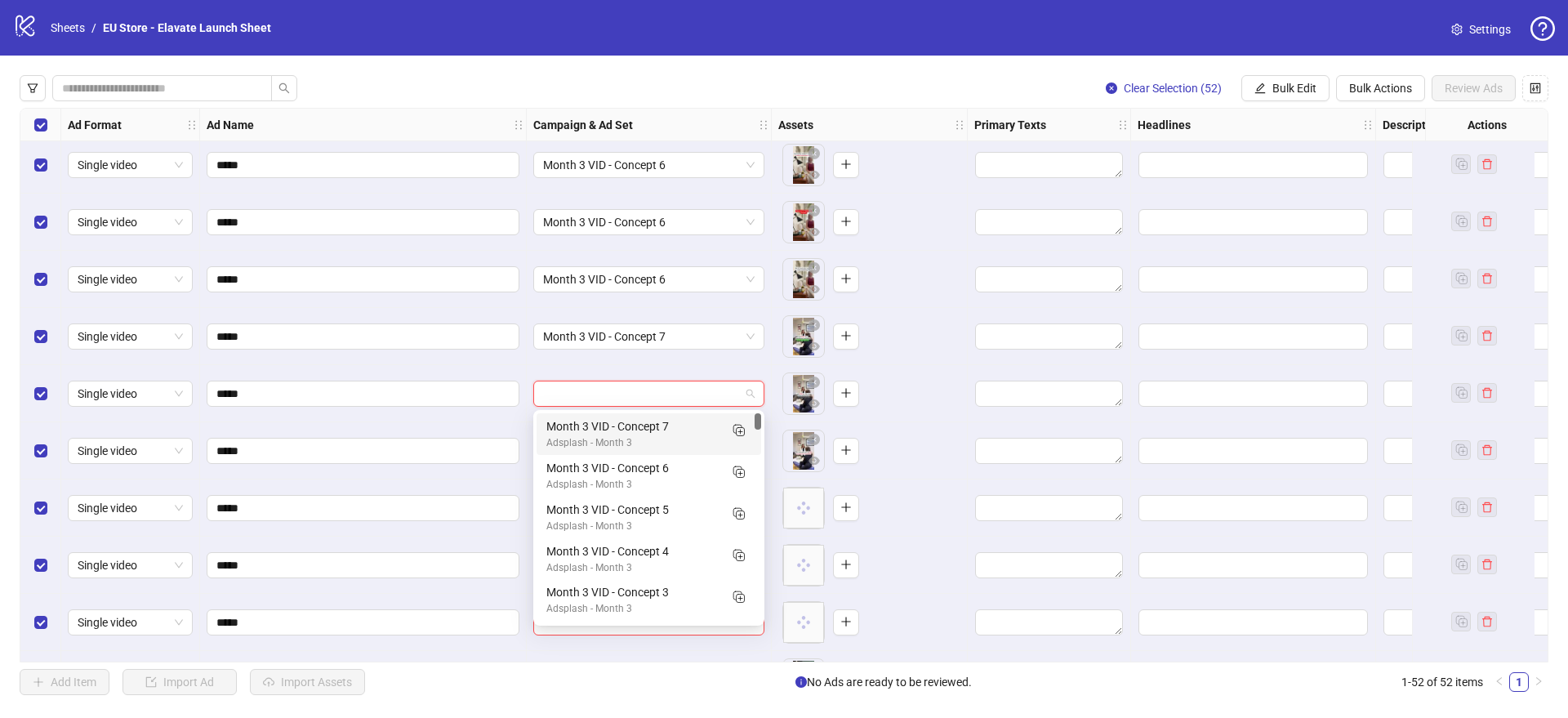
click at [534, 422] on div "120229568809850395 120229568809130395 Month 3 VID - Concept 7 Adsplash - Month …" at bounding box center [649, 517] width 231 height 216
click at [557, 425] on div "Month 3 VID - Concept 7" at bounding box center [632, 426] width 172 height 18
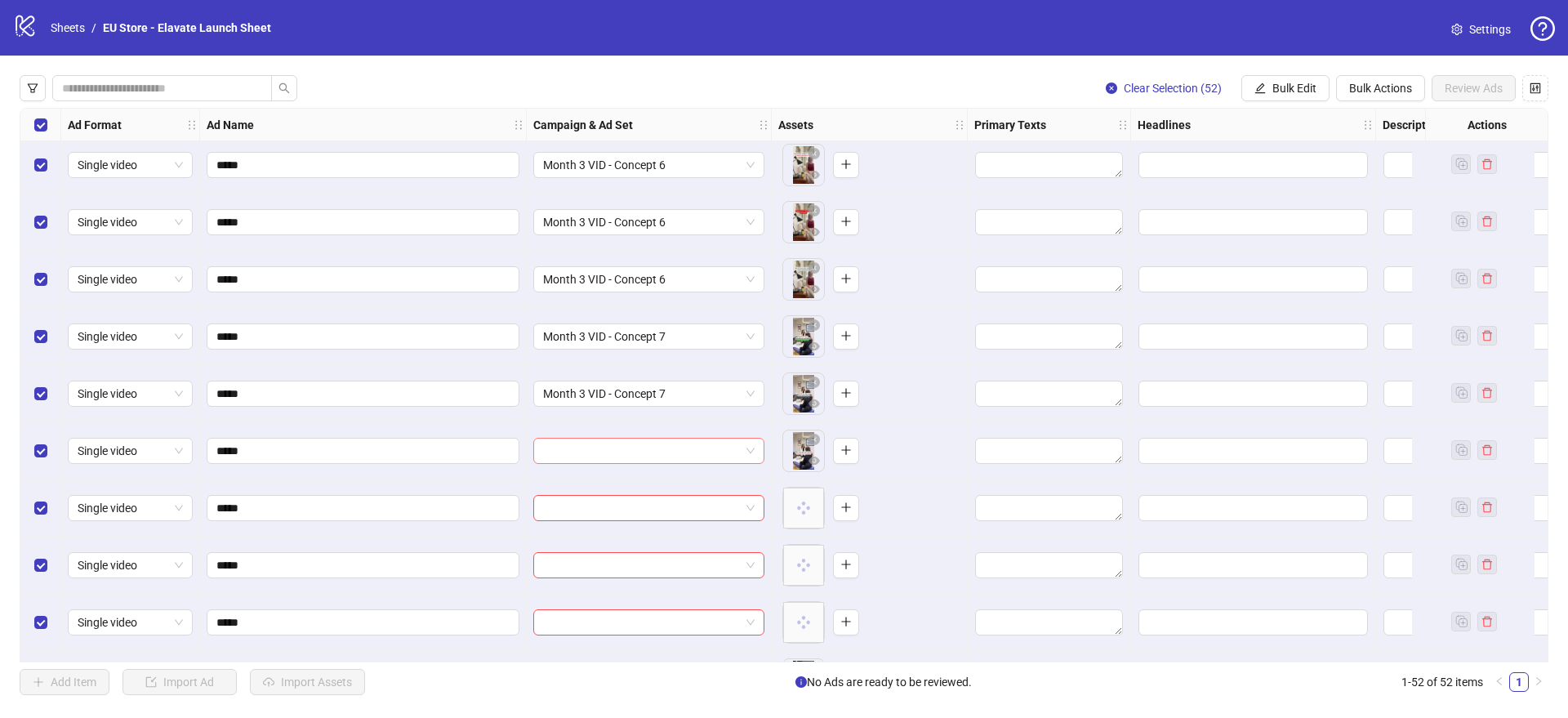
click at [559, 456] on input "search" at bounding box center [641, 451] width 197 height 25
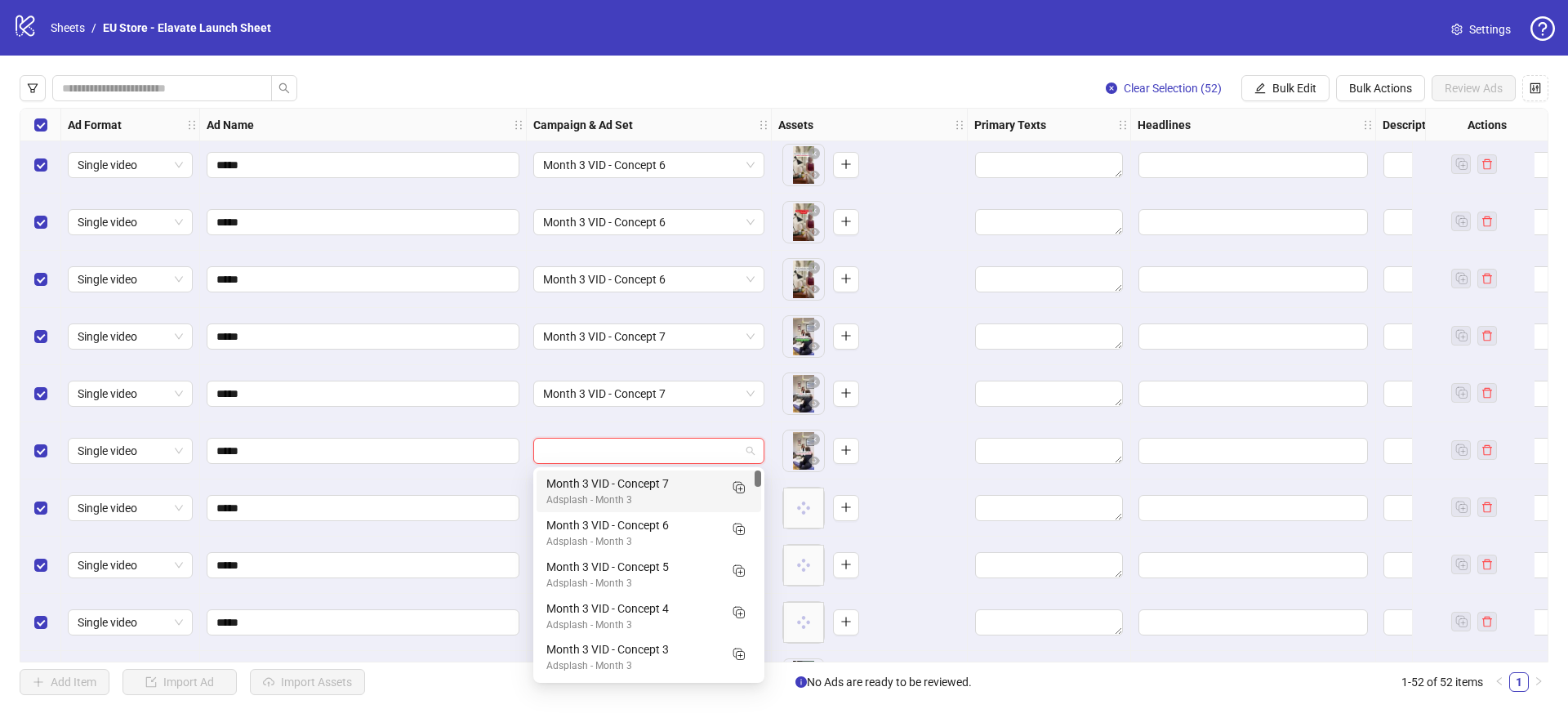
click at [576, 481] on div "Month 3 VID - Concept 7" at bounding box center [632, 483] width 172 height 18
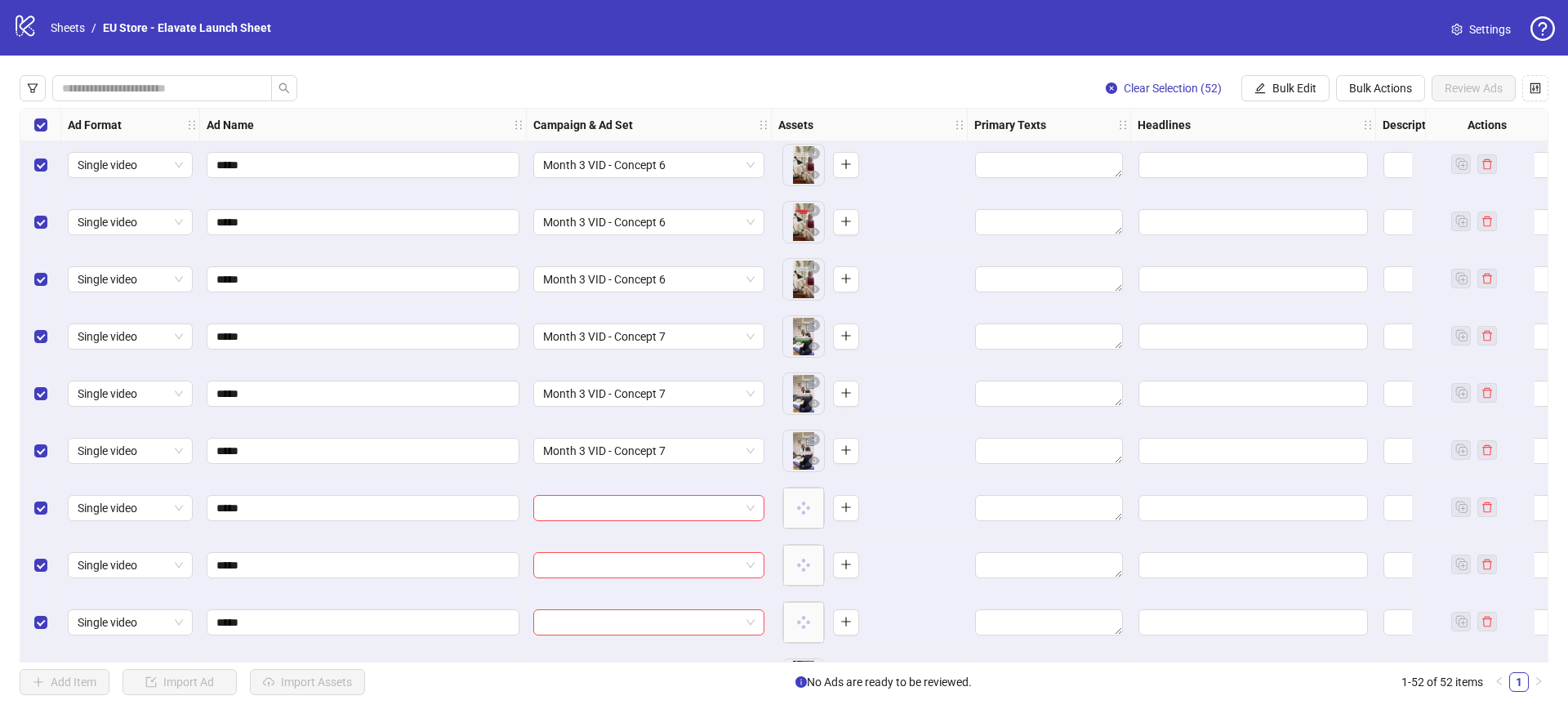
scroll to position [1223, 0]
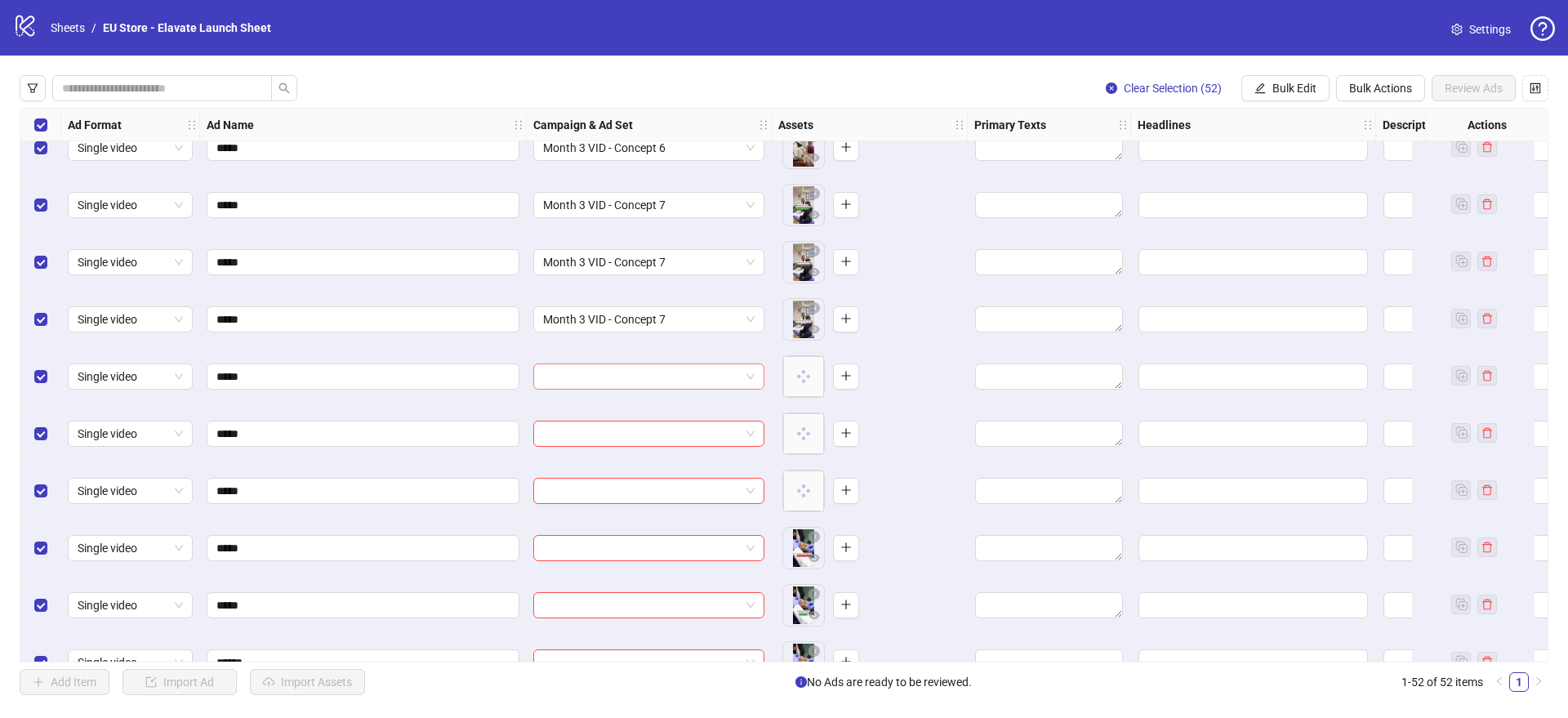
click at [616, 384] on input "search" at bounding box center [641, 376] width 197 height 25
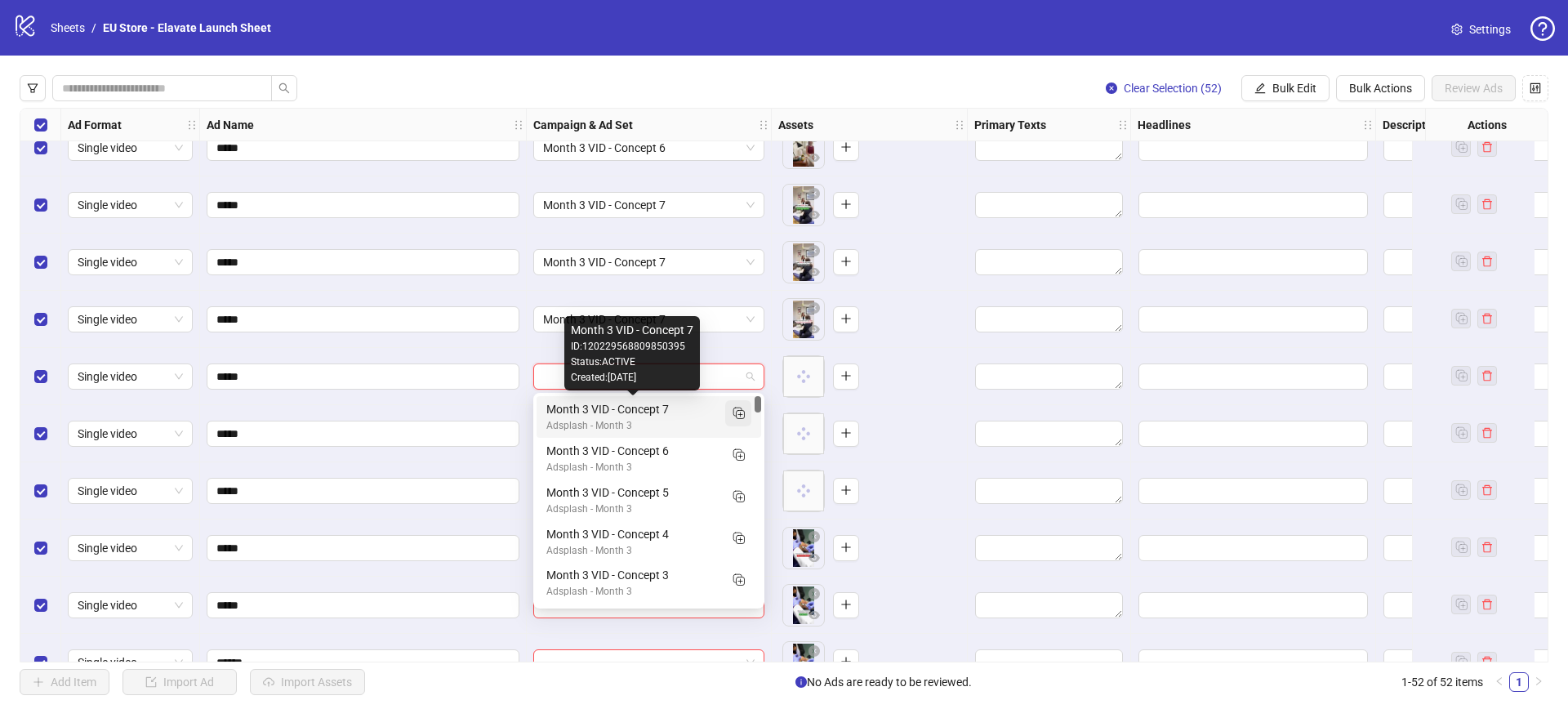
click at [731, 412] on icon "Duplicate" at bounding box center [738, 413] width 17 height 17
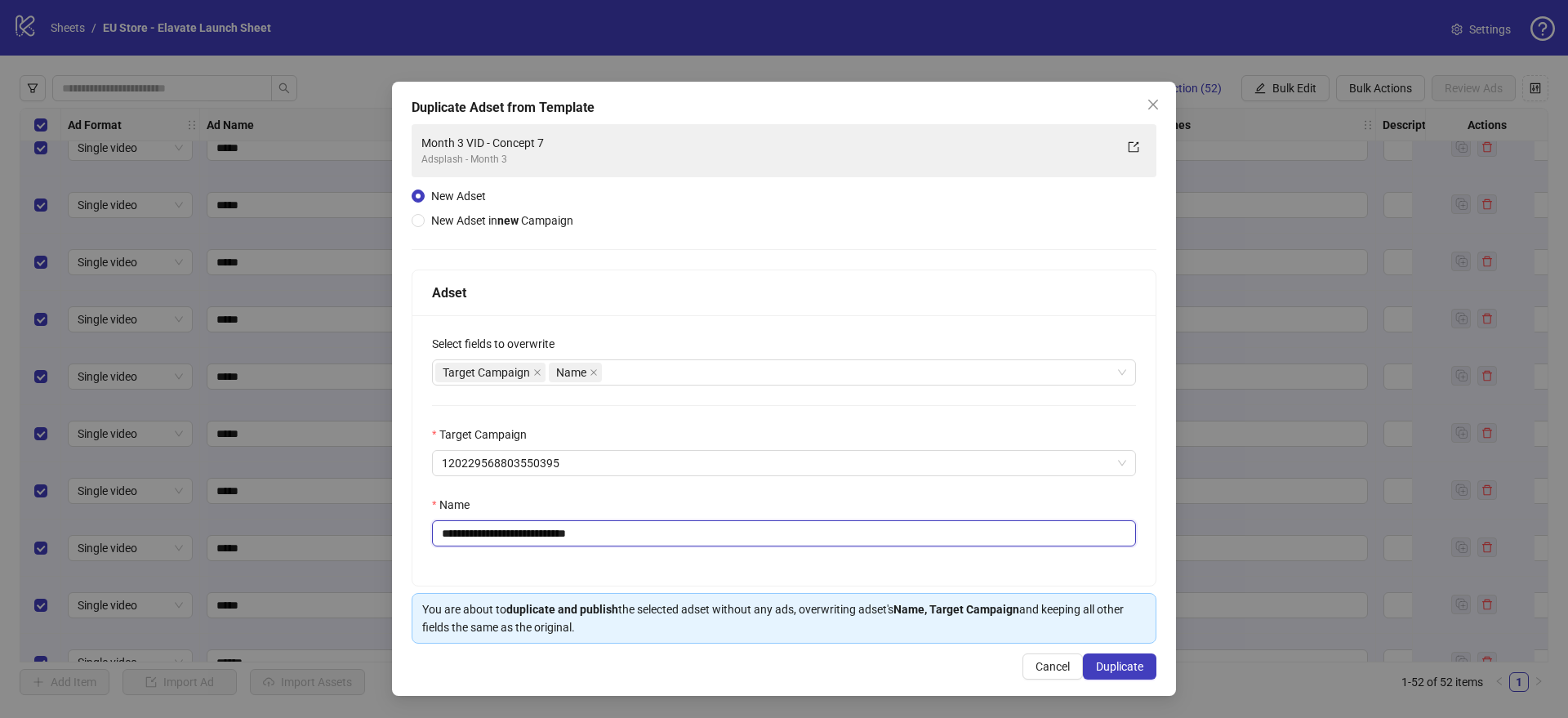
drag, startPoint x: 560, startPoint y: 533, endPoint x: 620, endPoint y: 538, distance: 60.2
click at [619, 538] on input "**********" at bounding box center [784, 534] width 704 height 26
type input "**********"
click at [1127, 670] on span "Duplicate" at bounding box center [1120, 667] width 47 height 13
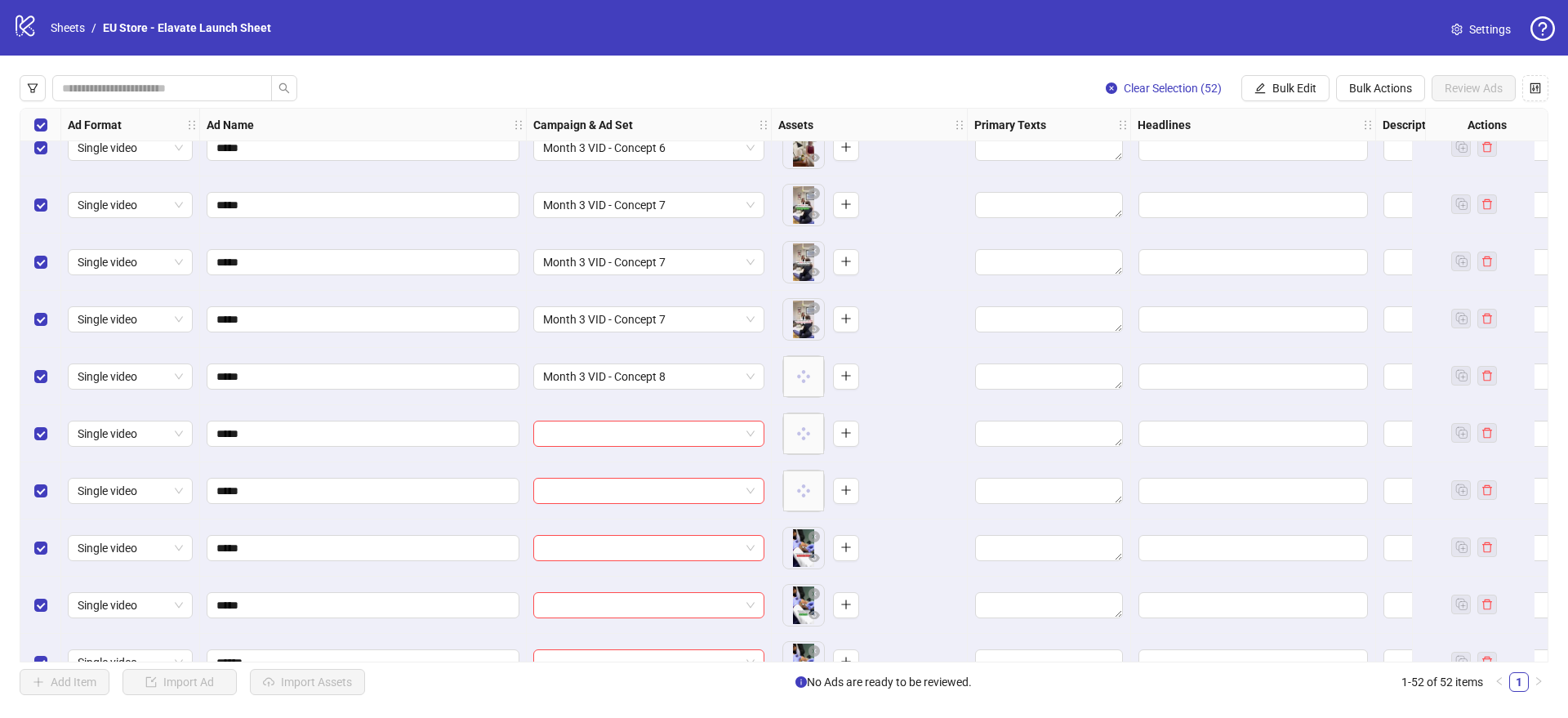
scroll to position [1301, 0]
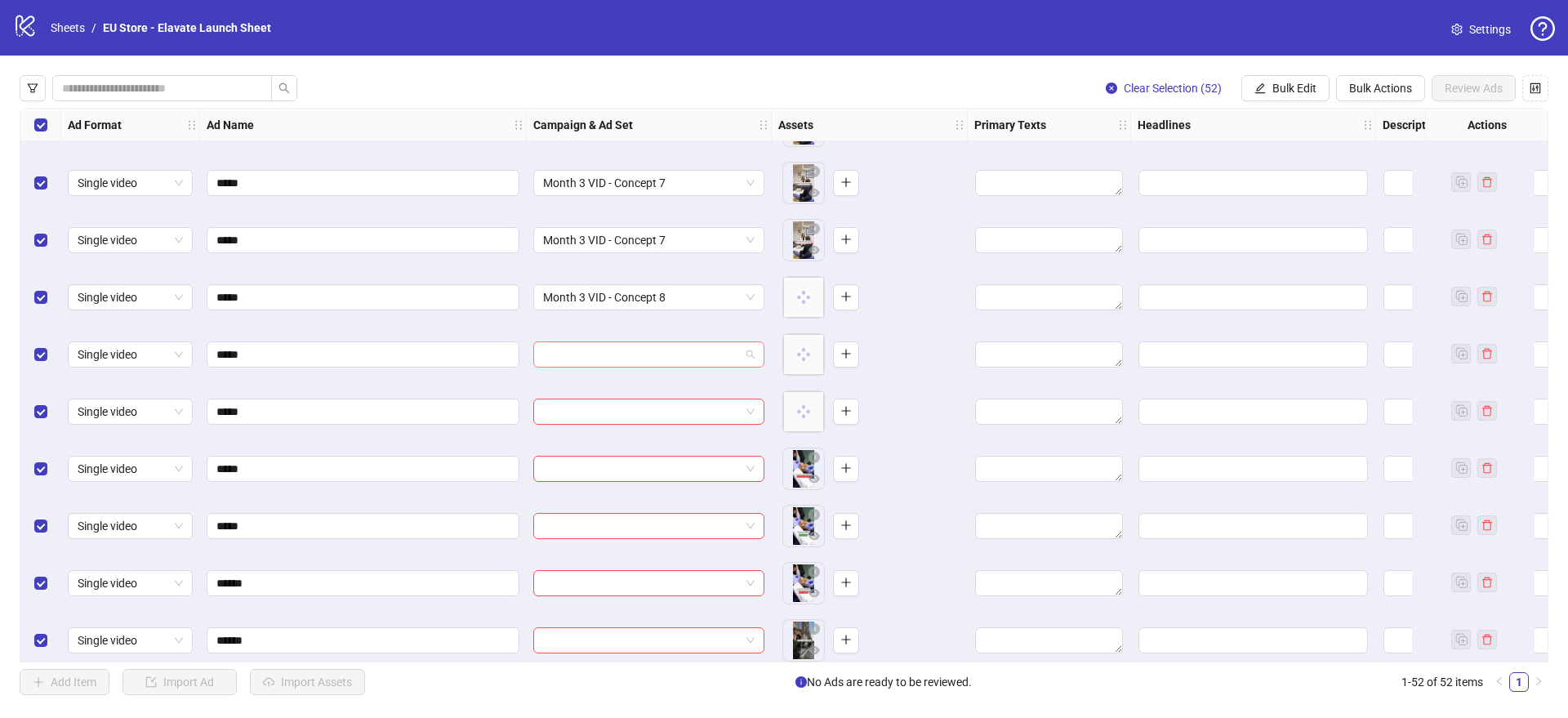
click at [661, 357] on input "search" at bounding box center [641, 355] width 197 height 25
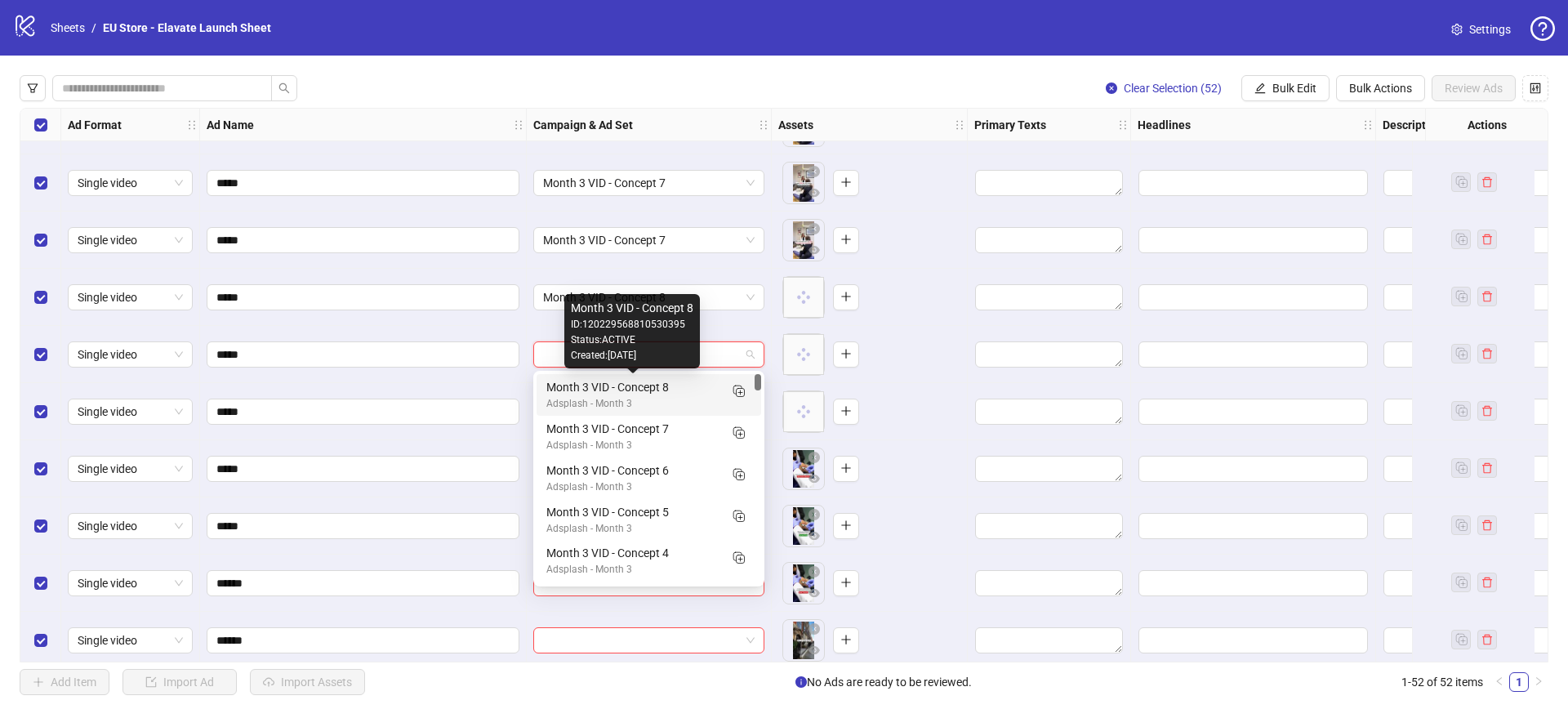
drag, startPoint x: 595, startPoint y: 385, endPoint x: 574, endPoint y: 409, distance: 31.9
click at [594, 386] on div "Month 3 VID - Concept 8" at bounding box center [632, 387] width 172 height 18
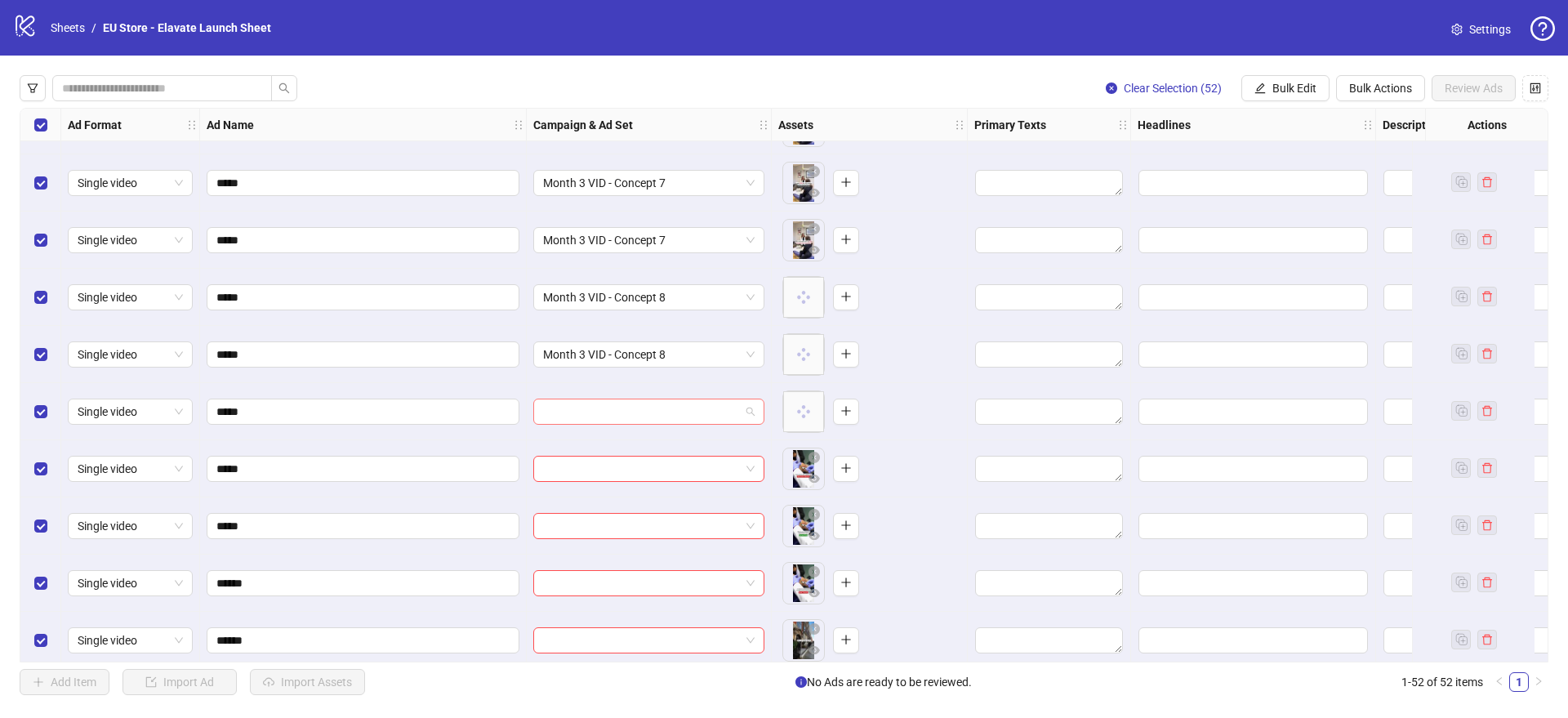
click at [574, 409] on input "search" at bounding box center [641, 412] width 197 height 25
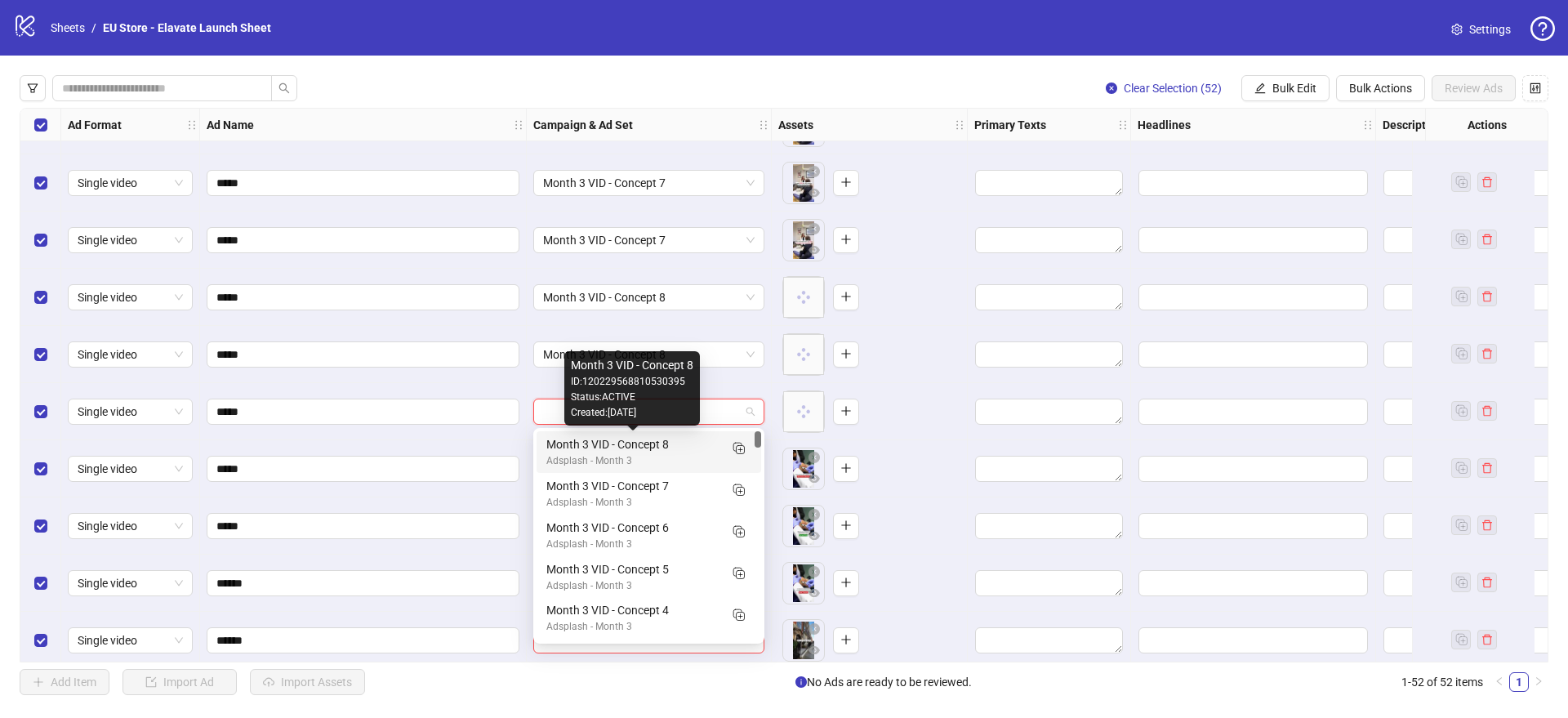
click at [587, 445] on div "Month 3 VID - Concept 8" at bounding box center [632, 444] width 172 height 18
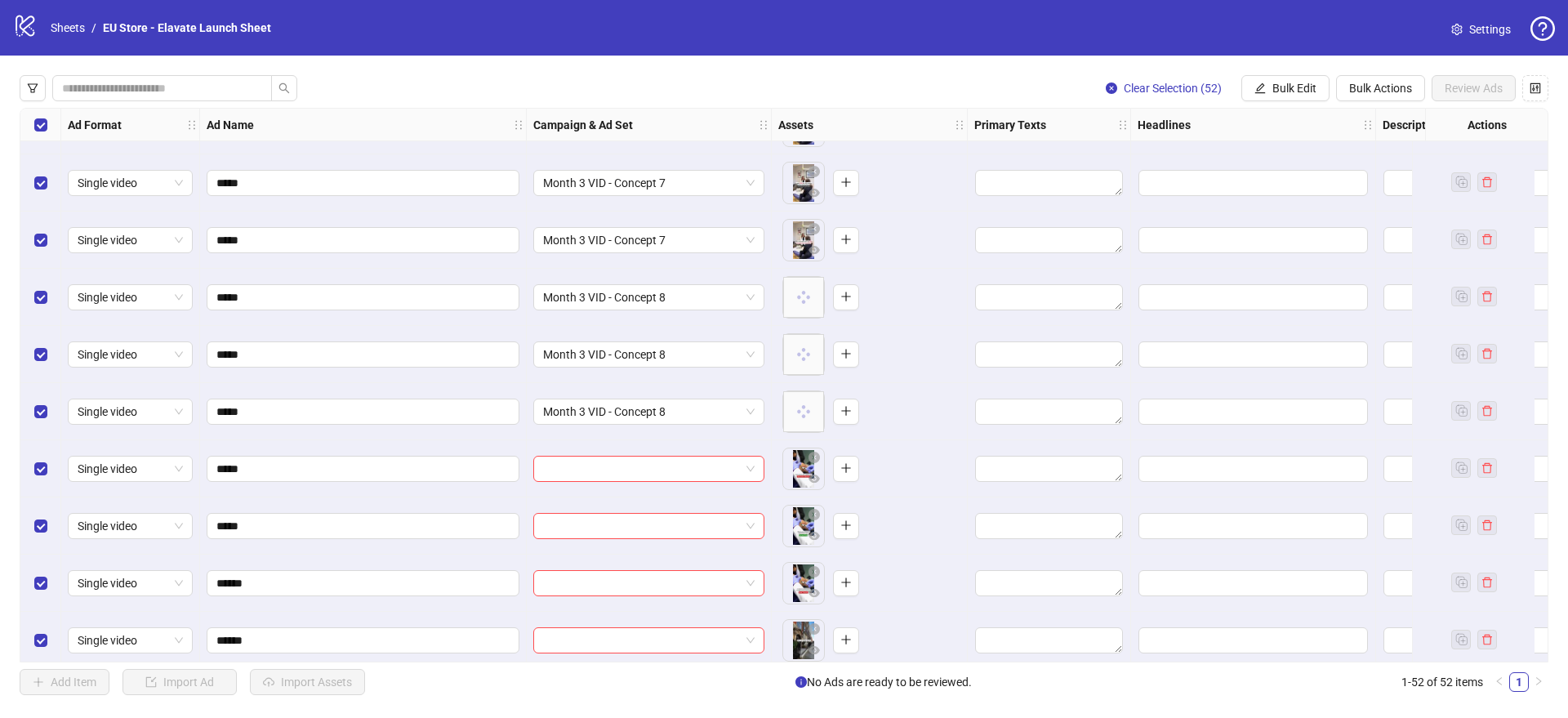
drag, startPoint x: 599, startPoint y: 469, endPoint x: 638, endPoint y: 482, distance: 41.1
click at [599, 469] on input "search" at bounding box center [641, 469] width 197 height 25
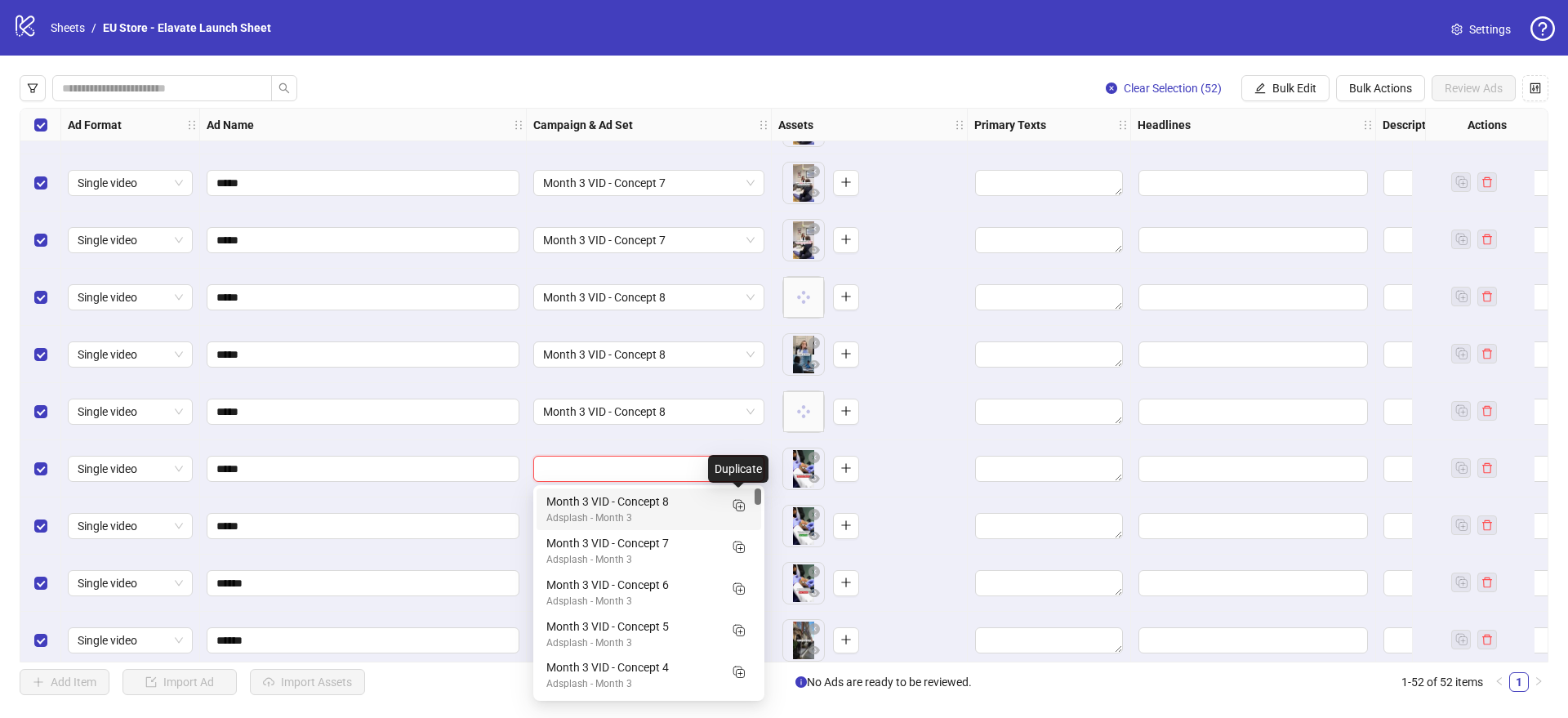
drag, startPoint x: 739, startPoint y: 500, endPoint x: 721, endPoint y: 493, distance: 19.3
click at [739, 500] on icon "Duplicate" at bounding box center [738, 505] width 17 height 17
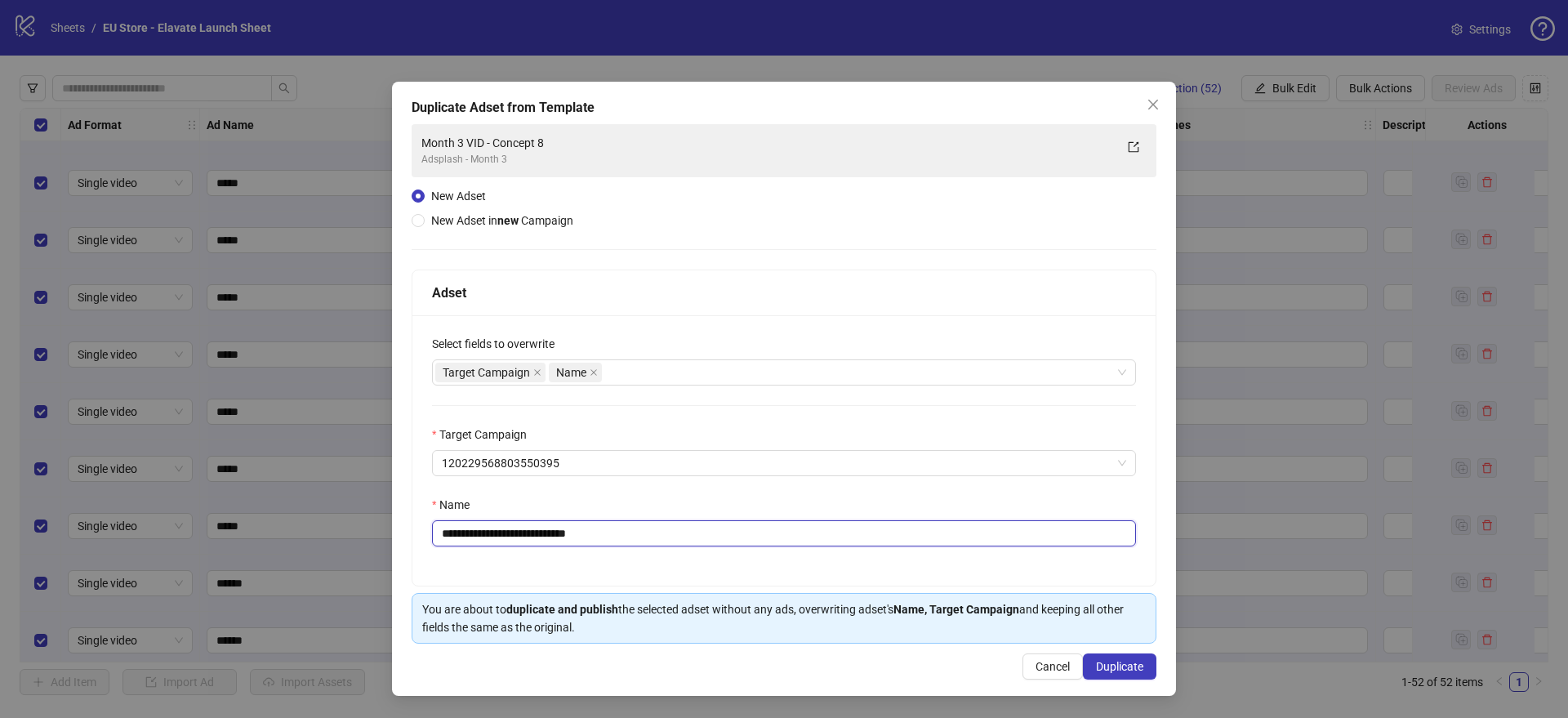
drag, startPoint x: 560, startPoint y: 534, endPoint x: 645, endPoint y: 530, distance: 85.1
click at [649, 536] on input "**********" at bounding box center [784, 534] width 704 height 26
type input "**********"
click at [1133, 663] on span "Duplicate" at bounding box center [1120, 667] width 47 height 13
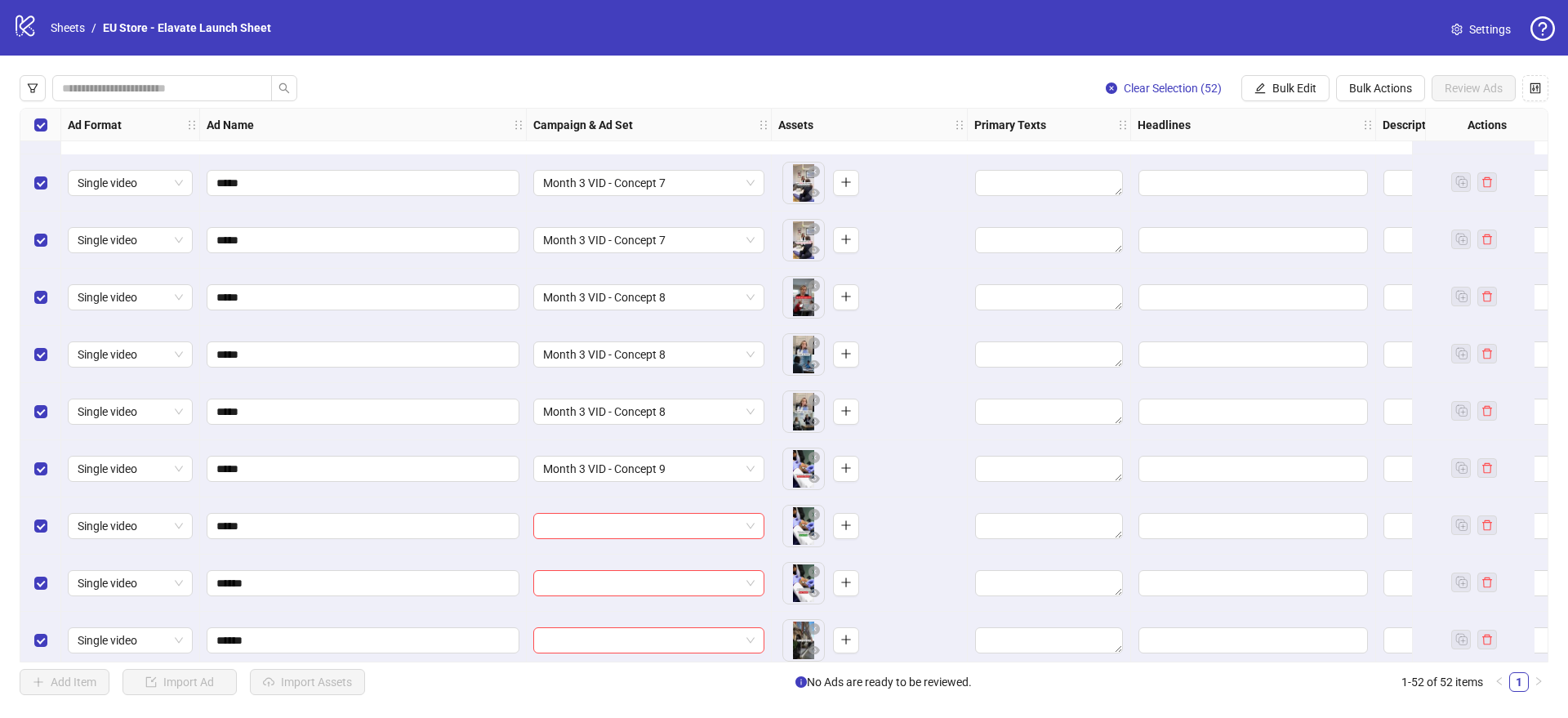
scroll to position [1427, 0]
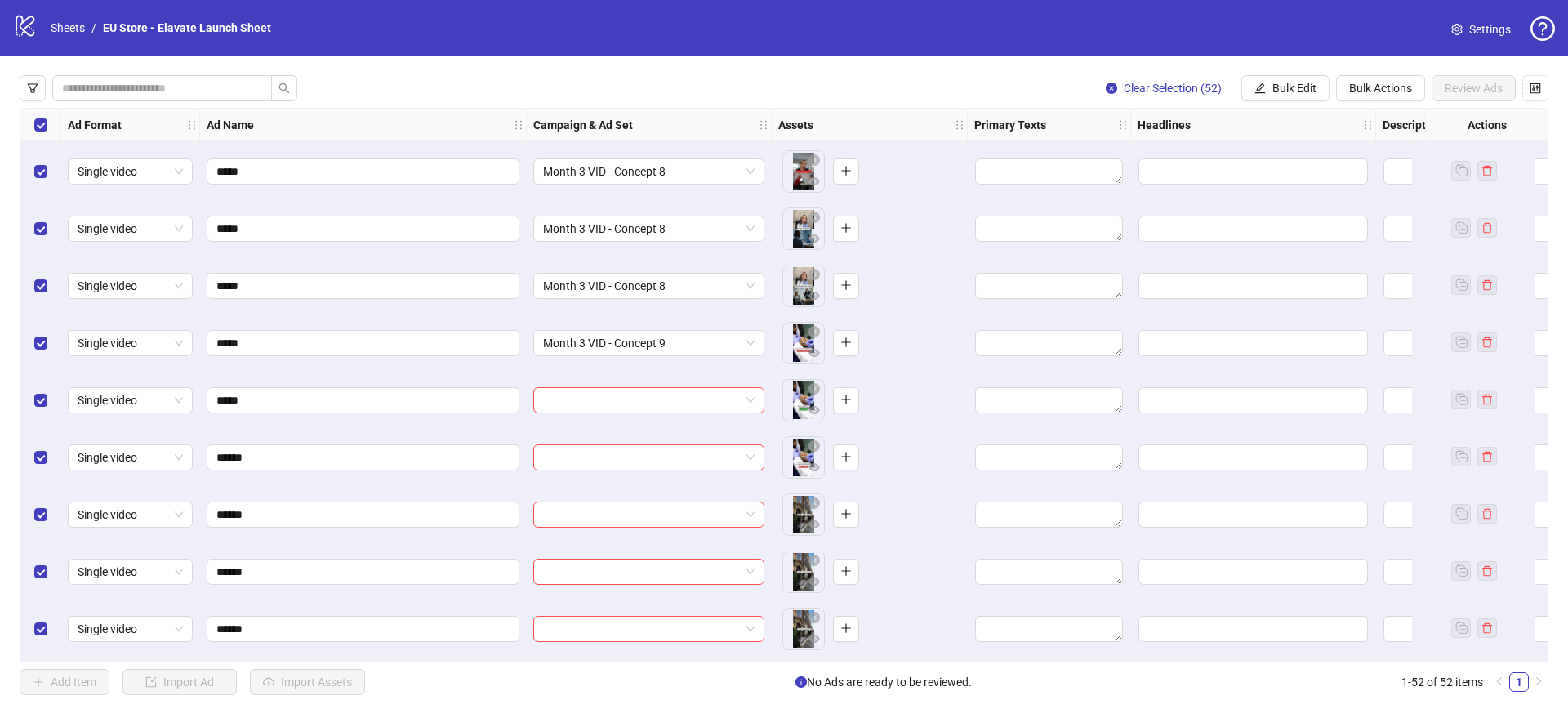
click at [621, 404] on input "search" at bounding box center [641, 400] width 197 height 25
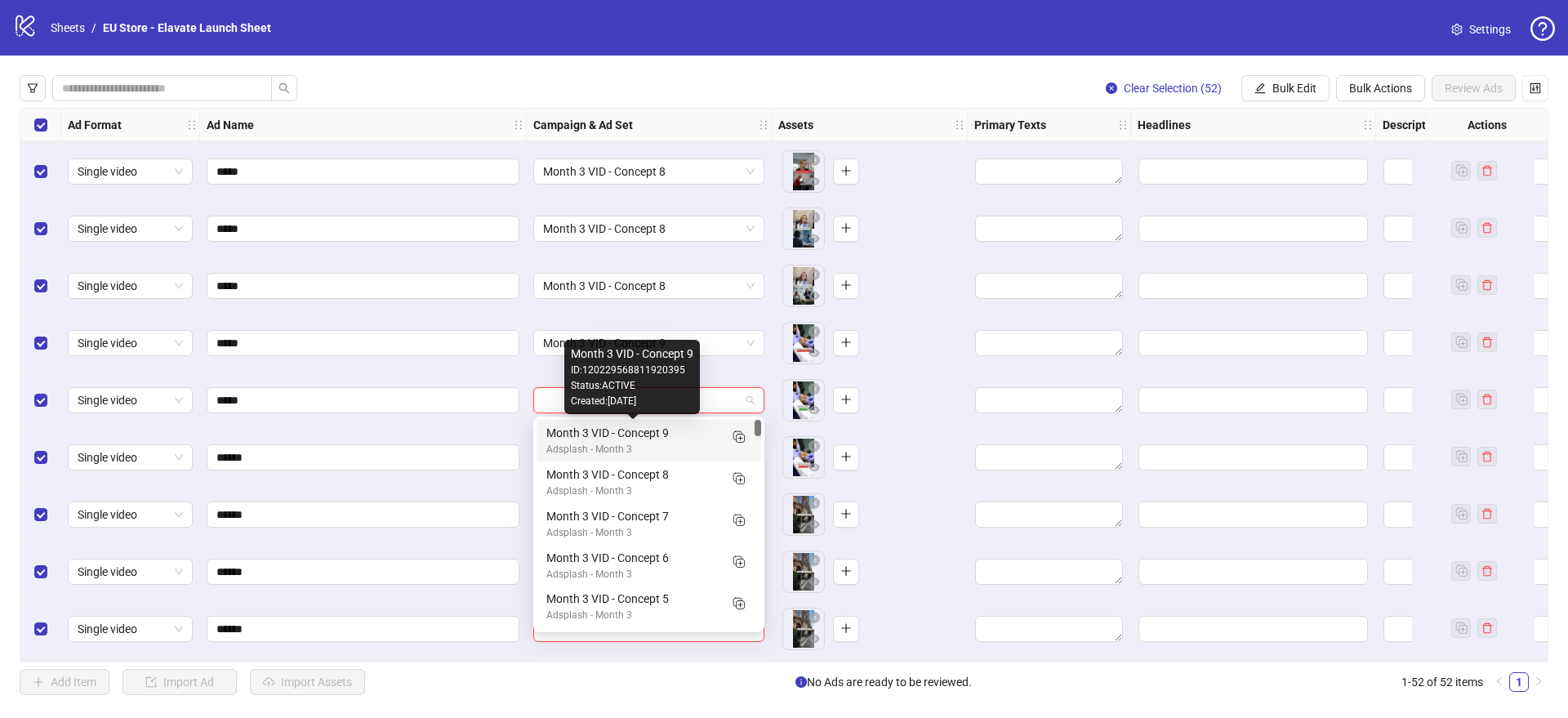
drag, startPoint x: 611, startPoint y: 432, endPoint x: 601, endPoint y: 447, distance: 18.0
click at [611, 433] on div "Month 3 VID - Concept 9" at bounding box center [632, 433] width 172 height 18
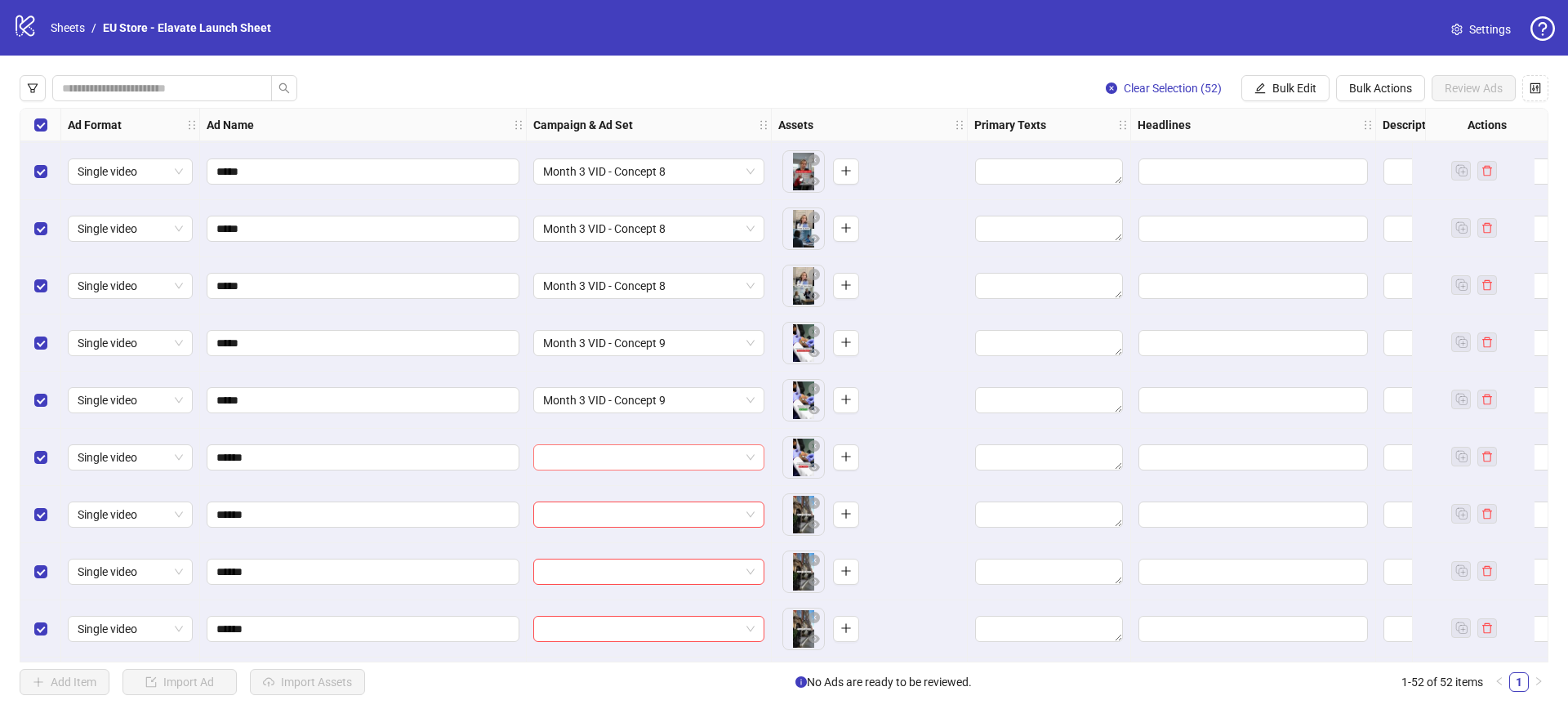
click at [596, 451] on input "search" at bounding box center [641, 457] width 197 height 25
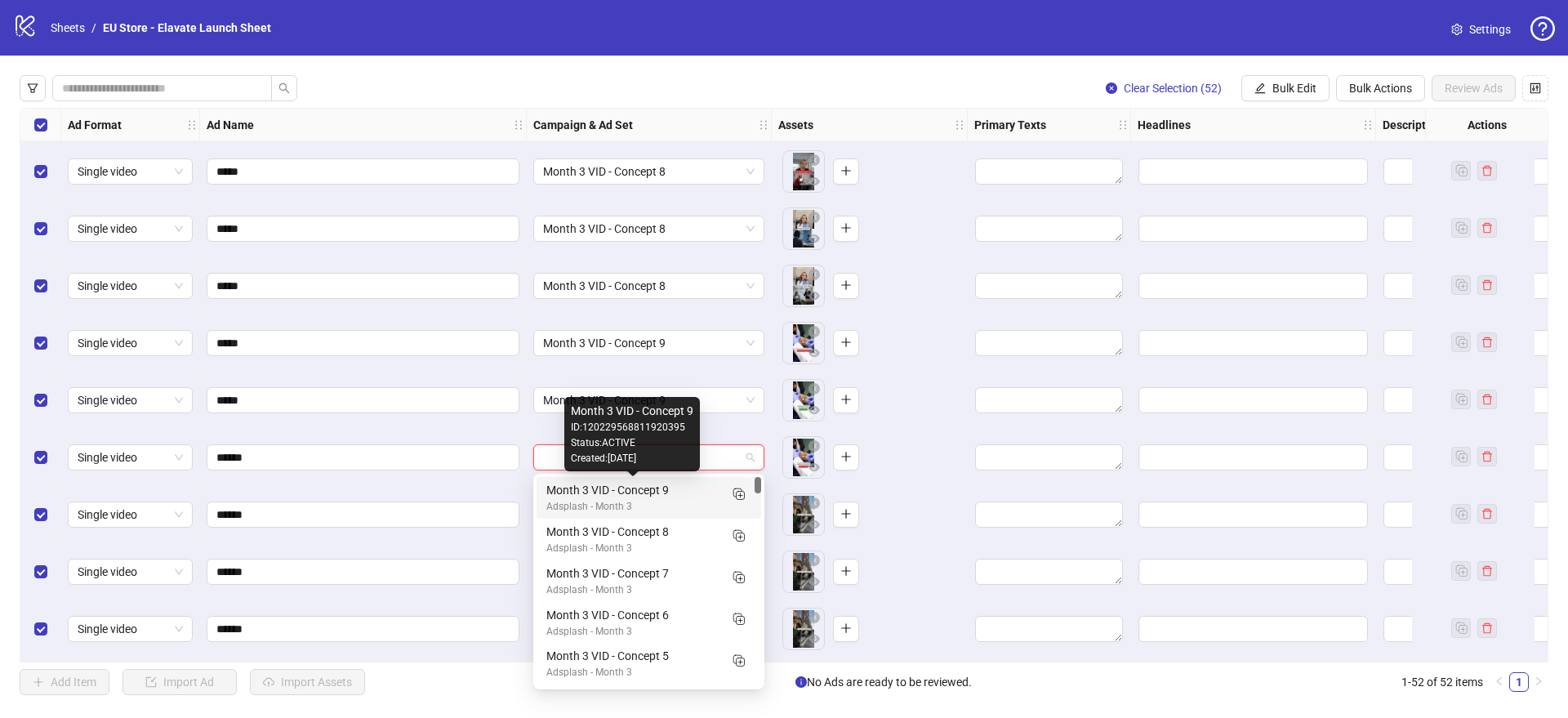
drag, startPoint x: 592, startPoint y: 493, endPoint x: 587, endPoint y: 477, distance: 16.8
click at [592, 492] on div "Month 3 VID - Concept 9" at bounding box center [632, 490] width 172 height 18
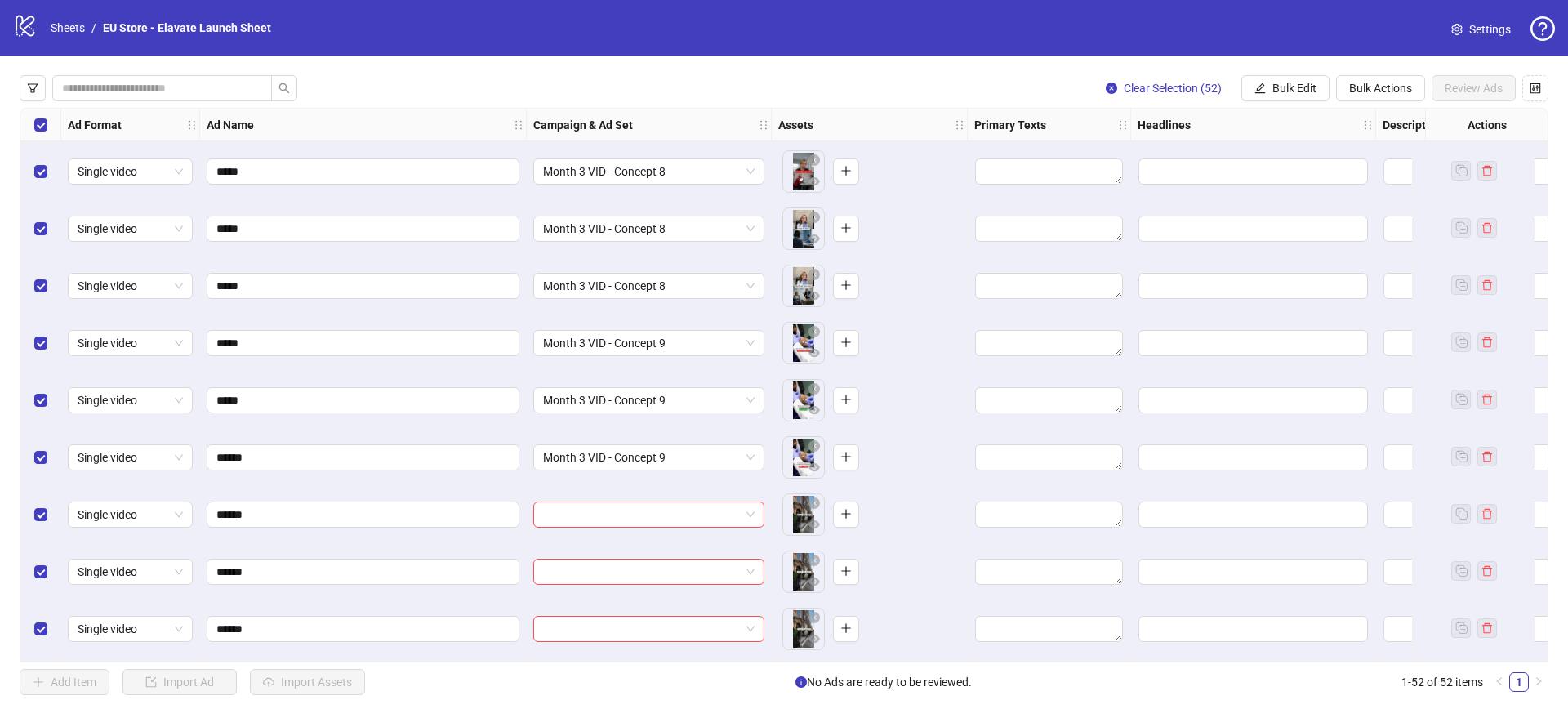
scroll to position [1528, 0]
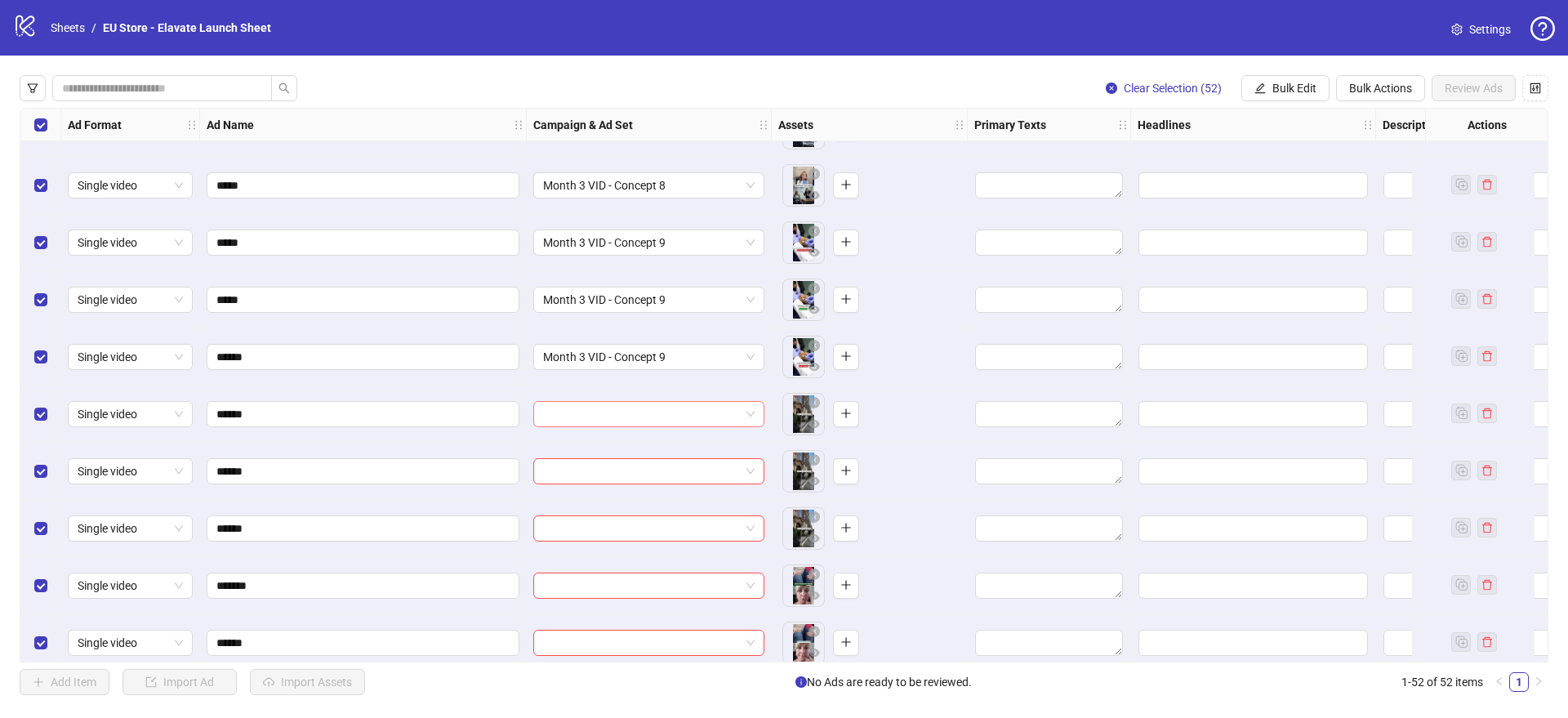
click at [646, 416] on input "search" at bounding box center [641, 414] width 197 height 25
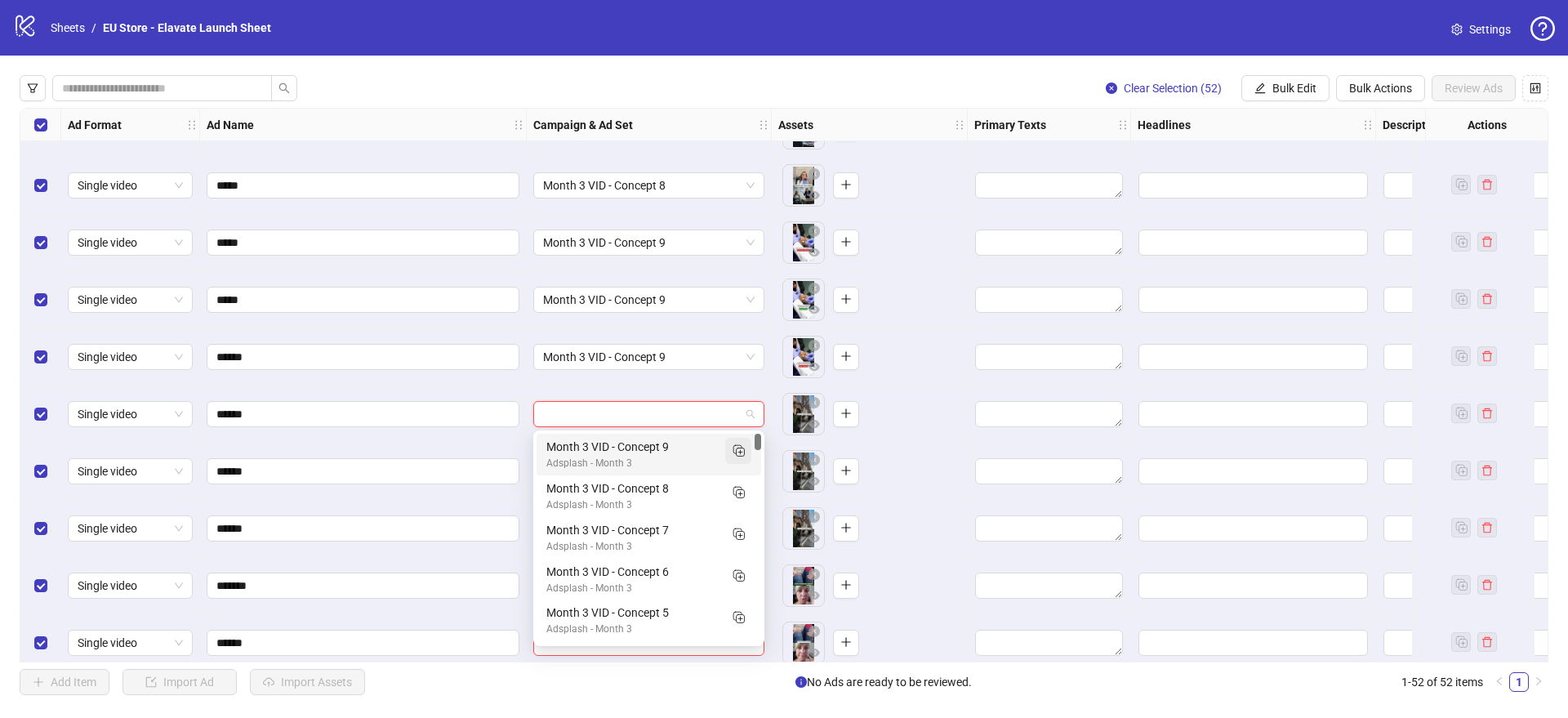
click at [732, 454] on icon "Duplicate" at bounding box center [738, 450] width 17 height 17
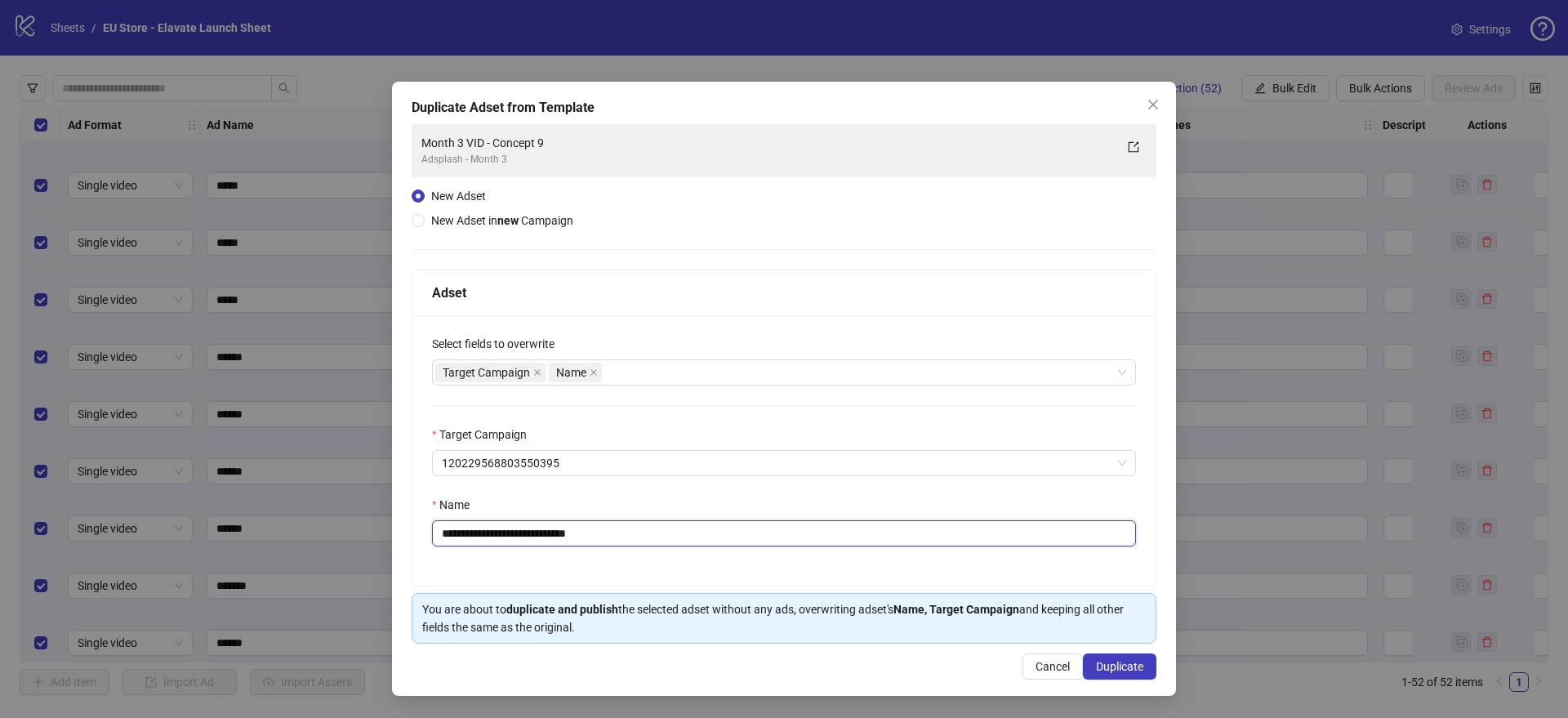
drag, startPoint x: 565, startPoint y: 536, endPoint x: 619, endPoint y: 538, distance: 54.0
click at [618, 538] on input "**********" at bounding box center [784, 534] width 704 height 26
drag, startPoint x: 575, startPoint y: 536, endPoint x: 629, endPoint y: 536, distance: 54.0
click at [627, 536] on input "**********" at bounding box center [784, 534] width 704 height 26
type input "**********"
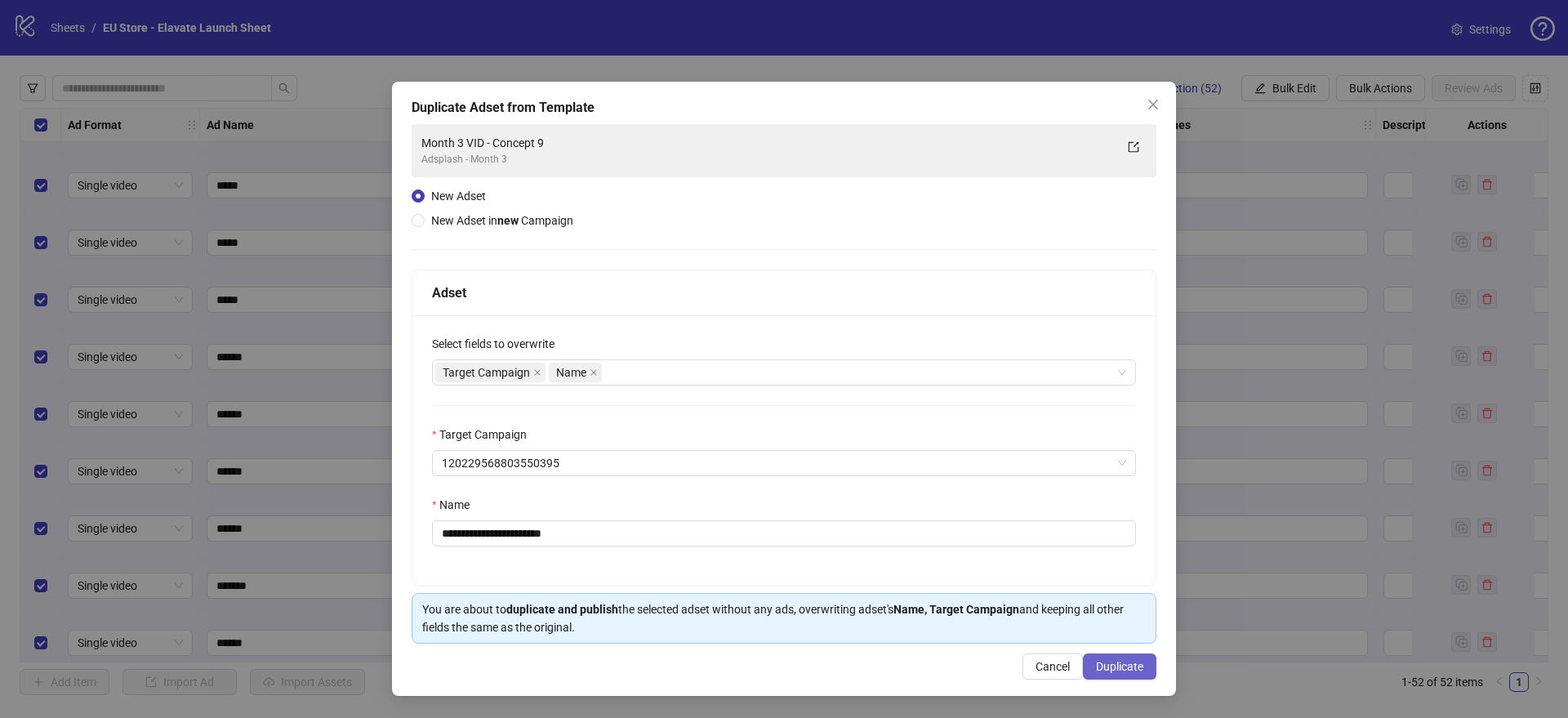
click at [1110, 656] on button "Duplicate" at bounding box center [1120, 667] width 74 height 26
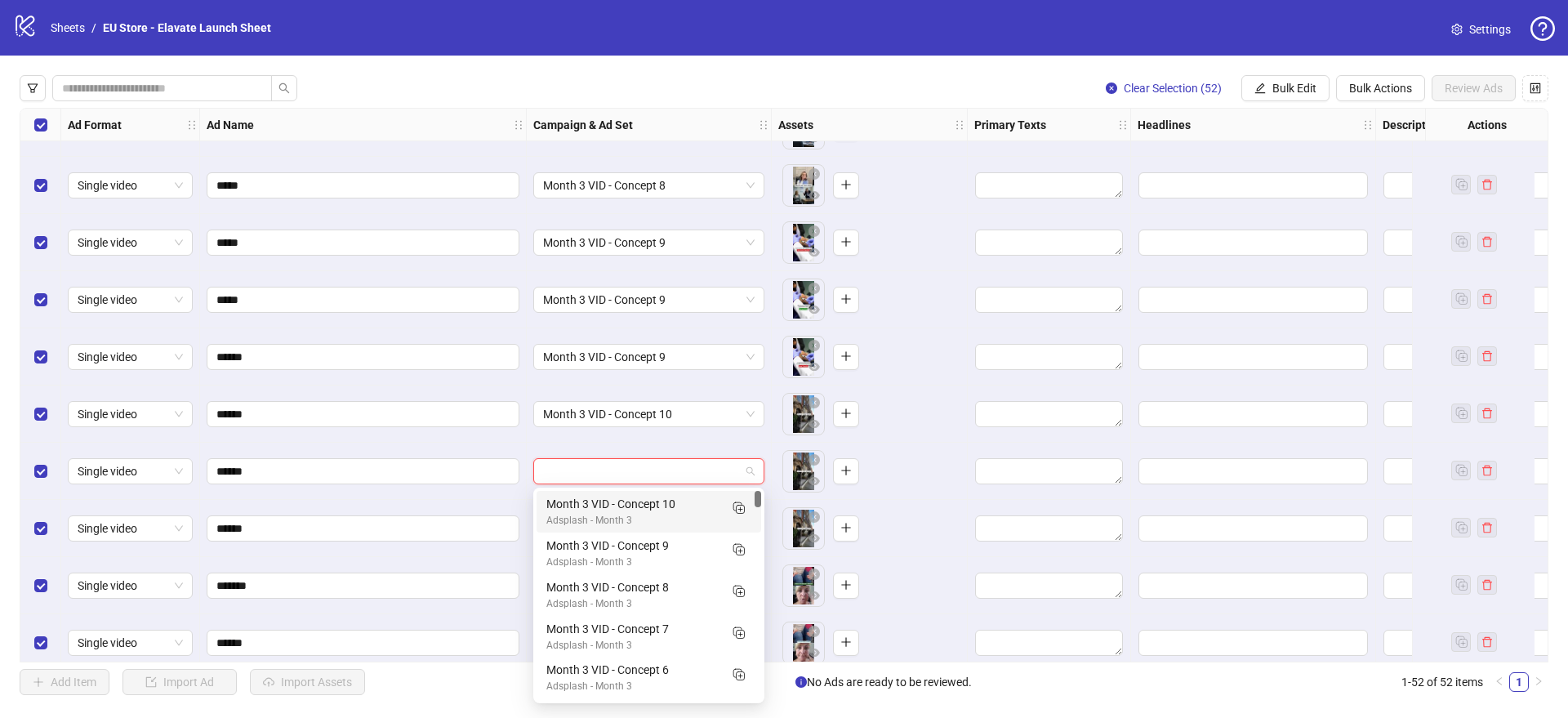
click at [641, 475] on input "search" at bounding box center [641, 471] width 197 height 25
click at [608, 505] on div "Month 3 VID - Concept 10" at bounding box center [632, 504] width 172 height 18
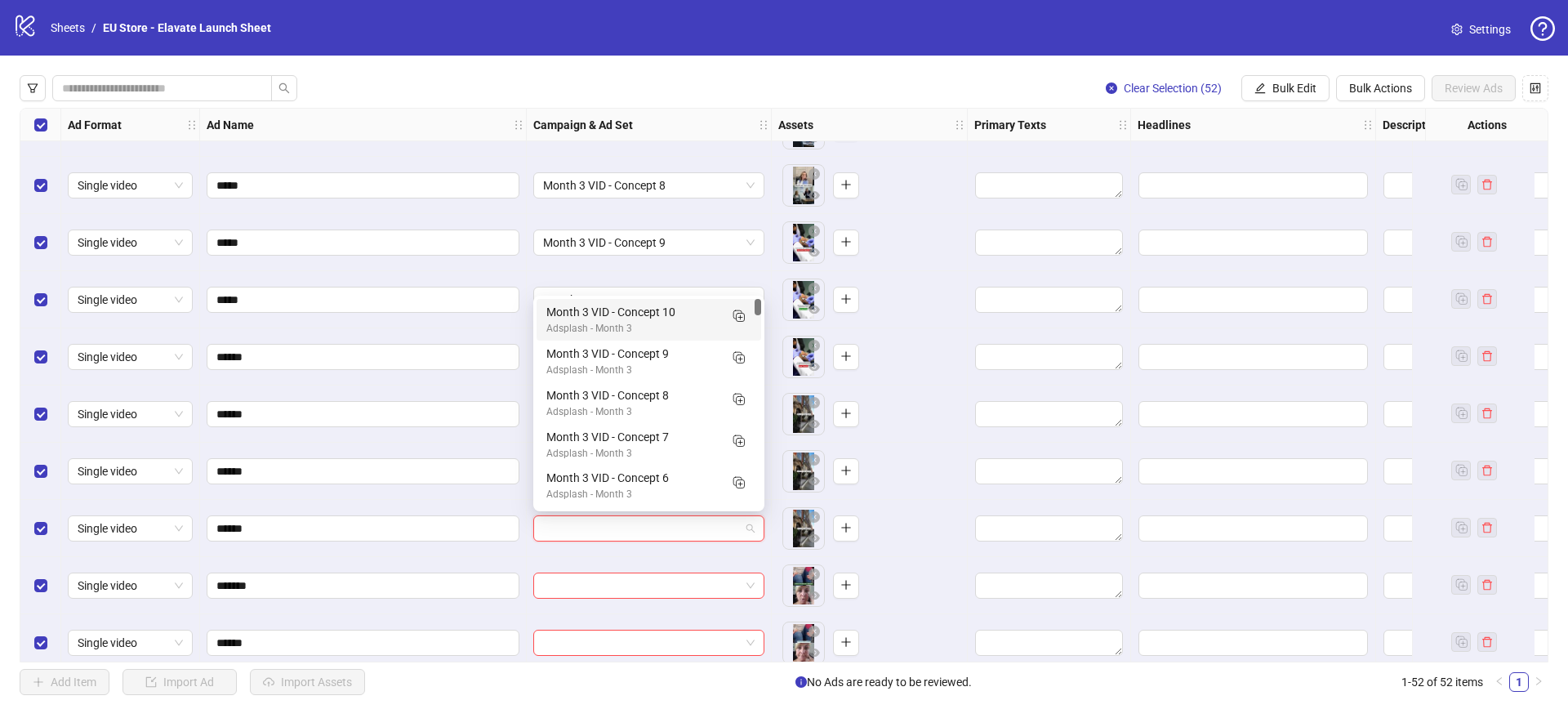
click at [599, 529] on input "search" at bounding box center [641, 529] width 197 height 25
drag, startPoint x: 597, startPoint y: 308, endPoint x: 583, endPoint y: 313, distance: 14.9
click at [597, 308] on div "Month 3 VID - Concept 10" at bounding box center [632, 312] width 172 height 18
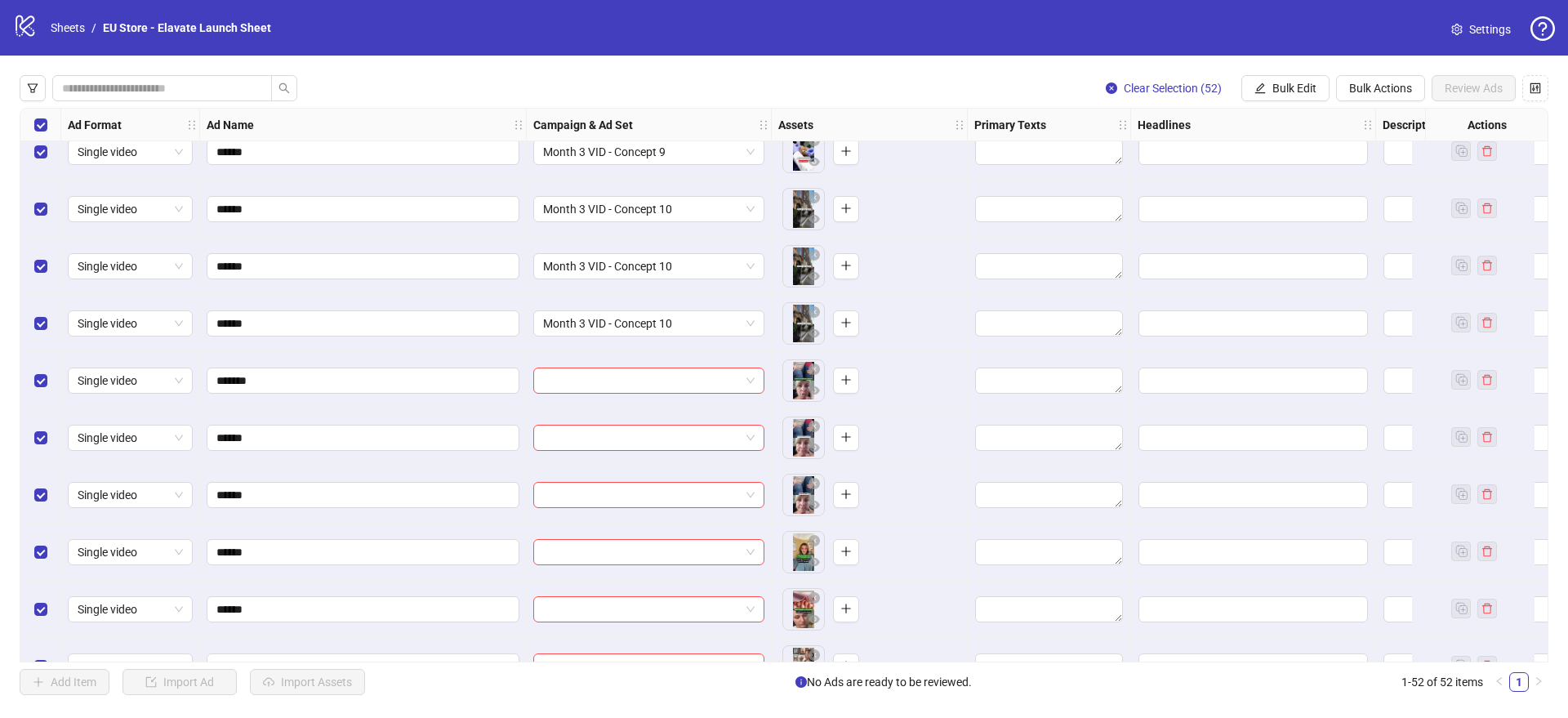
scroll to position [1747, 0]
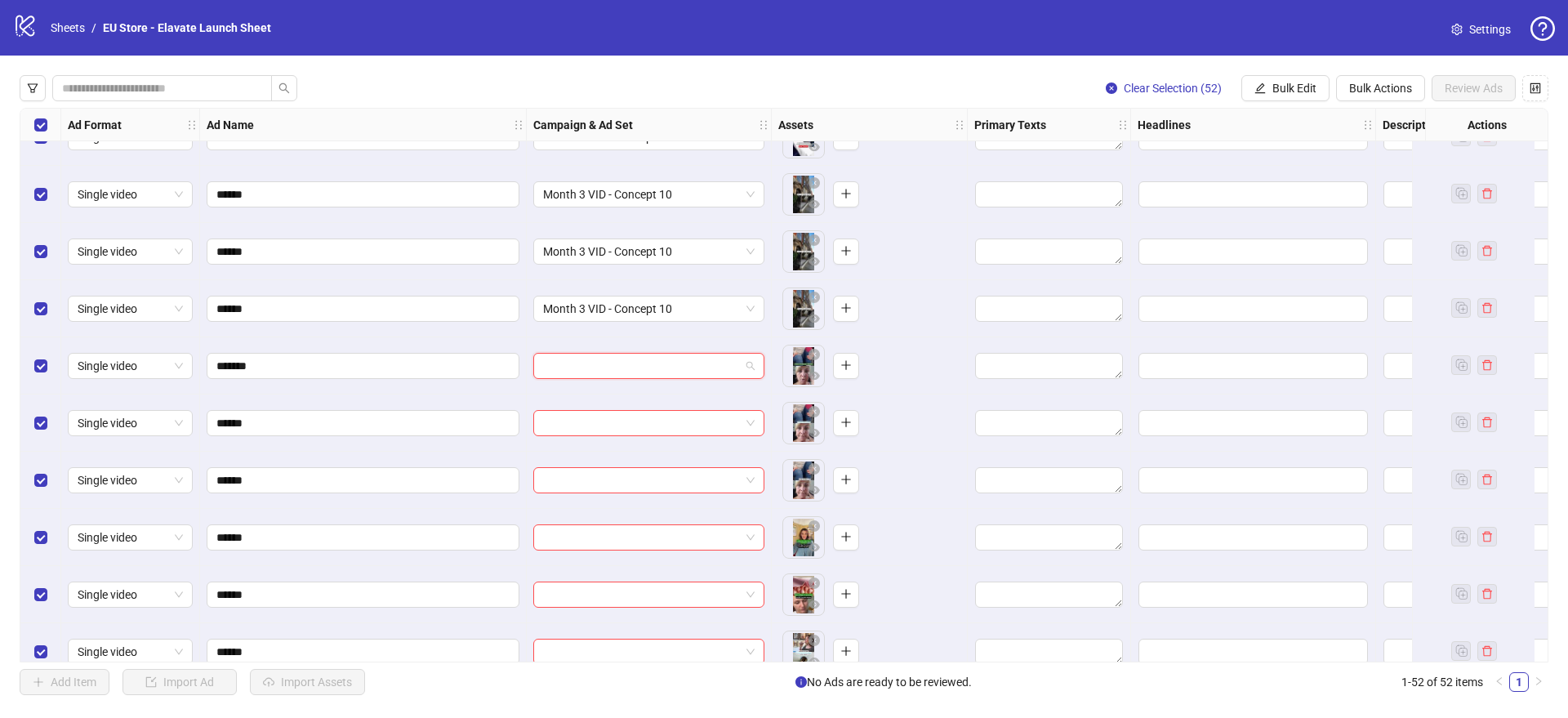
drag, startPoint x: 659, startPoint y: 357, endPoint x: 698, endPoint y: 389, distance: 50.4
click at [659, 357] on input "search" at bounding box center [641, 366] width 197 height 25
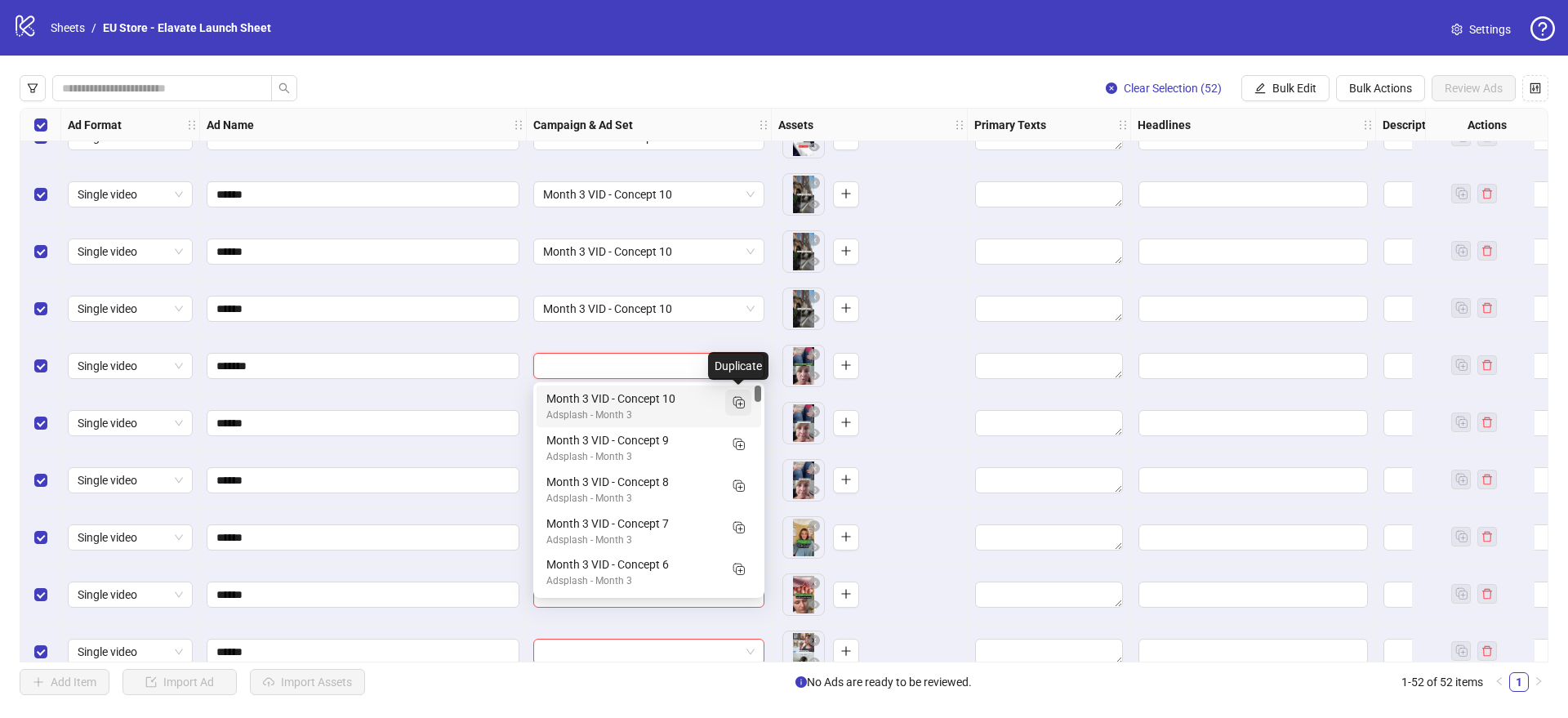
click at [734, 406] on icon "Duplicate" at bounding box center [738, 402] width 17 height 17
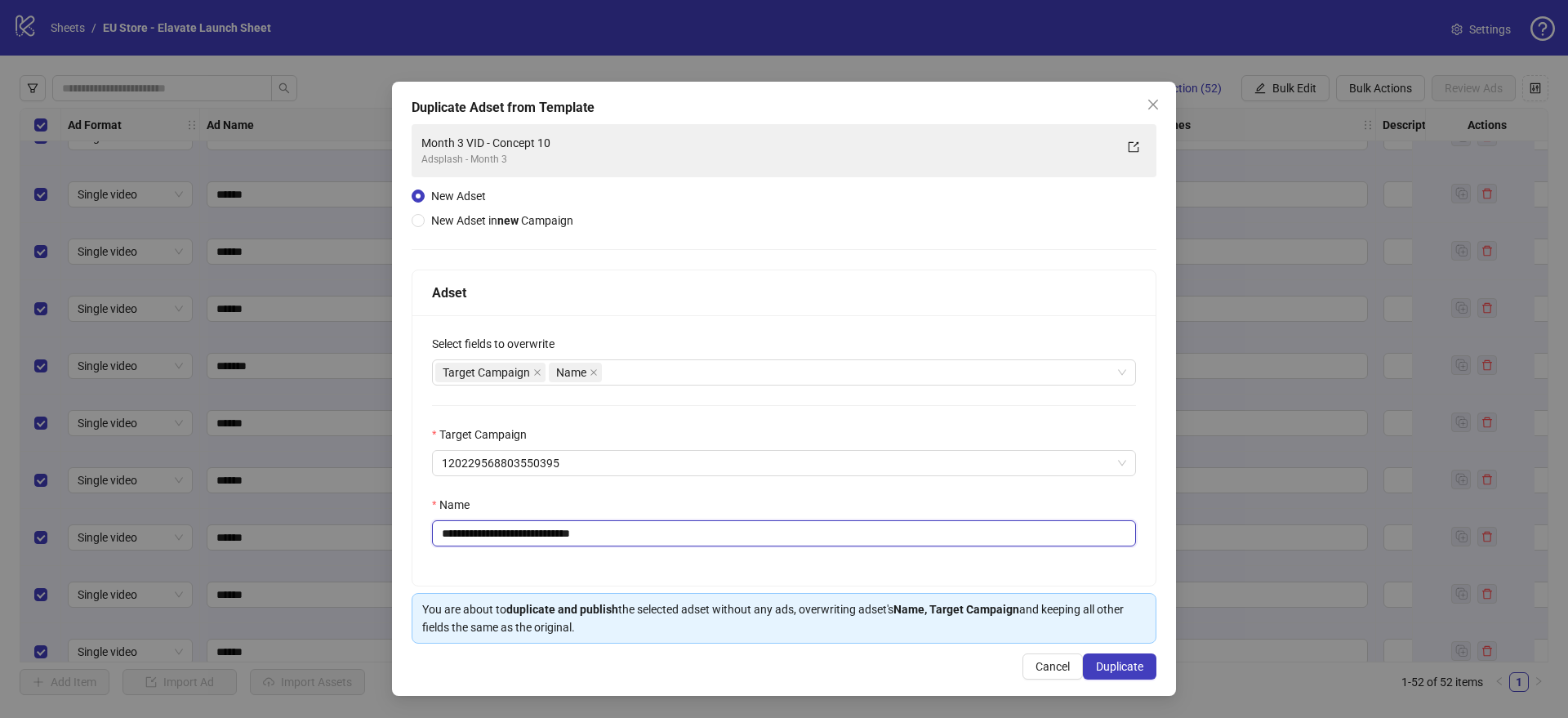
drag, startPoint x: 566, startPoint y: 534, endPoint x: 688, endPoint y: 548, distance: 122.8
click at [688, 548] on div "**********" at bounding box center [784, 450] width 743 height 270
type input "**********"
click at [1136, 654] on button "Duplicate" at bounding box center [1120, 667] width 74 height 26
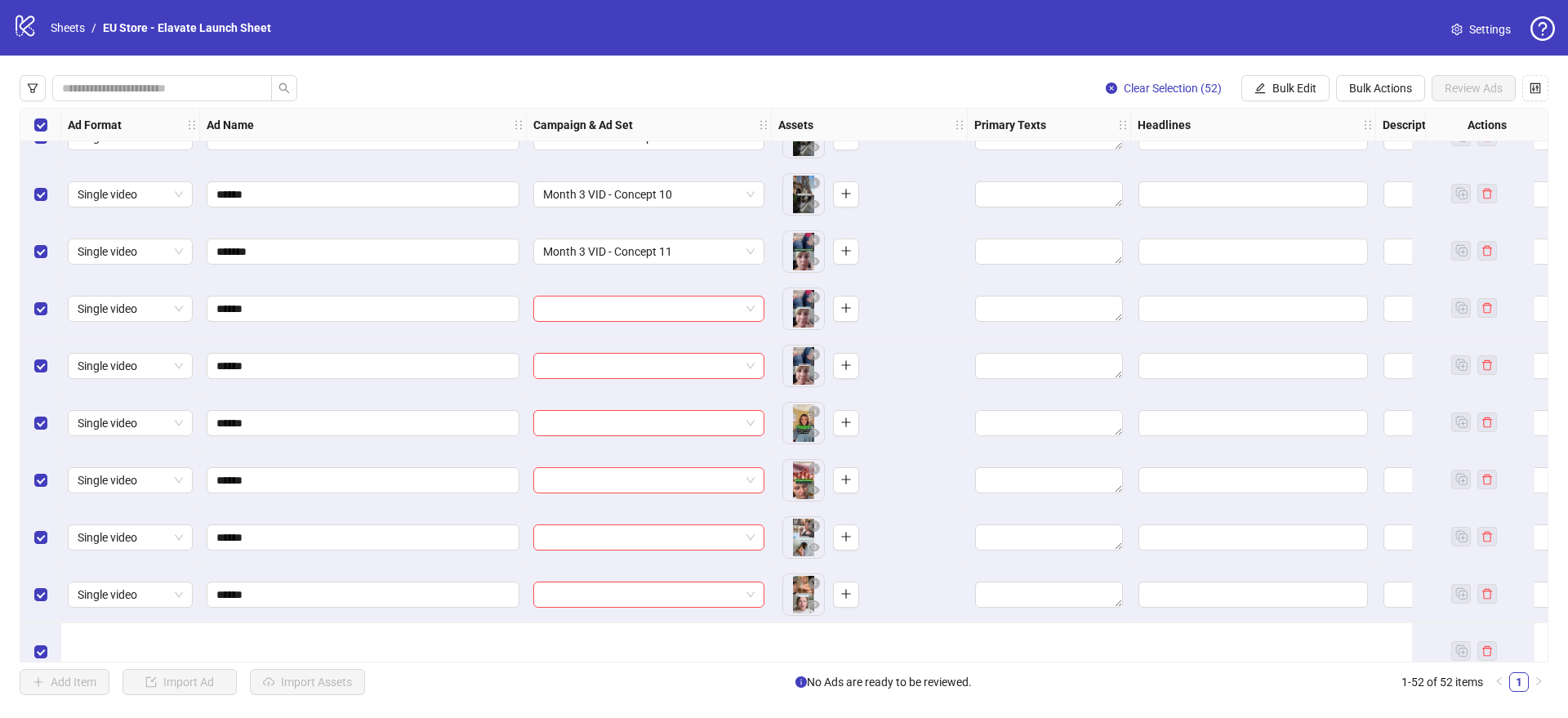
scroll to position [1868, 0]
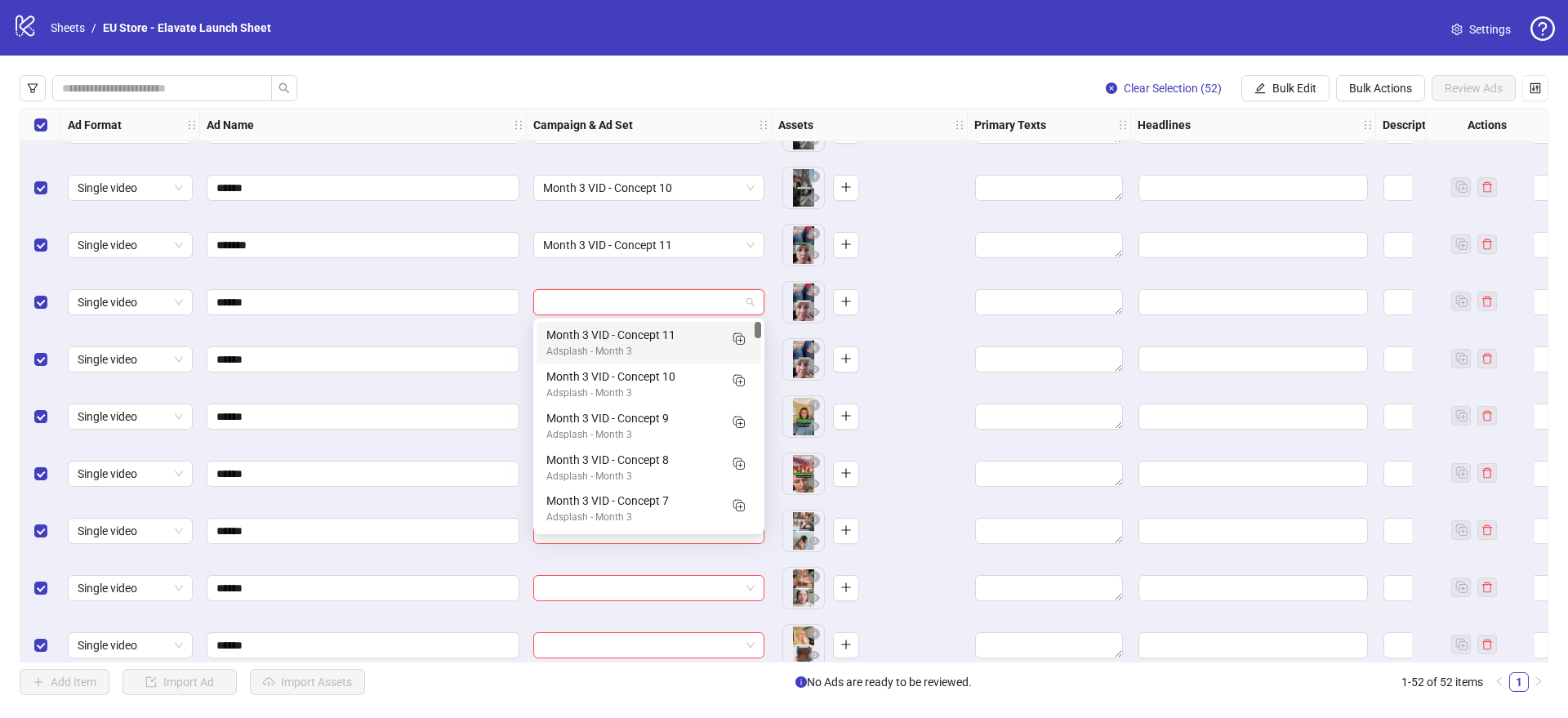
click at [617, 304] on input "search" at bounding box center [641, 302] width 197 height 25
click at [608, 328] on div "Month 3 VID - Concept 11" at bounding box center [632, 335] width 172 height 18
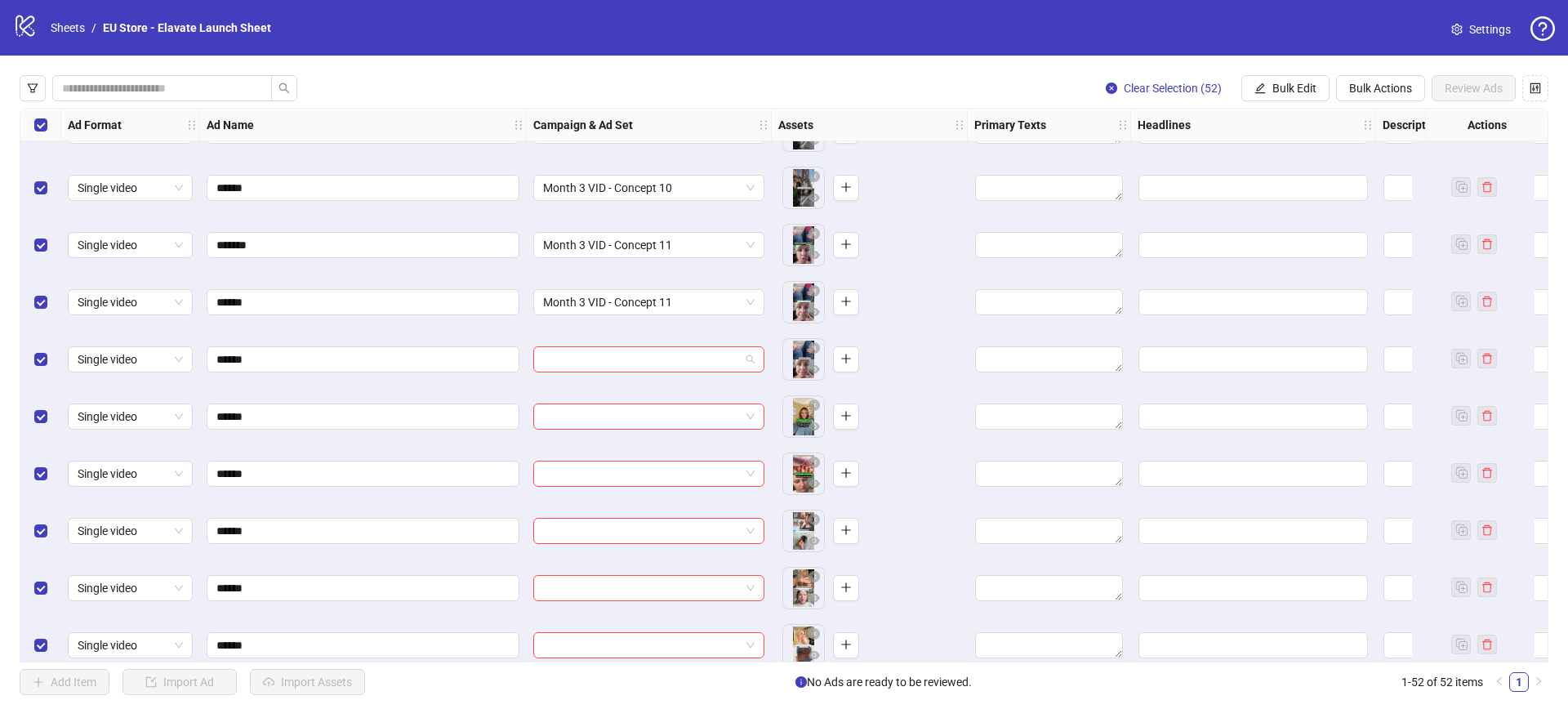
click at [595, 366] on input "search" at bounding box center [641, 359] width 197 height 25
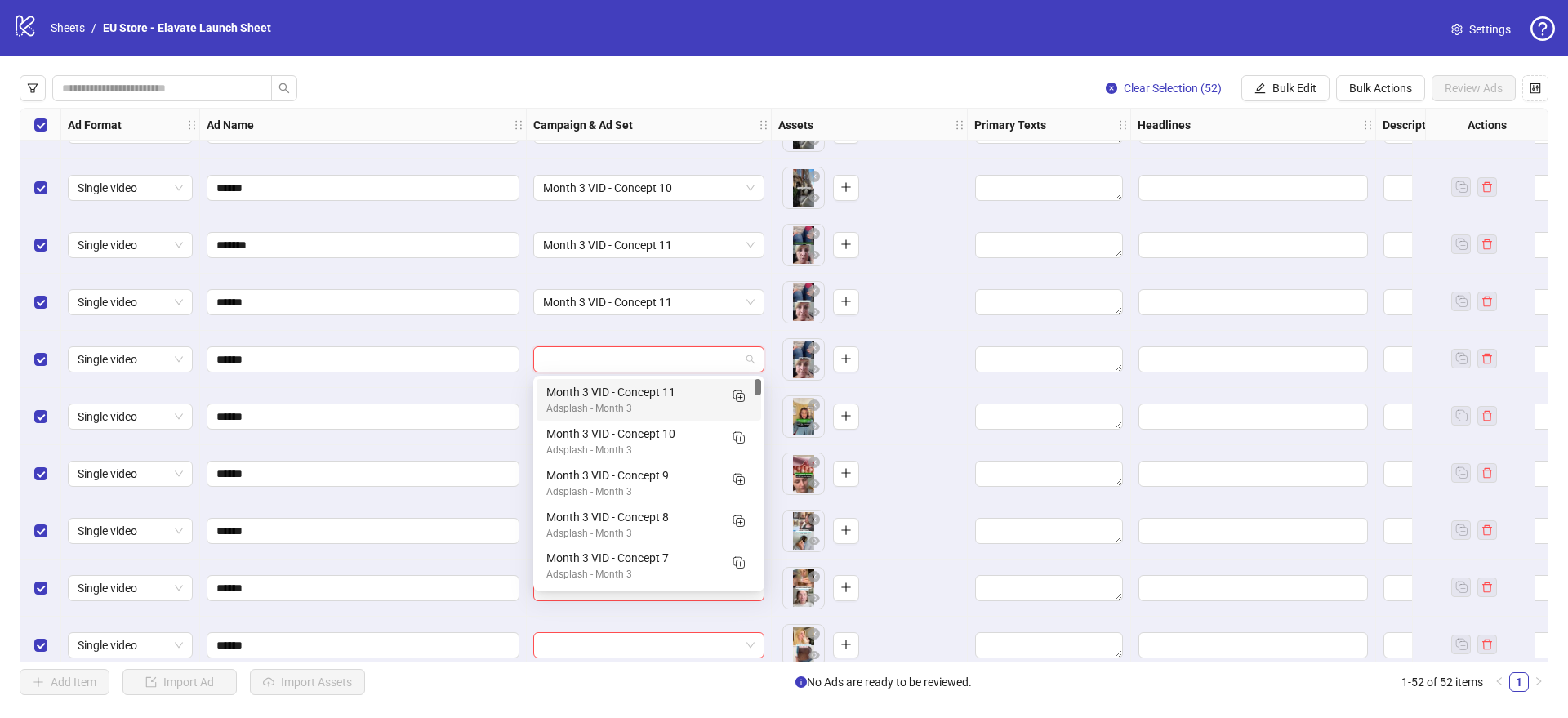
click at [592, 398] on div "Month 3 VID - Concept 11" at bounding box center [632, 392] width 172 height 18
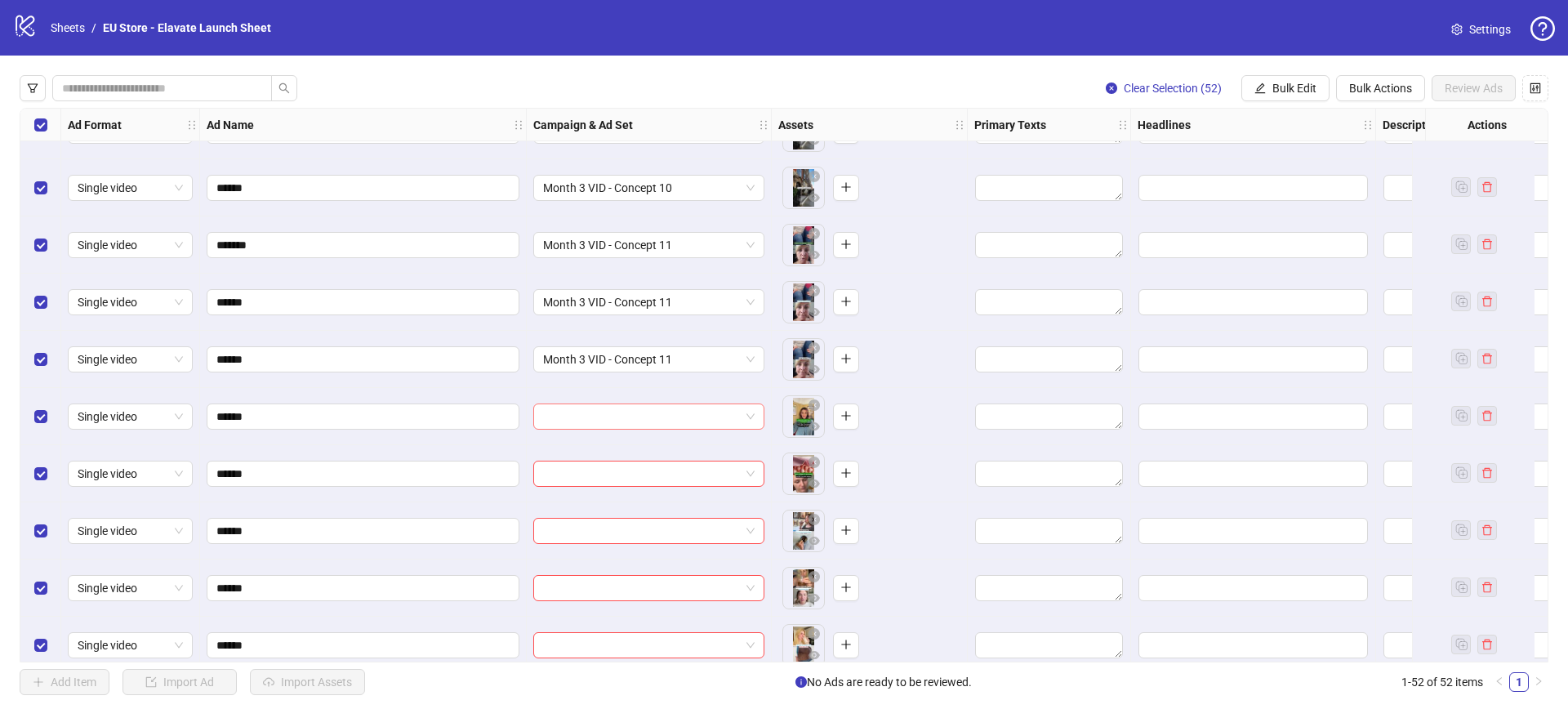
click at [586, 416] on input "search" at bounding box center [641, 417] width 197 height 25
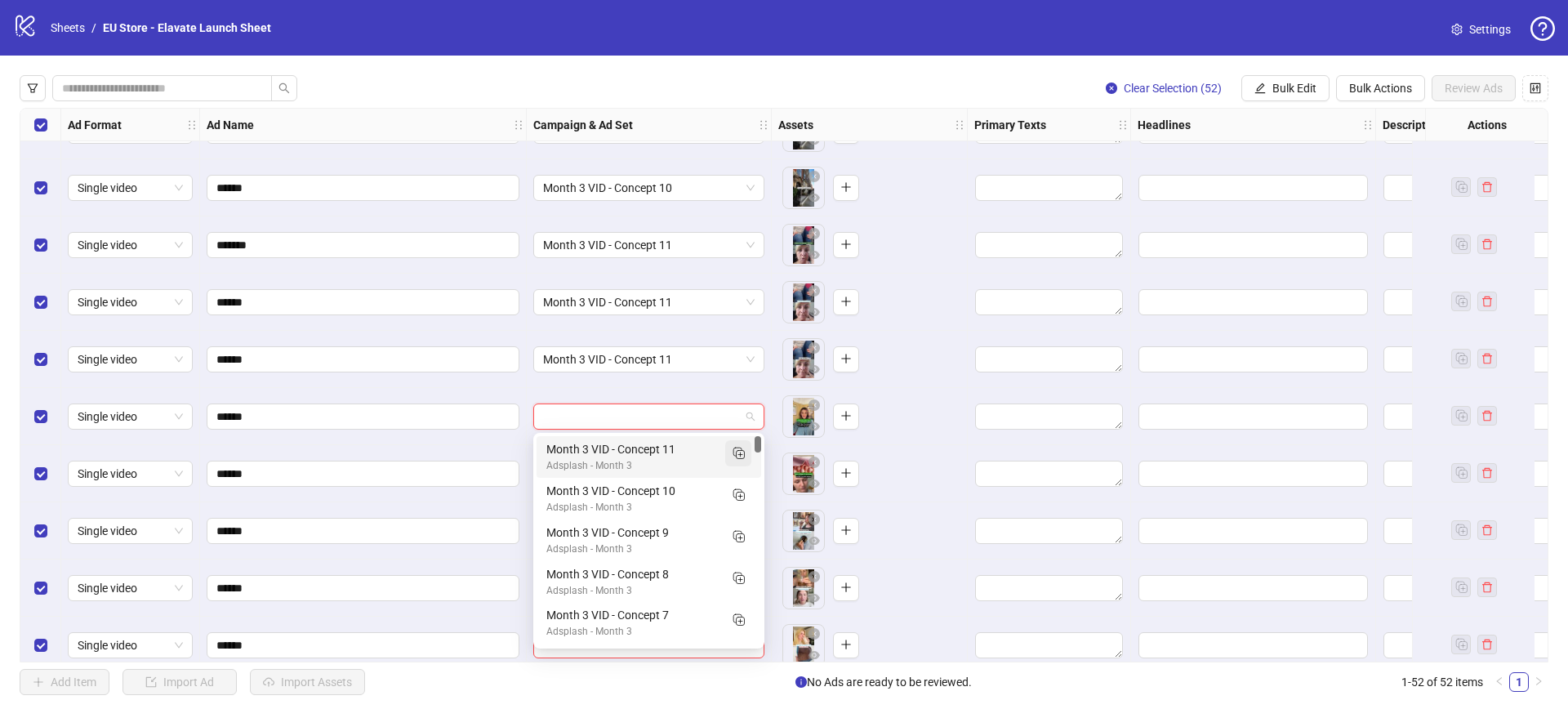
click at [731, 452] on icon "Duplicate" at bounding box center [738, 452] width 17 height 17
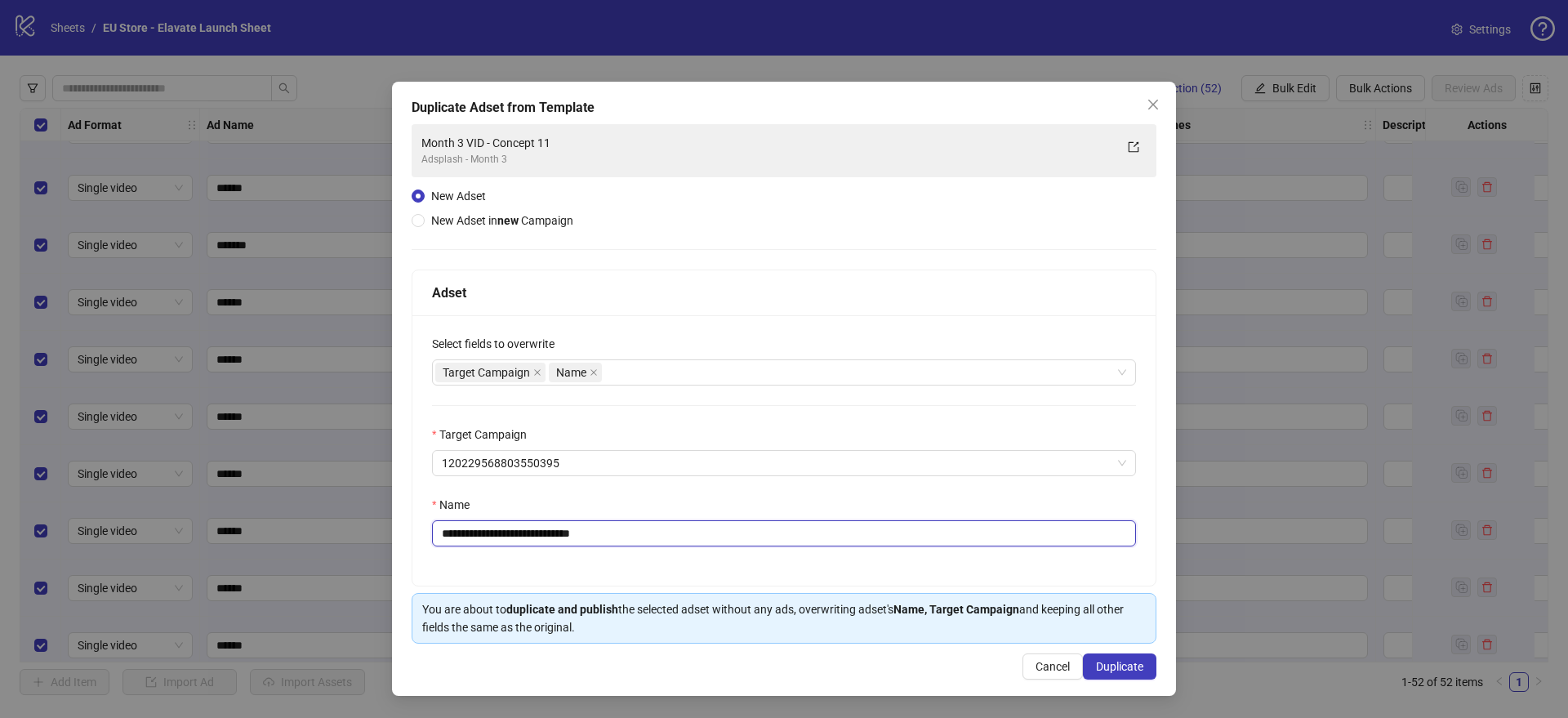
drag, startPoint x: 568, startPoint y: 536, endPoint x: 666, endPoint y: 543, distance: 98.2
click at [666, 543] on input "**********" at bounding box center [784, 534] width 704 height 26
drag, startPoint x: 564, startPoint y: 533, endPoint x: 637, endPoint y: 536, distance: 73.1
click at [637, 536] on input "**********" at bounding box center [784, 534] width 704 height 26
type input "**********"
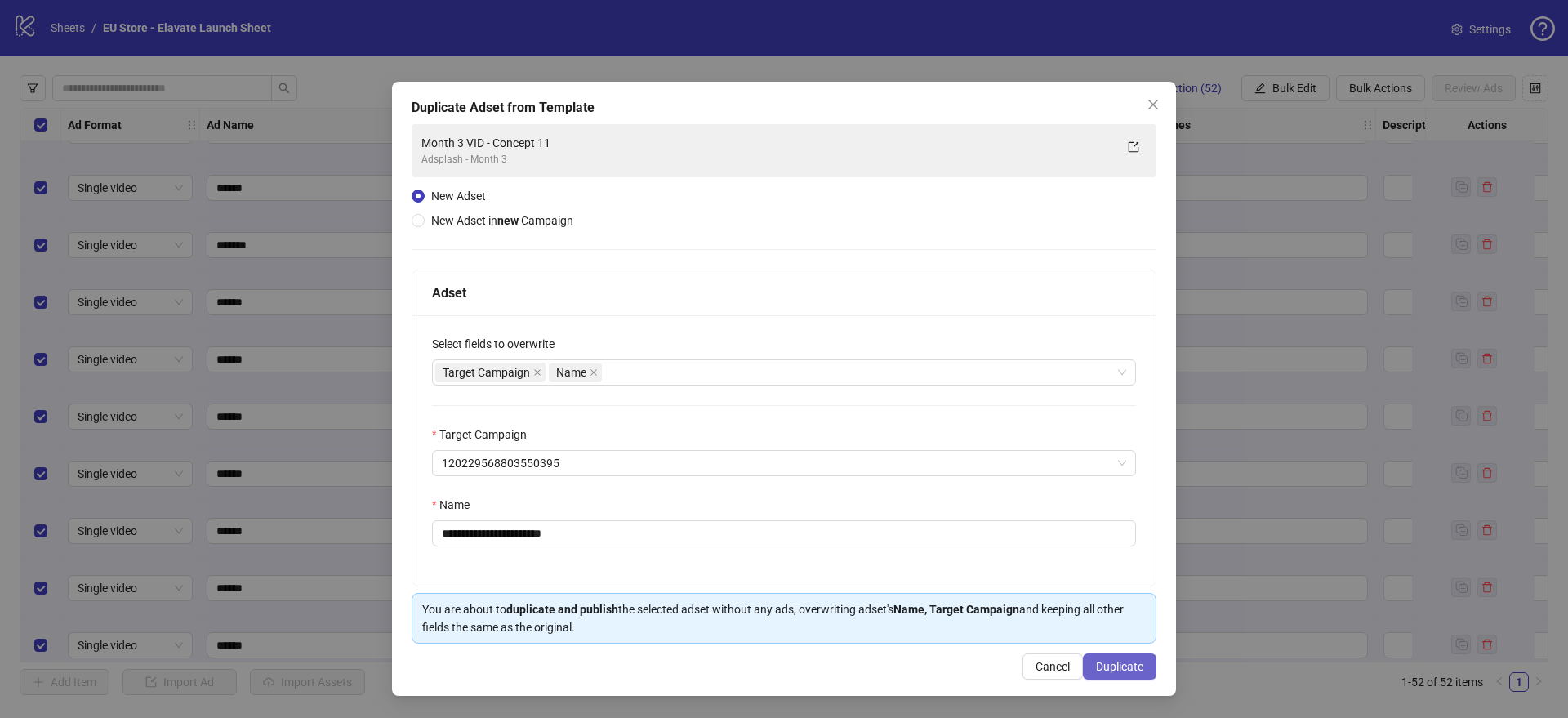
drag, startPoint x: 1120, startPoint y: 661, endPoint x: 1100, endPoint y: 654, distance: 21.2
click at [1119, 661] on span "Duplicate" at bounding box center [1120, 667] width 47 height 13
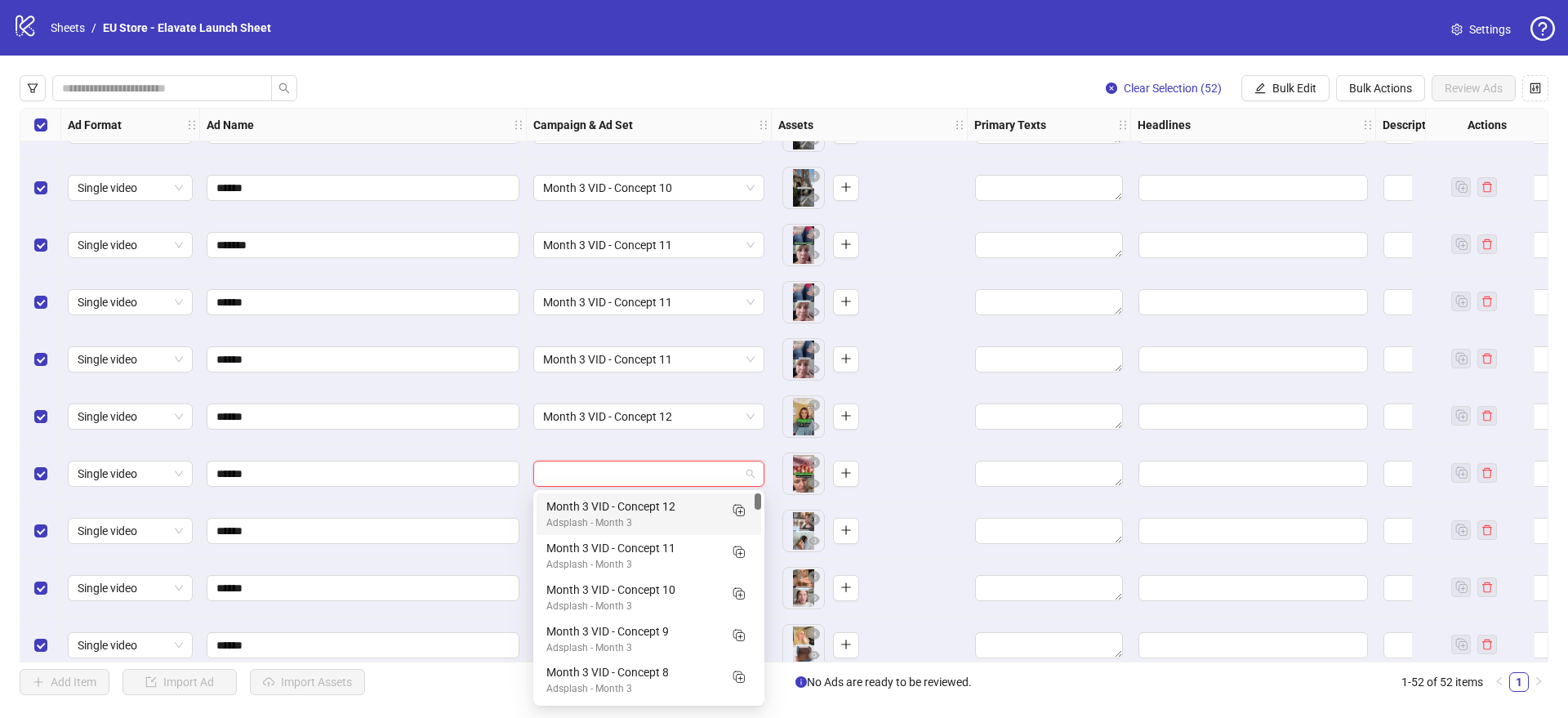
click at [607, 485] on input "search" at bounding box center [641, 474] width 197 height 25
click at [587, 515] on div "Adsplash - Month 3" at bounding box center [632, 523] width 172 height 16
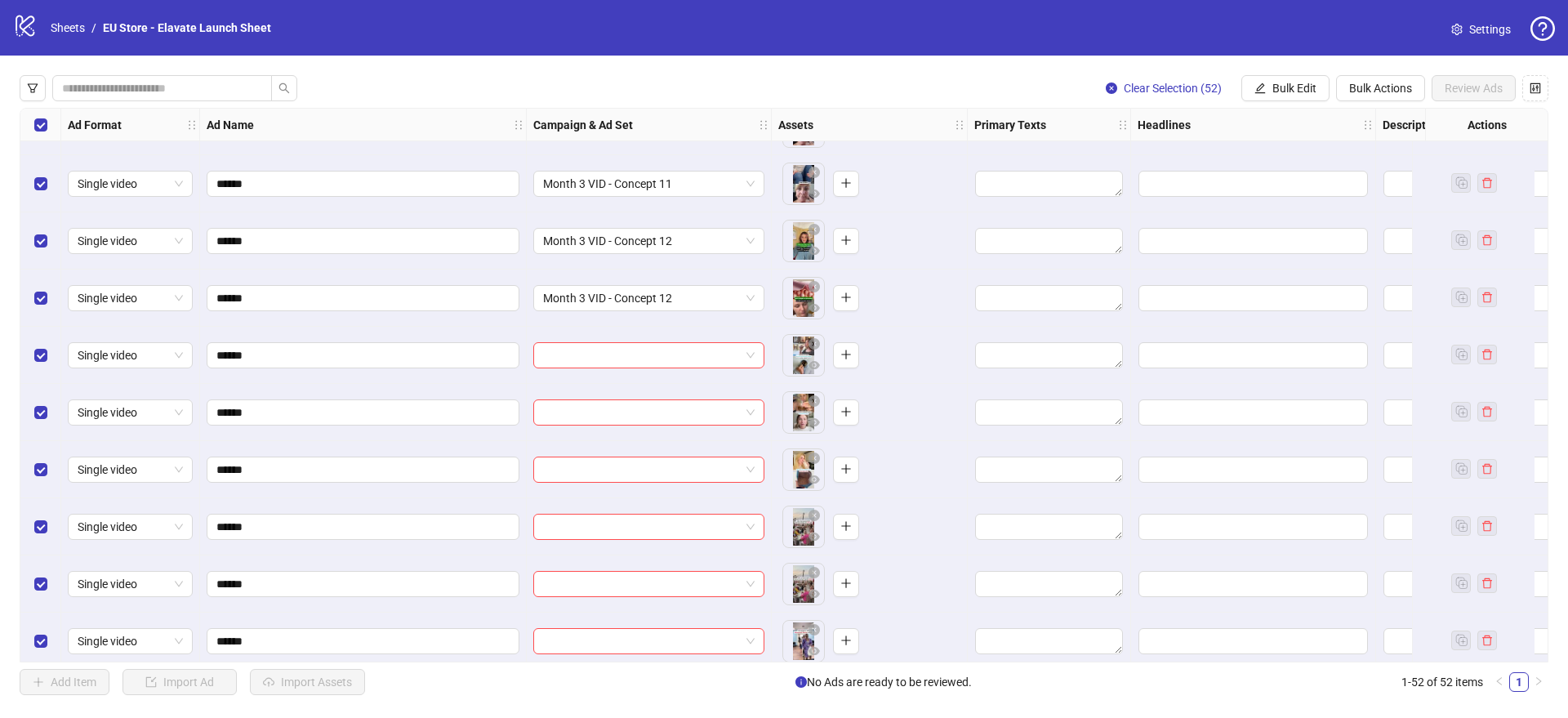
scroll to position [2046, 0]
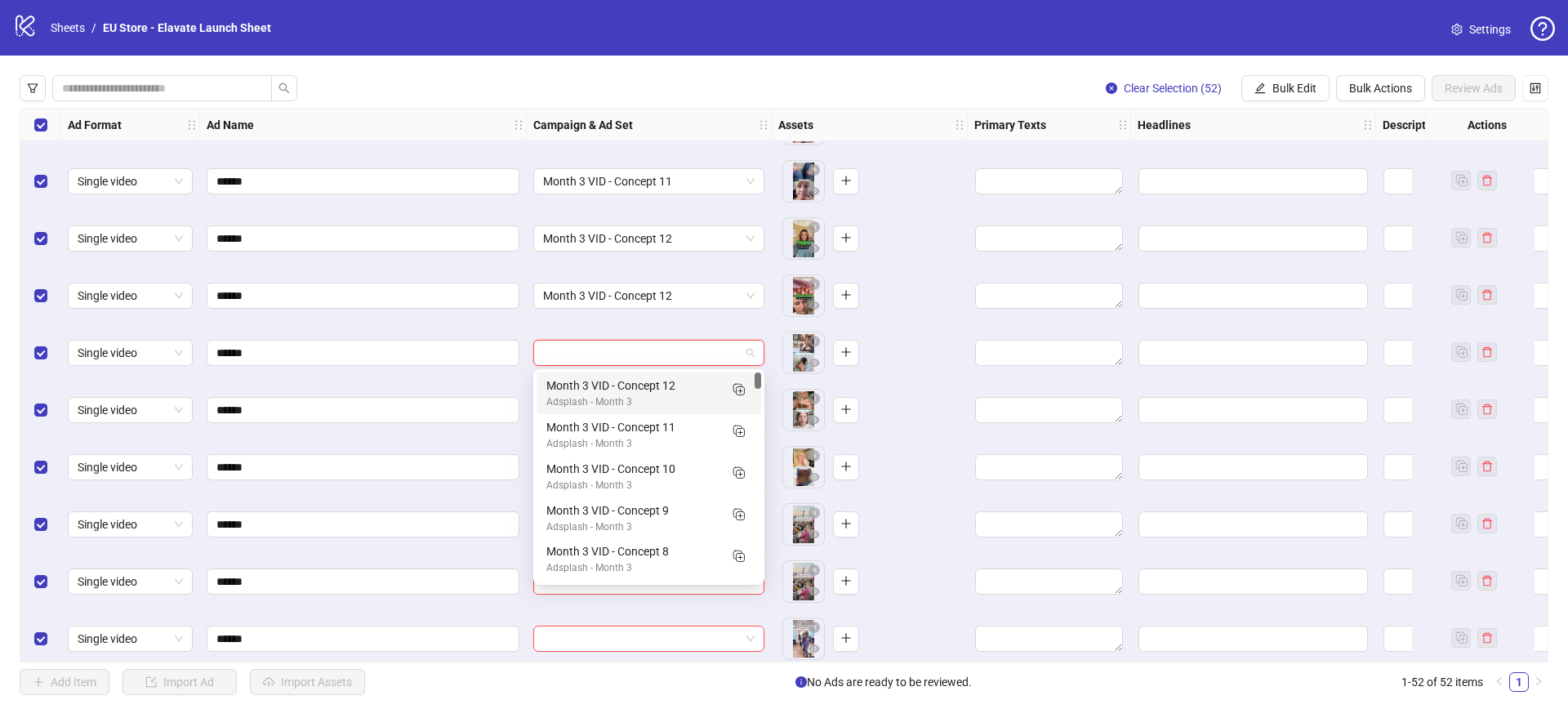
drag, startPoint x: 655, startPoint y: 362, endPoint x: 668, endPoint y: 365, distance: 13.3
click at [655, 362] on input "search" at bounding box center [641, 353] width 197 height 25
drag, startPoint x: 744, startPoint y: 390, endPoint x: 735, endPoint y: 399, distance: 12.7
click at [744, 390] on rect "Duplicate" at bounding box center [741, 391] width 8 height 8
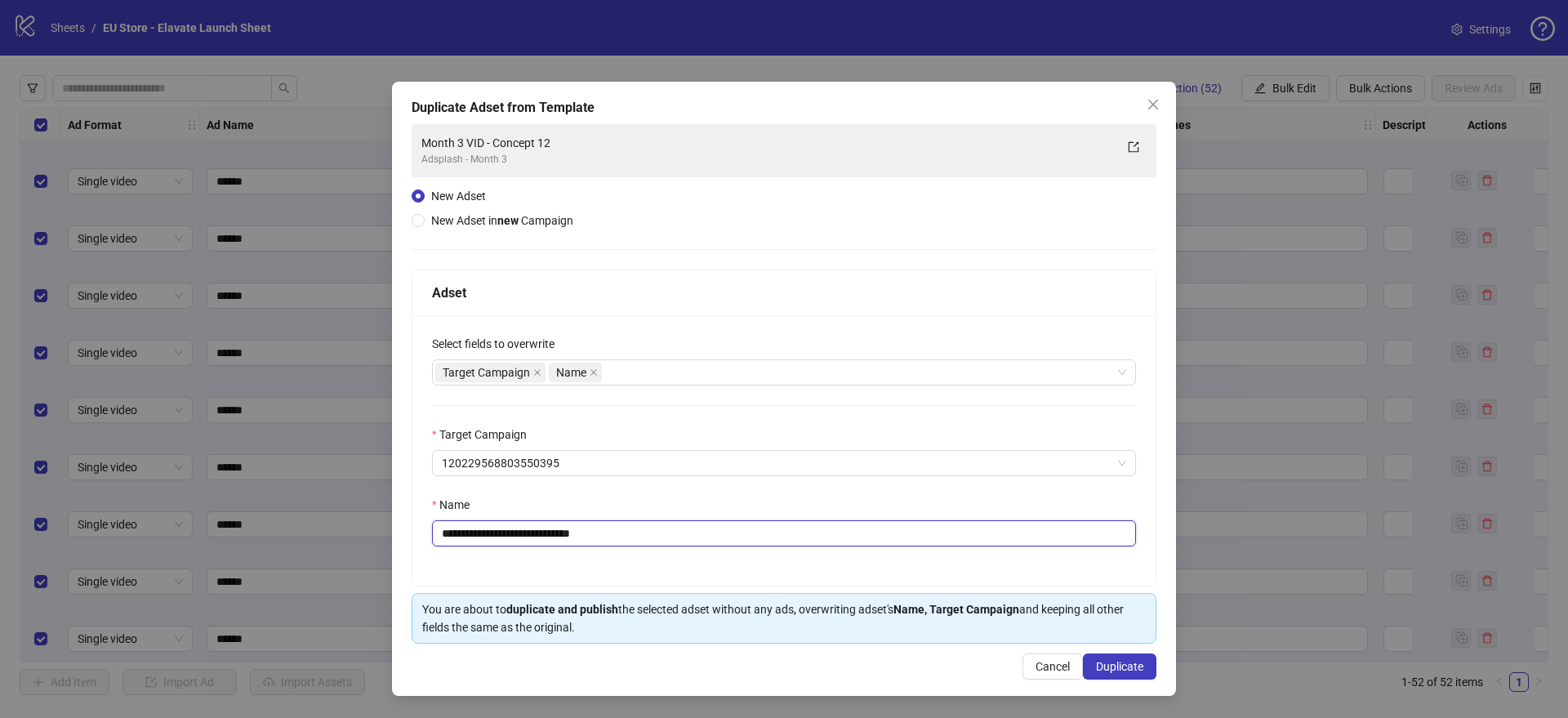
drag, startPoint x: 567, startPoint y: 534, endPoint x: 644, endPoint y: 542, distance: 77.4
click at [644, 541] on input "**********" at bounding box center [784, 534] width 704 height 26
type input "**********"
click at [1121, 668] on span "Duplicate" at bounding box center [1120, 667] width 47 height 13
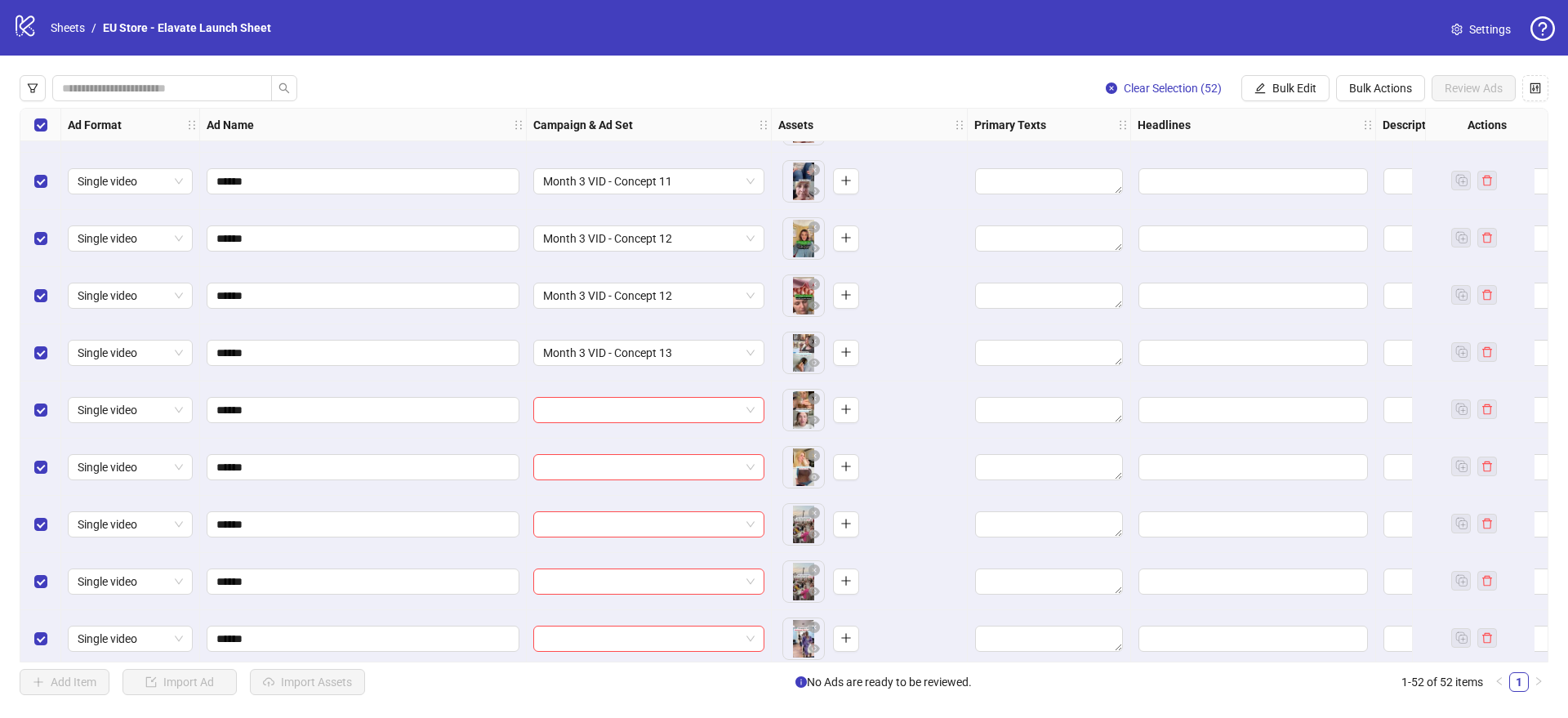
scroll to position [2112, 0]
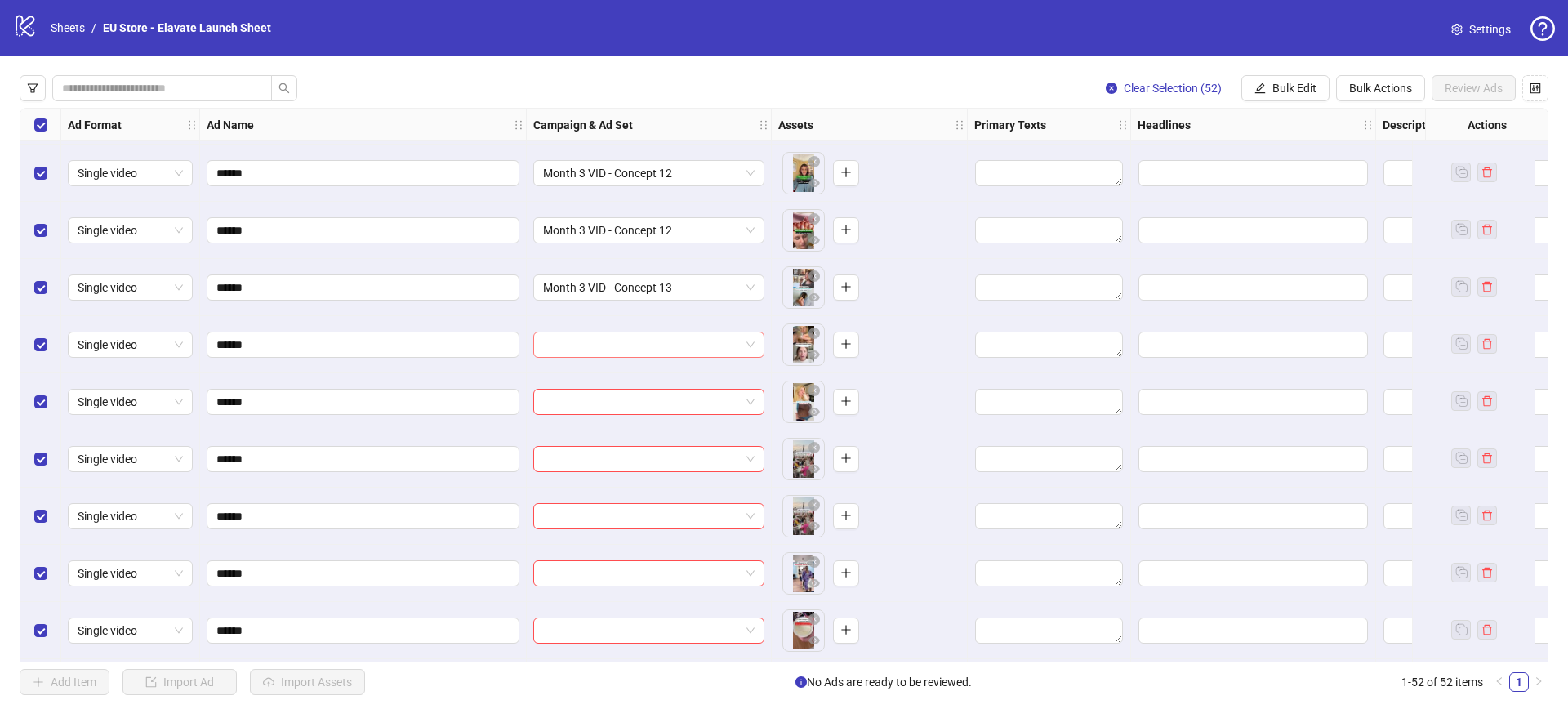
click at [584, 341] on input "search" at bounding box center [641, 345] width 197 height 25
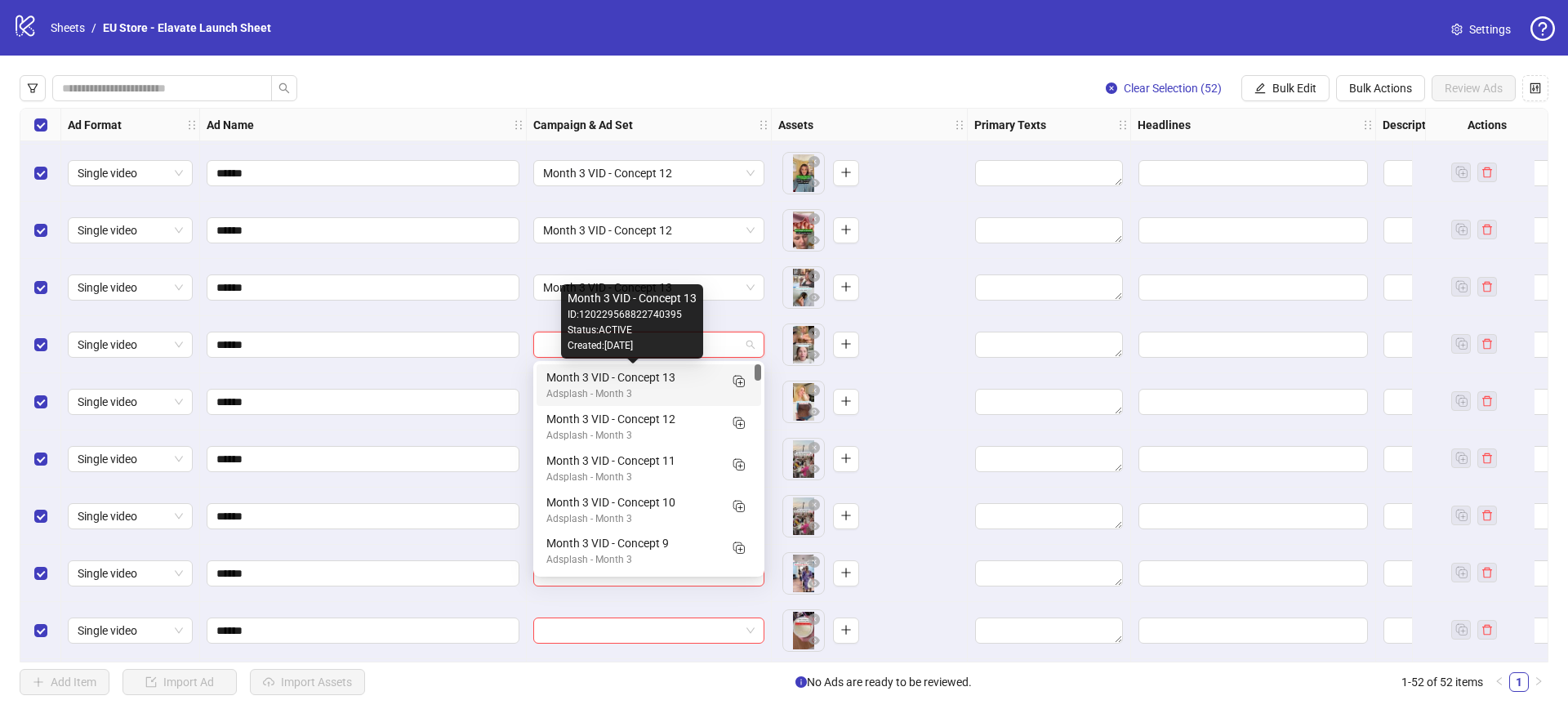
click at [579, 386] on div "Adsplash - Month 3" at bounding box center [632, 394] width 172 height 16
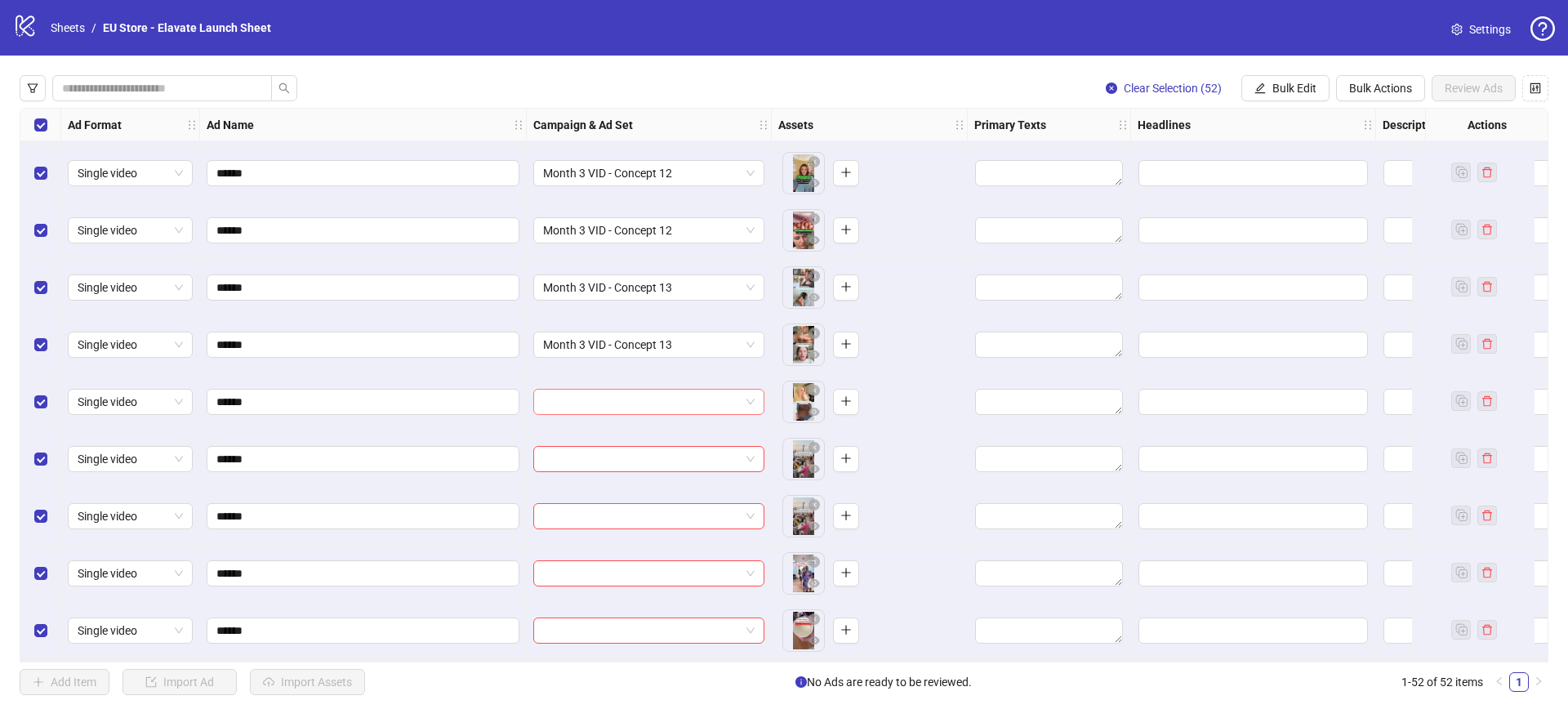
click at [579, 405] on input "search" at bounding box center [641, 402] width 197 height 25
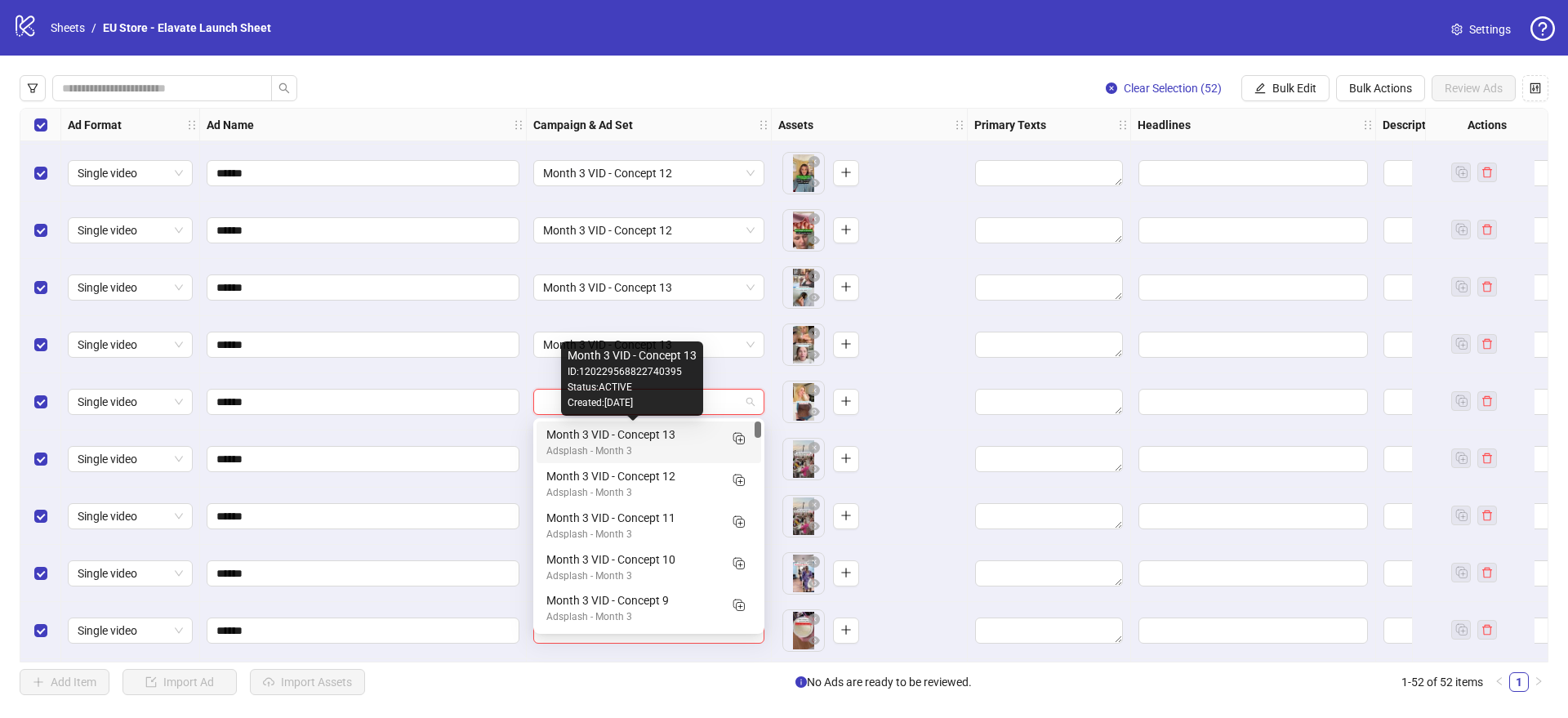
click at [587, 434] on div "Month 3 VID - Concept 13" at bounding box center [632, 434] width 172 height 18
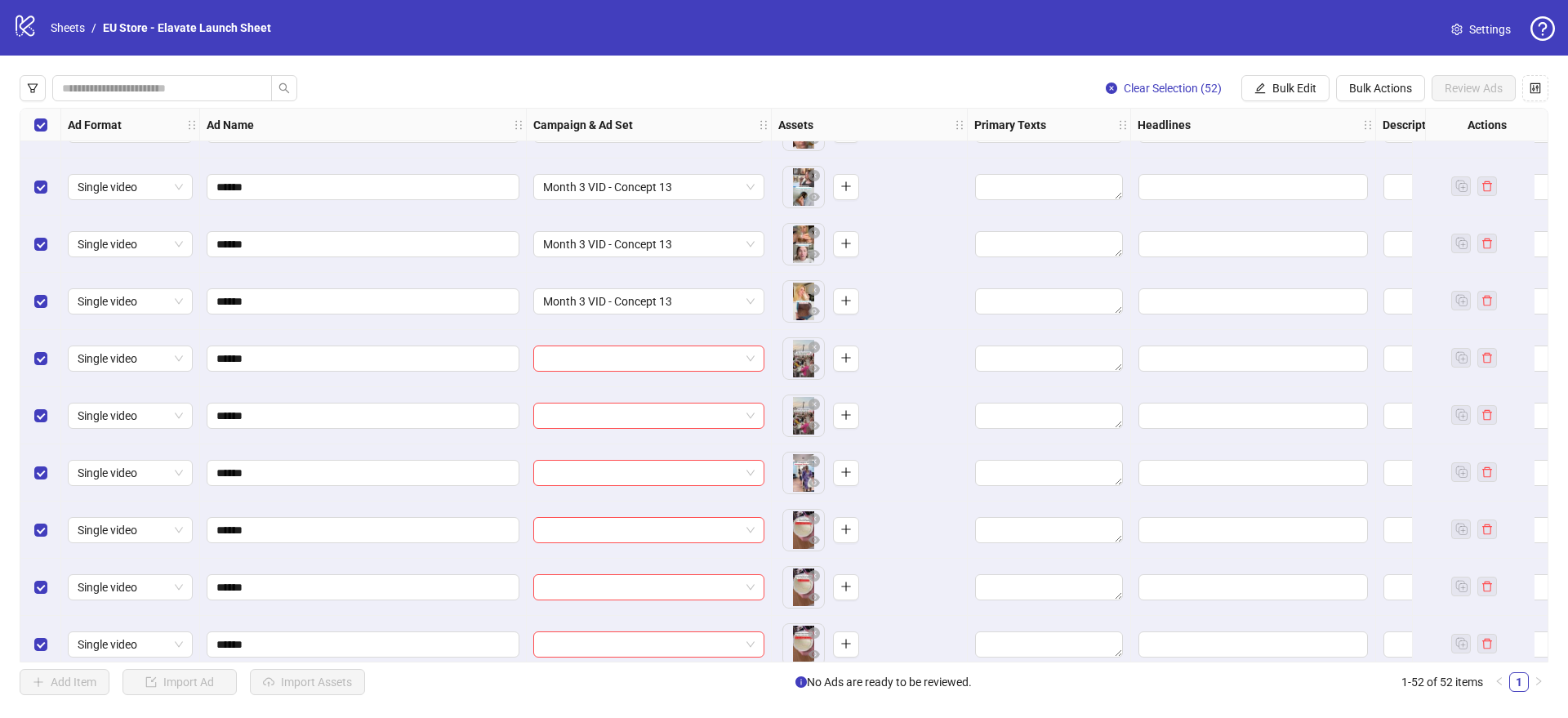
scroll to position [2217, 0]
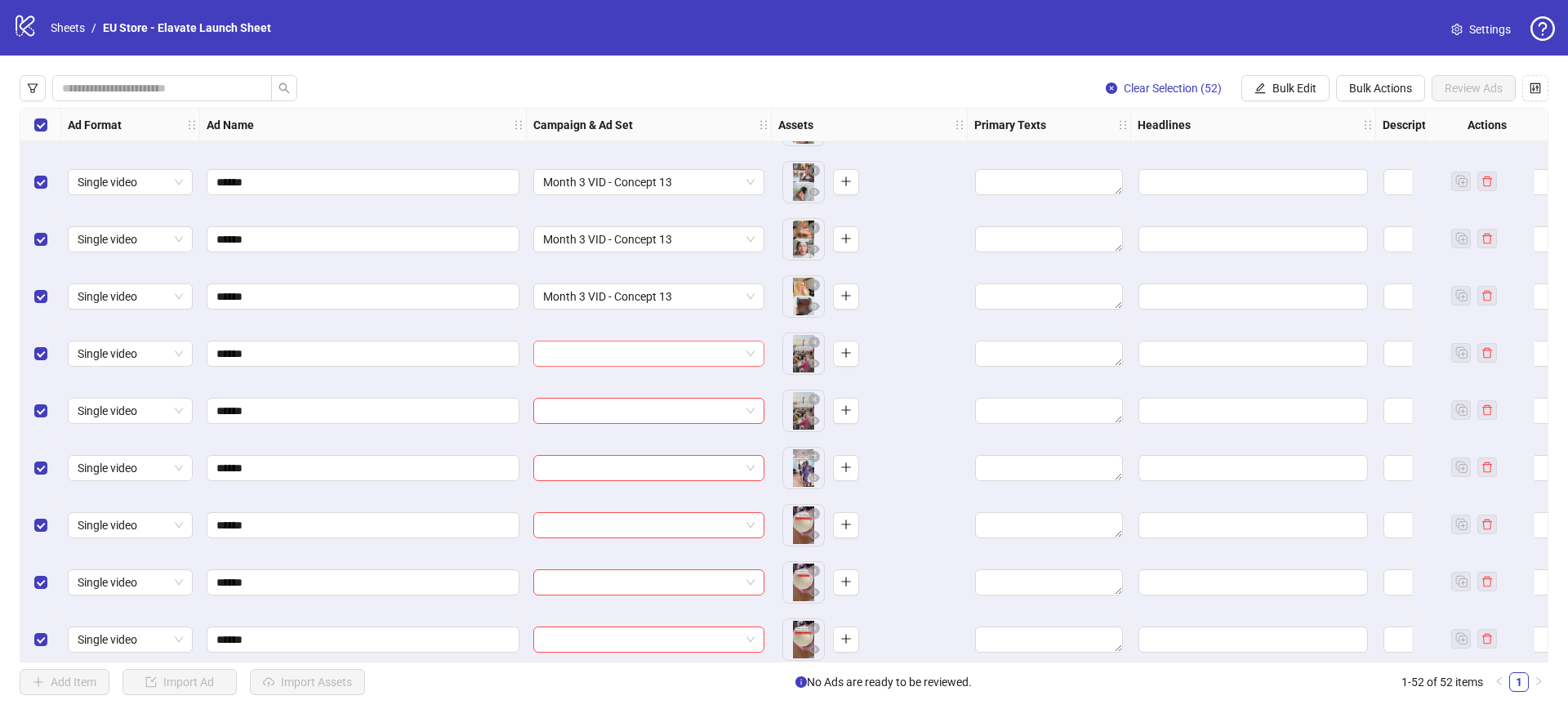
click at [703, 342] on input "search" at bounding box center [641, 354] width 197 height 25
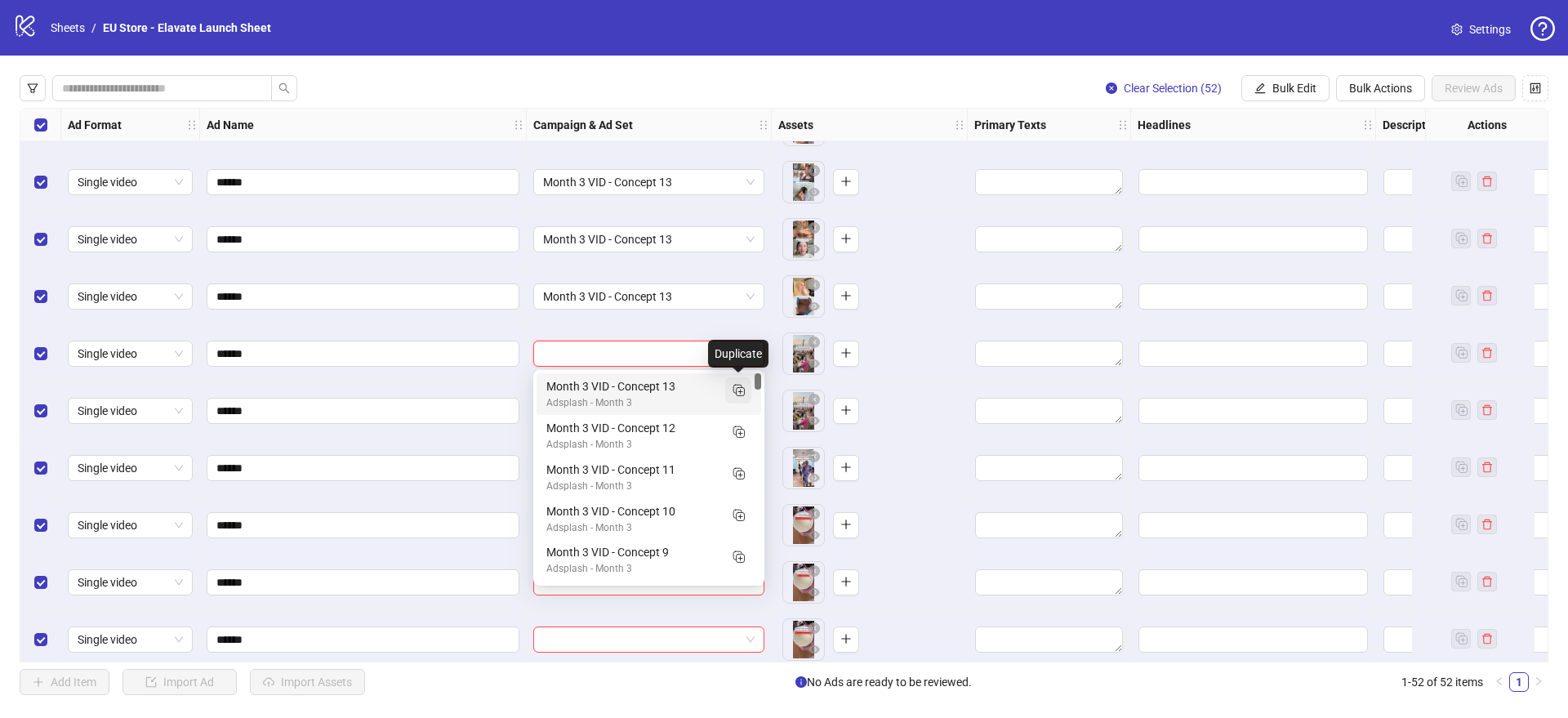
click at [745, 395] on icon "Duplicate" at bounding box center [738, 390] width 17 height 17
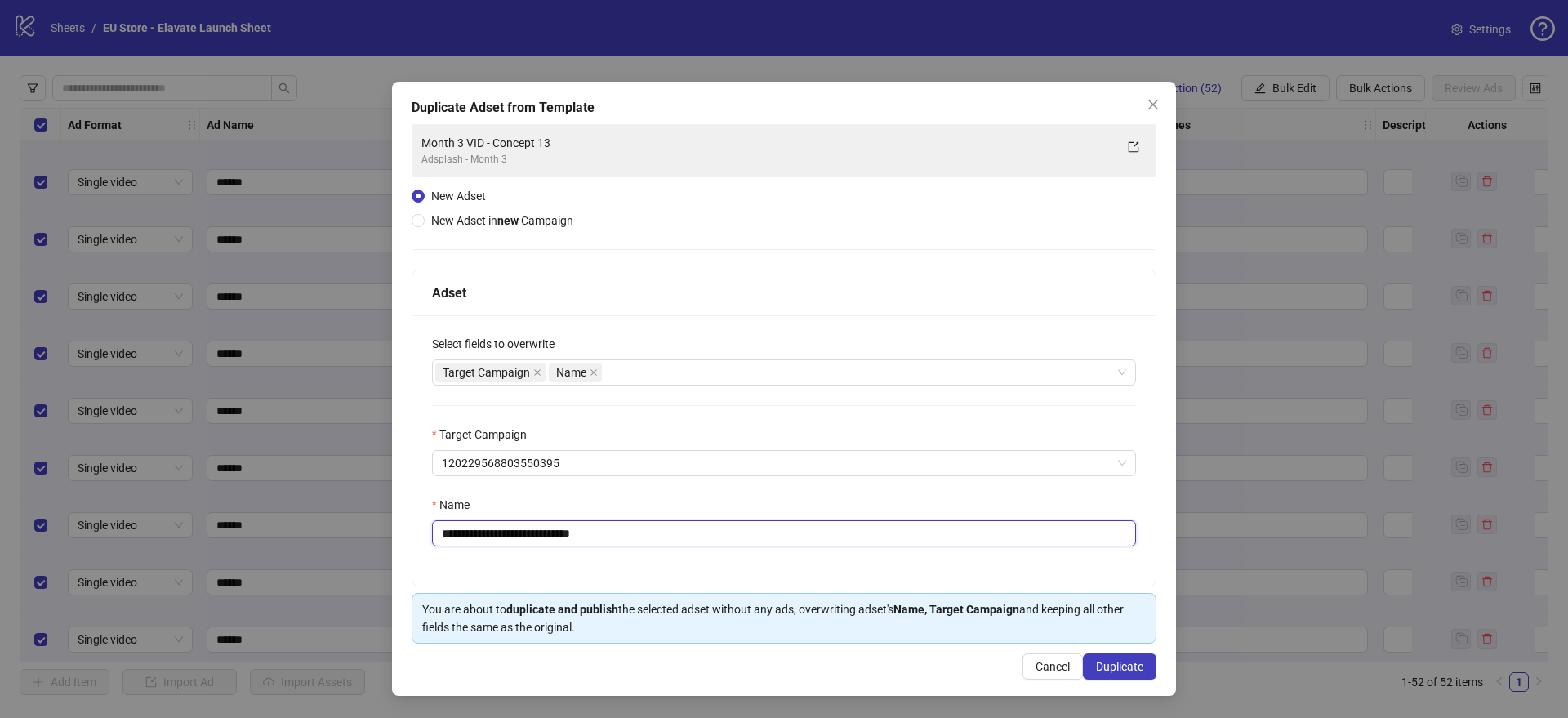
drag, startPoint x: 569, startPoint y: 534, endPoint x: 636, endPoint y: 540, distance: 67.3
click at [636, 540] on input "**********" at bounding box center [784, 534] width 704 height 26
type input "**********"
click at [1114, 661] on span "Duplicate" at bounding box center [1120, 667] width 47 height 13
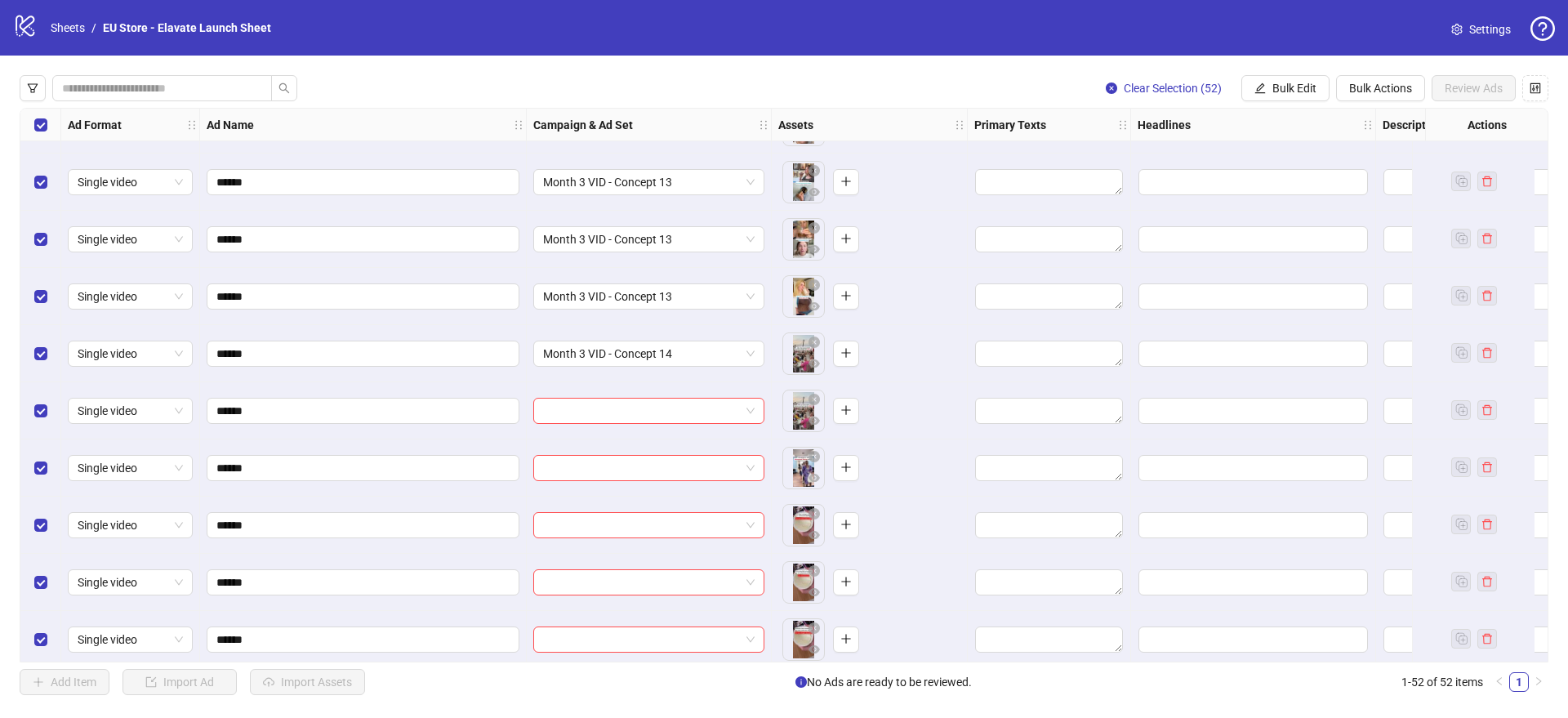
scroll to position [2291, 0]
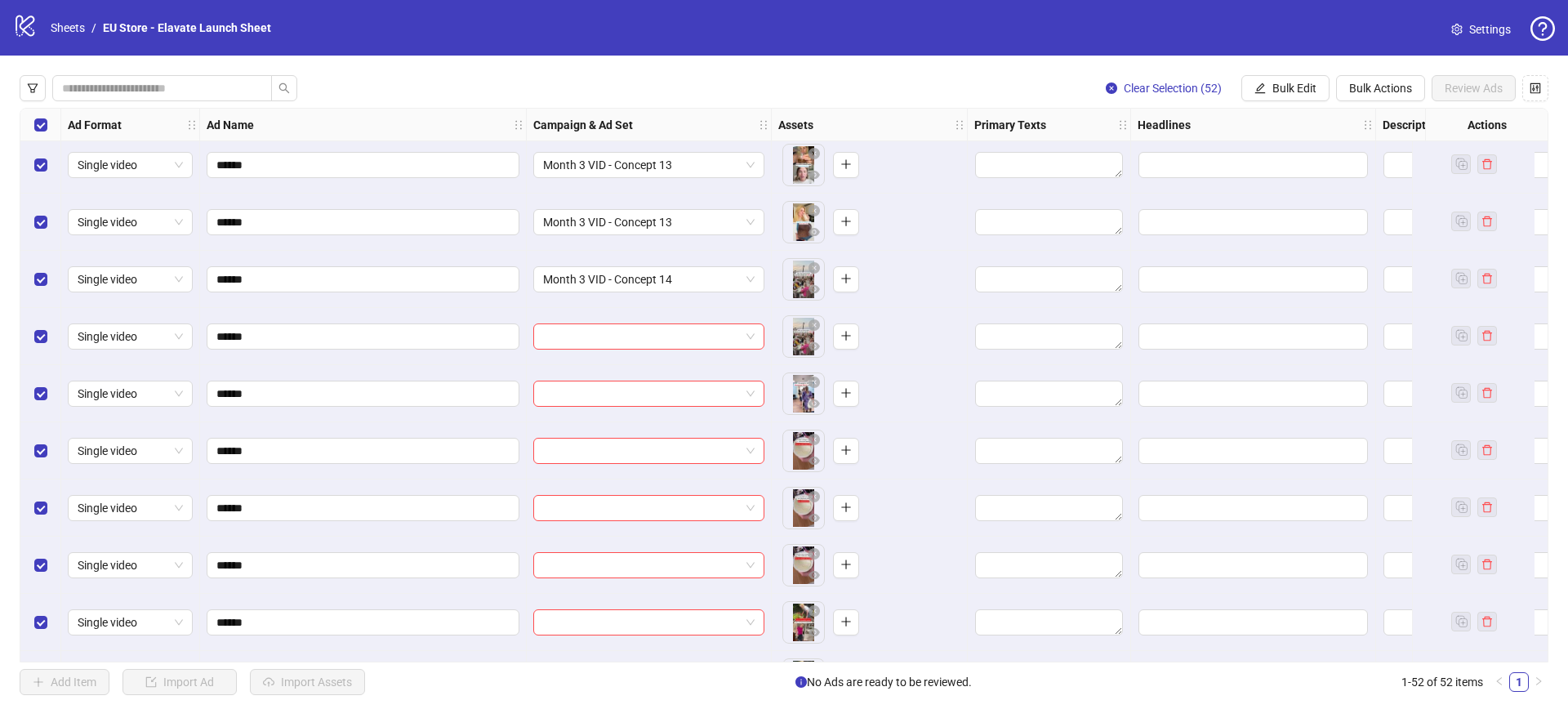
click at [573, 329] on input "search" at bounding box center [641, 337] width 197 height 25
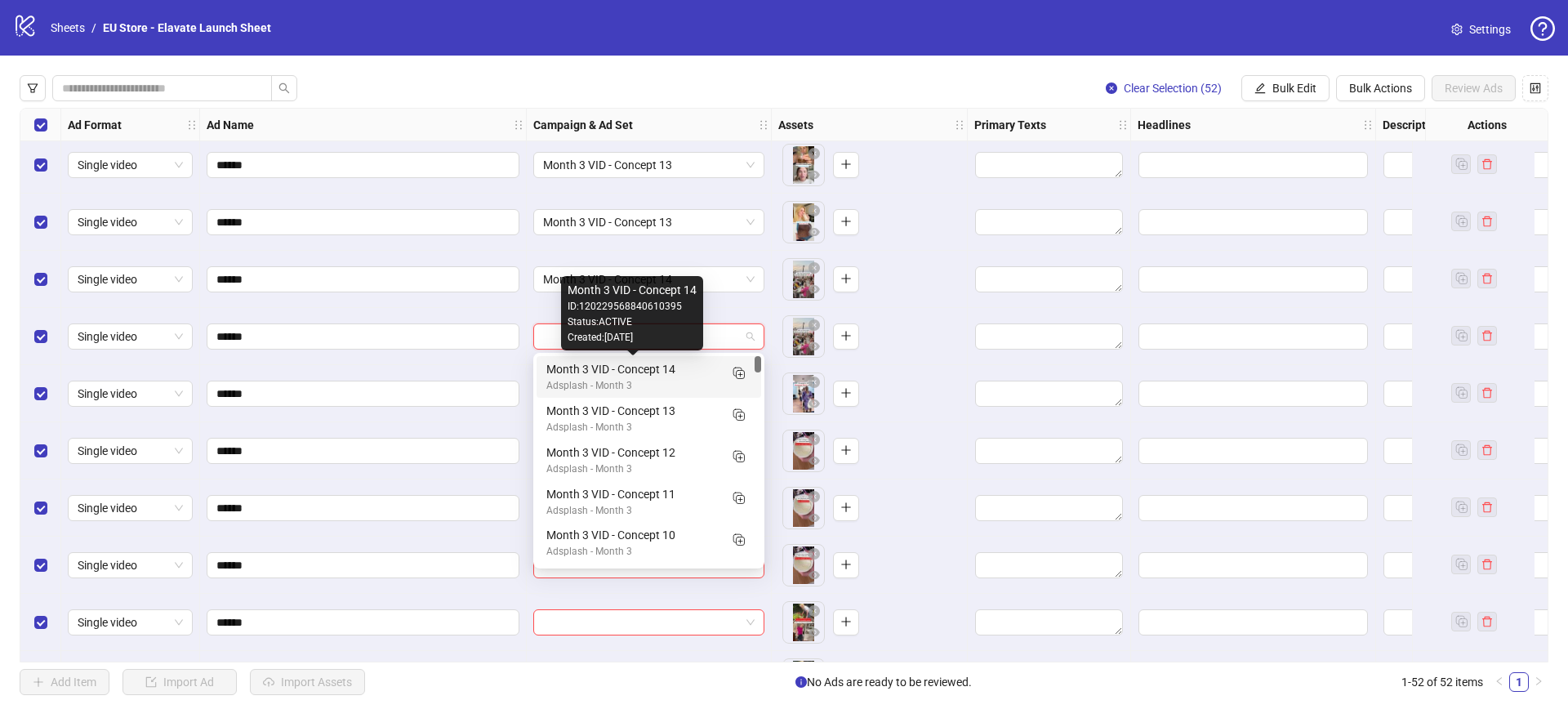
click at [587, 365] on div "Month 3 VID - Concept 14" at bounding box center [632, 369] width 172 height 18
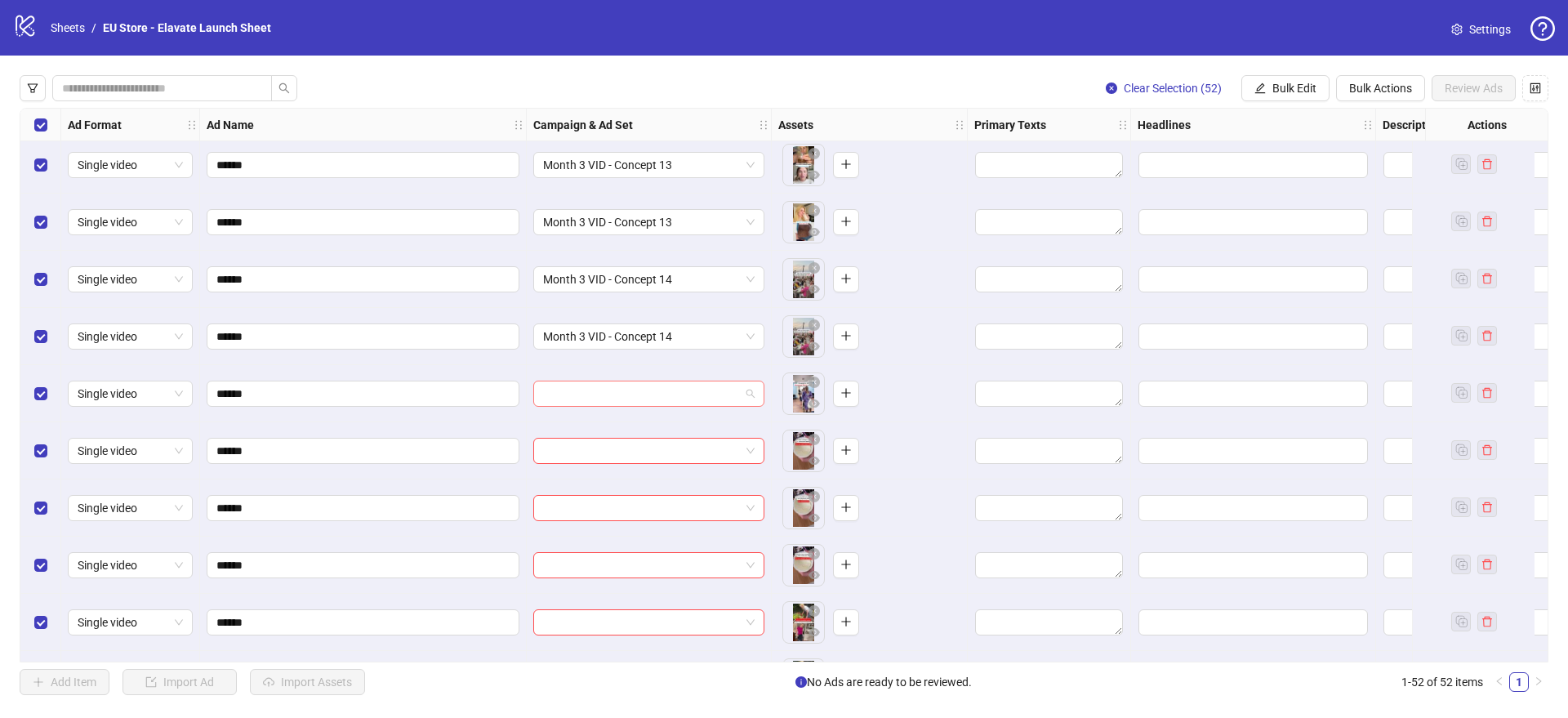
click at [578, 388] on input "search" at bounding box center [641, 394] width 197 height 25
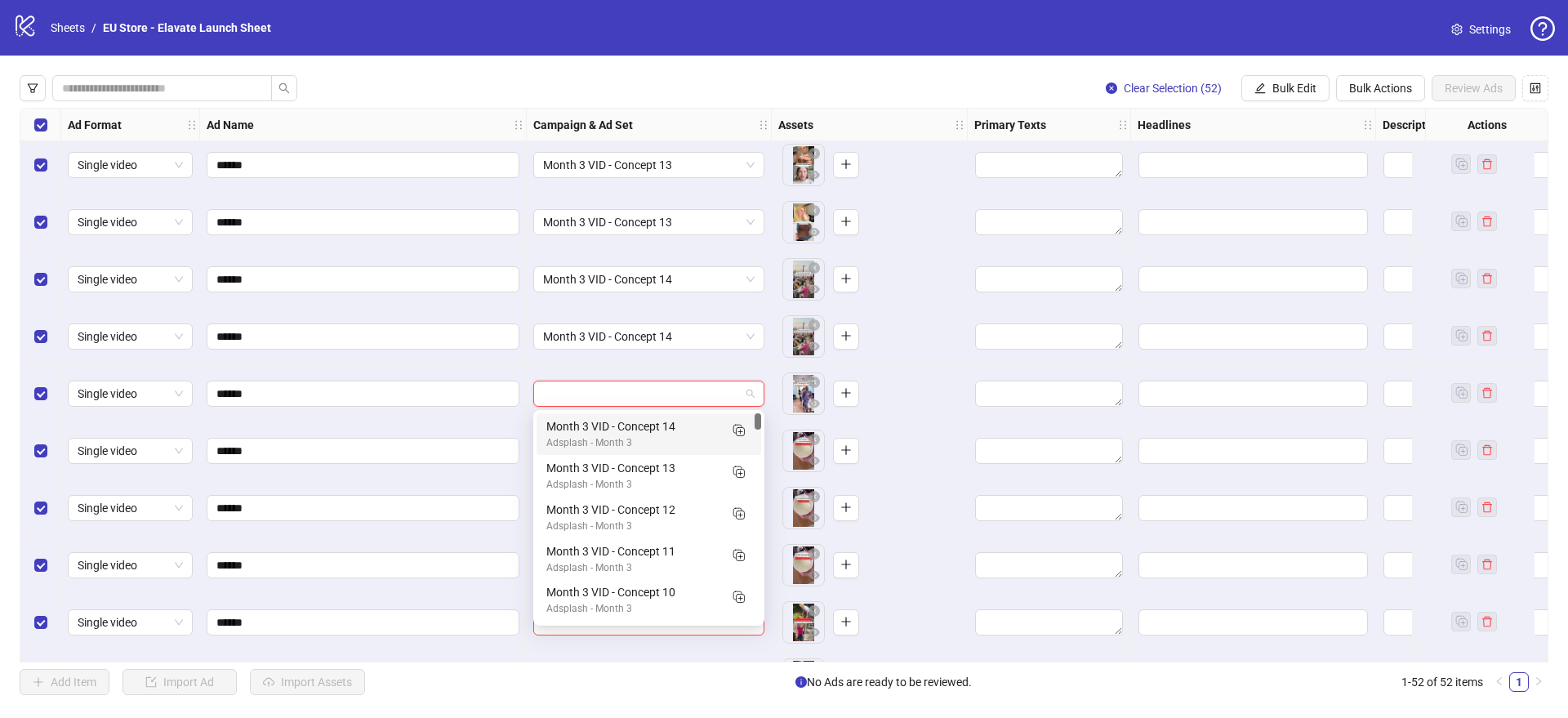
click at [588, 437] on div "Adsplash - Month 3" at bounding box center [632, 443] width 172 height 16
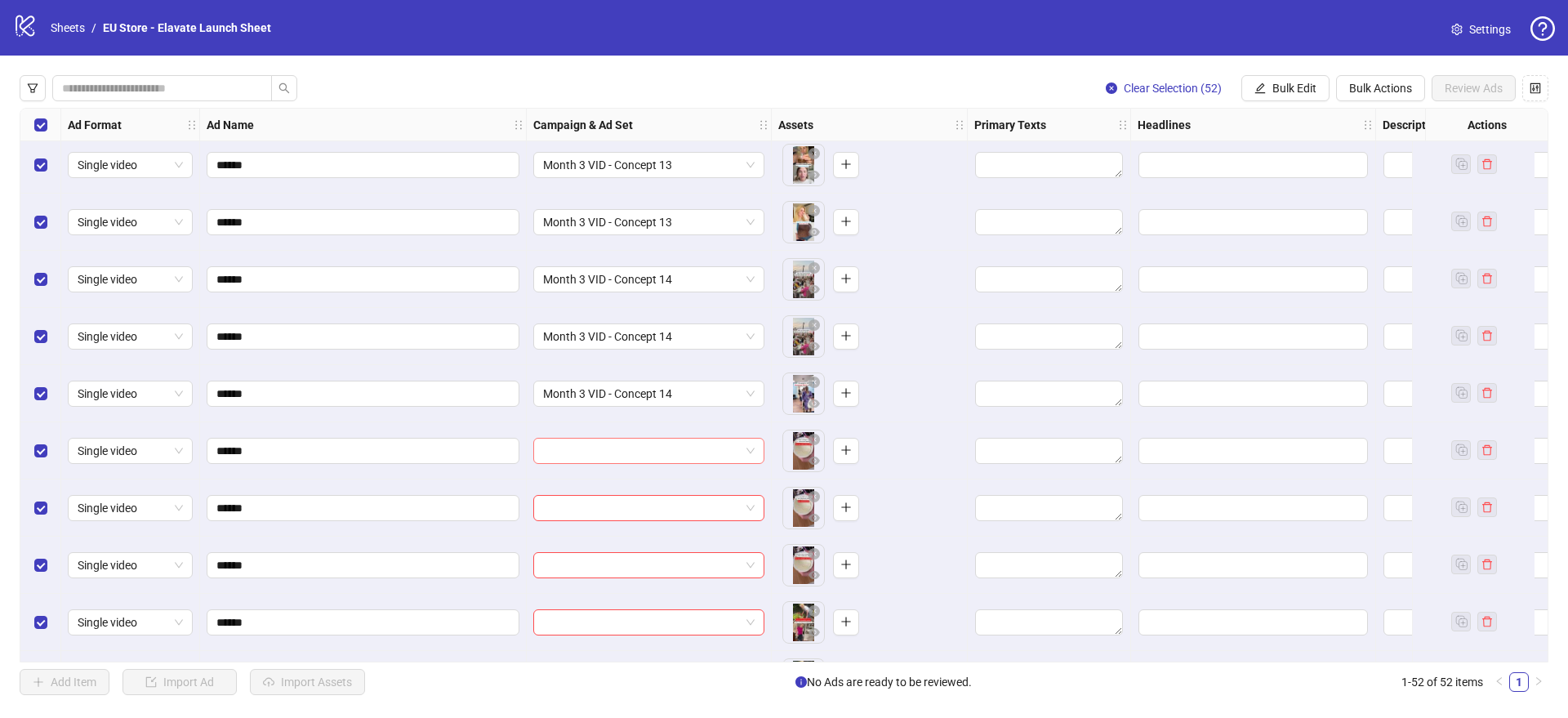
click at [581, 450] on input "search" at bounding box center [641, 451] width 197 height 25
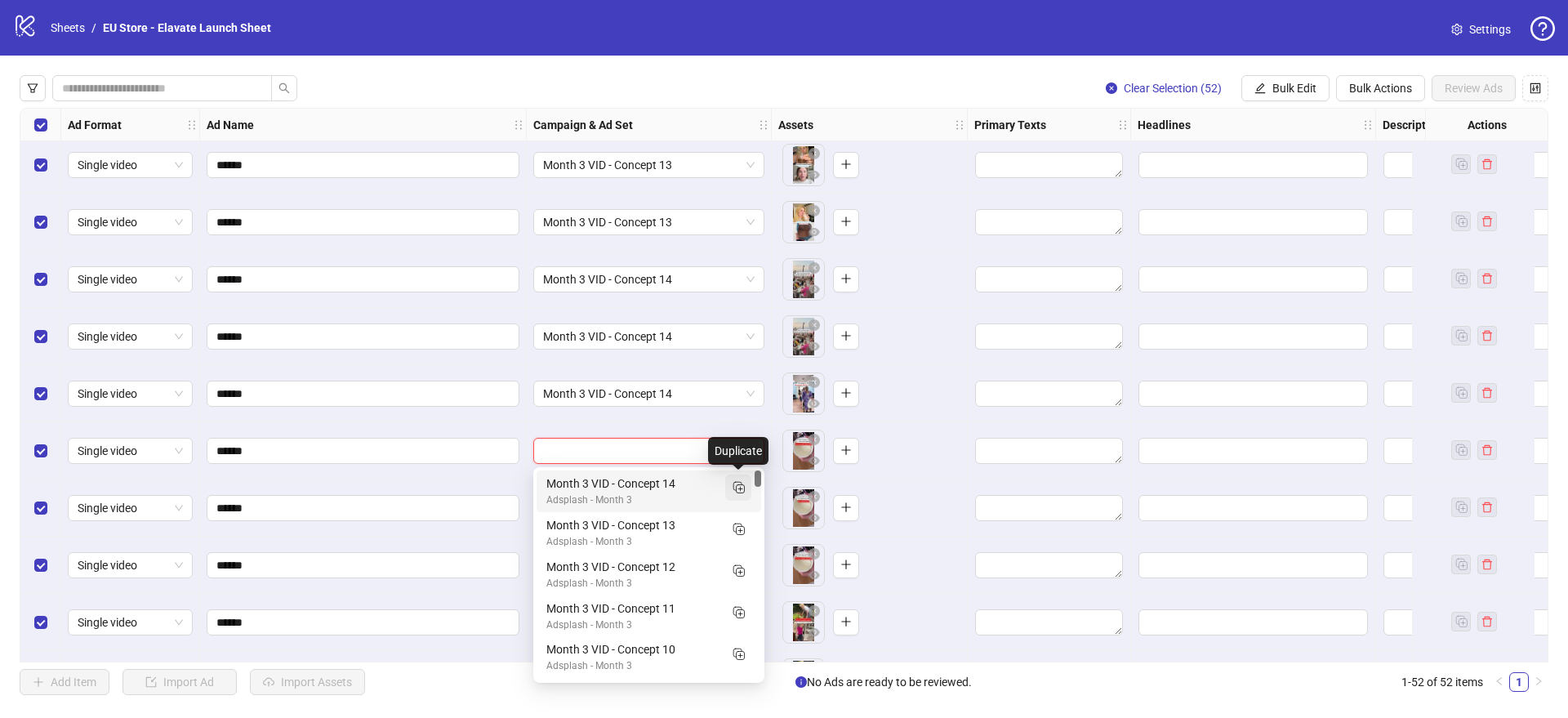
drag, startPoint x: 741, startPoint y: 484, endPoint x: 726, endPoint y: 477, distance: 16.6
click at [741, 485] on rect "Duplicate" at bounding box center [741, 489] width 8 height 8
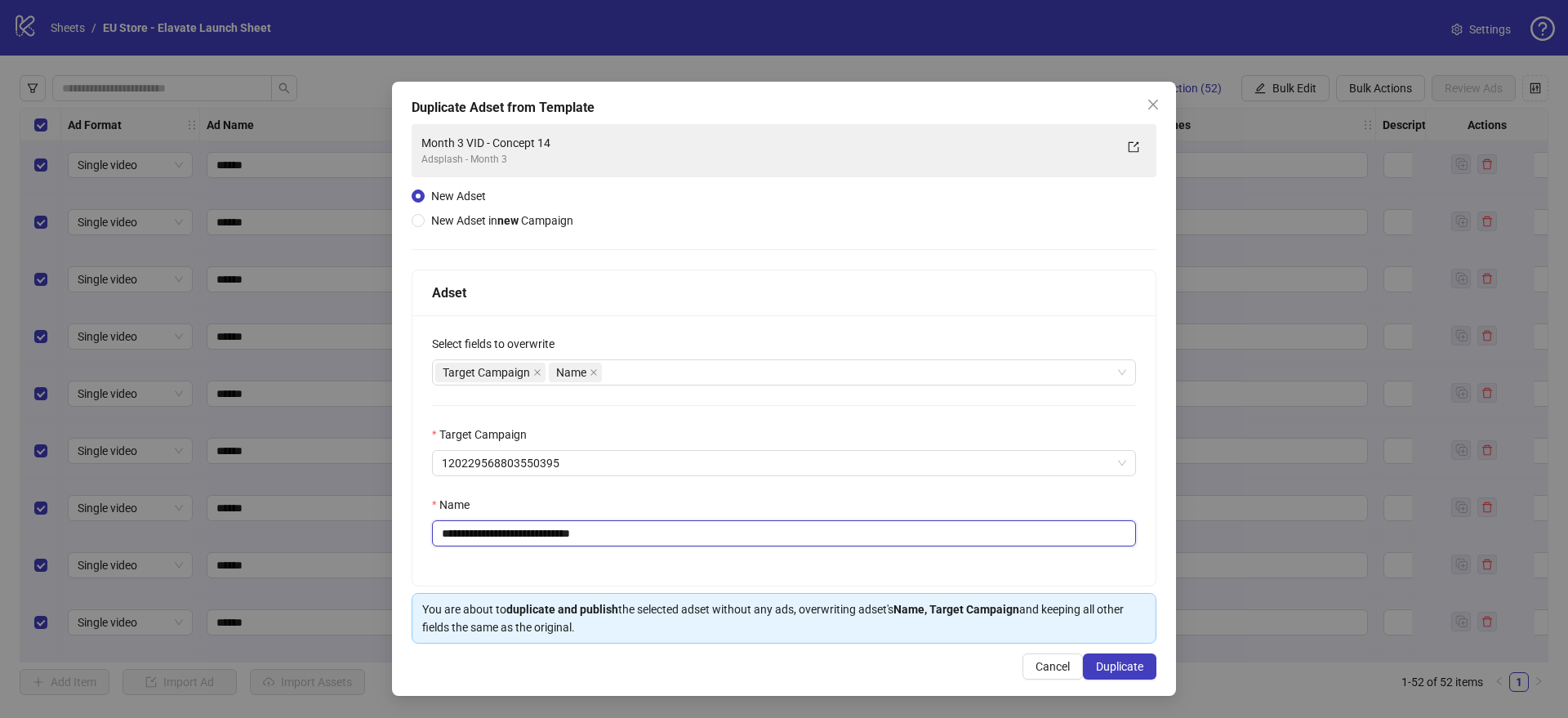
drag, startPoint x: 567, startPoint y: 536, endPoint x: 645, endPoint y: 543, distance: 78.3
click at [649, 543] on input "**********" at bounding box center [784, 534] width 704 height 26
type input "**********"
click at [1139, 663] on span "Duplicate" at bounding box center [1120, 667] width 47 height 13
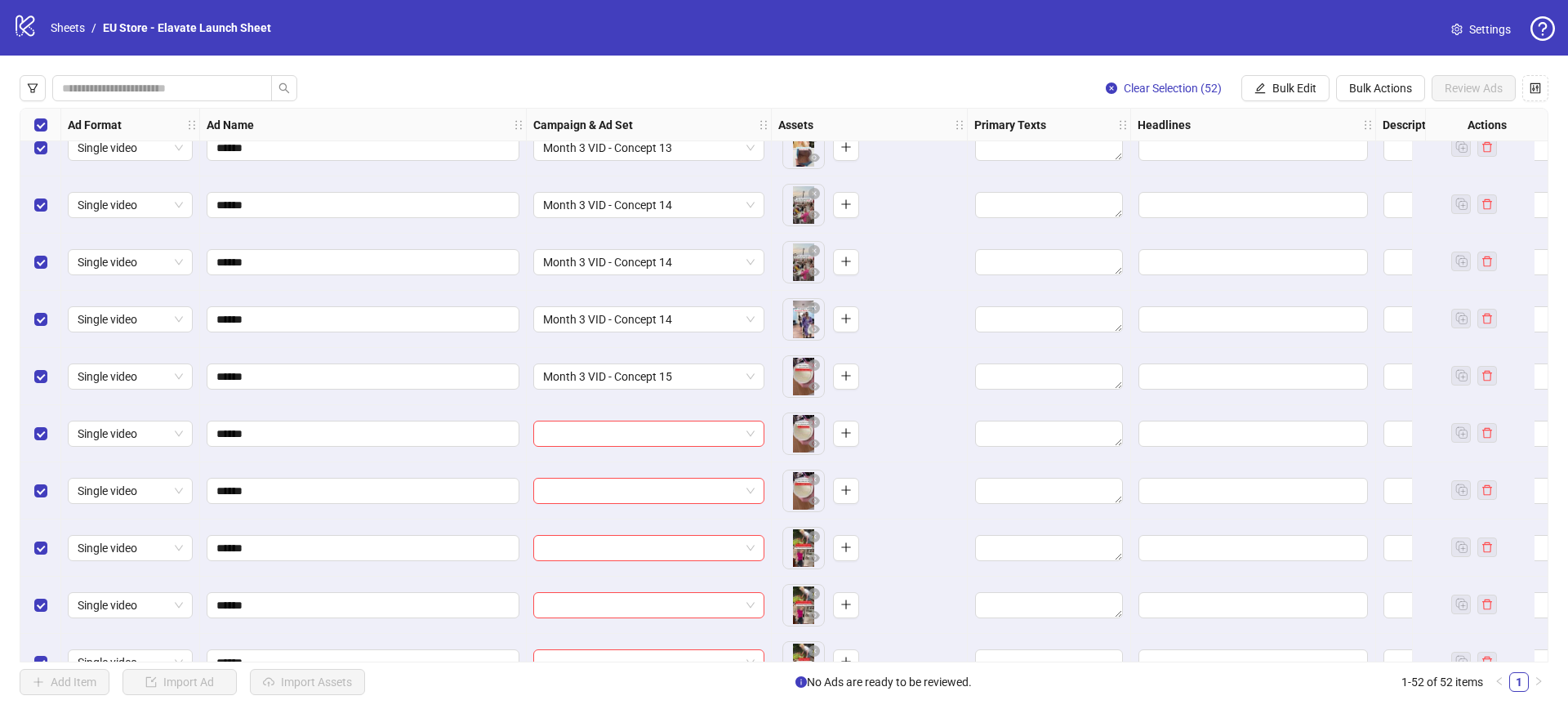
scroll to position [2366, 0]
click at [634, 428] on input "search" at bounding box center [641, 433] width 197 height 25
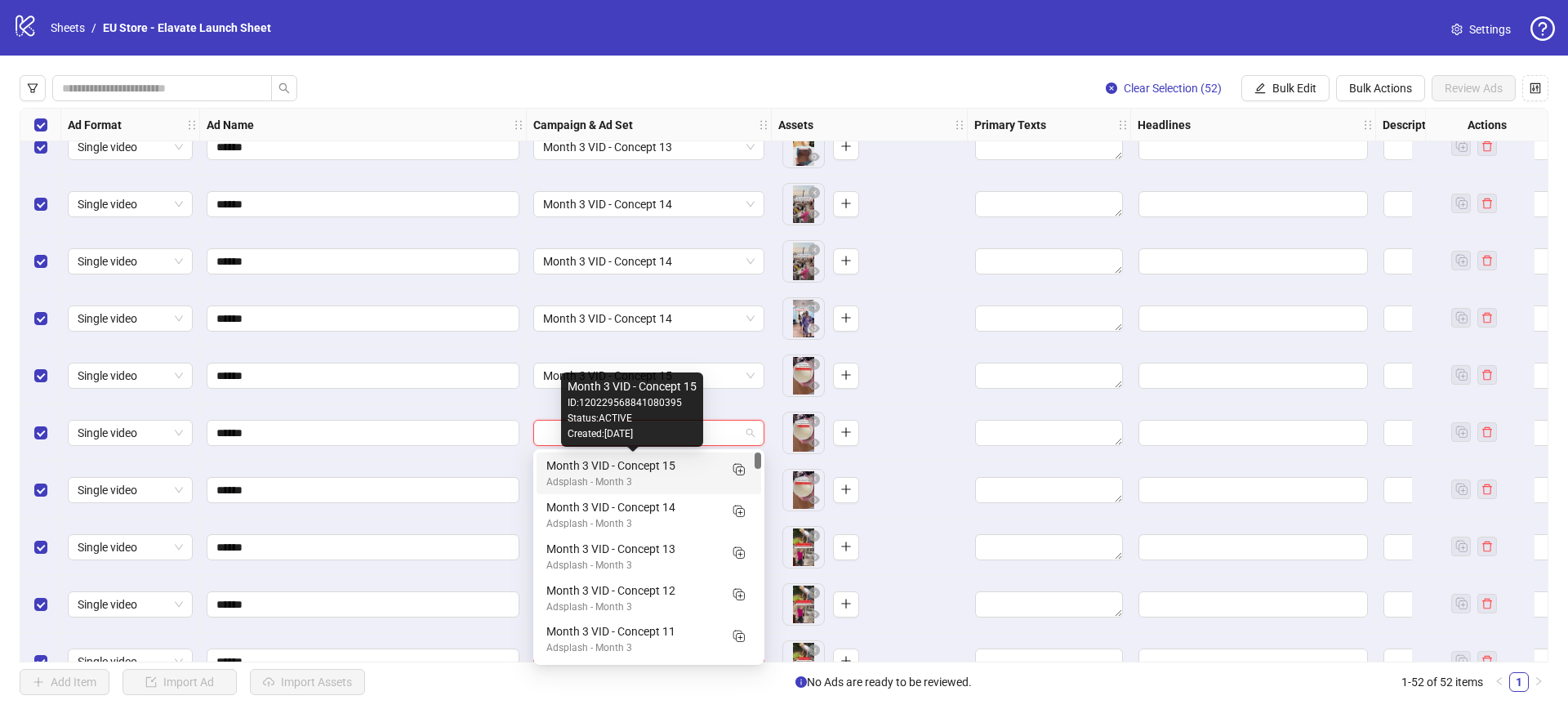
click at [592, 466] on div "Month 3 VID - Concept 15" at bounding box center [632, 466] width 172 height 18
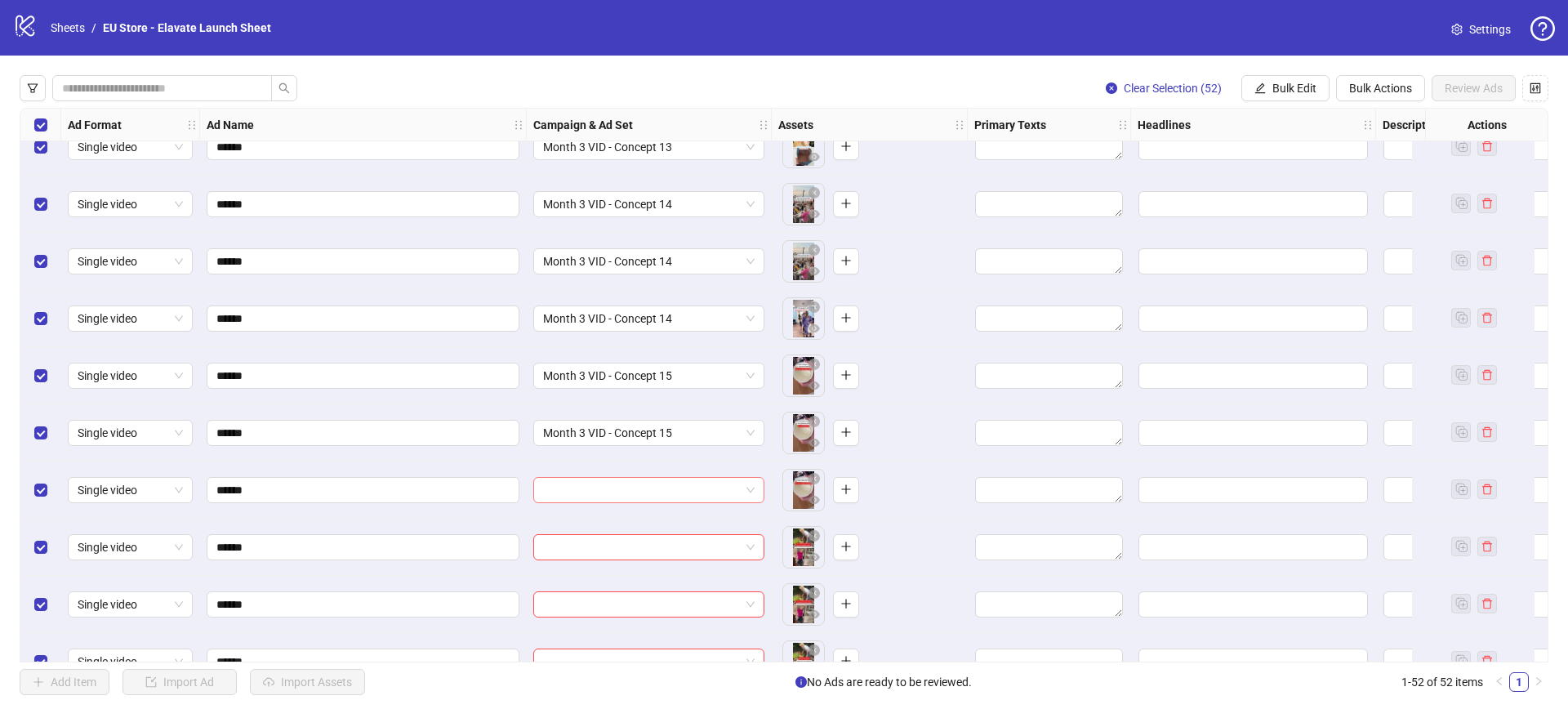
click at [590, 493] on input "search" at bounding box center [641, 490] width 197 height 25
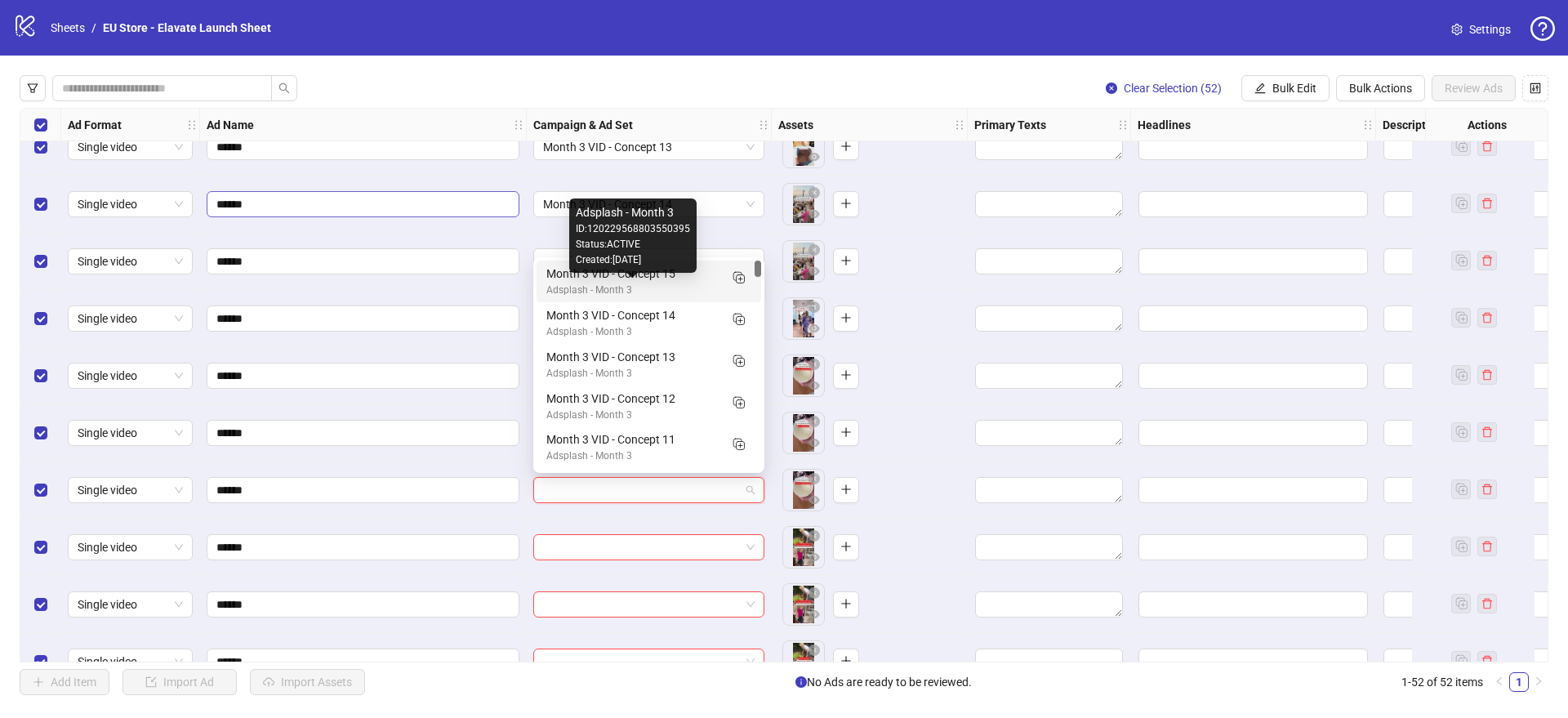
drag, startPoint x: 599, startPoint y: 287, endPoint x: 410, endPoint y: 201, distance: 207.6
click at [599, 287] on div "Adsplash - Month 3" at bounding box center [632, 290] width 172 height 16
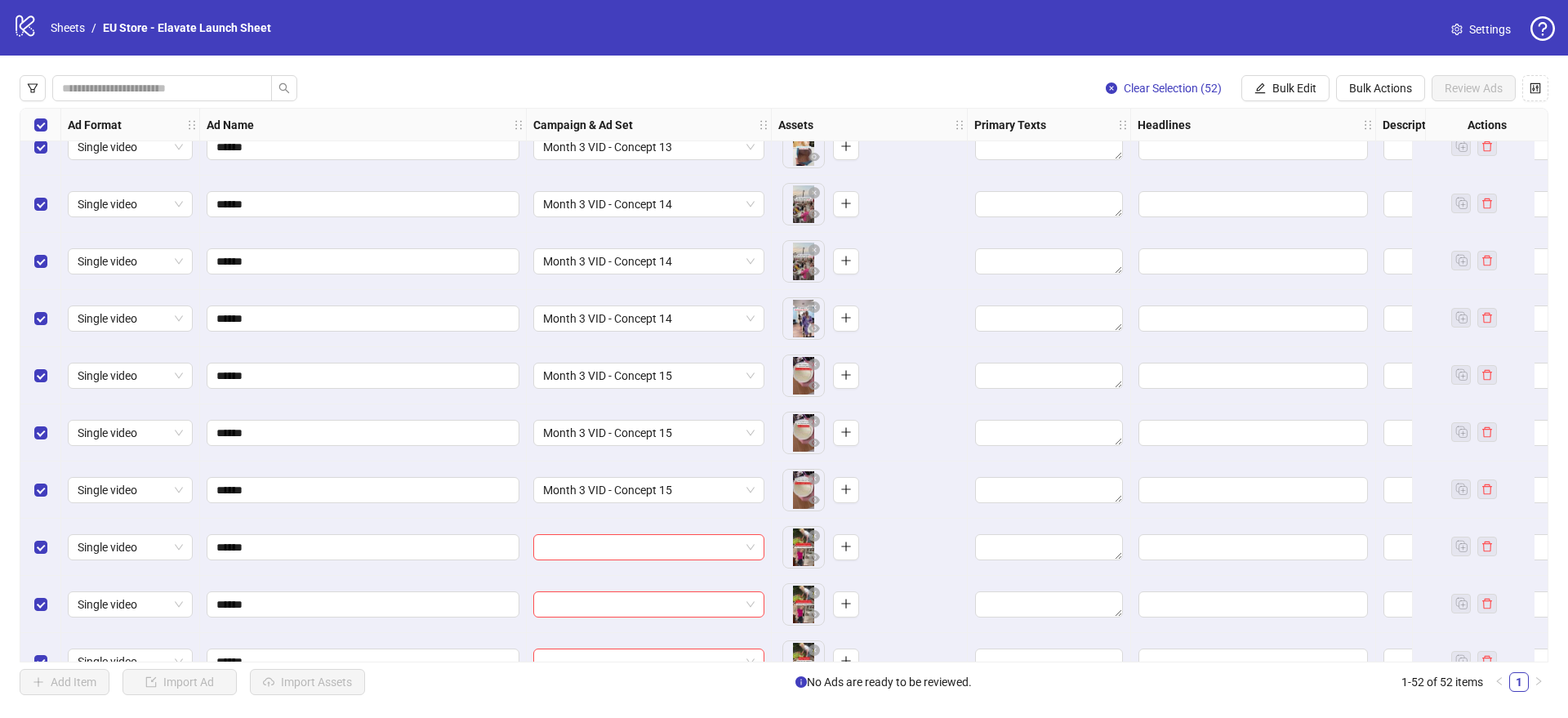
scroll to position [2458, 0]
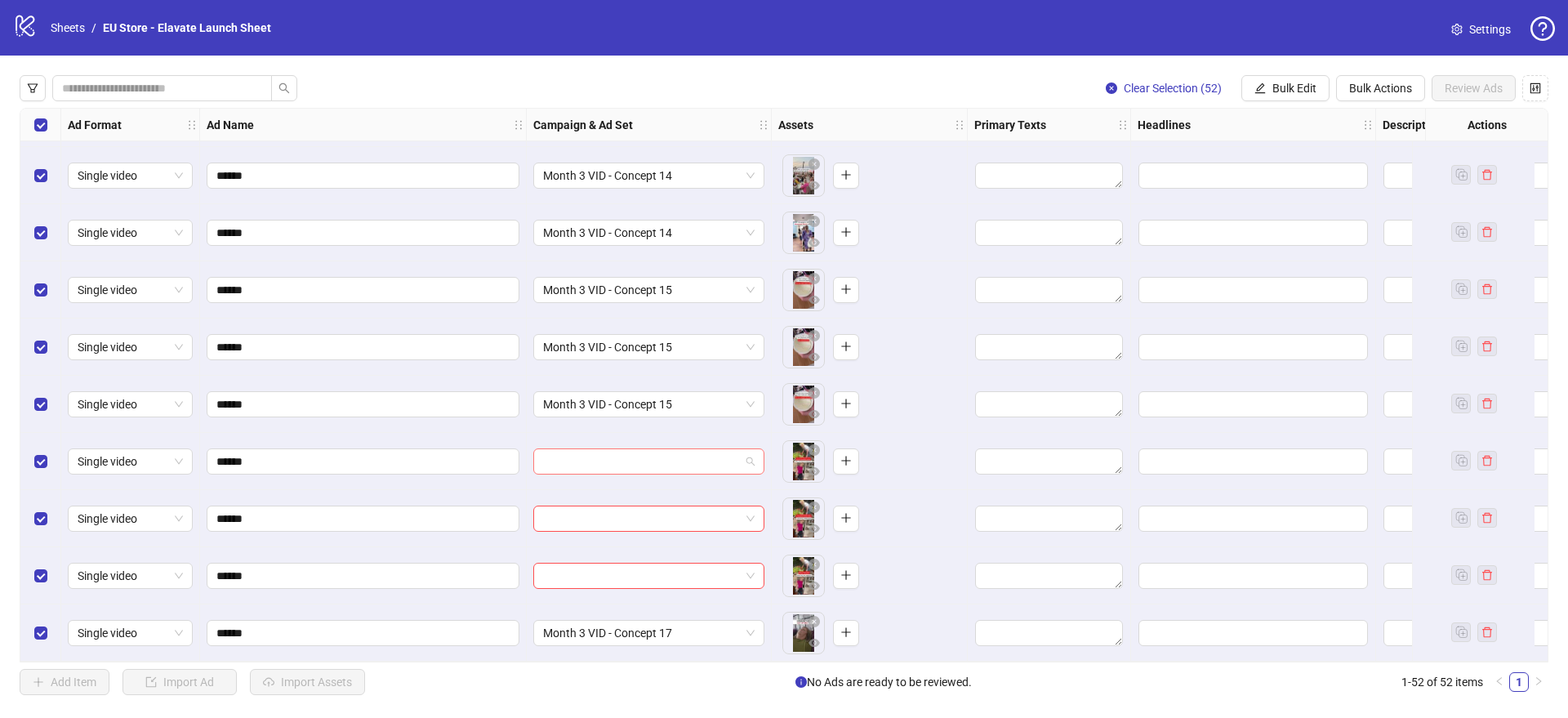
drag, startPoint x: 639, startPoint y: 459, endPoint x: 698, endPoint y: 451, distance: 59.5
click at [639, 459] on input "search" at bounding box center [641, 462] width 197 height 25
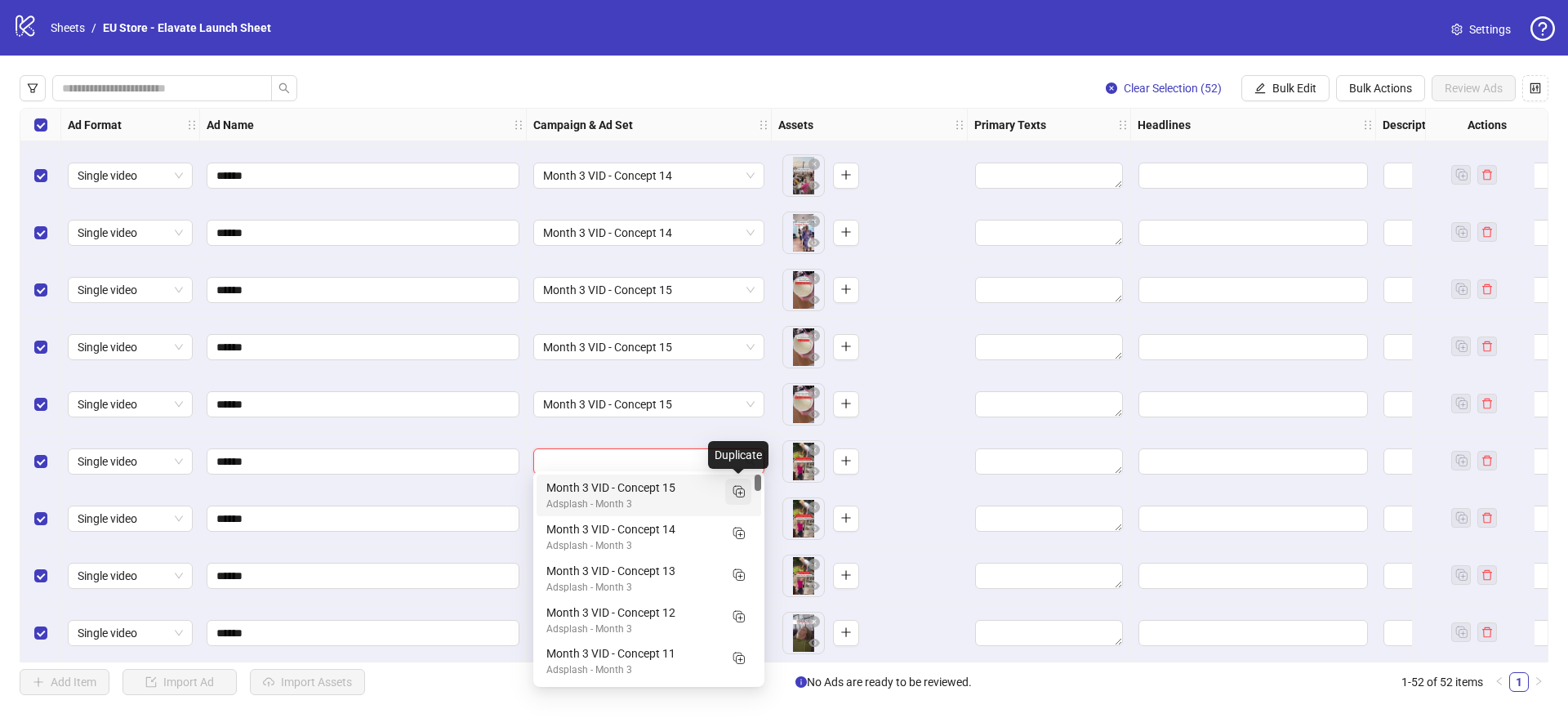
drag, startPoint x: 737, startPoint y: 486, endPoint x: 729, endPoint y: 482, distance: 8.9
click at [737, 486] on icon "Duplicate" at bounding box center [738, 491] width 17 height 17
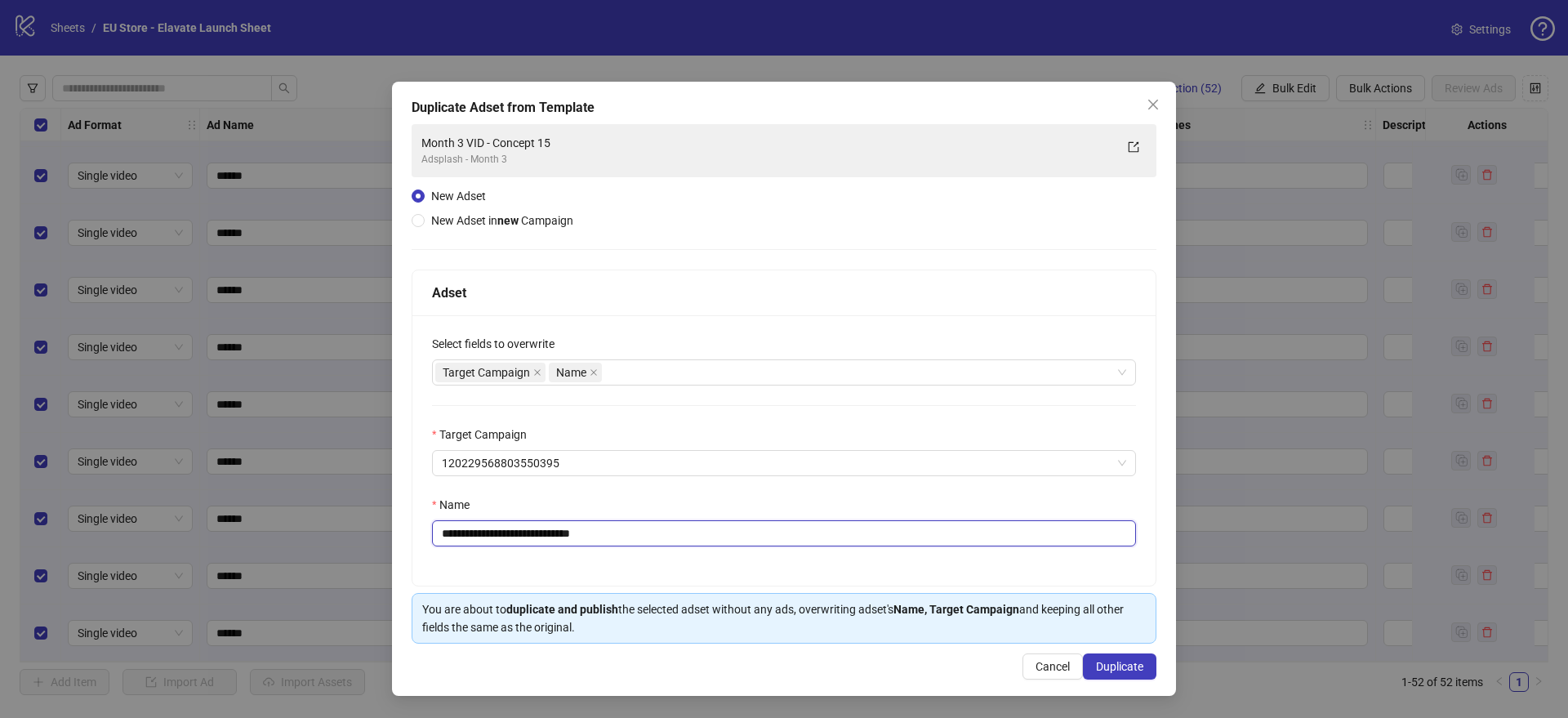
drag, startPoint x: 566, startPoint y: 531, endPoint x: 640, endPoint y: 531, distance: 74.0
click at [641, 534] on input "**********" at bounding box center [784, 534] width 704 height 26
type input "**********"
click at [1108, 662] on span "Duplicate" at bounding box center [1120, 667] width 47 height 13
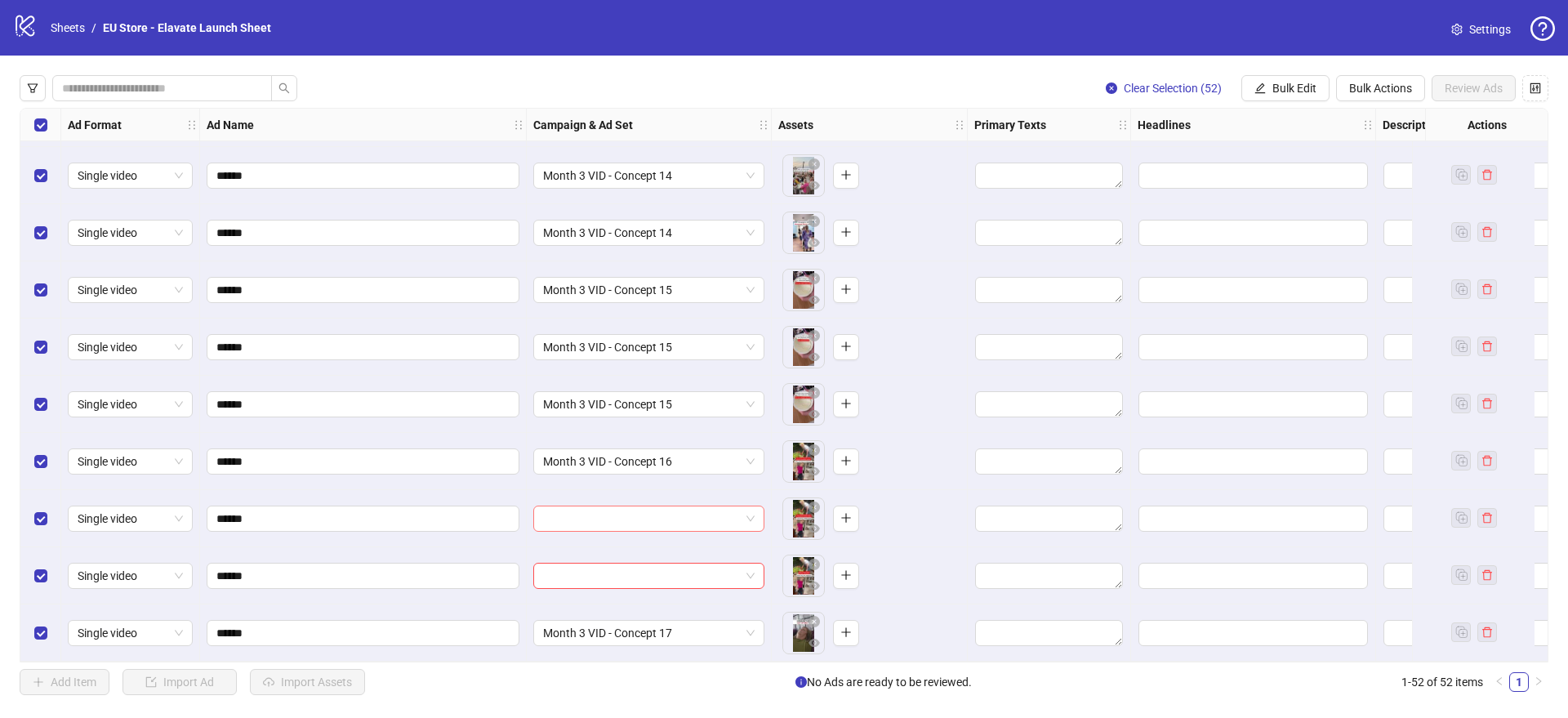
click at [695, 506] on input "search" at bounding box center [641, 519] width 197 height 25
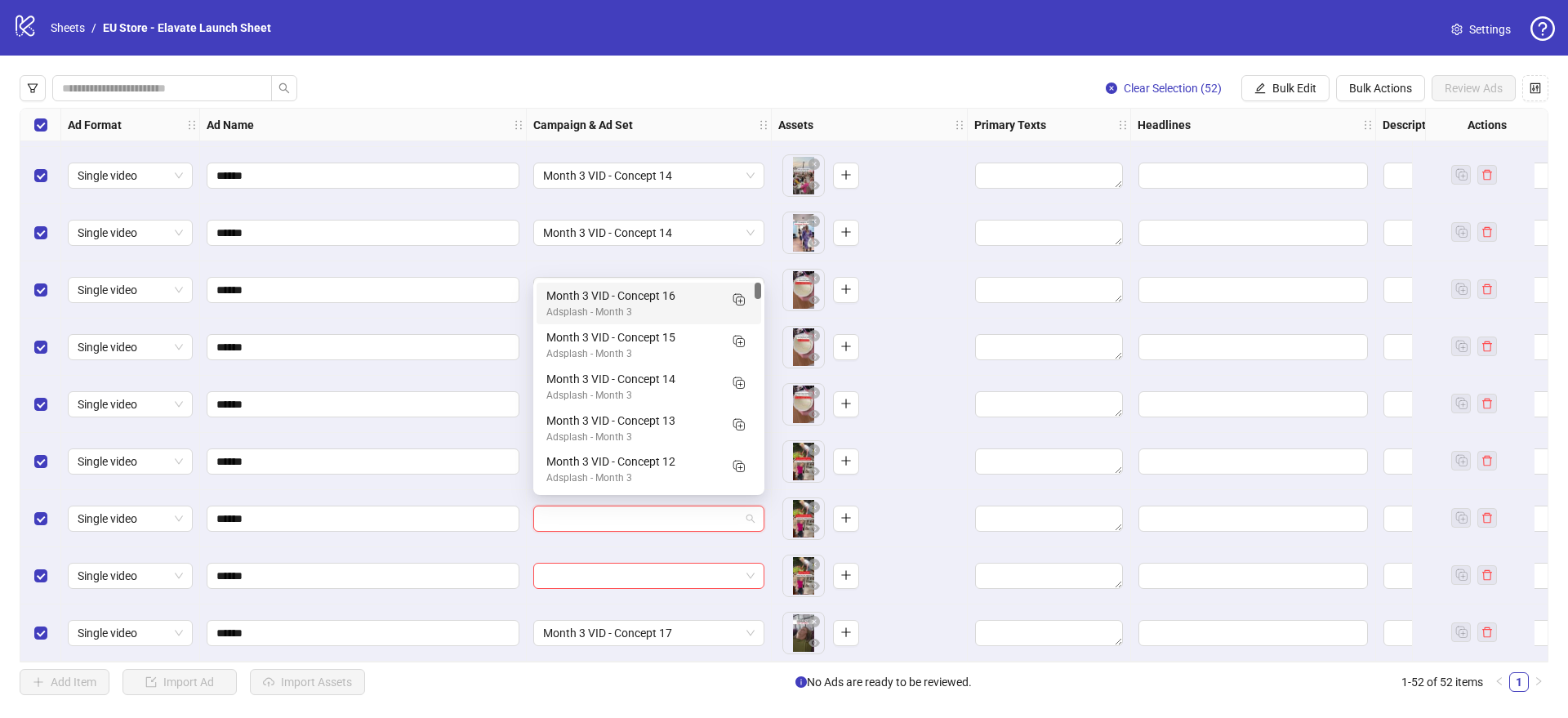
click at [655, 305] on div "Adsplash - Month 3" at bounding box center [632, 312] width 172 height 16
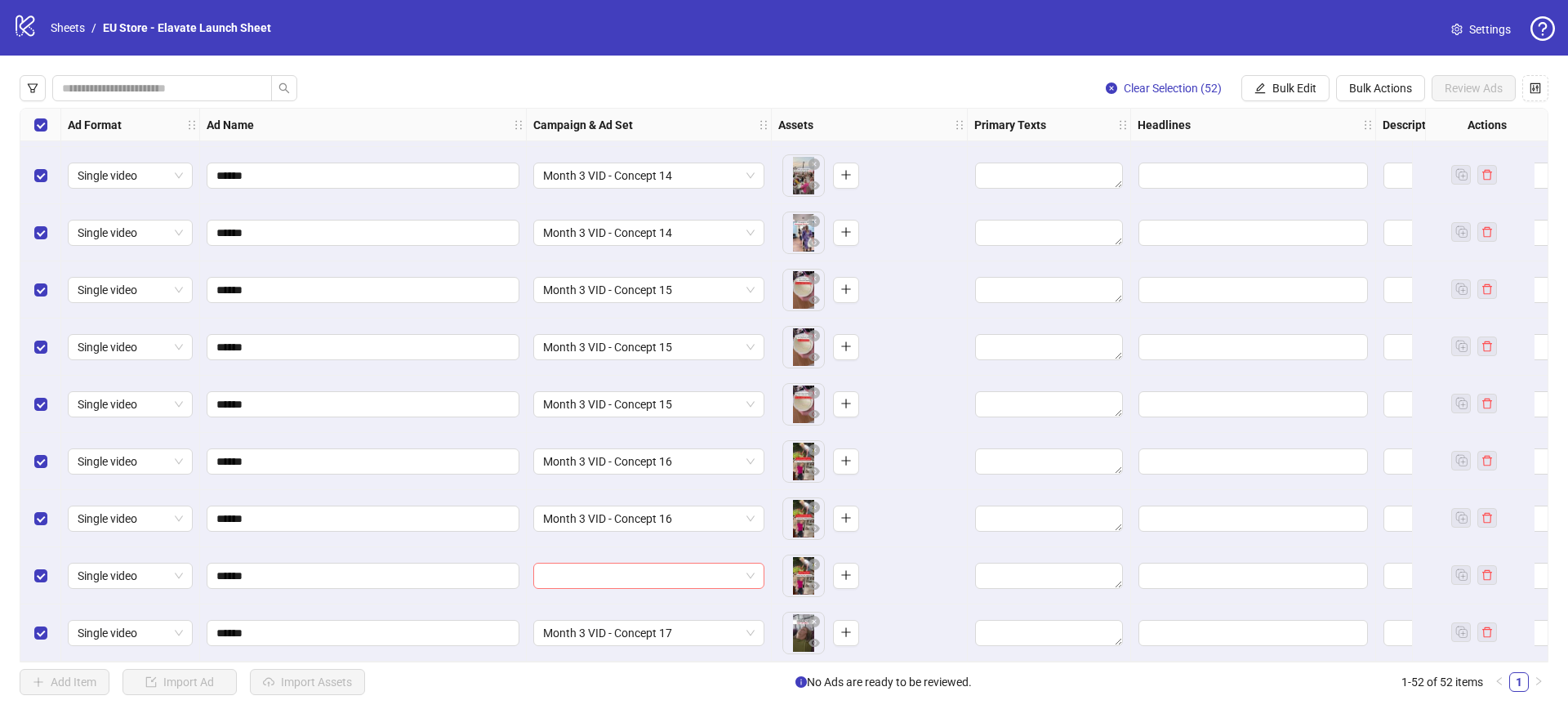
click at [593, 563] on input "search" at bounding box center [641, 576] width 197 height 25
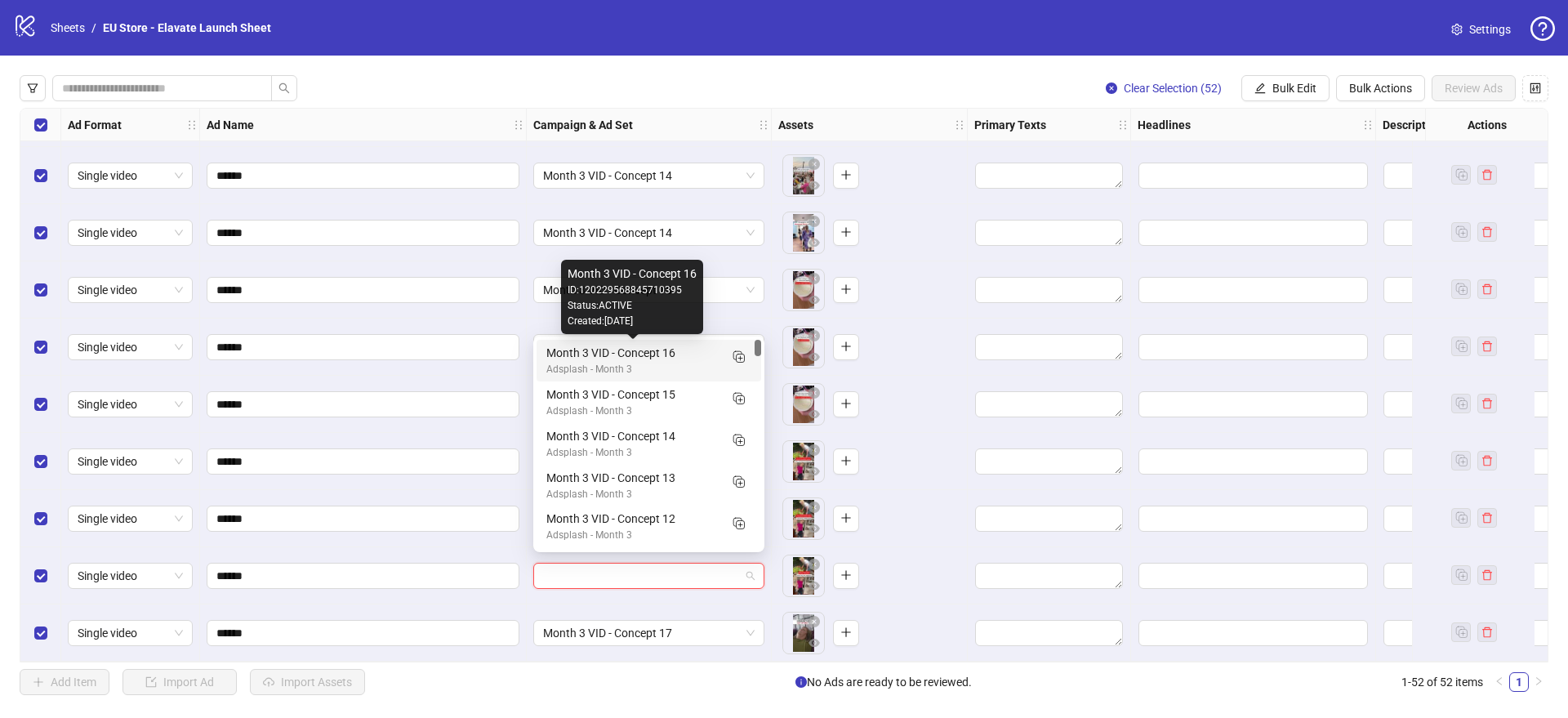
drag, startPoint x: 638, startPoint y: 349, endPoint x: 635, endPoint y: 361, distance: 12.4
click at [637, 350] on div "Month 3 VID - Concept 16" at bounding box center [632, 353] width 172 height 18
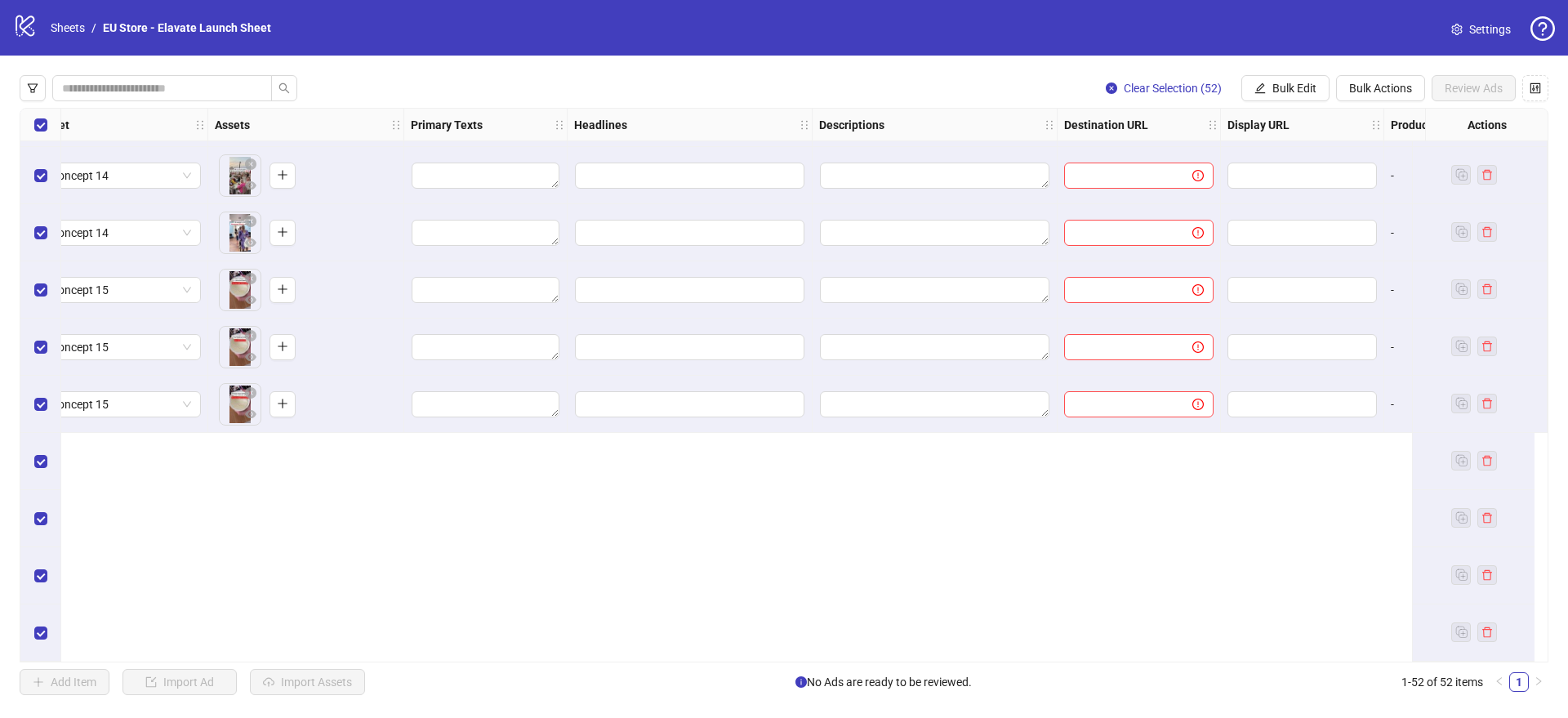
scroll to position [0, 563]
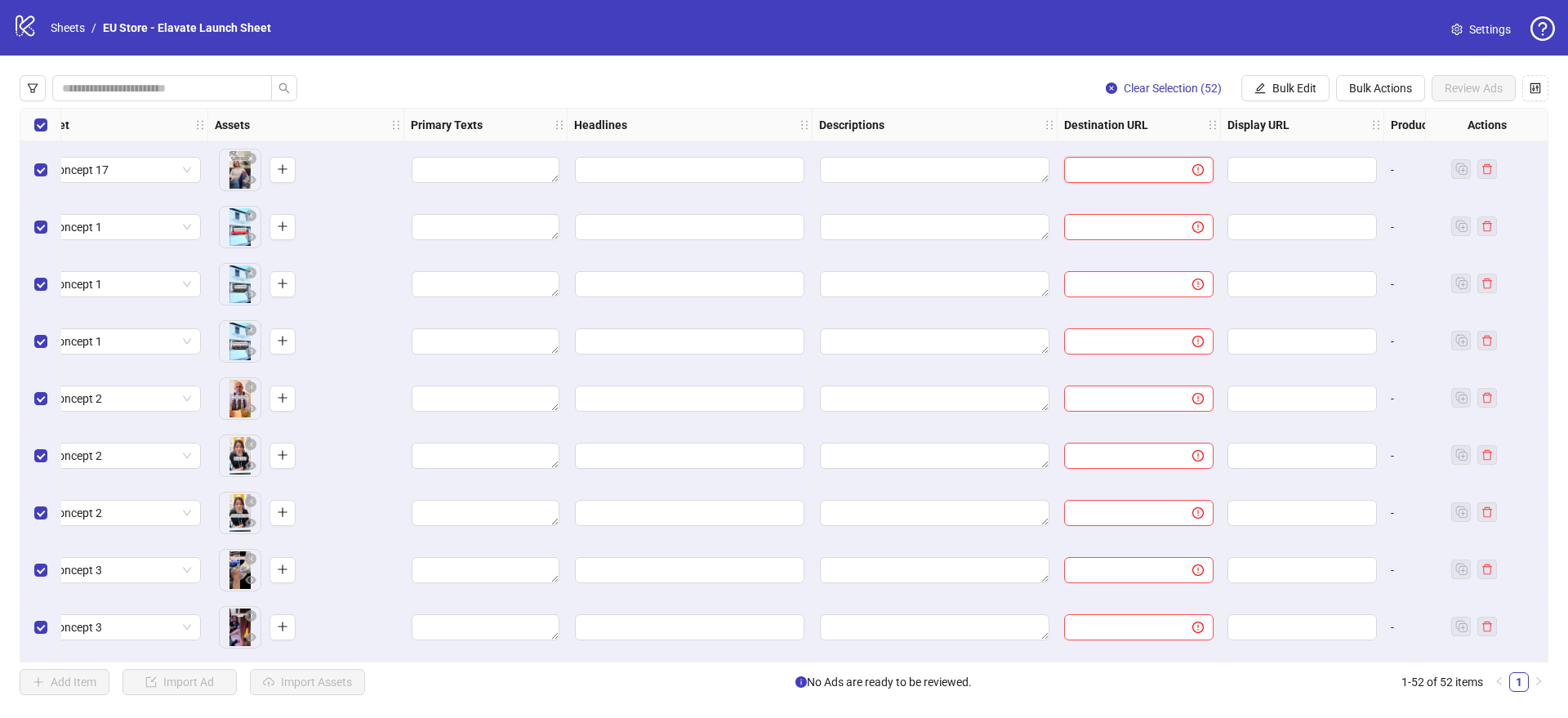
click at [1130, 173] on input "text" at bounding box center [1121, 170] width 95 height 18
paste input "**********"
type input "**********"
click at [1303, 86] on span "Bulk Edit" at bounding box center [1294, 89] width 44 height 13
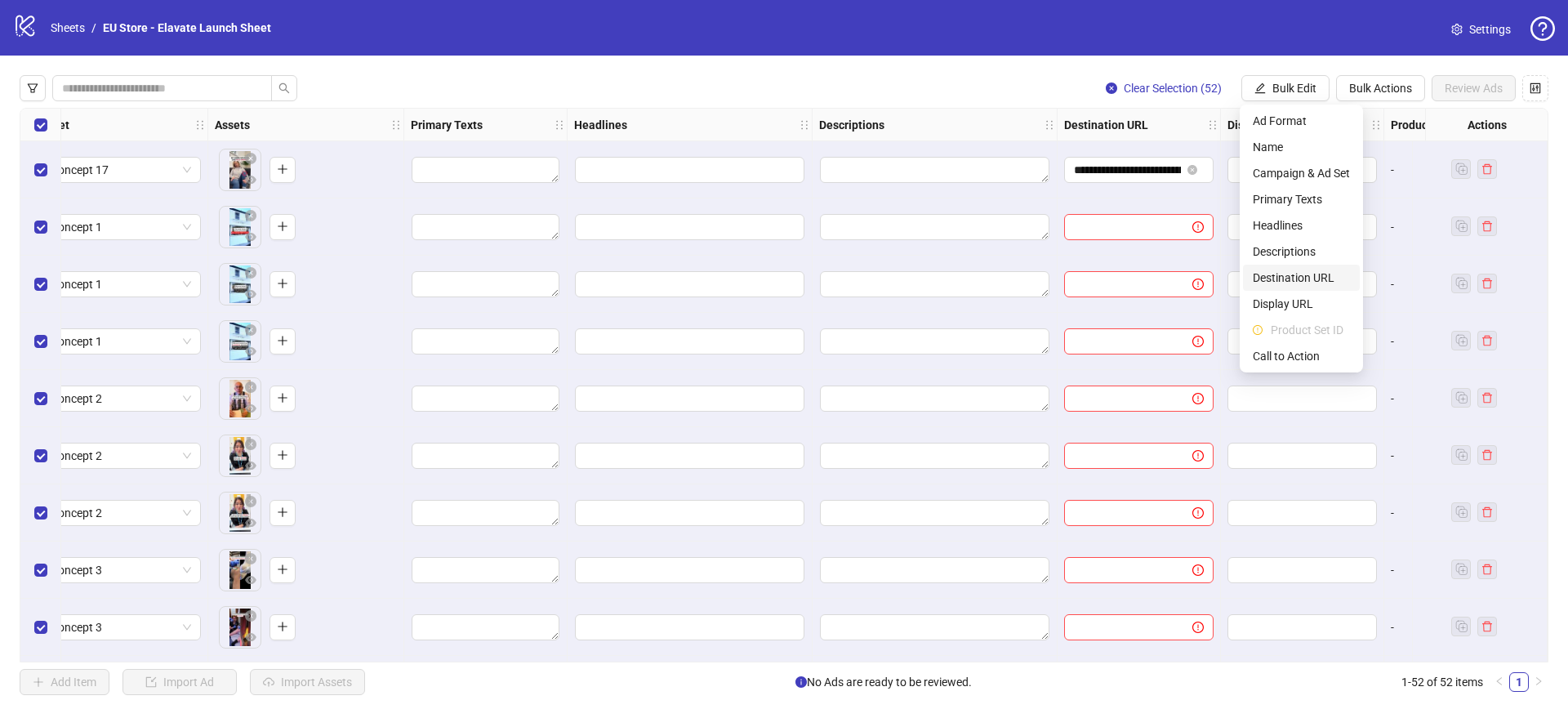
click at [1292, 277] on span "Destination URL" at bounding box center [1301, 278] width 97 height 18
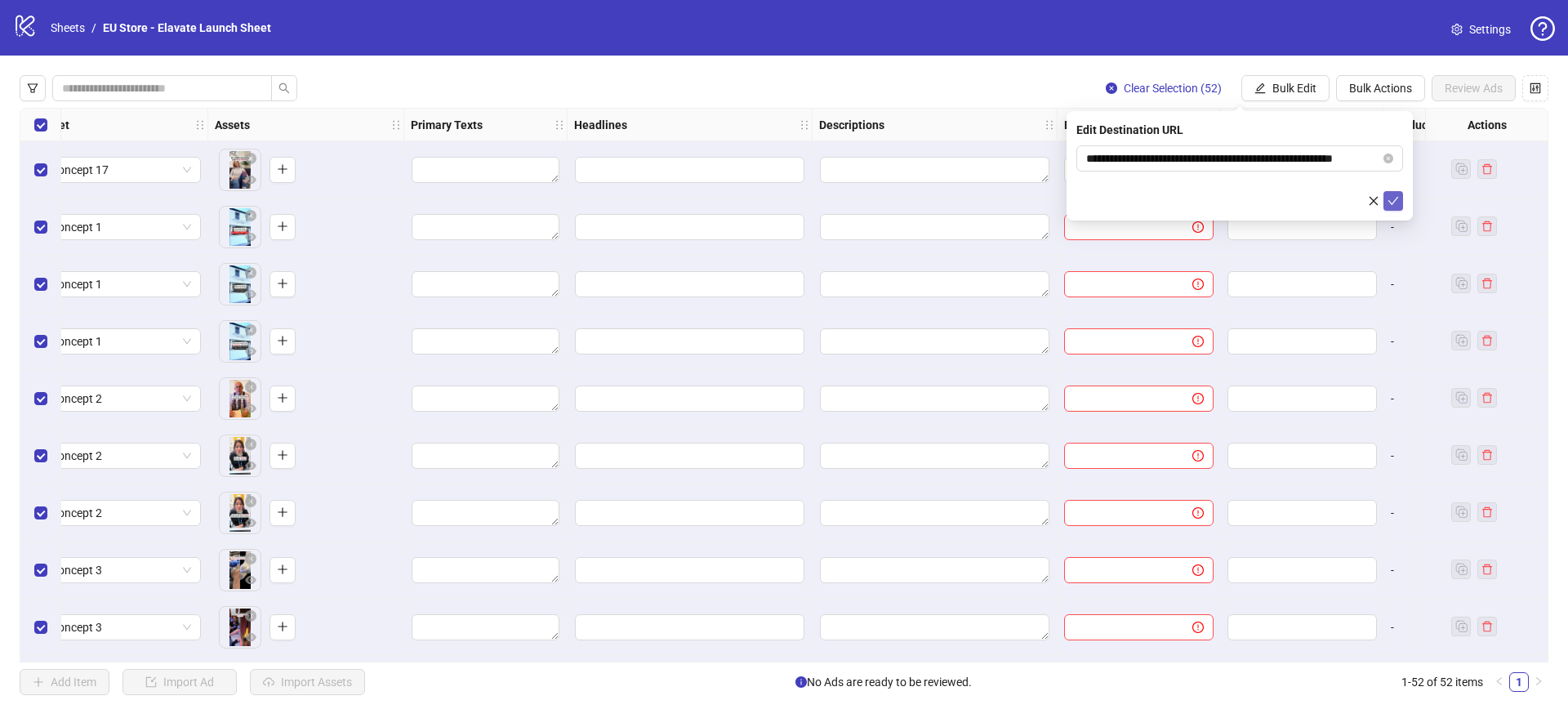
click at [1391, 199] on icon "check" at bounding box center [1393, 201] width 12 height 12
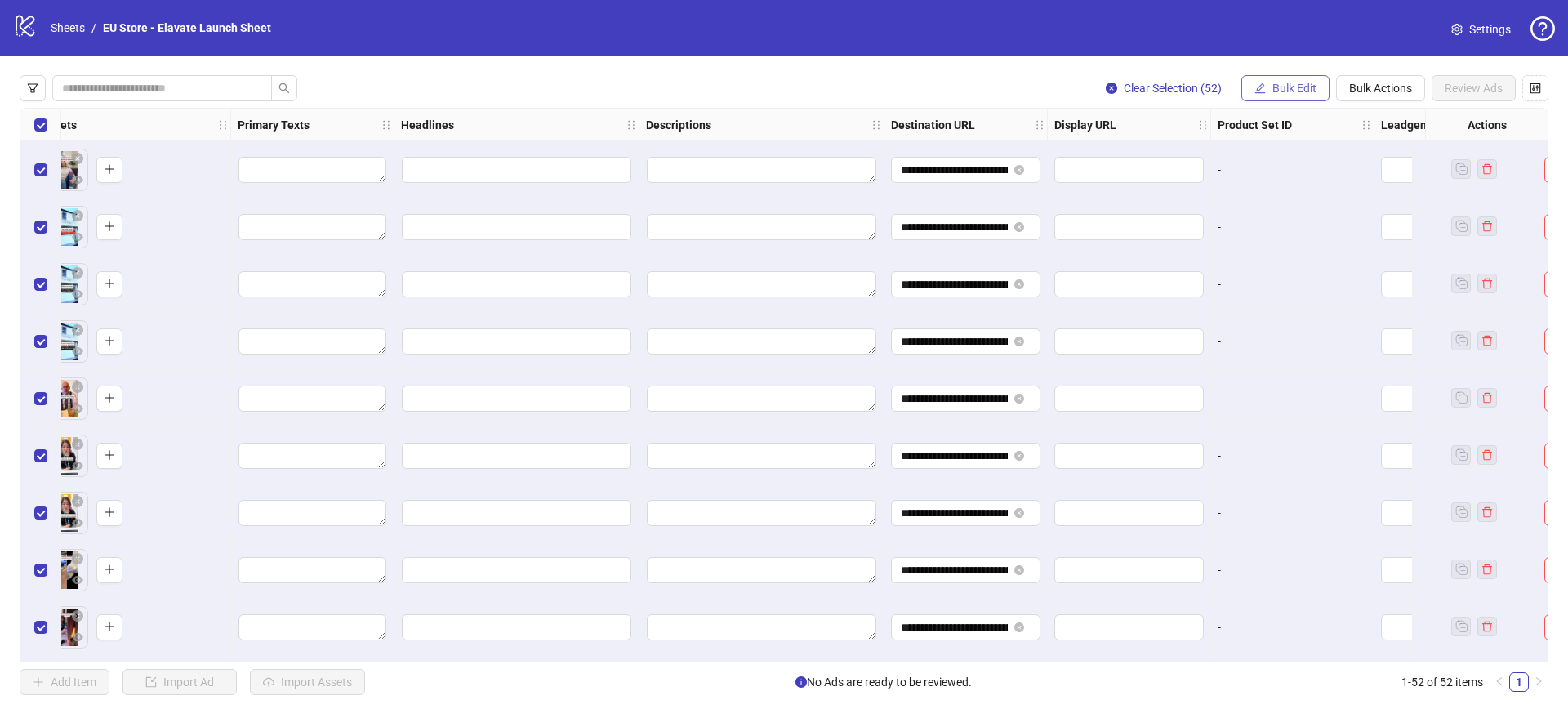
scroll to position [0, 738]
click at [1304, 89] on span "Bulk Edit" at bounding box center [1294, 89] width 44 height 13
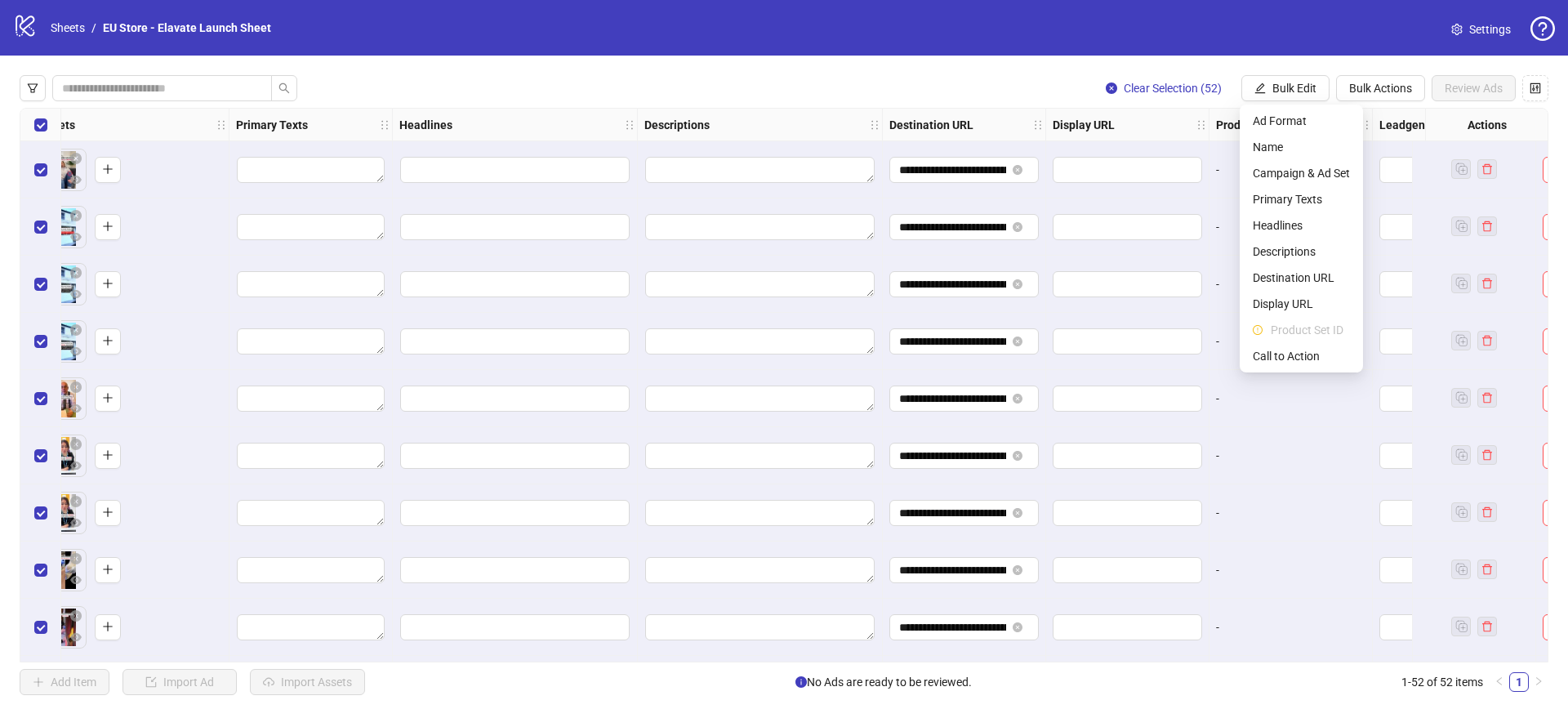
scroll to position [0, 993]
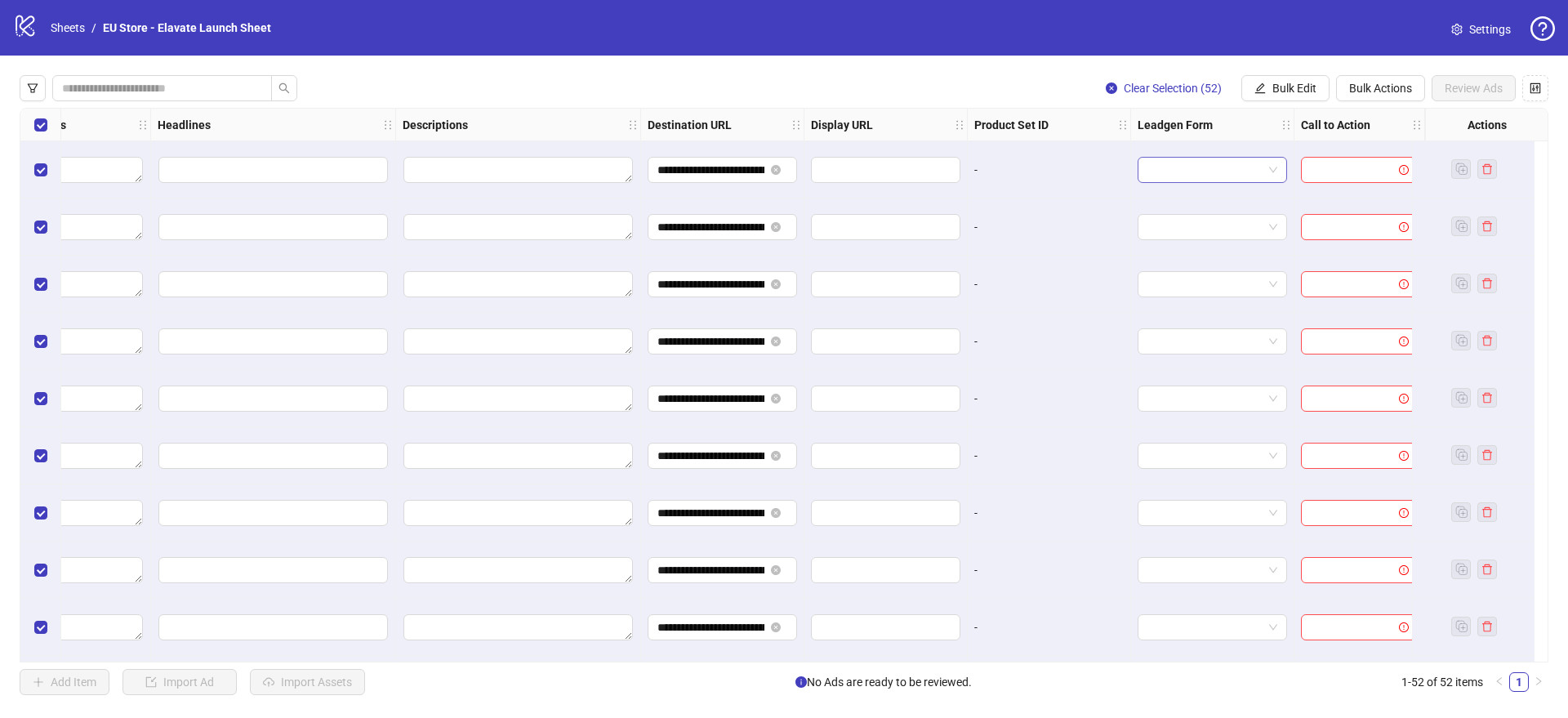
drag, startPoint x: 1017, startPoint y: 183, endPoint x: 1129, endPoint y: 180, distance: 112.0
click at [1019, 183] on div "-" at bounding box center [1049, 170] width 163 height 57
click at [1332, 175] on input "search" at bounding box center [1352, 170] width 83 height 25
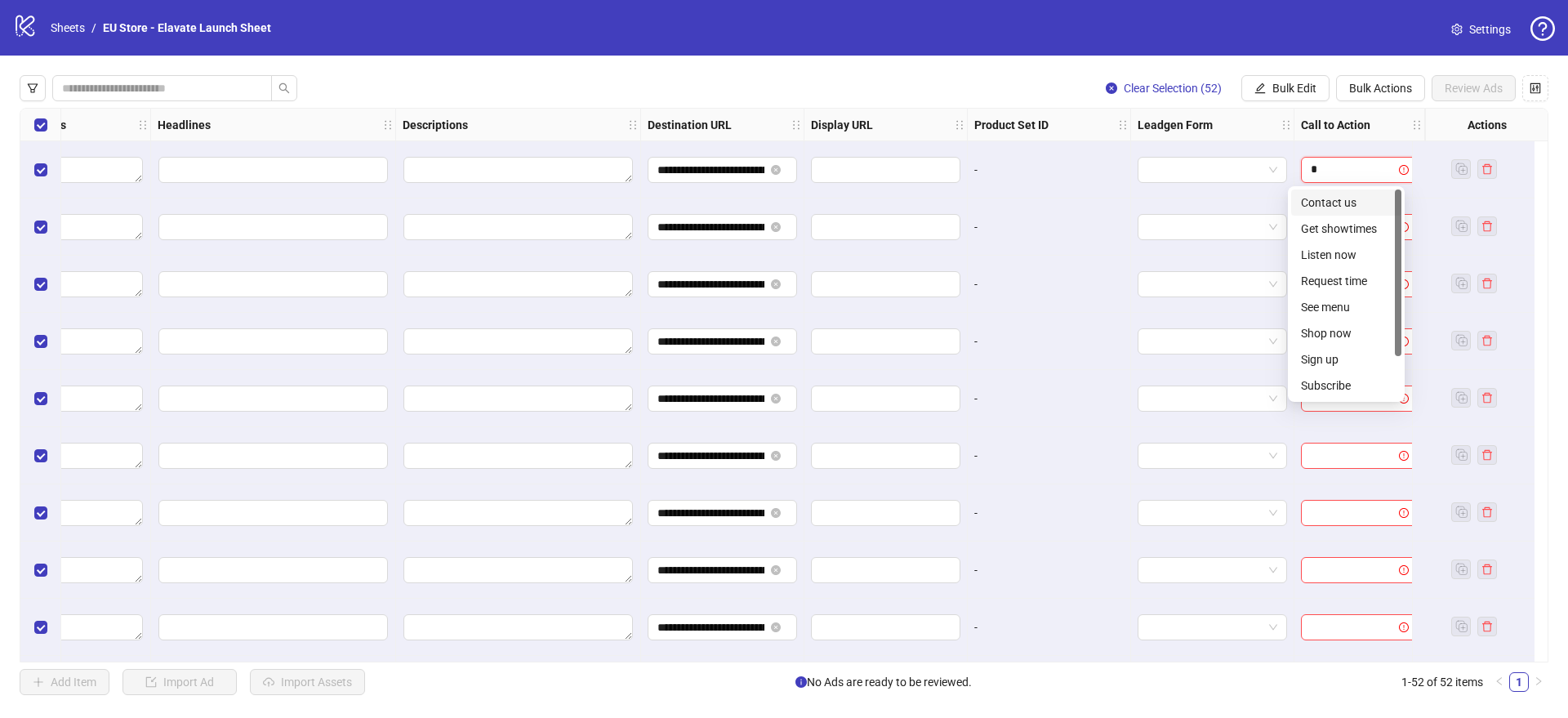
type input "**"
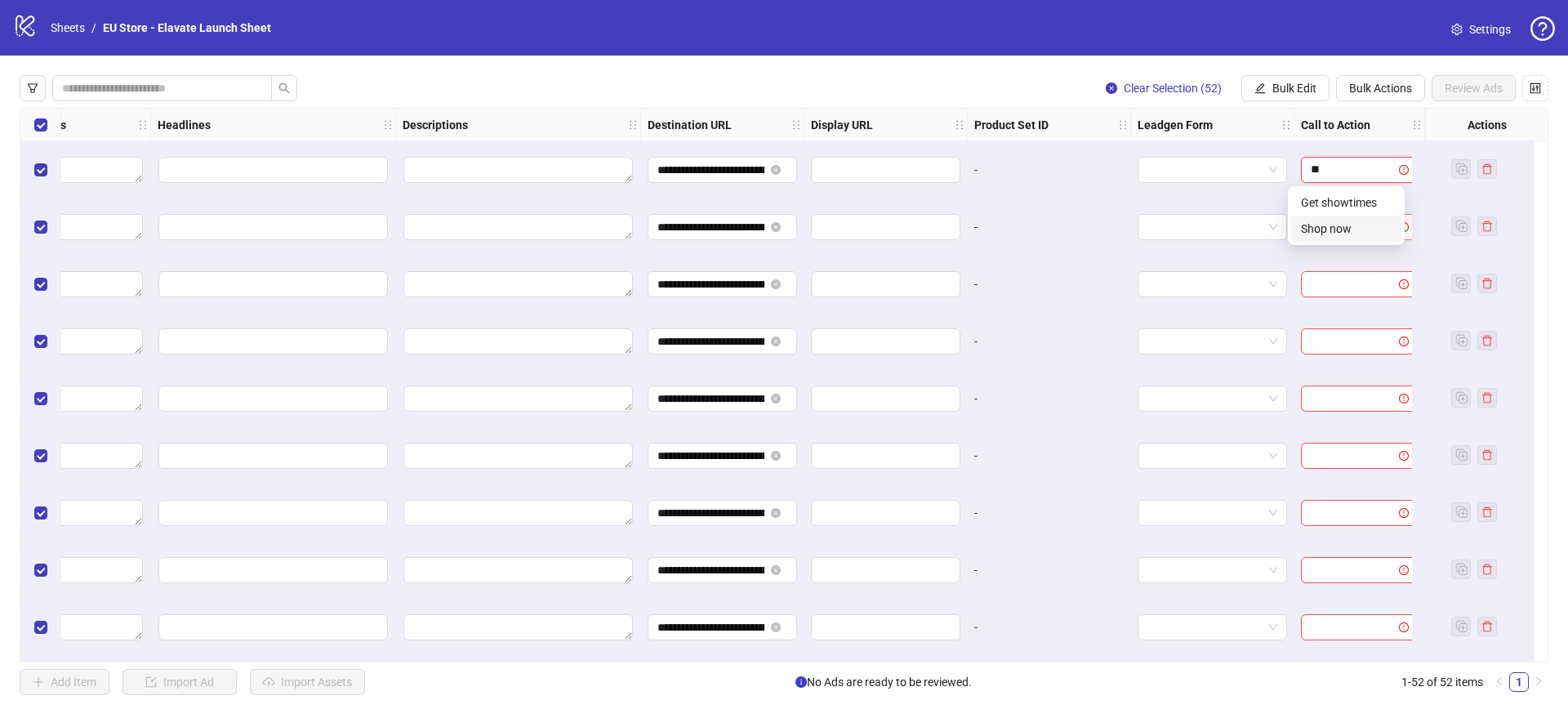
click at [1356, 220] on div "Shop now" at bounding box center [1346, 229] width 91 height 18
click at [1298, 92] on span "Bulk Edit" at bounding box center [1294, 89] width 44 height 13
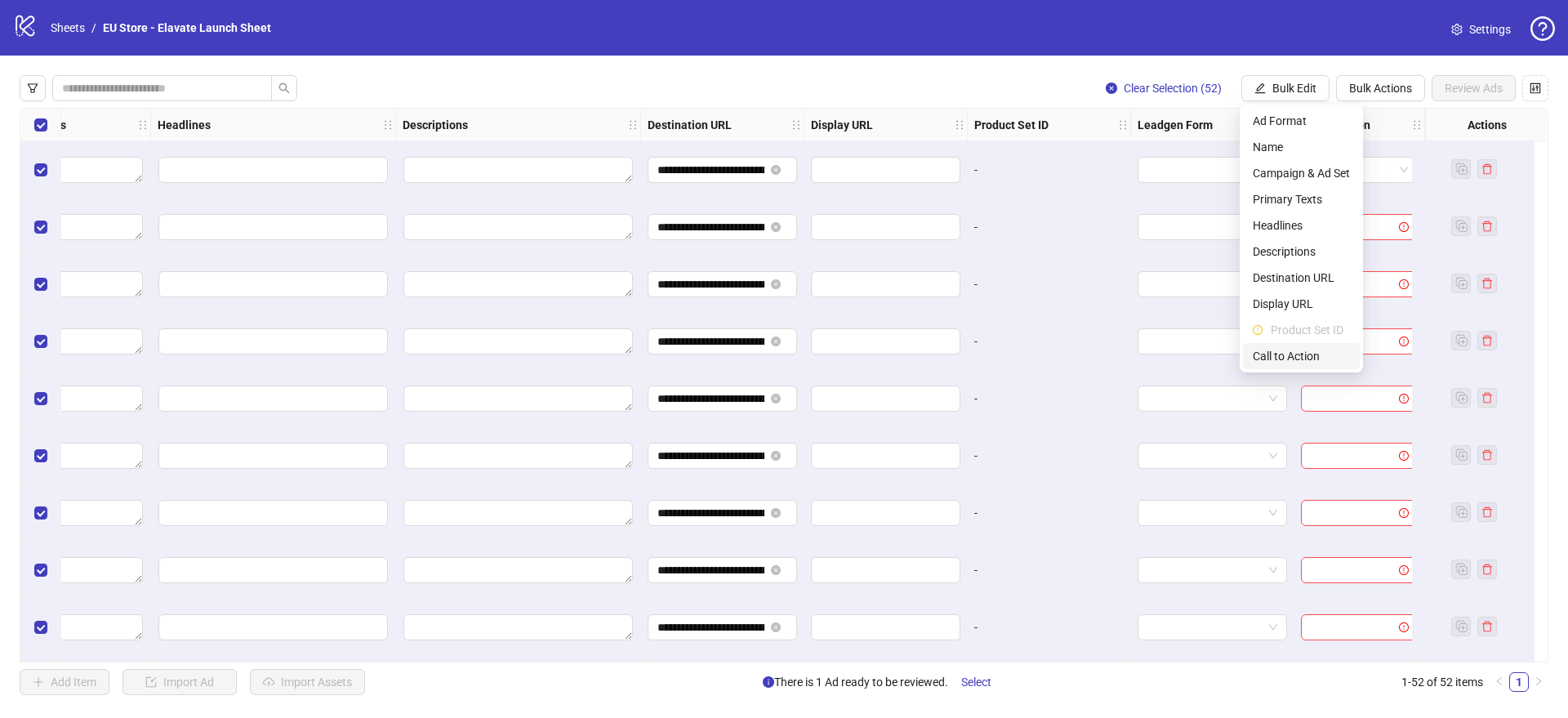
click at [1297, 350] on span "Call to Action" at bounding box center [1301, 356] width 97 height 18
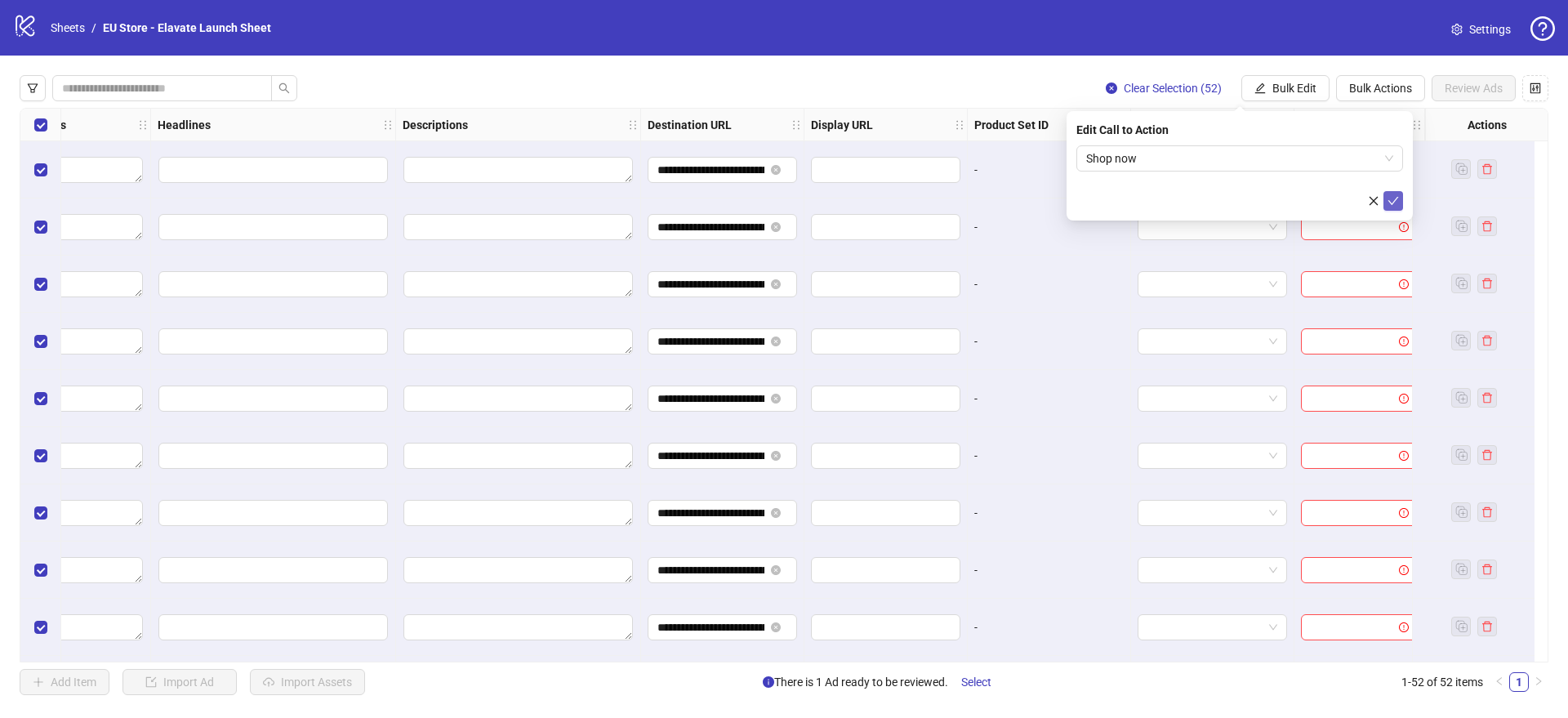
click at [1396, 200] on icon "check" at bounding box center [1393, 201] width 12 height 12
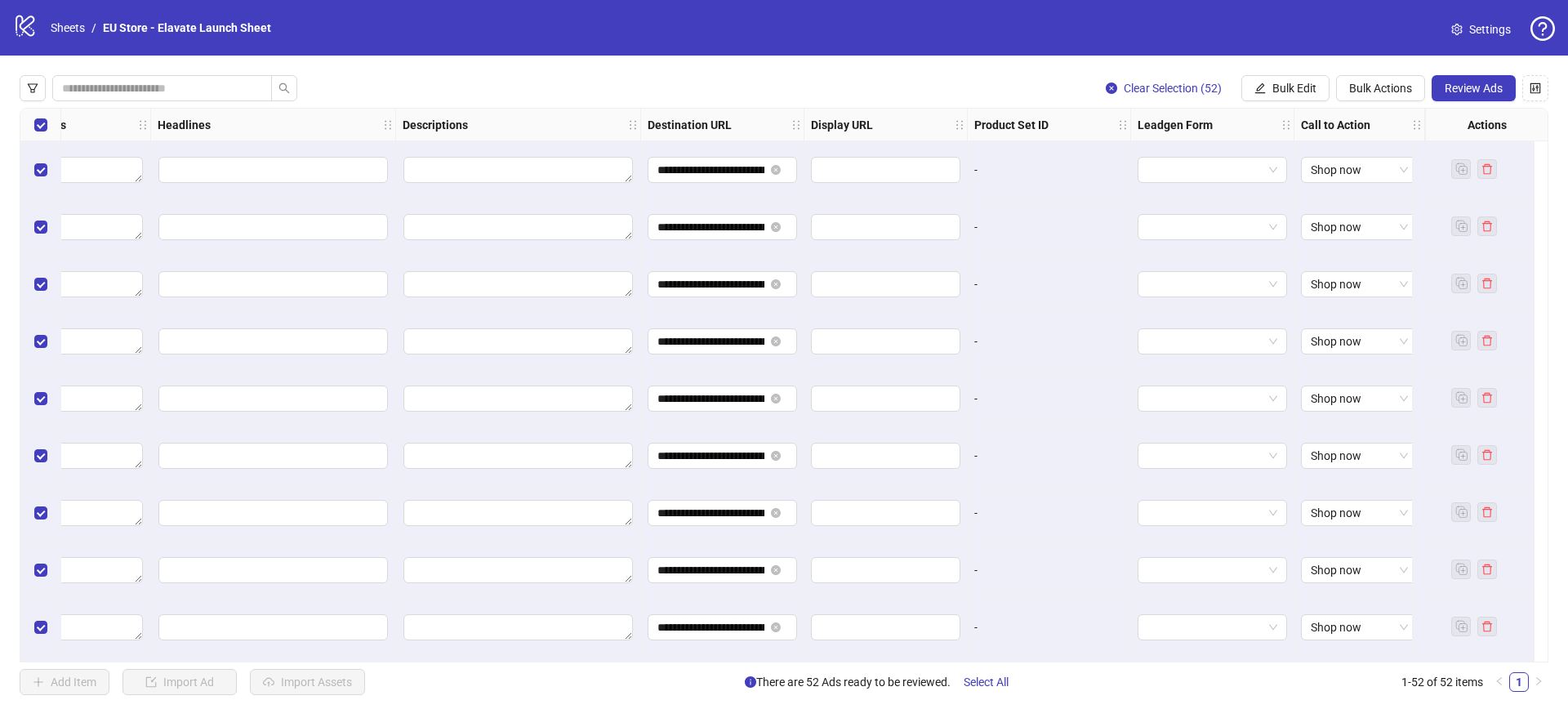
click at [1028, 218] on div "-" at bounding box center [1049, 227] width 150 height 18
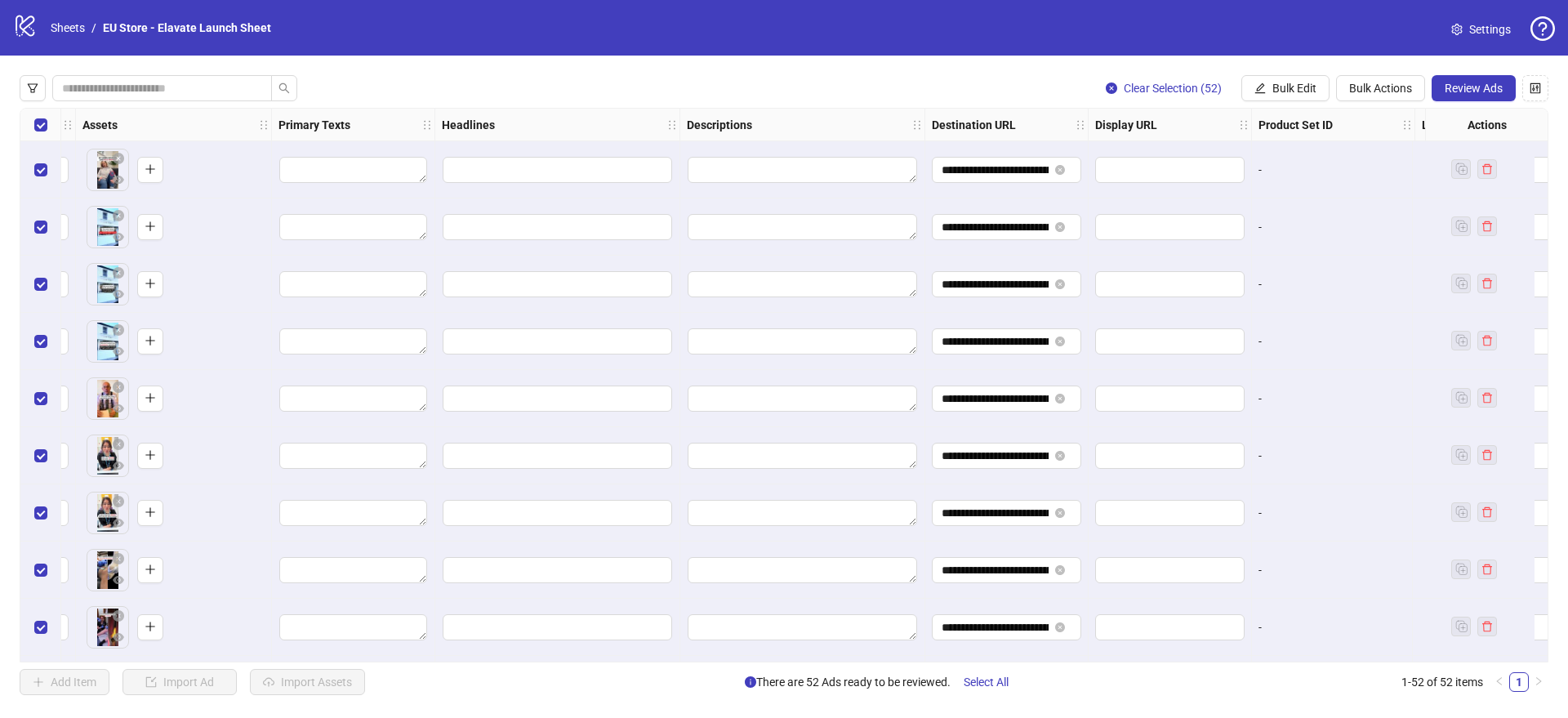
scroll to position [0, 260]
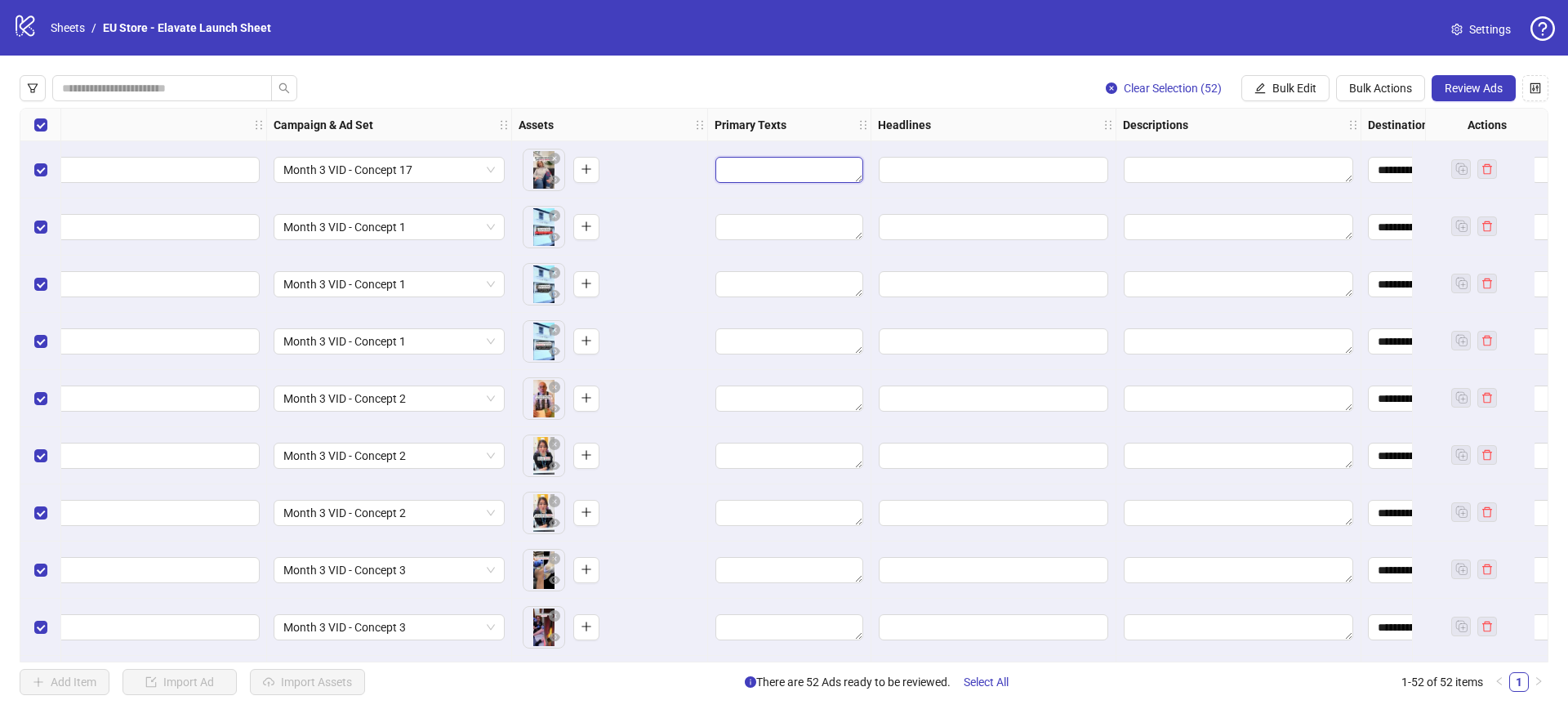
click at [734, 168] on textarea "Edit values" at bounding box center [789, 170] width 148 height 26
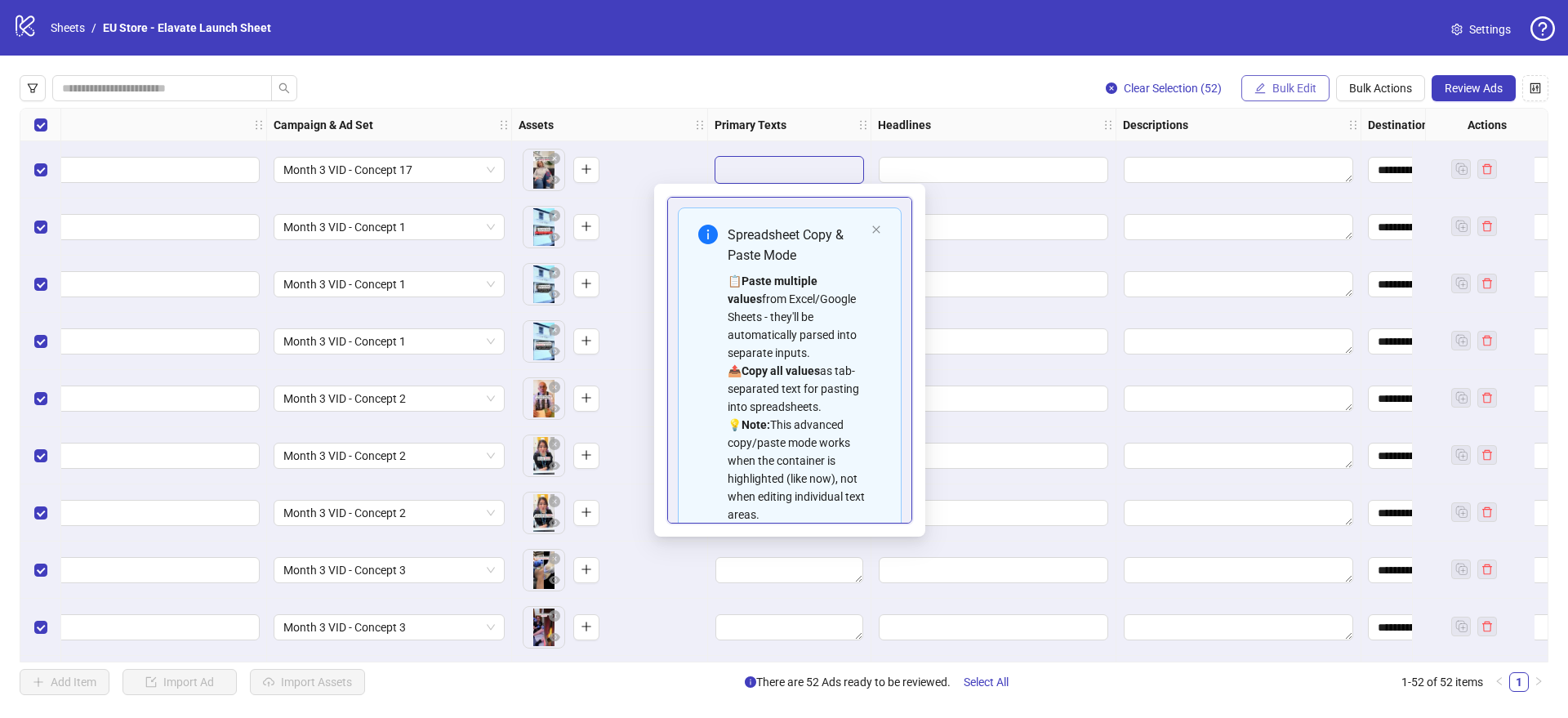
click at [1306, 84] on span "Bulk Edit" at bounding box center [1294, 89] width 44 height 13
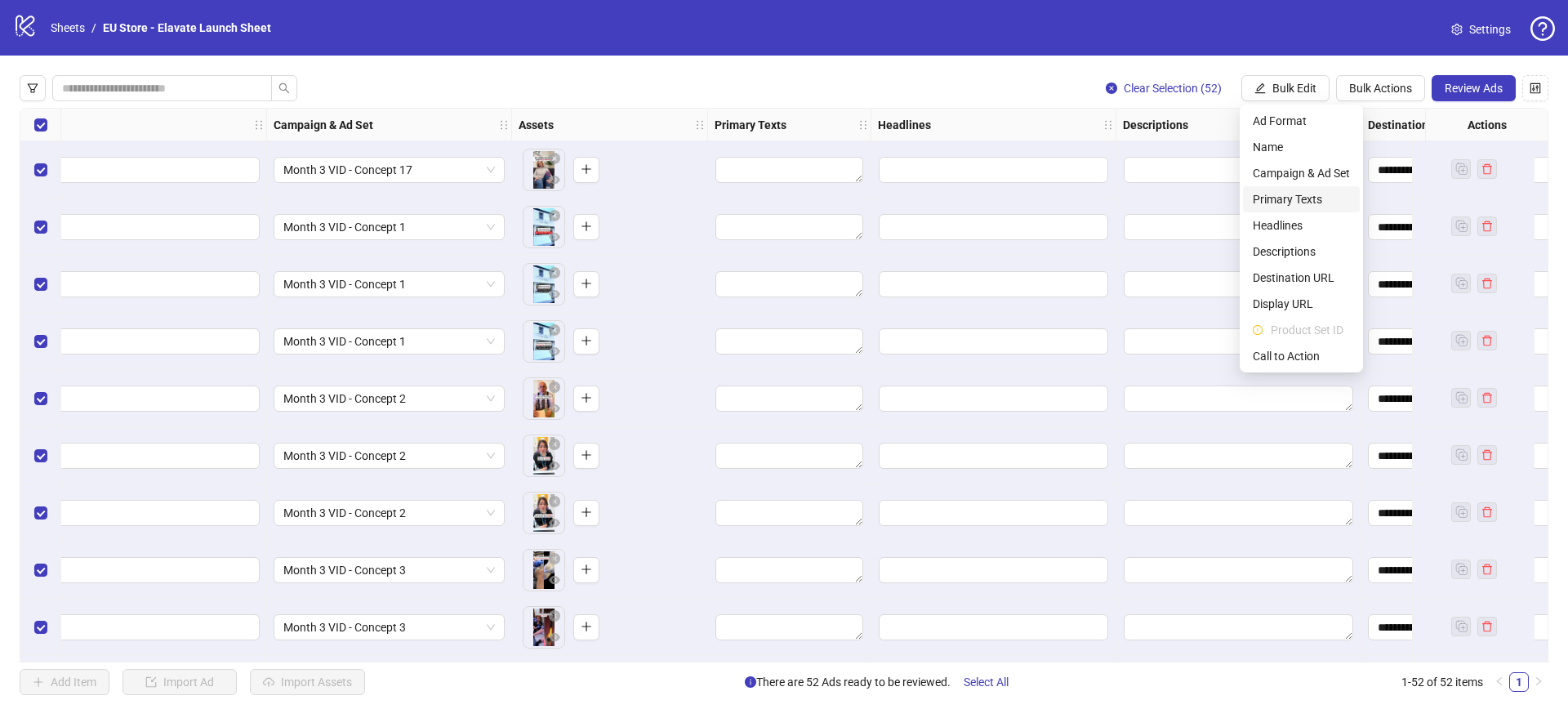
click at [1299, 202] on span "Primary Texts" at bounding box center [1301, 199] width 97 height 18
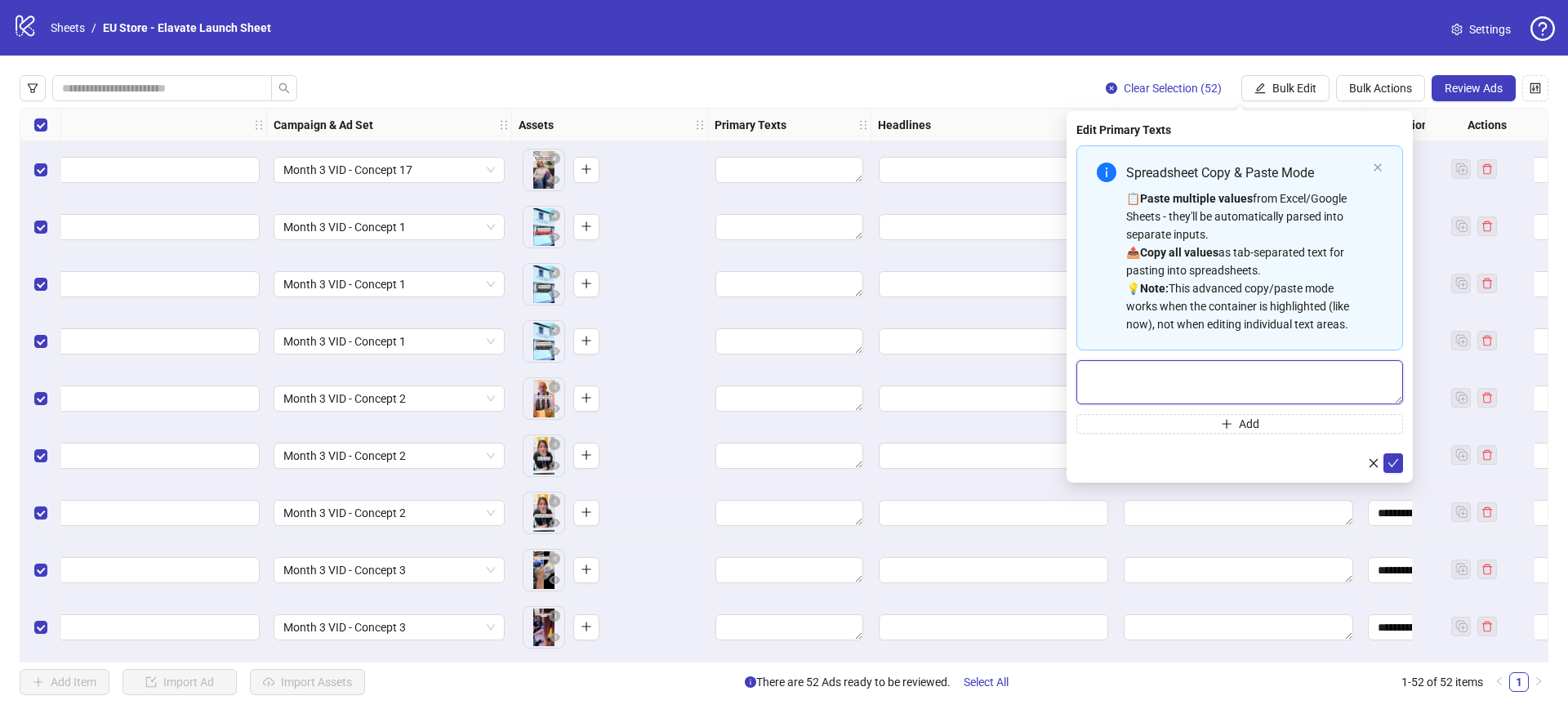
click at [1244, 387] on textarea "Multi-text input container - paste or copy values" at bounding box center [1240, 381] width 327 height 44
paste textarea "**********"
click at [1345, 421] on button "Add" at bounding box center [1240, 424] width 327 height 20
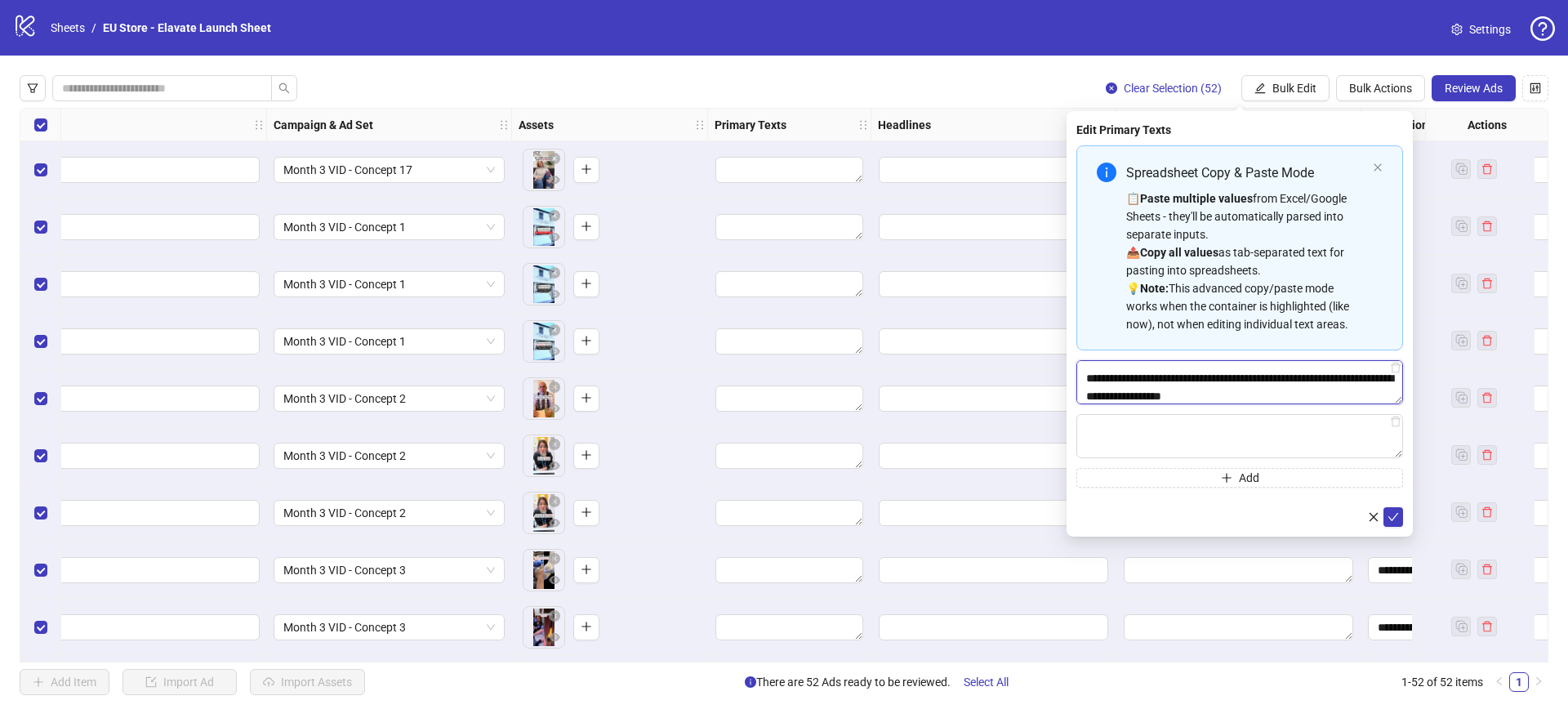
drag, startPoint x: 1244, startPoint y: 376, endPoint x: 1254, endPoint y: 375, distance: 10.0
click at [1244, 376] on textarea "**********" at bounding box center [1240, 381] width 327 height 44
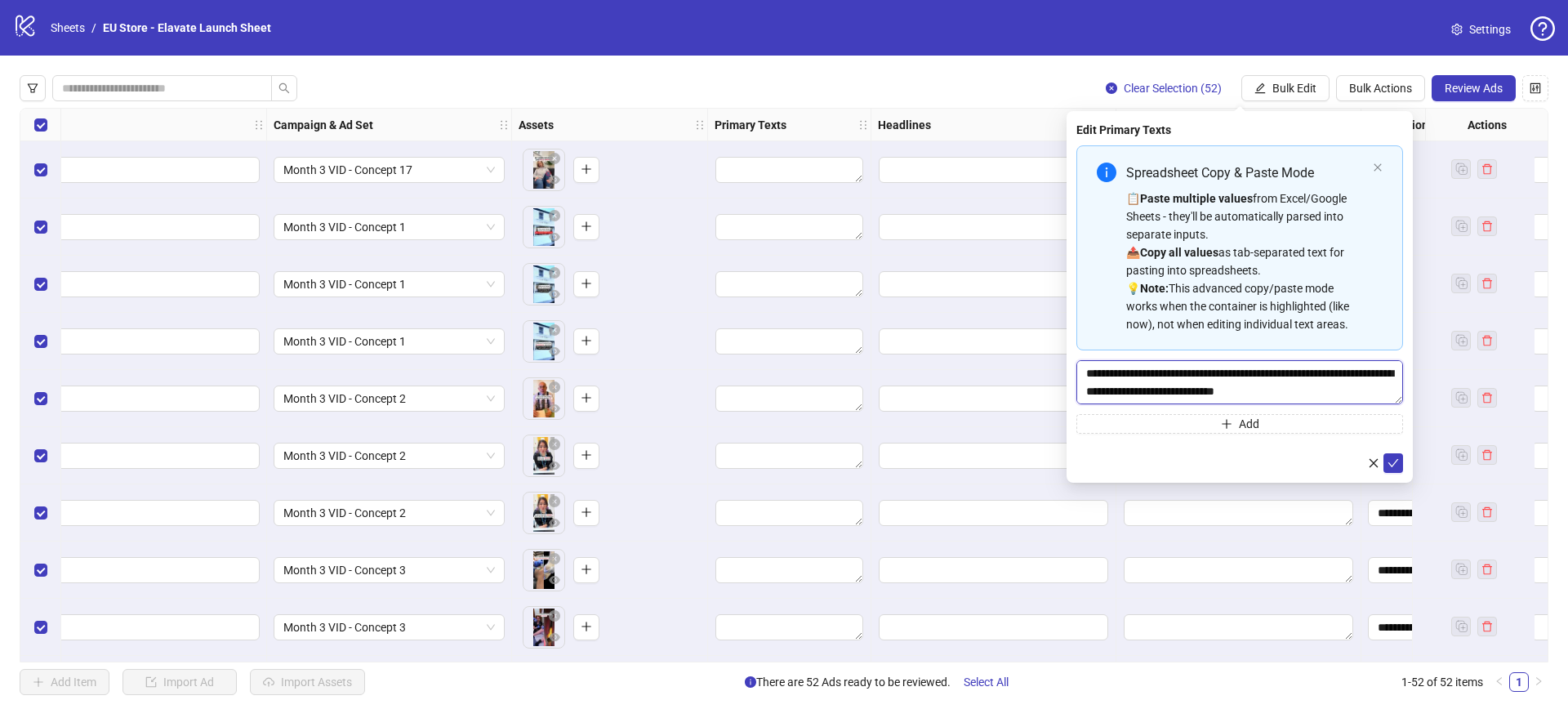
scroll to position [198, 0]
type textarea "**********"
click at [1255, 418] on span "Add" at bounding box center [1249, 424] width 21 height 13
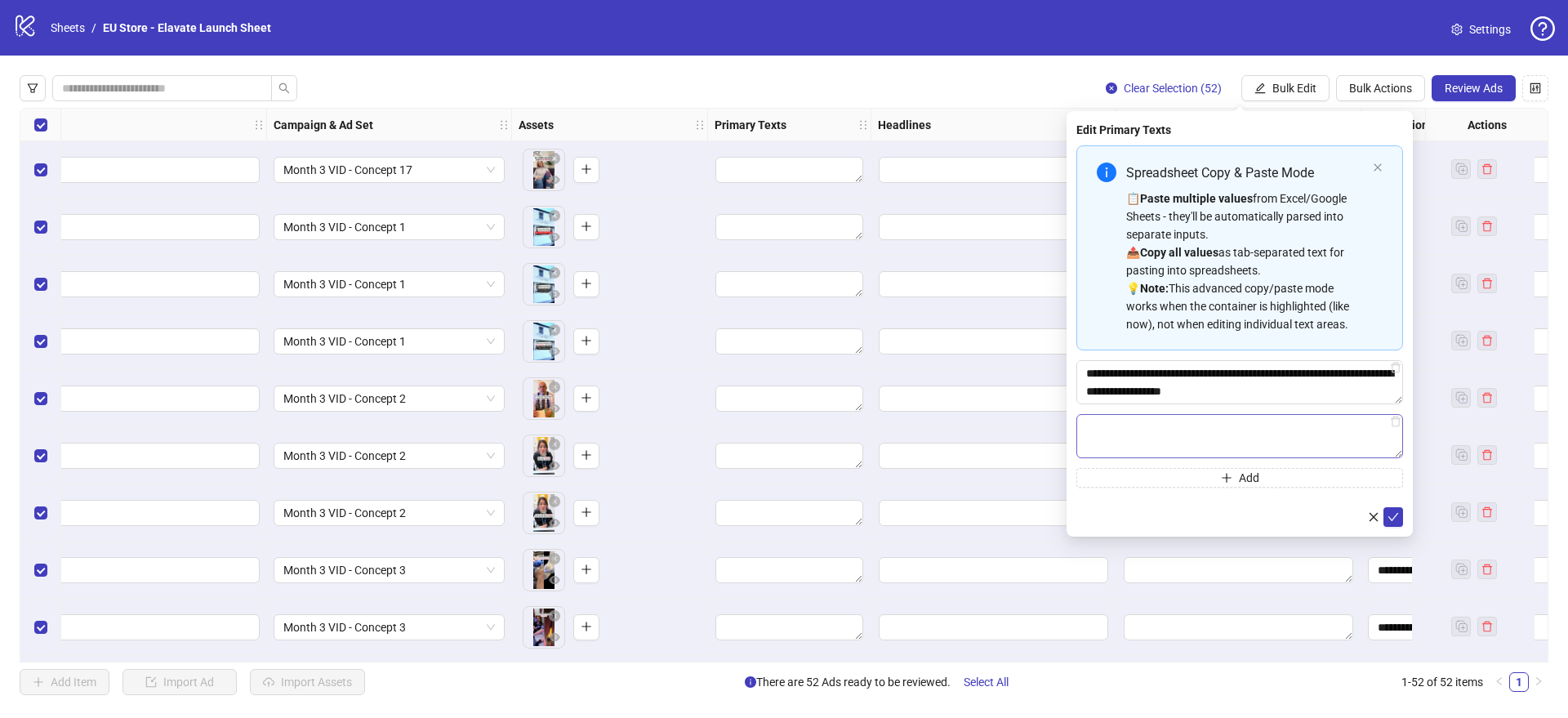
click at [1215, 429] on textarea "Multi-text input container - paste or copy values" at bounding box center [1240, 435] width 327 height 44
type textarea "**********"
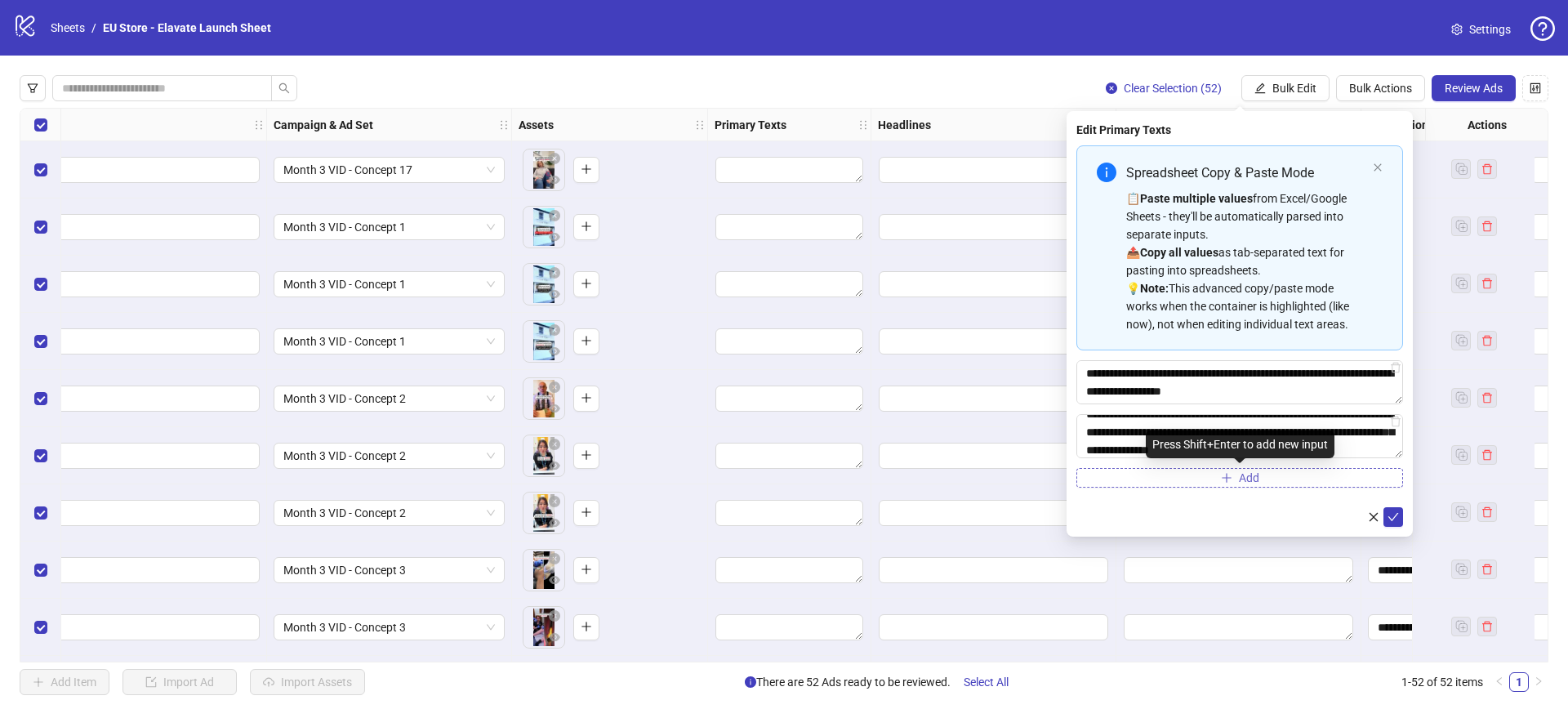
click at [1201, 477] on button "Add" at bounding box center [1240, 478] width 327 height 20
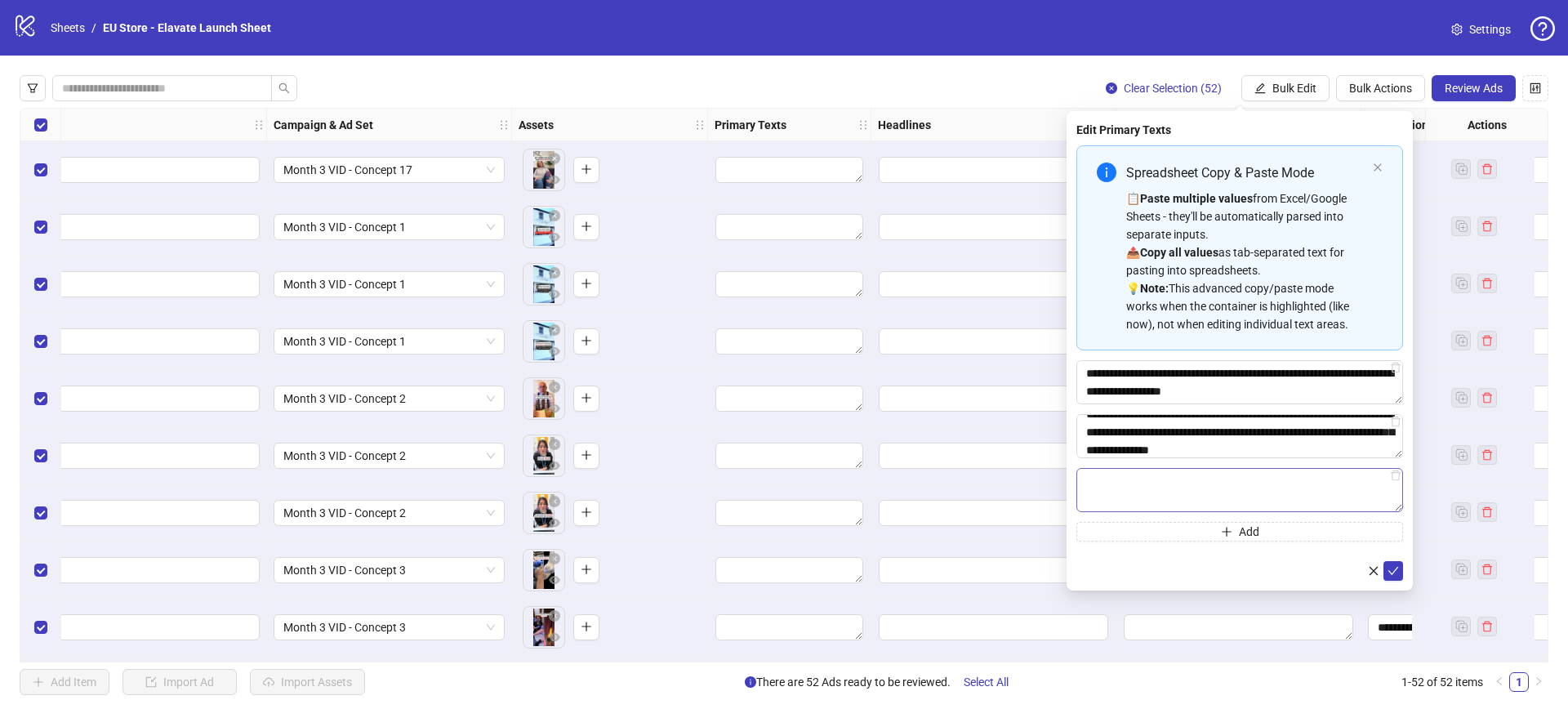
click at [1197, 491] on textarea "Multi-text input container - paste or copy values" at bounding box center [1240, 490] width 327 height 44
type textarea "**********"
click at [1163, 525] on button "Add" at bounding box center [1240, 532] width 327 height 20
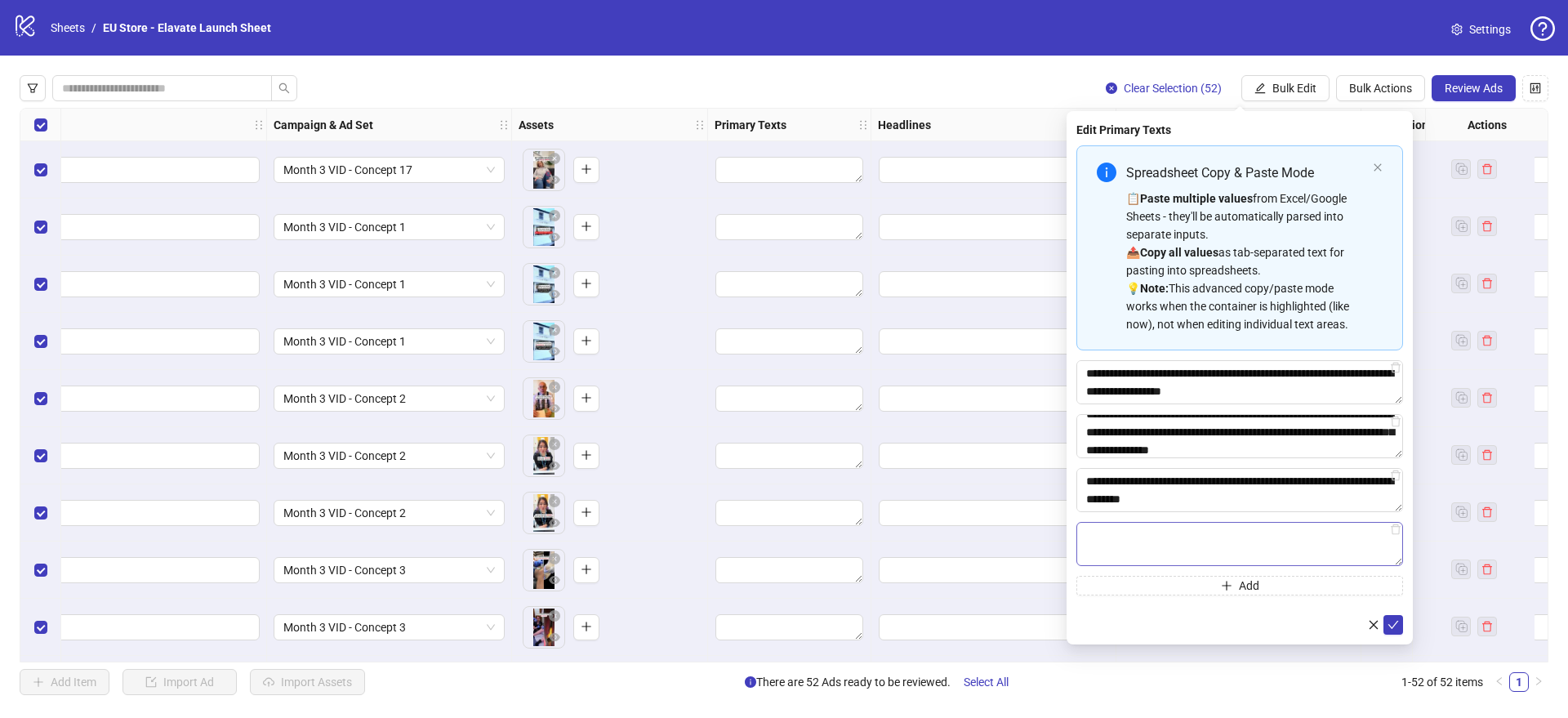
click at [1163, 537] on textarea "Multi-text input container - paste or copy values" at bounding box center [1240, 543] width 327 height 44
type textarea "**********"
click at [1236, 586] on button "Add" at bounding box center [1240, 586] width 327 height 20
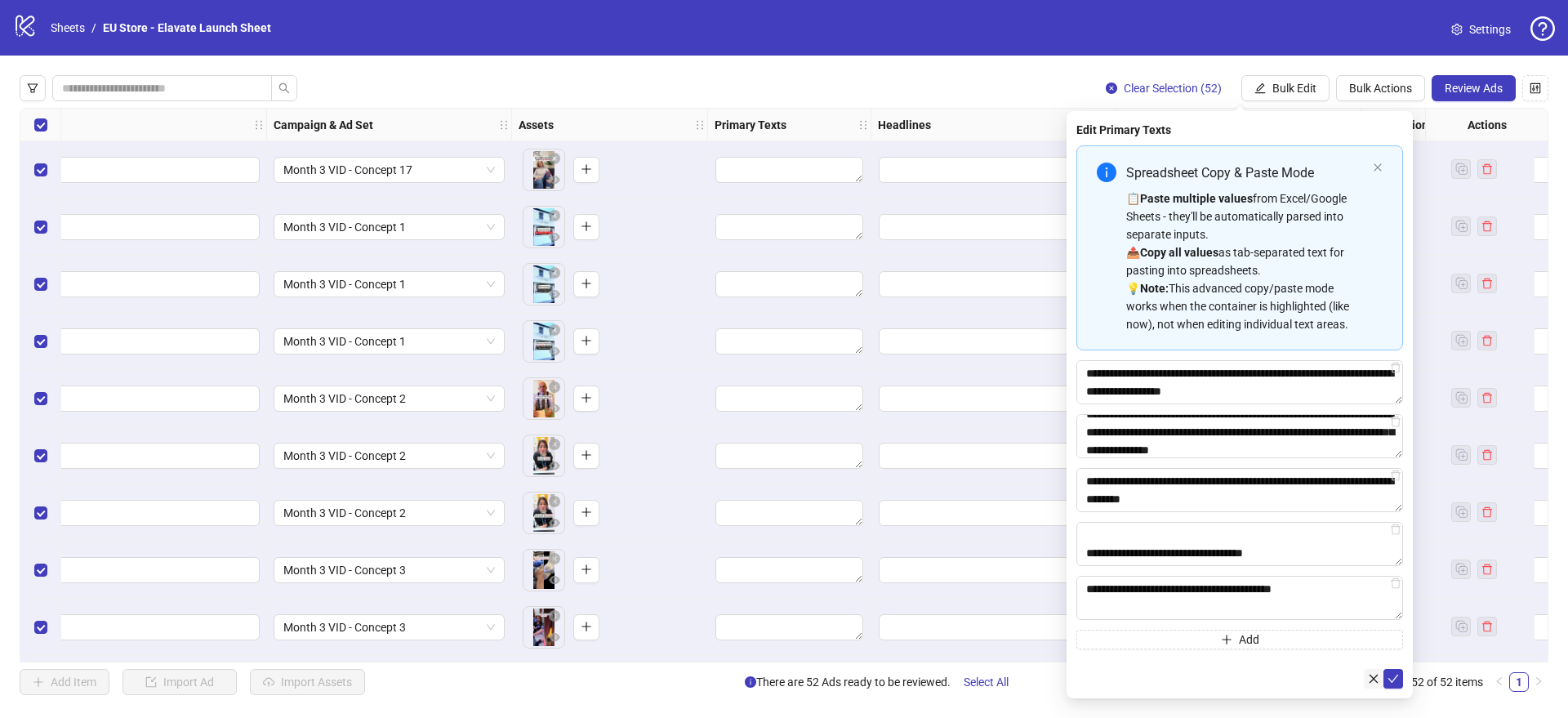
scroll to position [265, 0]
type textarea "**********"
drag, startPoint x: 1394, startPoint y: 677, endPoint x: 1223, endPoint y: 554, distance: 210.6
click at [1394, 677] on icon "check" at bounding box center [1393, 678] width 12 height 12
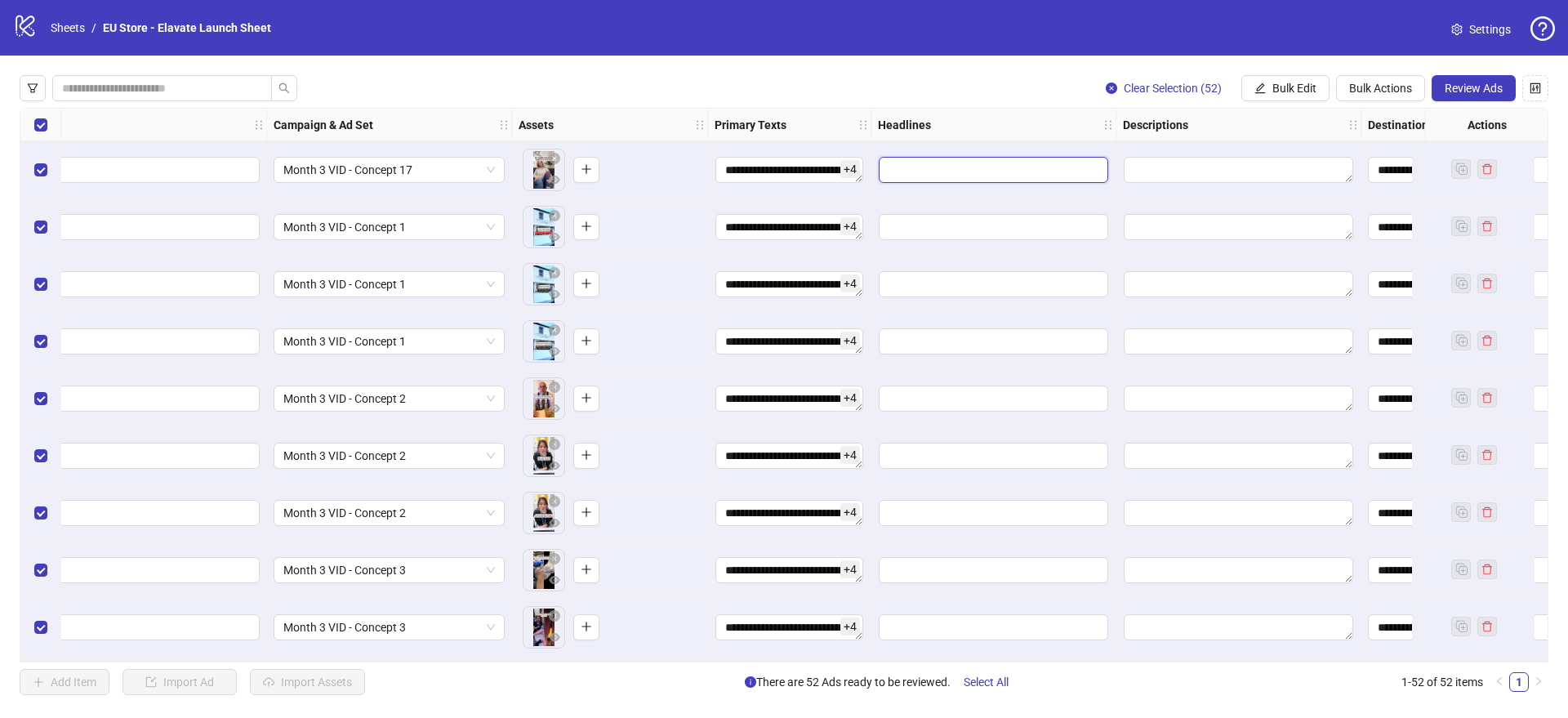
drag, startPoint x: 983, startPoint y: 173, endPoint x: 977, endPoint y: 180, distance: 9.2
click at [983, 173] on input "Edit values" at bounding box center [993, 170] width 229 height 26
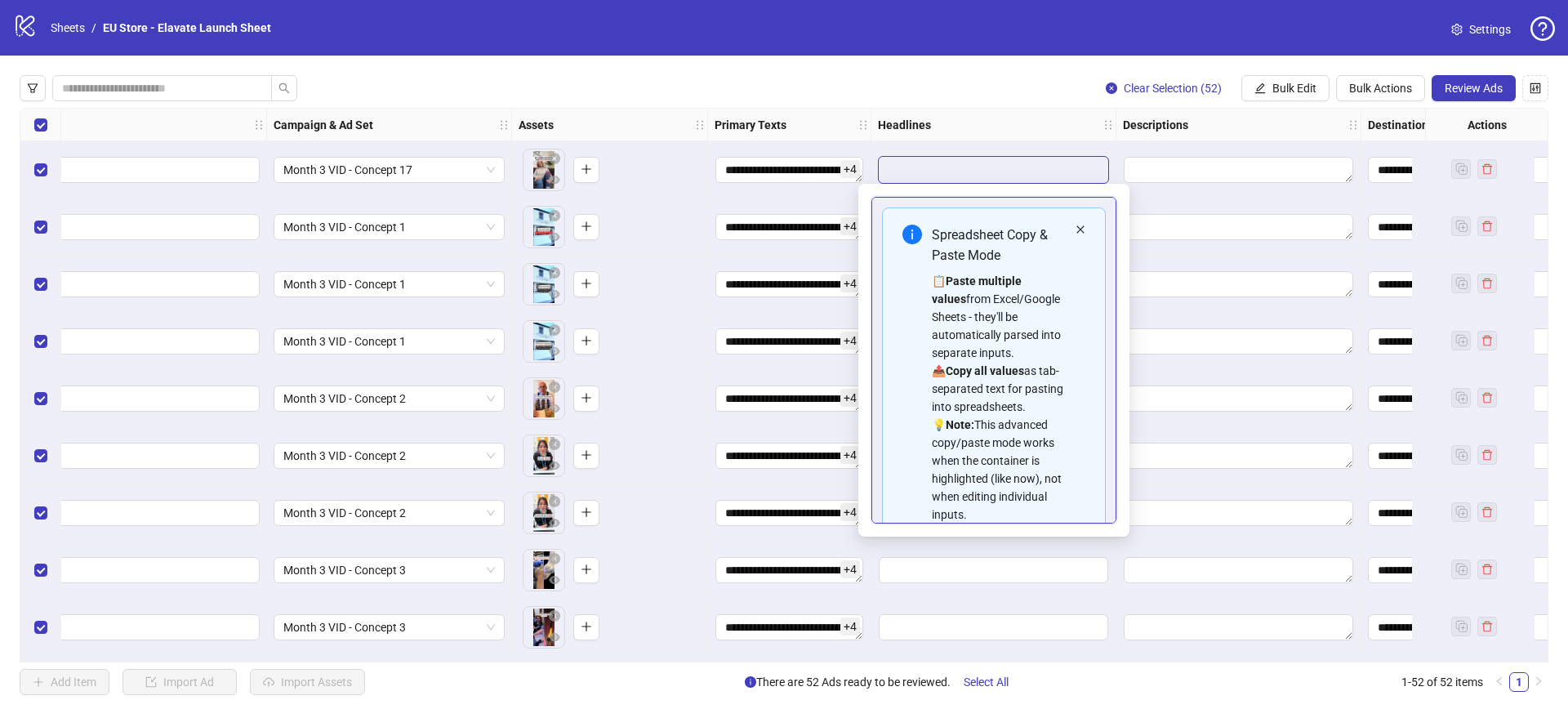
click at [1084, 225] on icon "close" at bounding box center [1081, 229] width 10 height 10
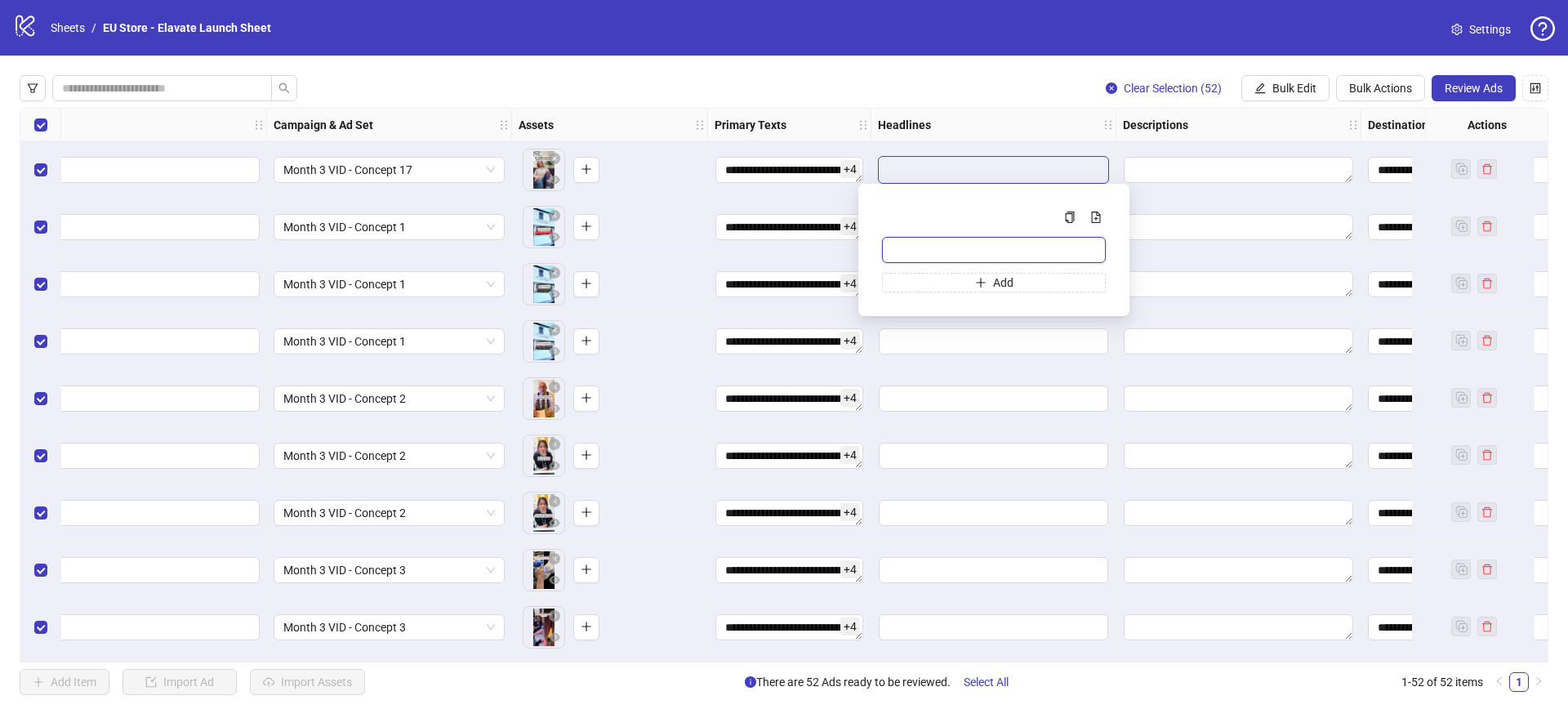
drag, startPoint x: 1020, startPoint y: 240, endPoint x: 1011, endPoint y: 268, distance: 29.4
click at [1020, 241] on input "Multi-input container - paste or copy values" at bounding box center [994, 250] width 223 height 26
paste input "**********"
type input "**********"
click at [1001, 280] on span "Add" at bounding box center [1003, 283] width 21 height 13
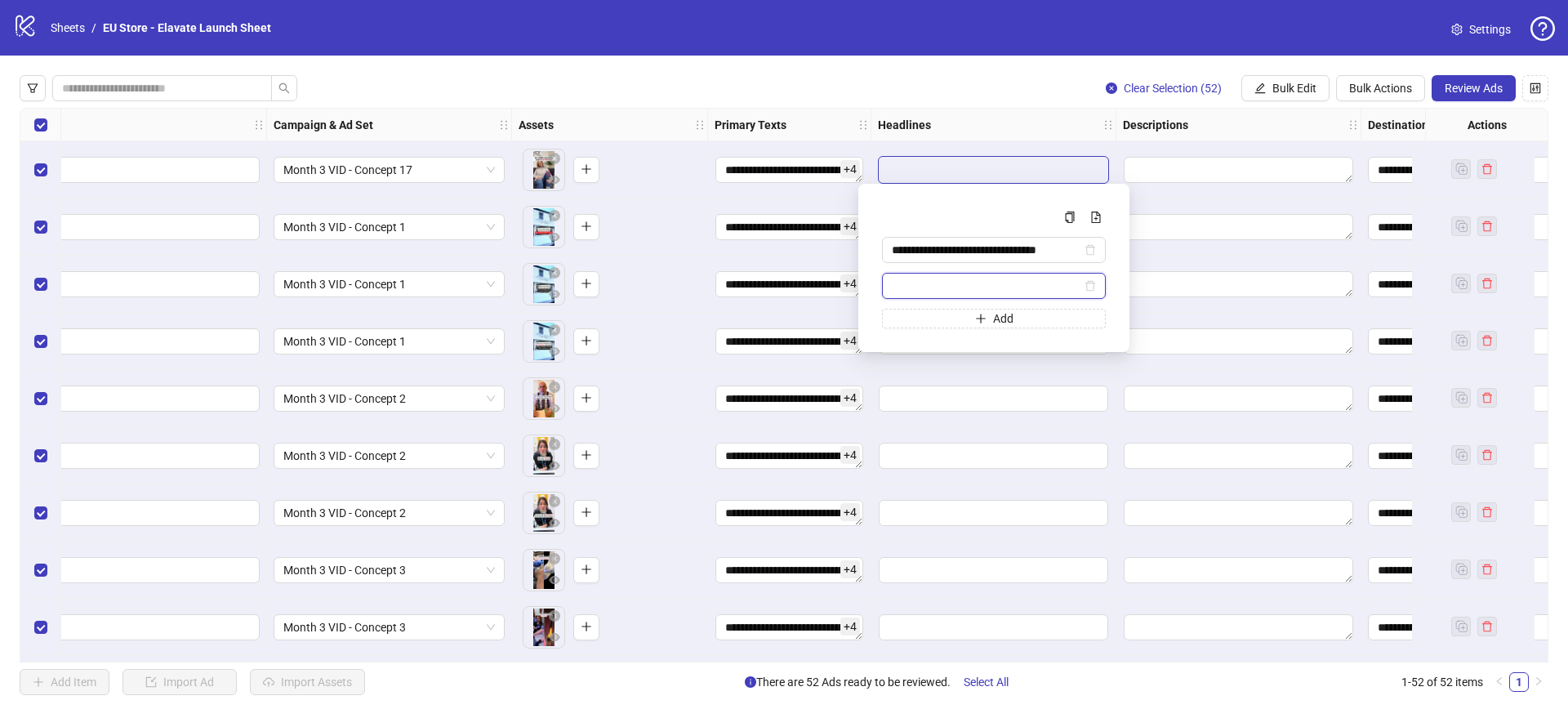
paste input "**********"
type input "**********"
click at [946, 313] on button "Add" at bounding box center [994, 318] width 223 height 20
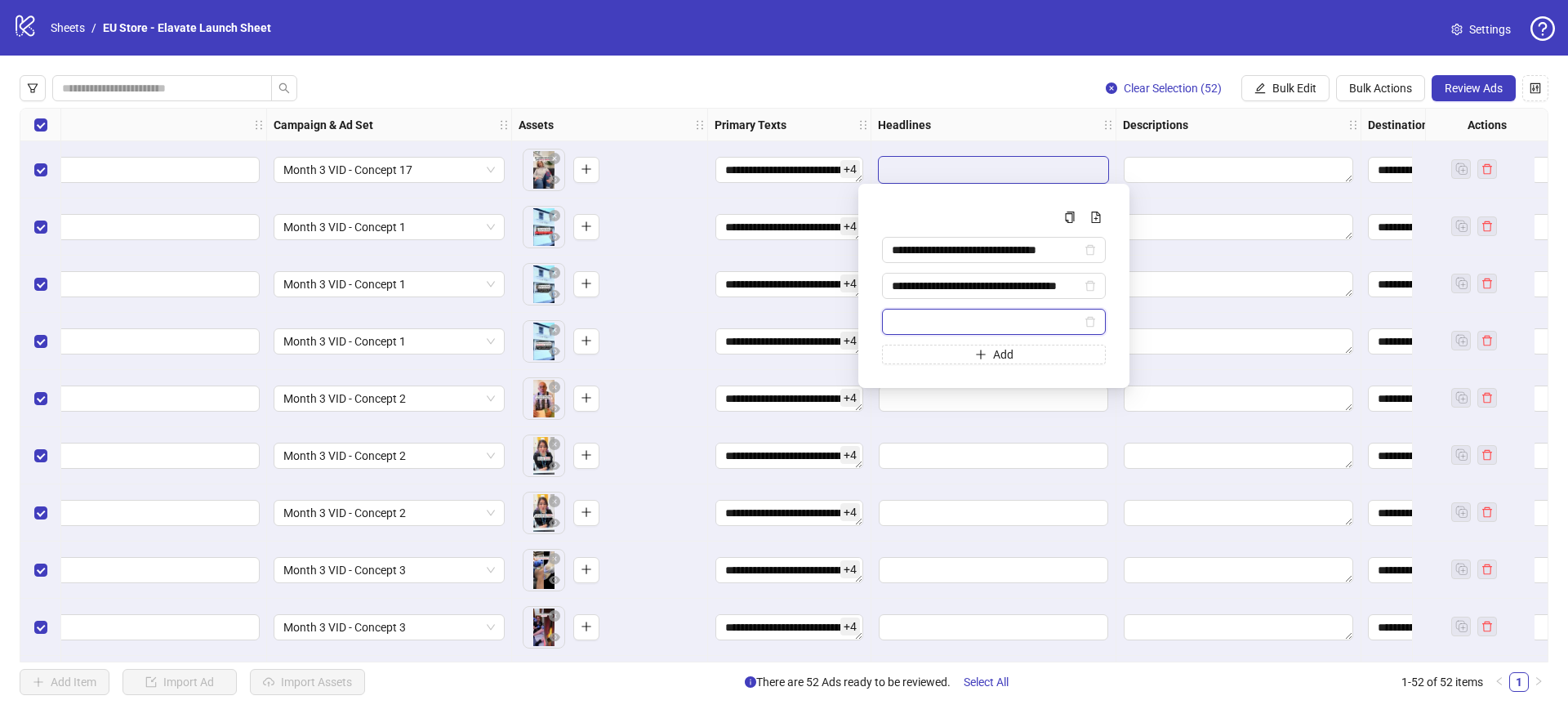
paste input "**********"
type input "**********"
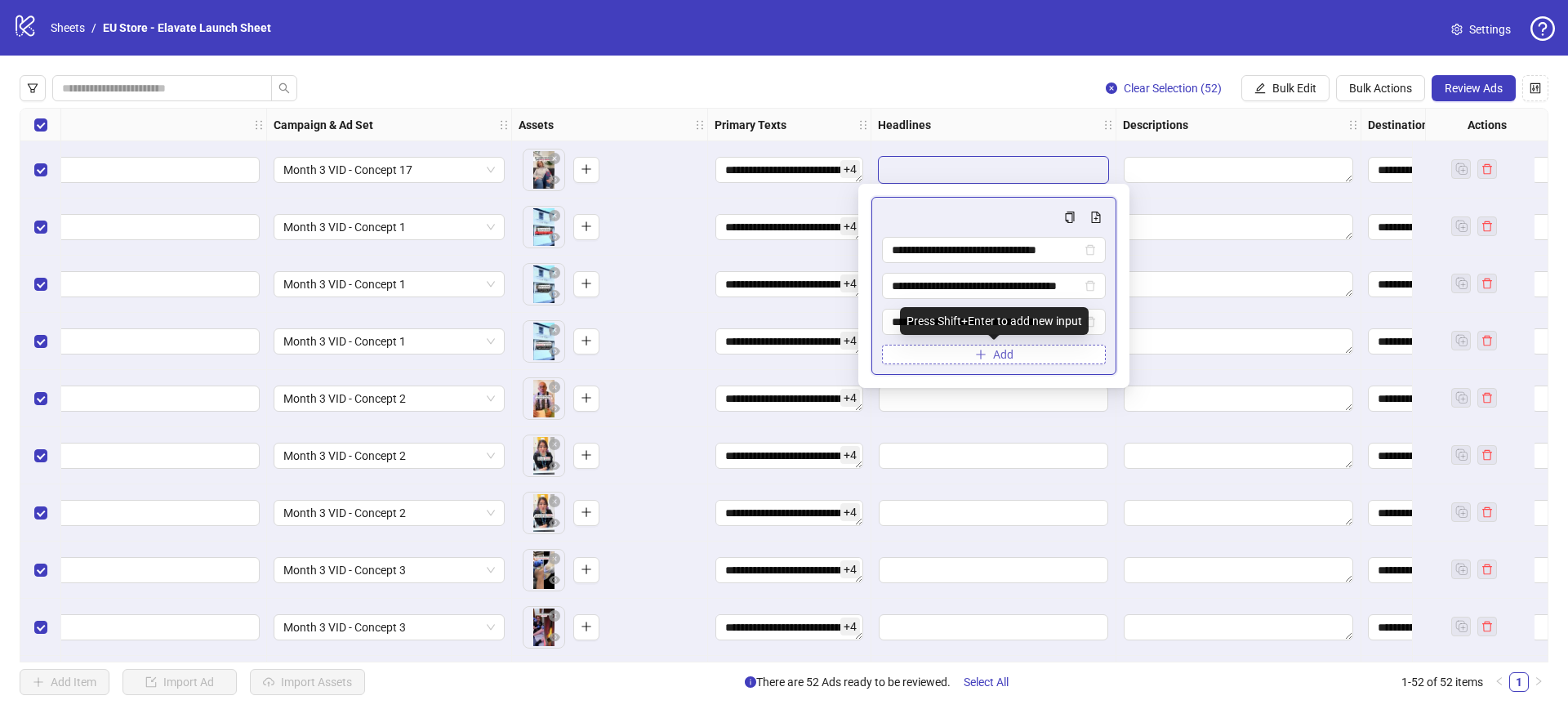
click at [986, 351] on button "Add" at bounding box center [994, 355] width 223 height 20
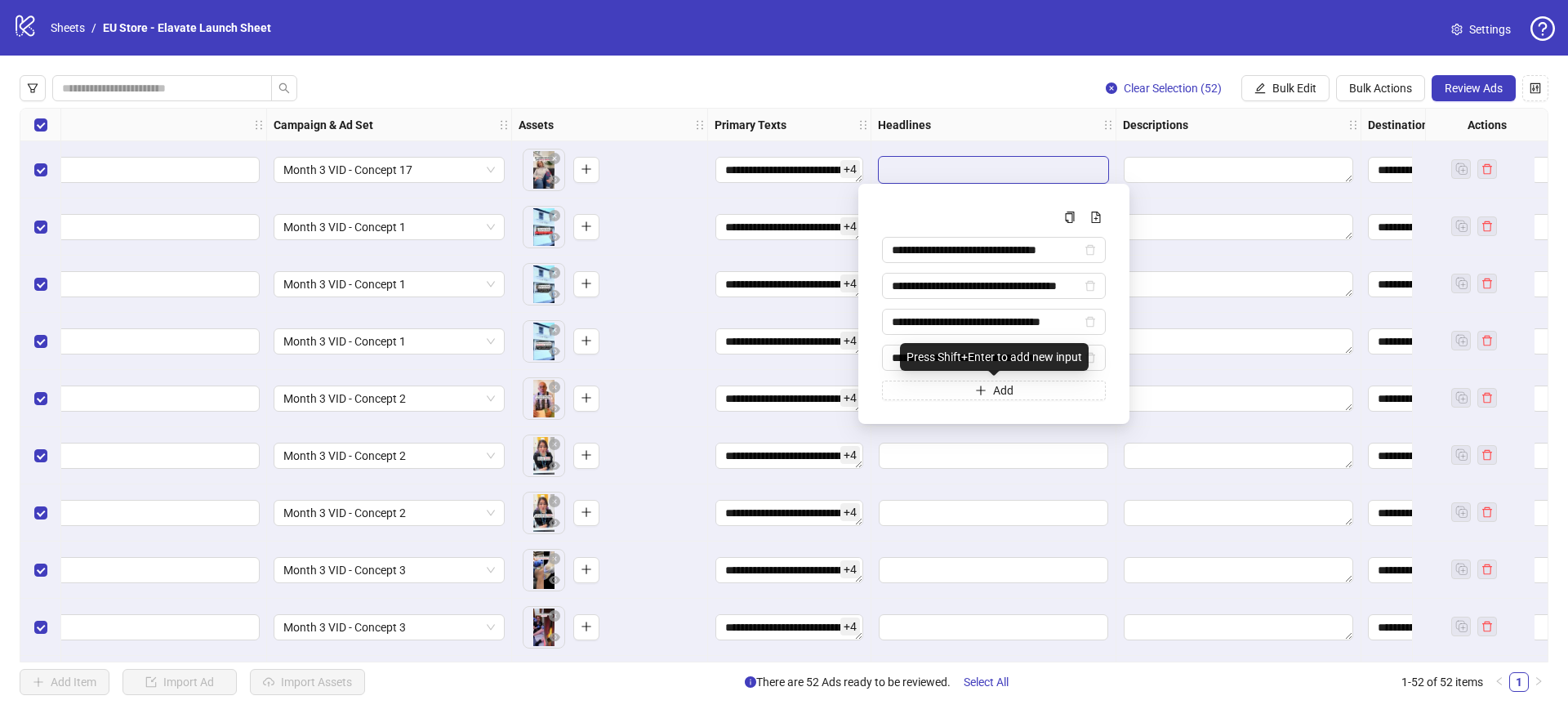
type input "**********"
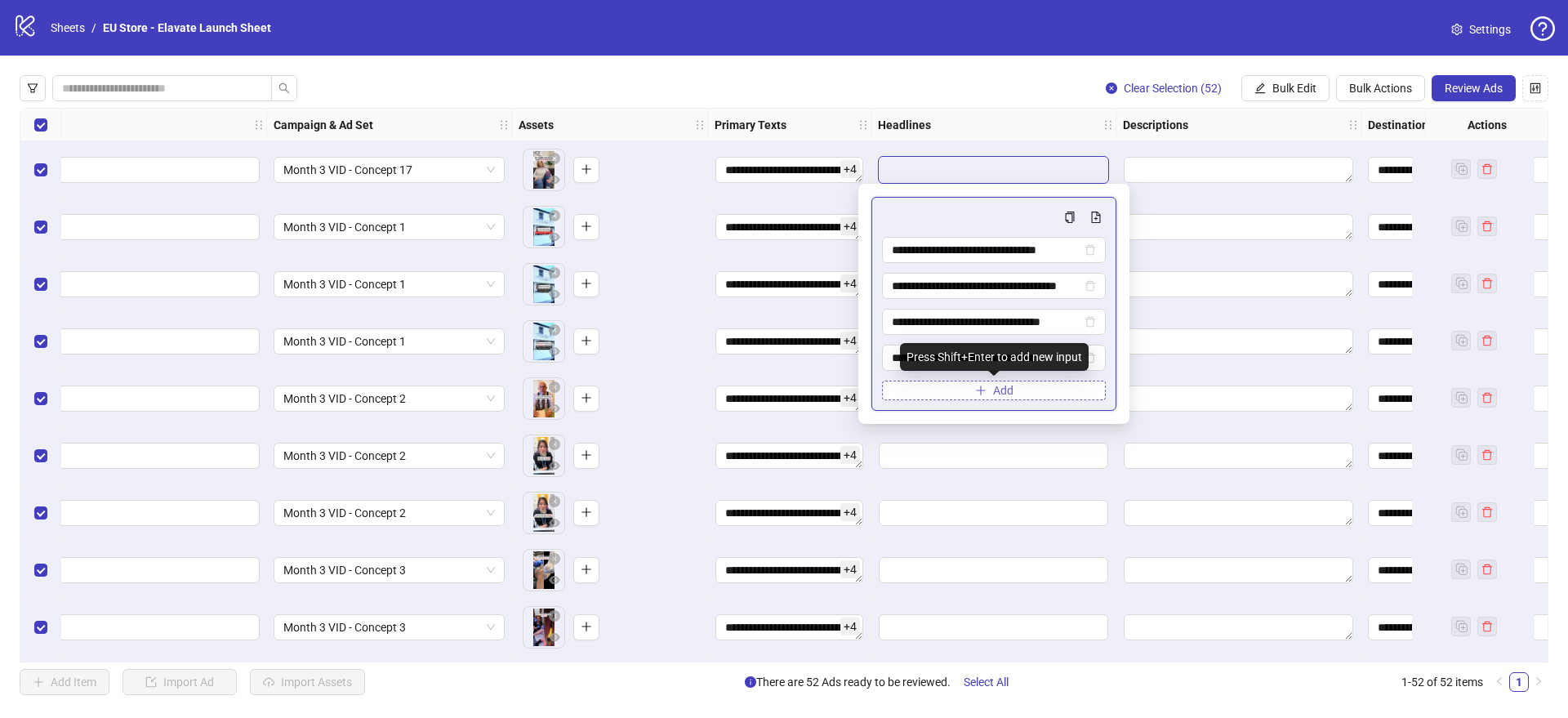
click at [976, 385] on icon "plus" at bounding box center [981, 390] width 12 height 12
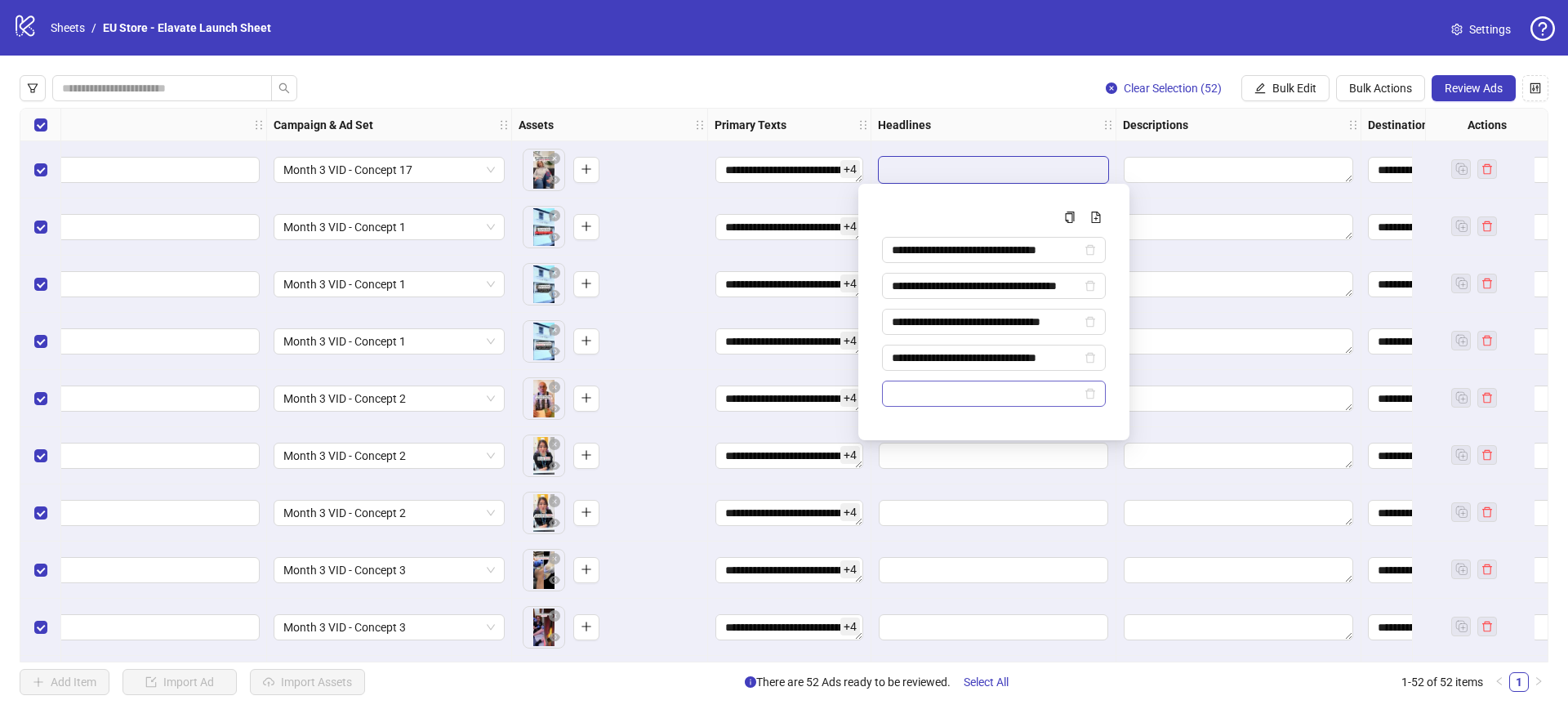
click at [961, 391] on input "Multi-input container - paste or copy values" at bounding box center [986, 394] width 189 height 18
type input "**********"
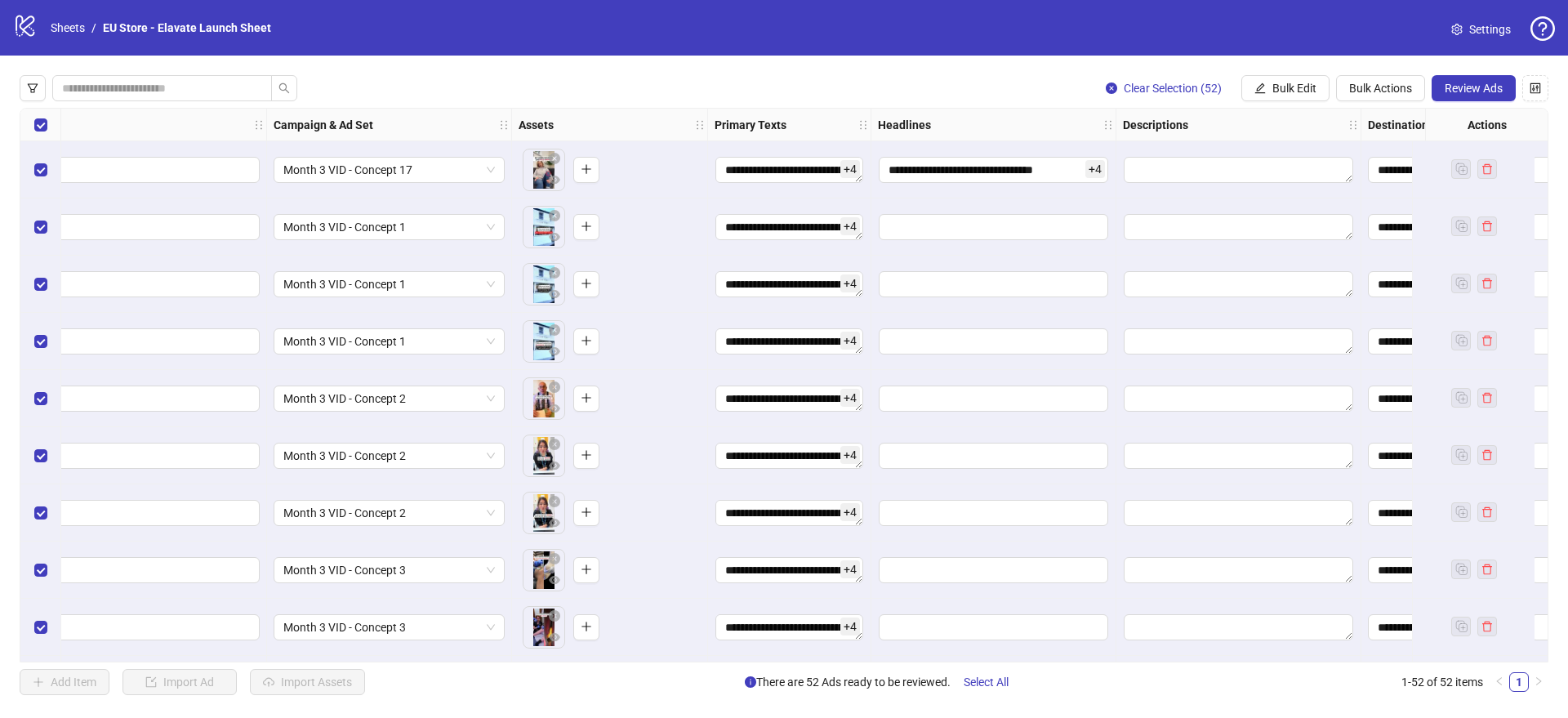
click at [851, 94] on div "Clear Selection (52) Bulk Edit Bulk Actions Review Ads" at bounding box center [784, 89] width 1529 height 26
click at [1269, 93] on button "Bulk Edit" at bounding box center [1285, 89] width 89 height 26
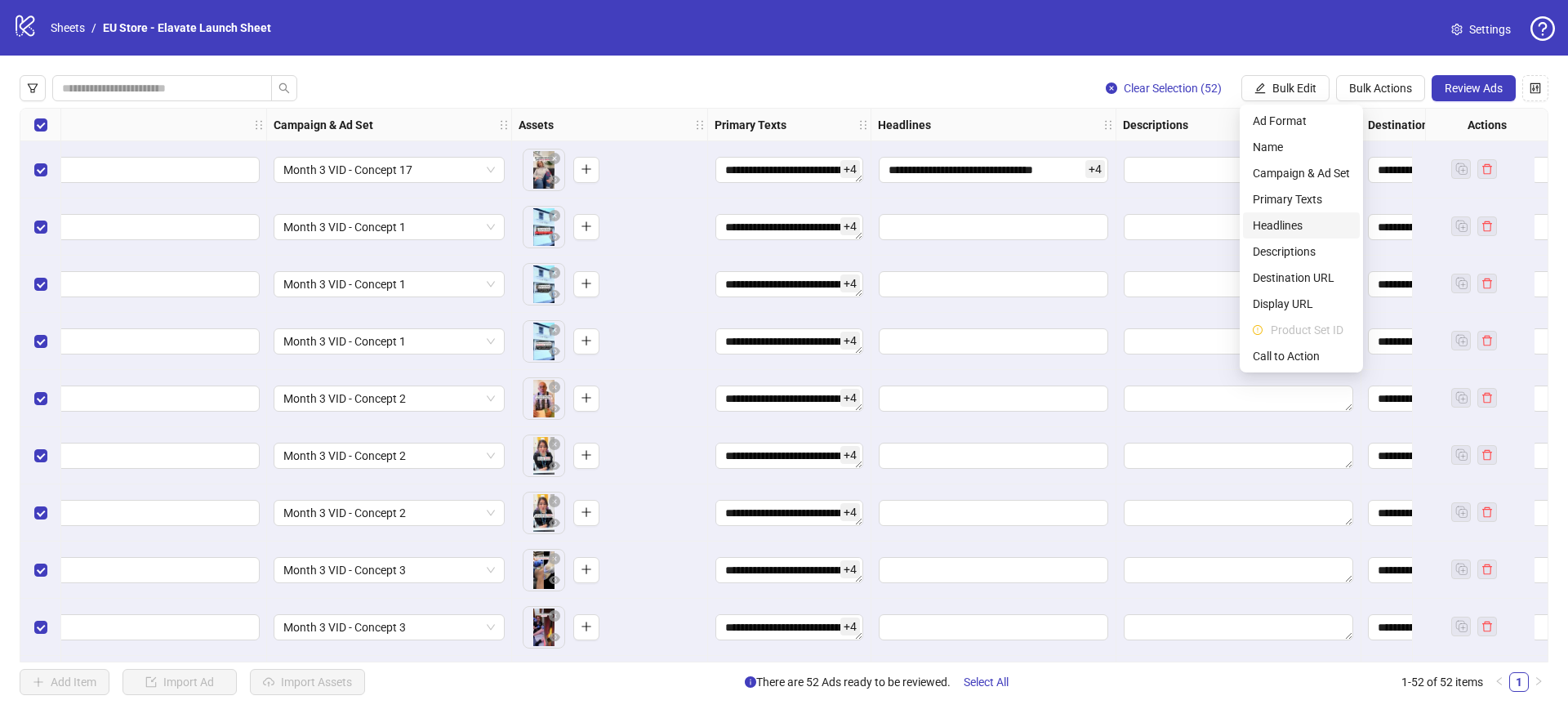
click at [1299, 218] on span "Headlines" at bounding box center [1301, 226] width 97 height 18
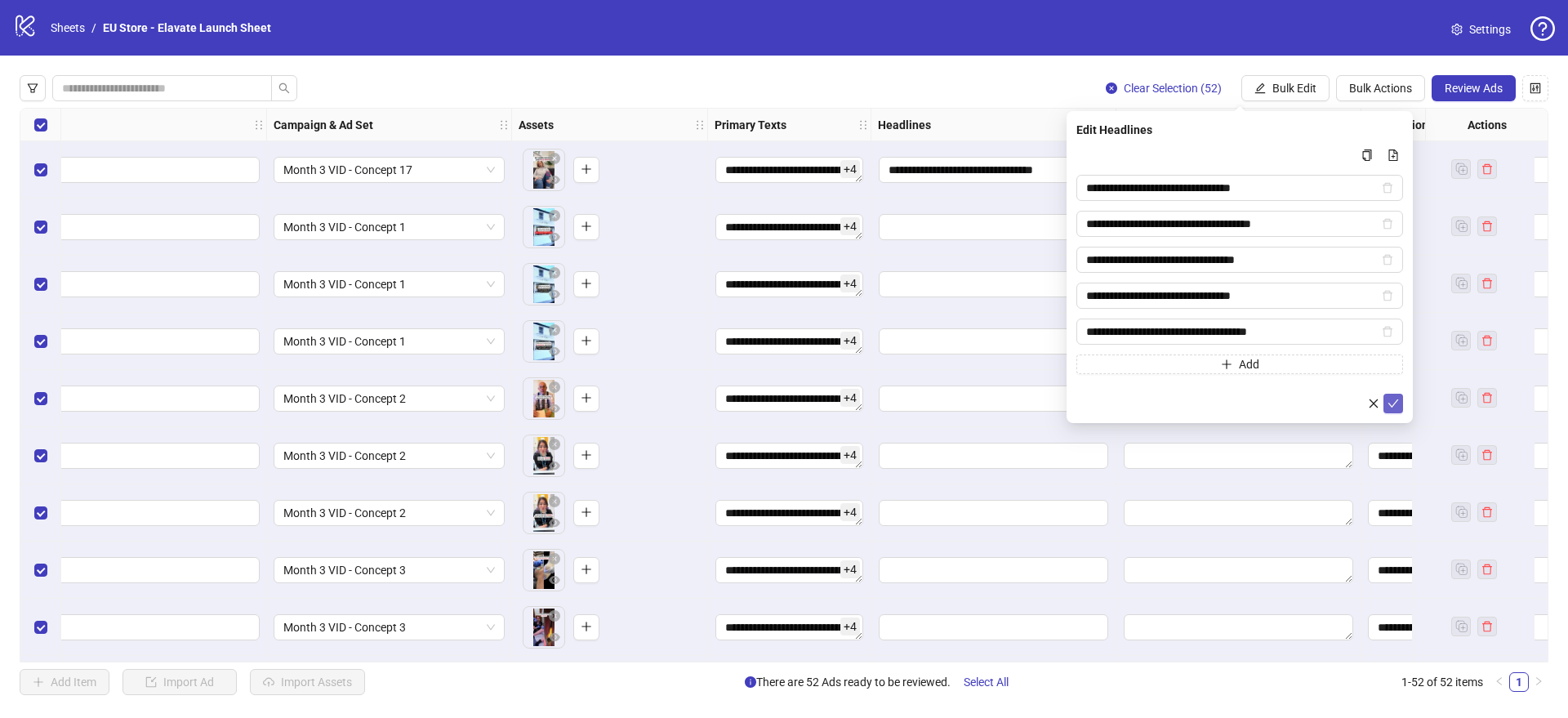
click at [1401, 402] on button "submit" at bounding box center [1393, 404] width 20 height 20
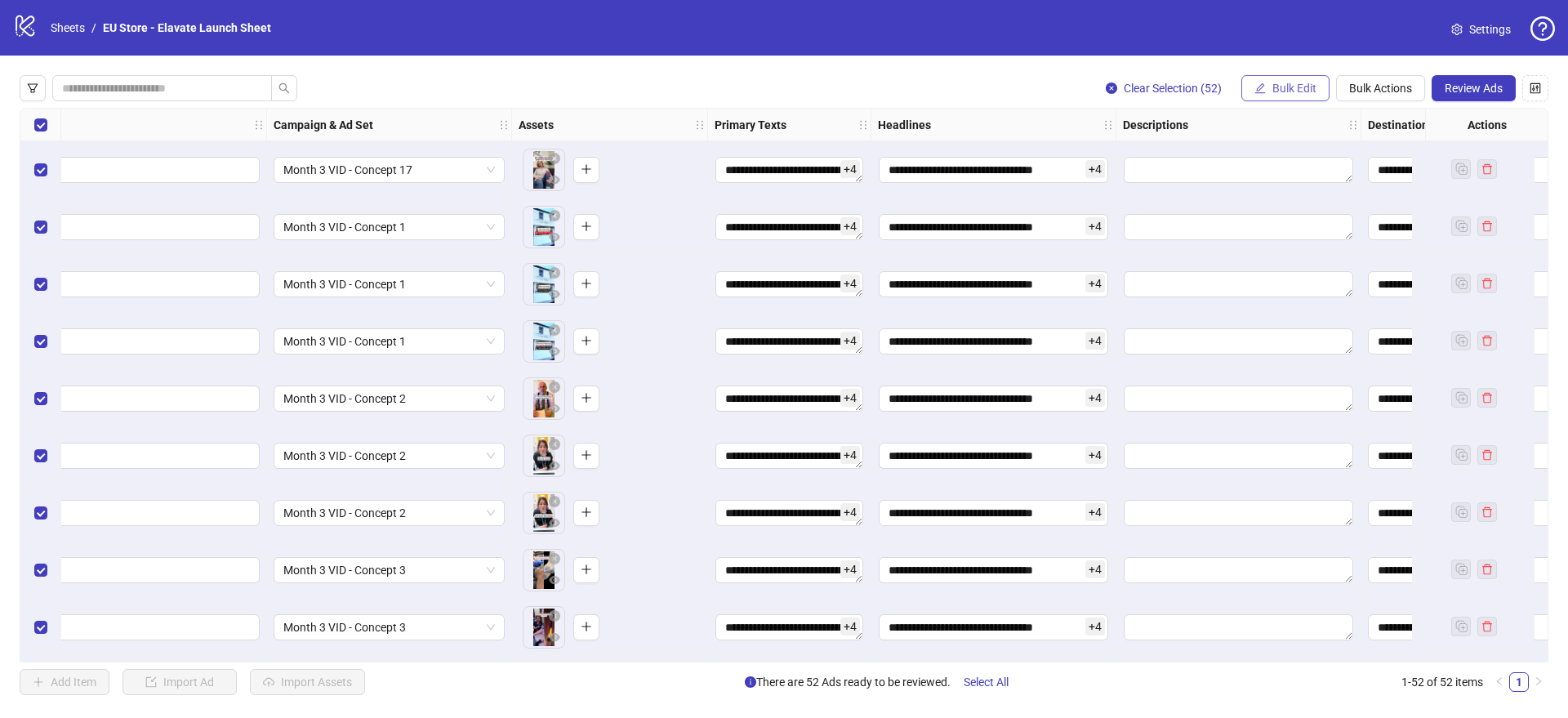
drag, startPoint x: 1302, startPoint y: 90, endPoint x: 1294, endPoint y: 84, distance: 10.0
click at [1294, 84] on span "Bulk Edit" at bounding box center [1294, 89] width 44 height 13
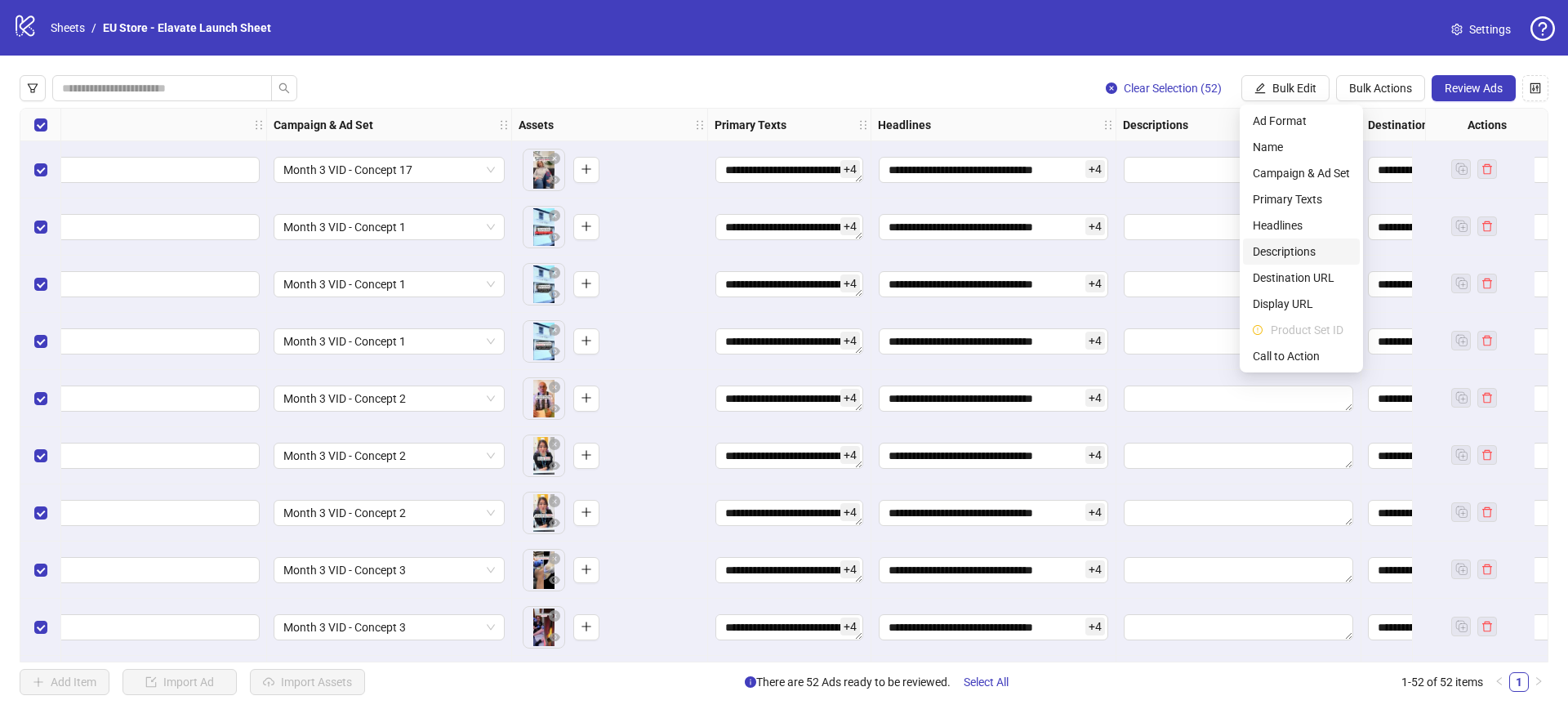
click at [1298, 250] on span "Descriptions" at bounding box center [1301, 251] width 97 height 18
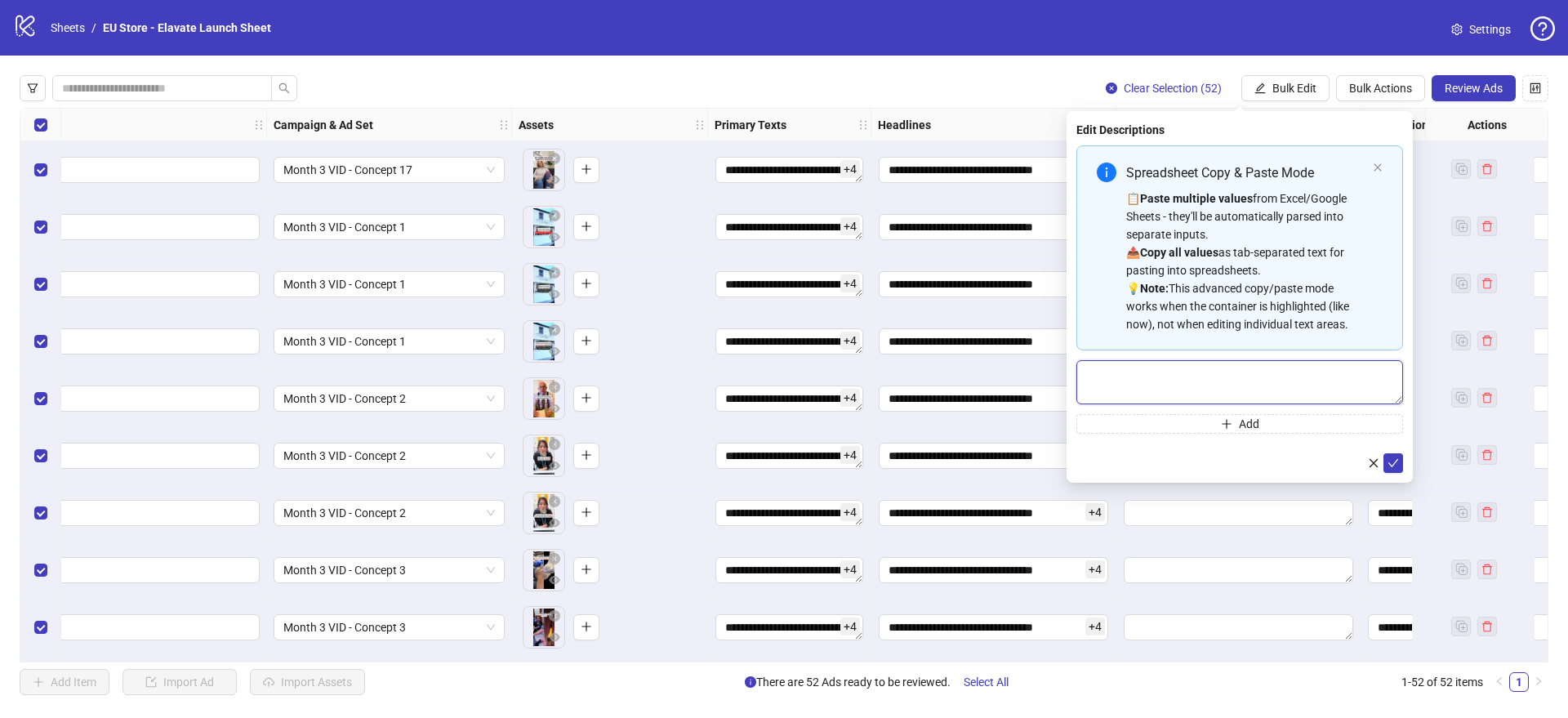
click at [1264, 381] on textarea "Multi-text input container - paste or copy values" at bounding box center [1240, 381] width 327 height 44
paste textarea "**********"
type textarea "**********"
click at [1398, 459] on icon "check" at bounding box center [1393, 463] width 11 height 8
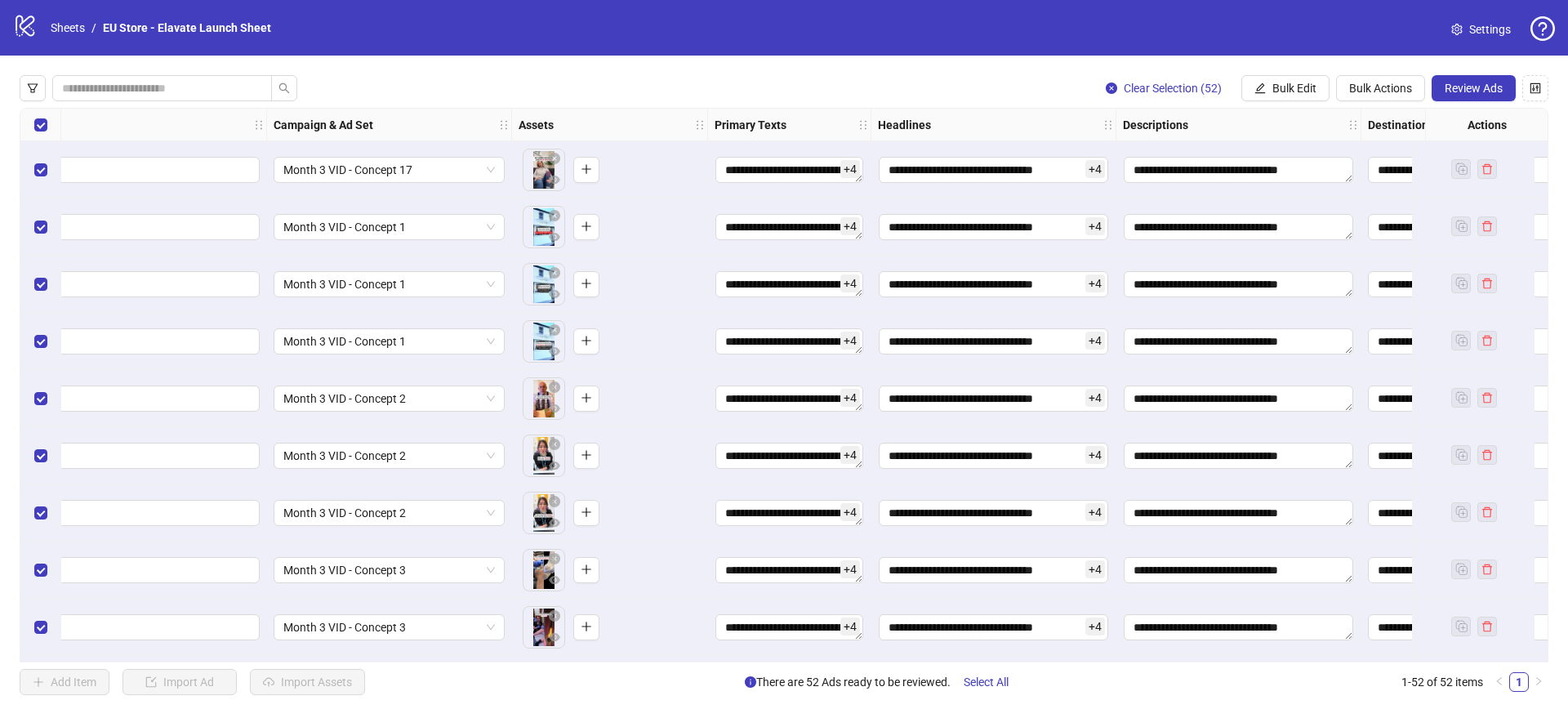
click at [693, 290] on div "To pick up a draggable item, press the space bar. While dragging, use the arrow…" at bounding box center [610, 284] width 182 height 50
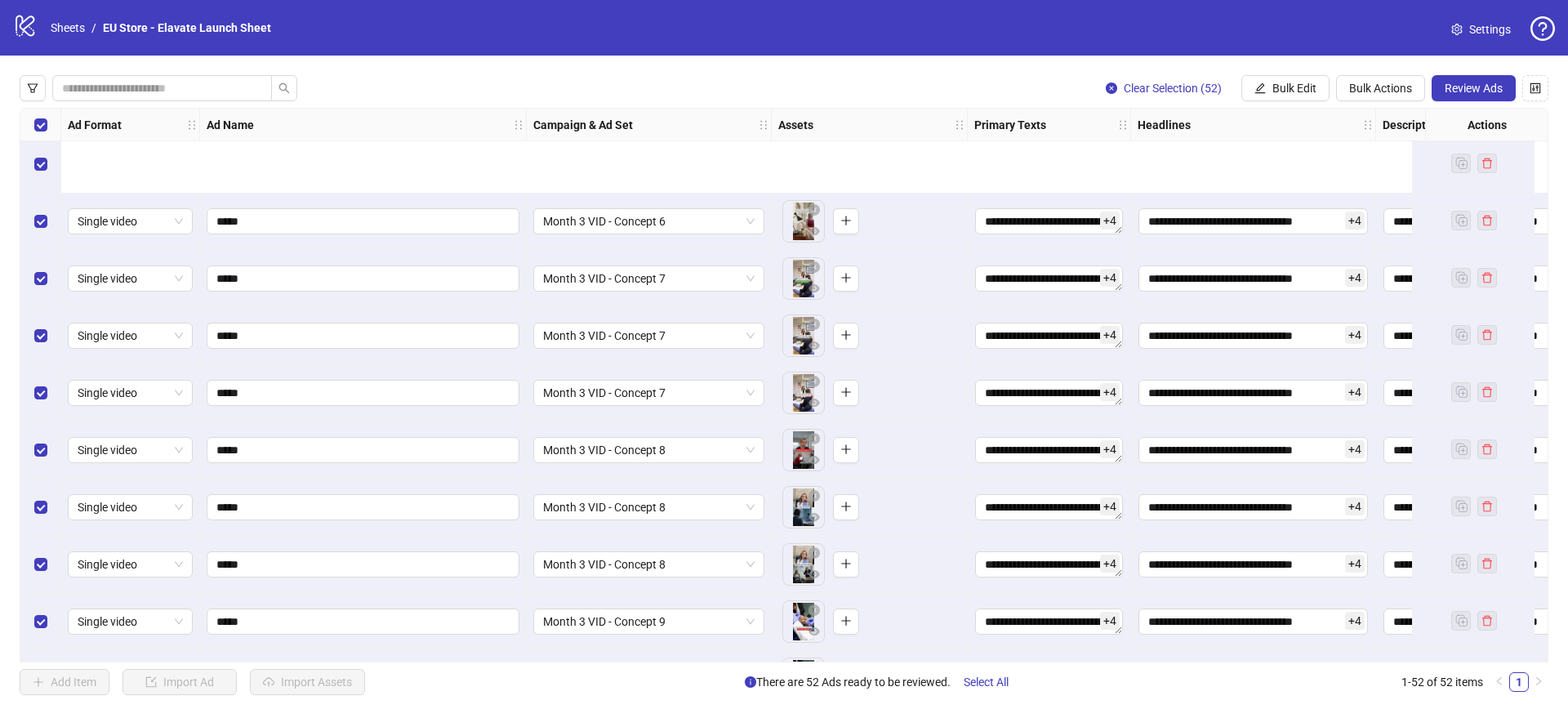
scroll to position [0, 0]
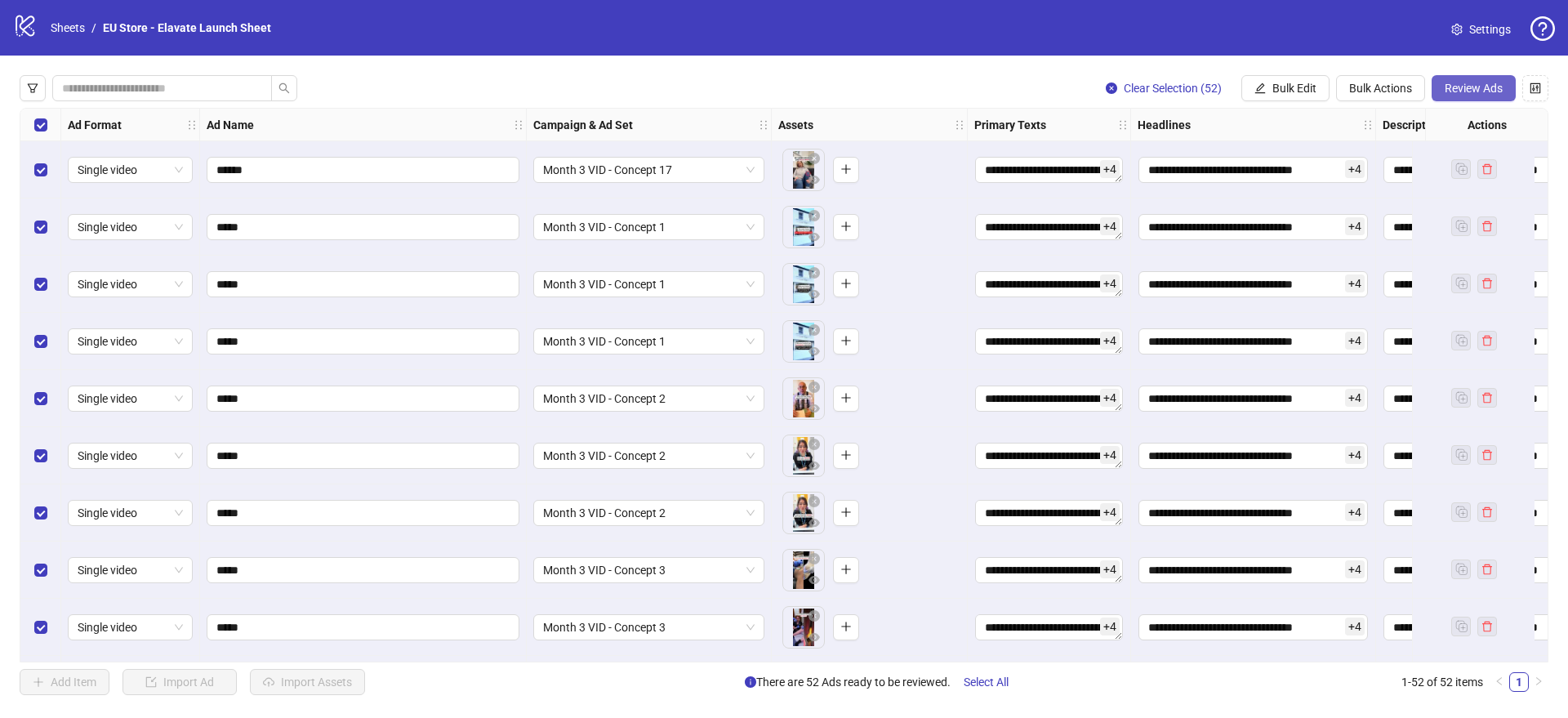
click at [1474, 89] on span "Review Ads" at bounding box center [1474, 89] width 58 height 13
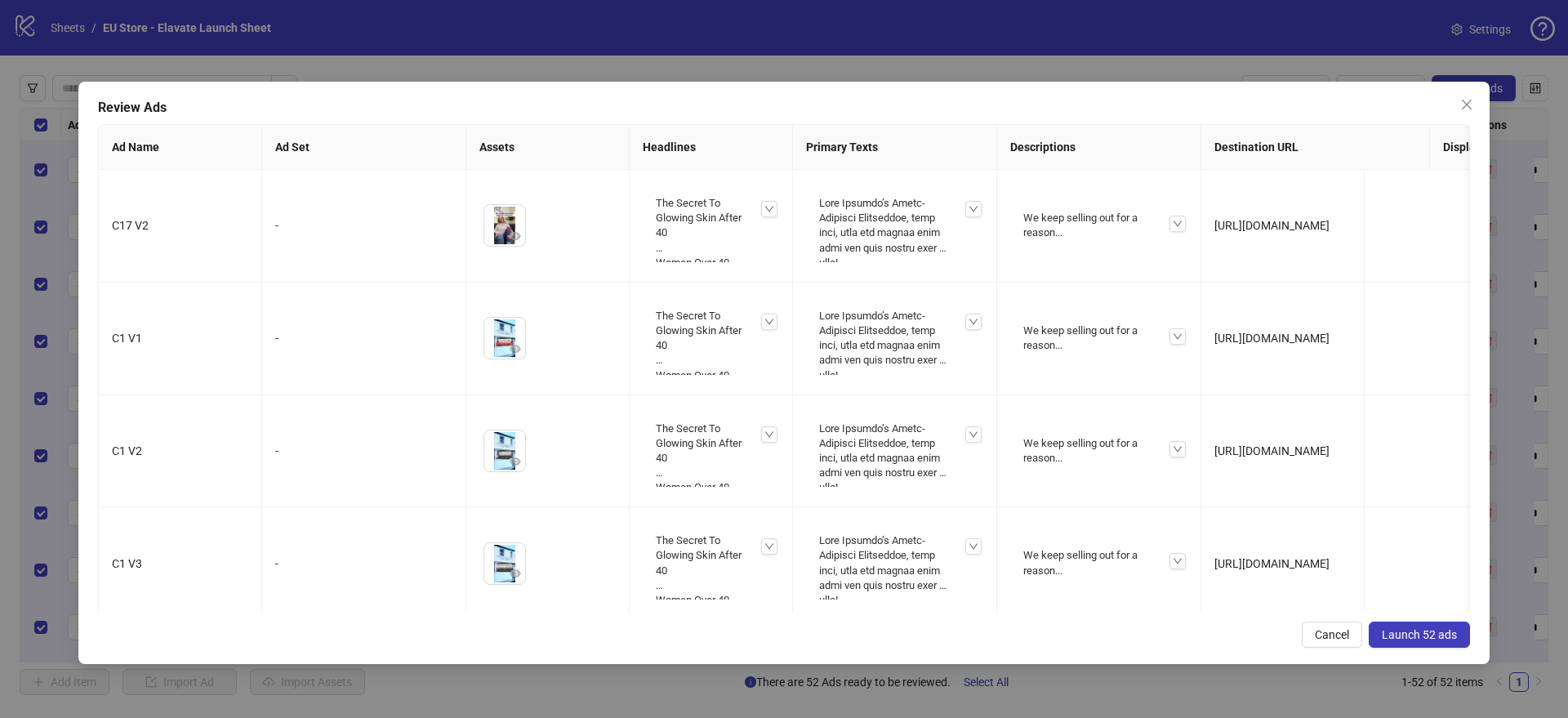
click at [1451, 632] on span "Launch 52 ads" at bounding box center [1419, 634] width 75 height 13
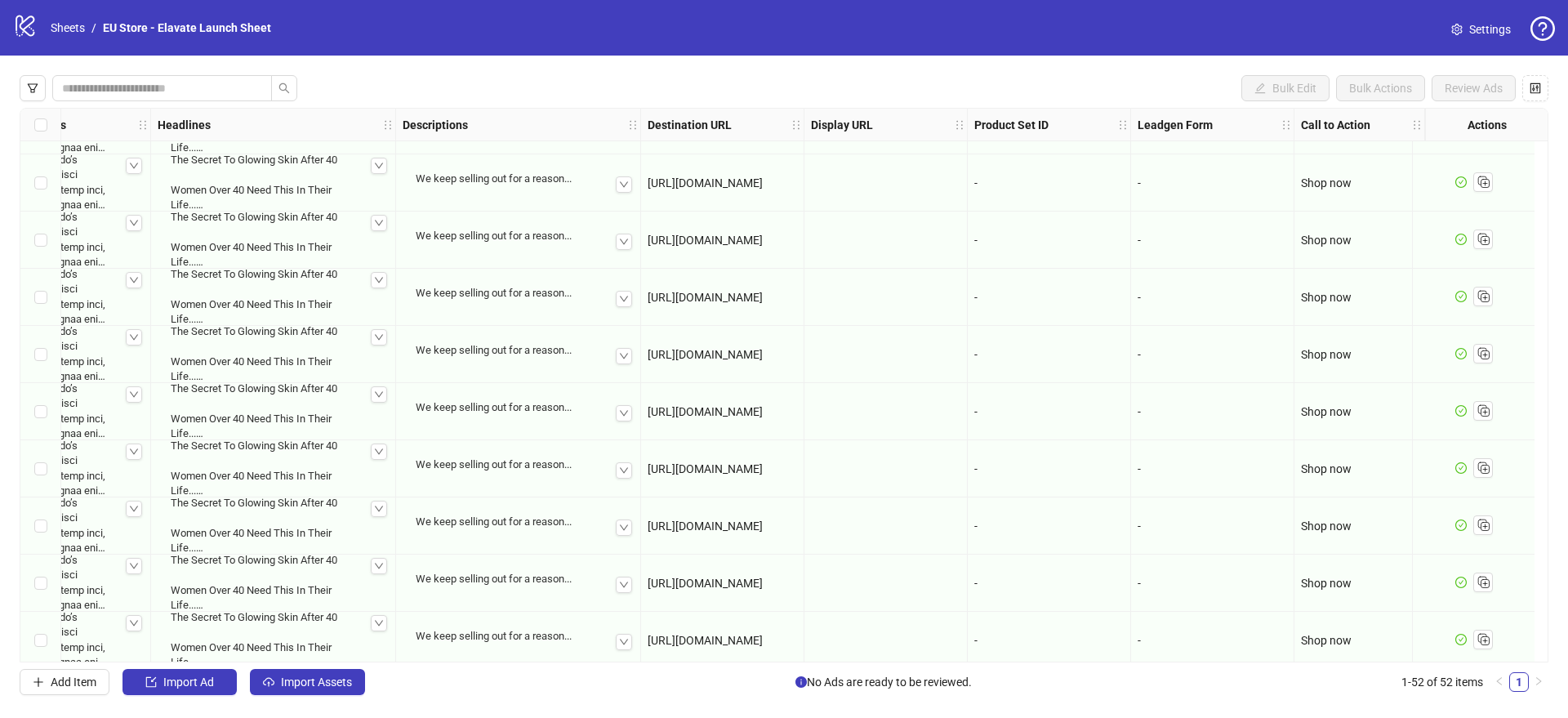
scroll to position [1792, 993]
